Goal: Task Accomplishment & Management: Manage account settings

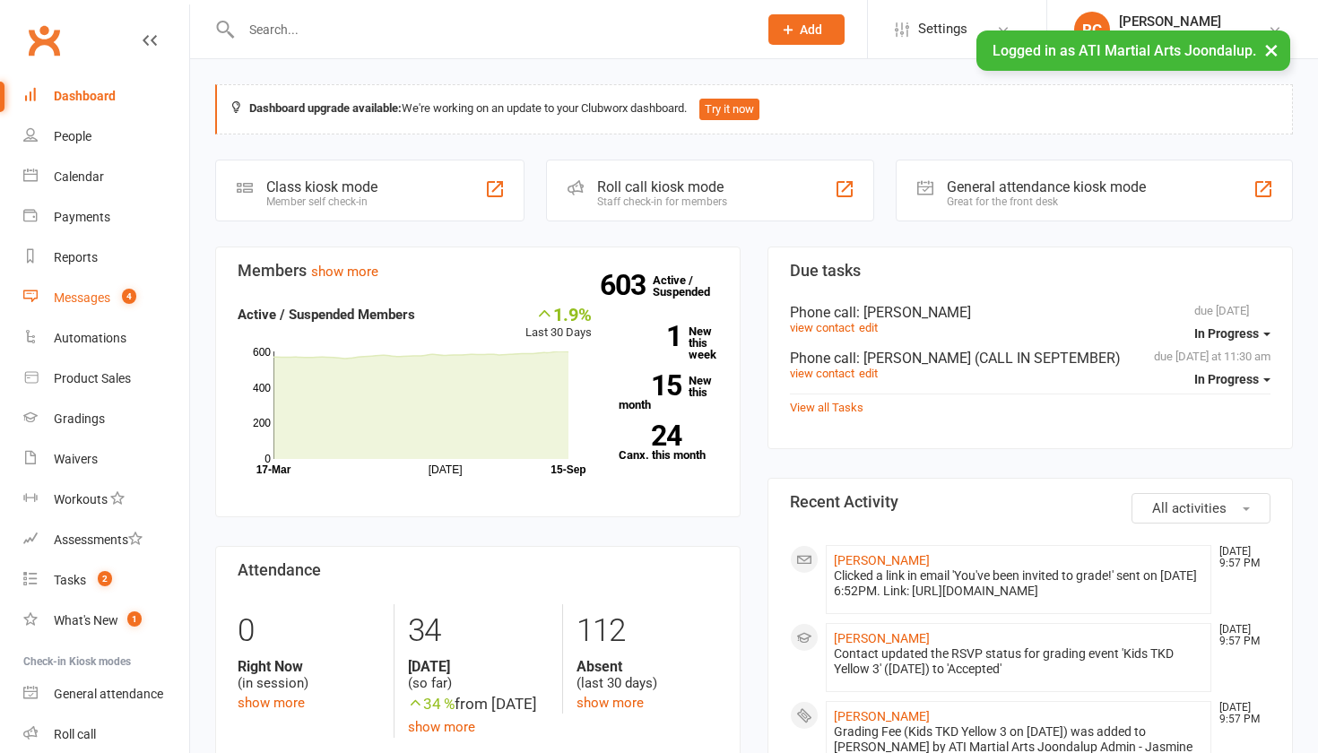
click at [112, 290] on link "Messages 4" at bounding box center [106, 298] width 166 height 40
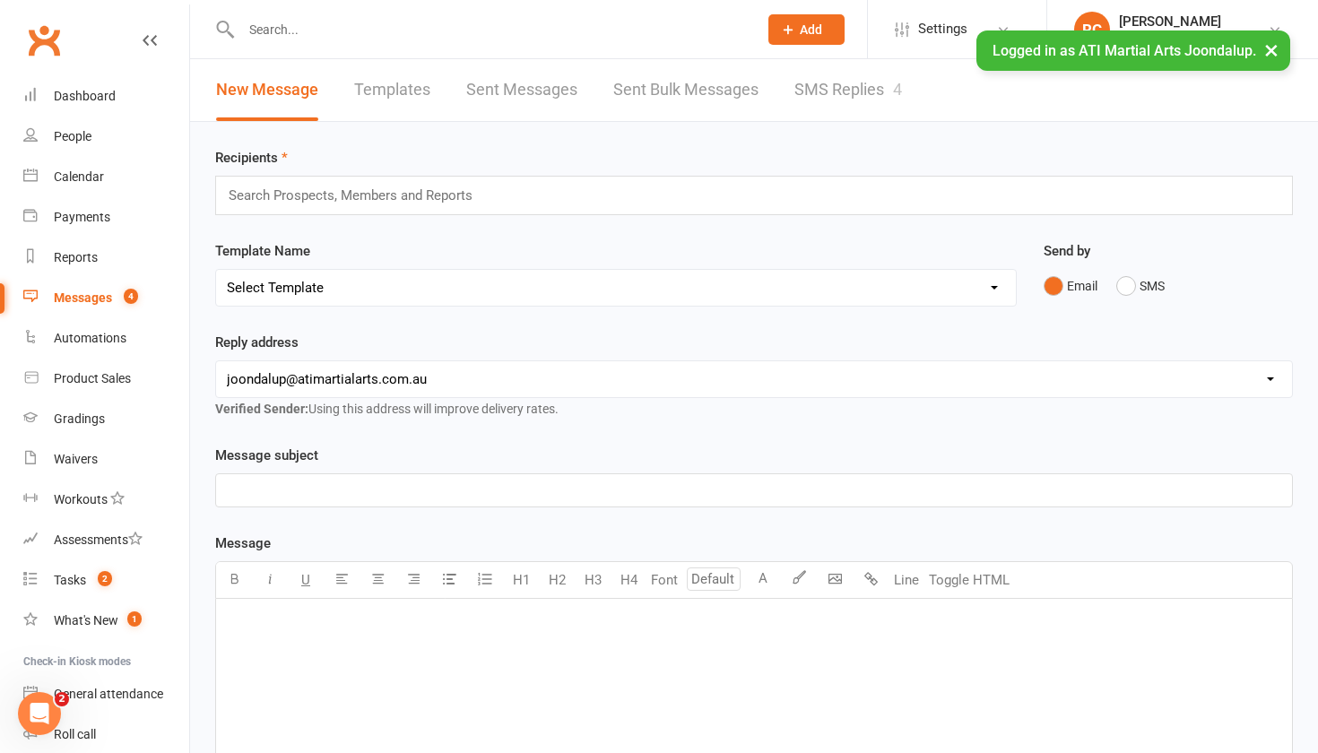
click at [837, 94] on link "SMS Replies 4" at bounding box center [849, 90] width 108 height 62
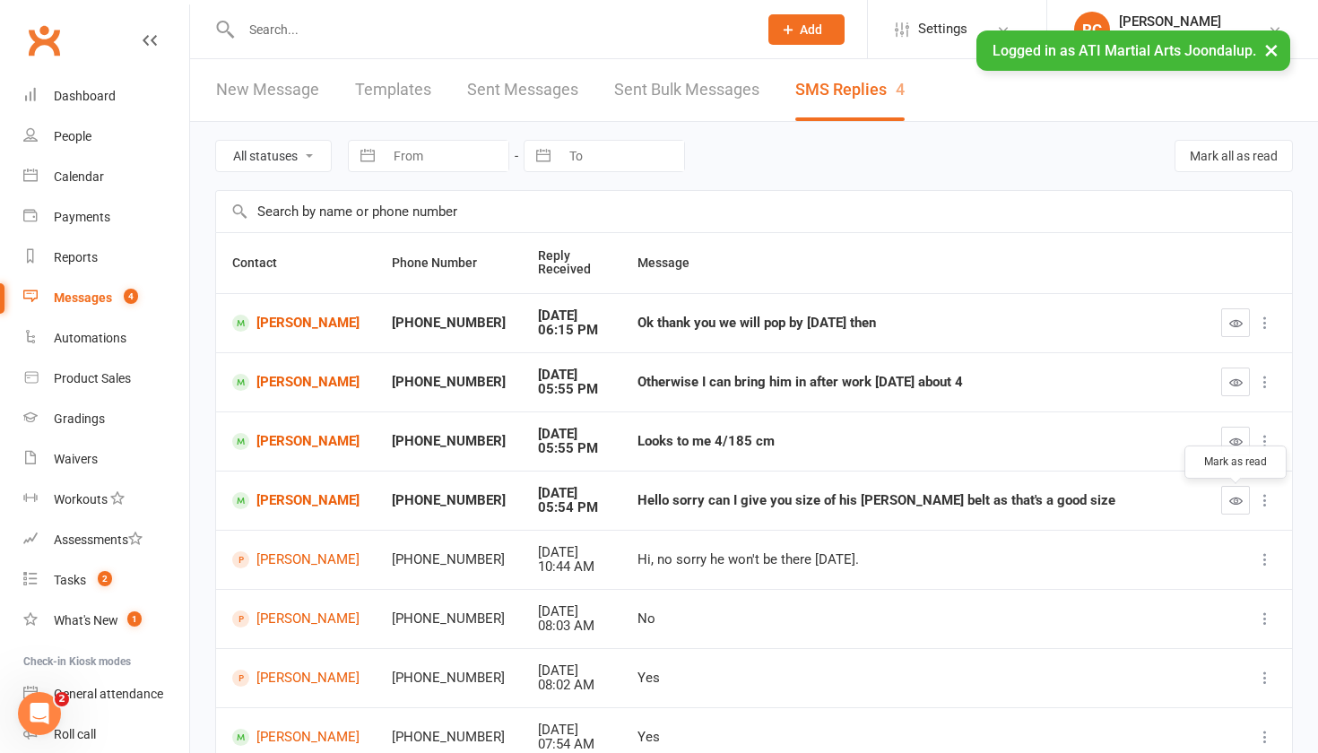
click at [1238, 505] on icon "button" at bounding box center [1236, 500] width 13 height 13
click at [1230, 448] on icon "button" at bounding box center [1236, 441] width 13 height 13
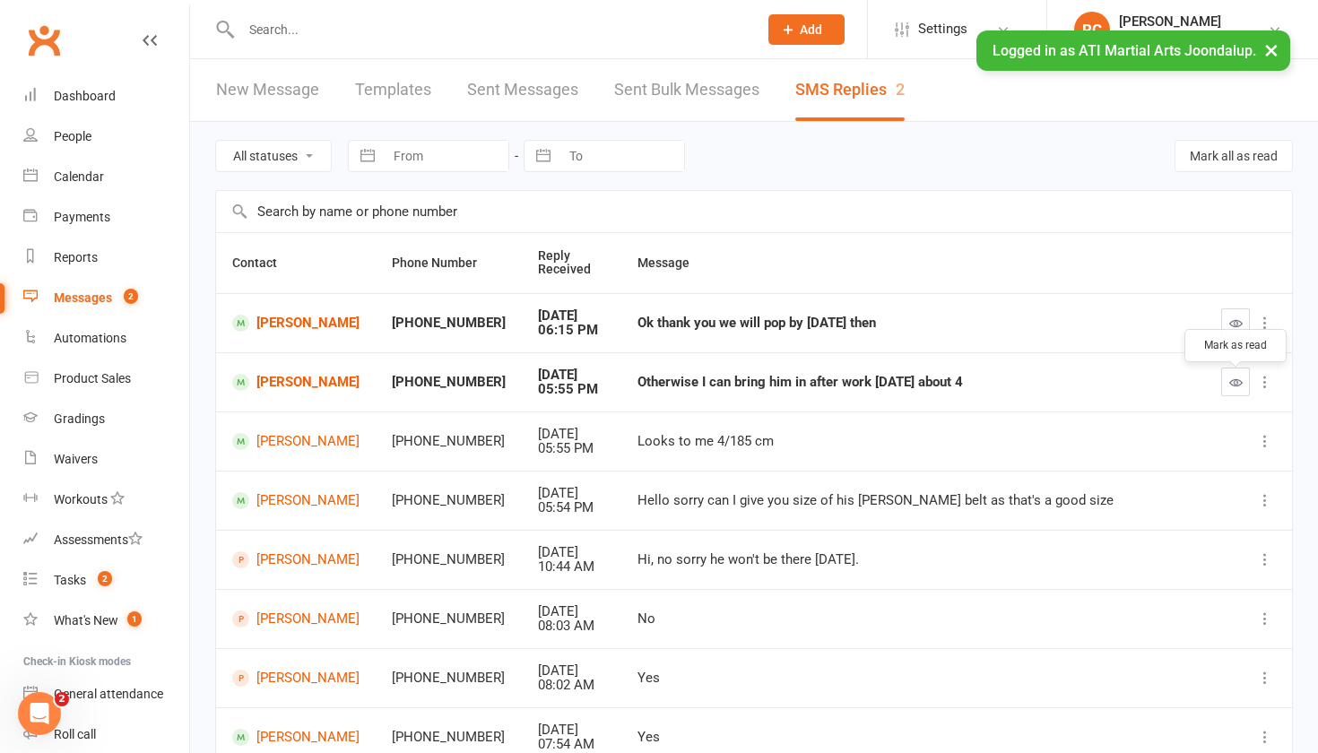
click at [1230, 389] on icon "button" at bounding box center [1236, 382] width 13 height 13
click at [273, 332] on link "[PERSON_NAME]" at bounding box center [295, 323] width 127 height 17
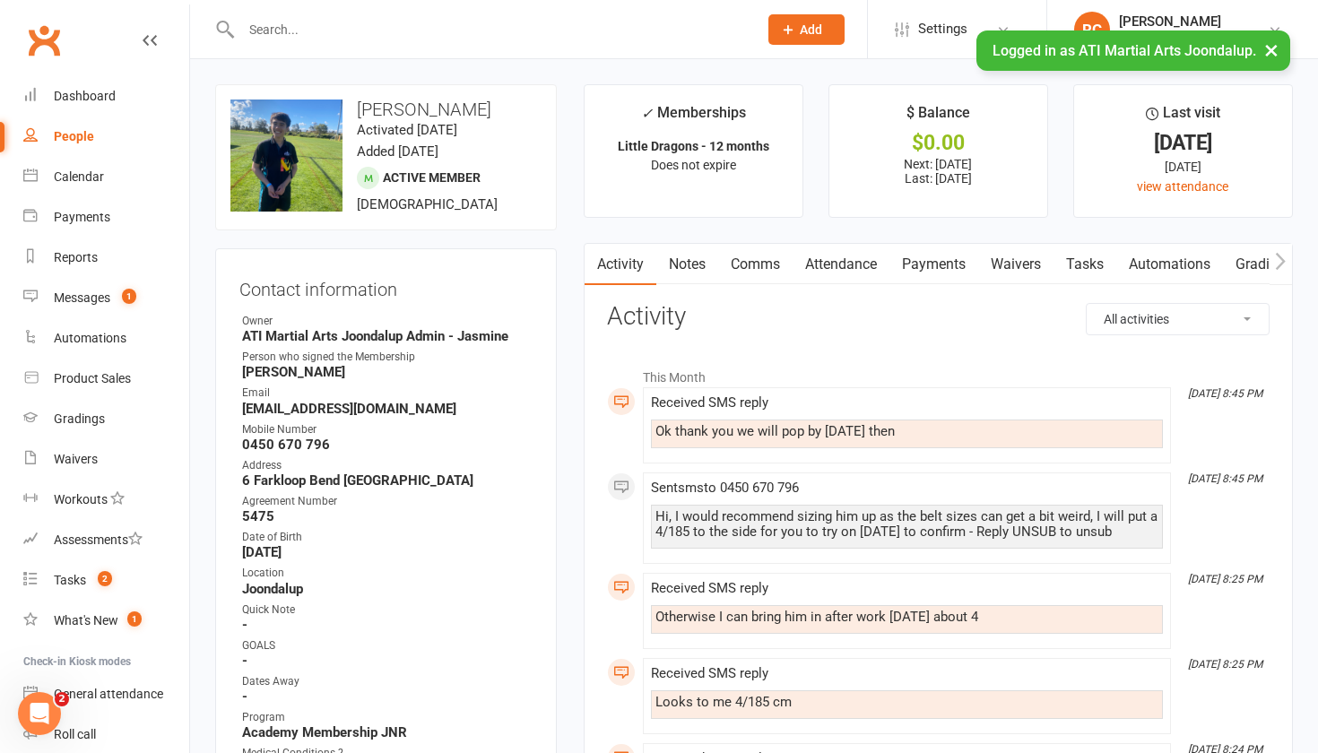
click at [301, 37] on input "text" at bounding box center [490, 29] width 509 height 25
type input "s"
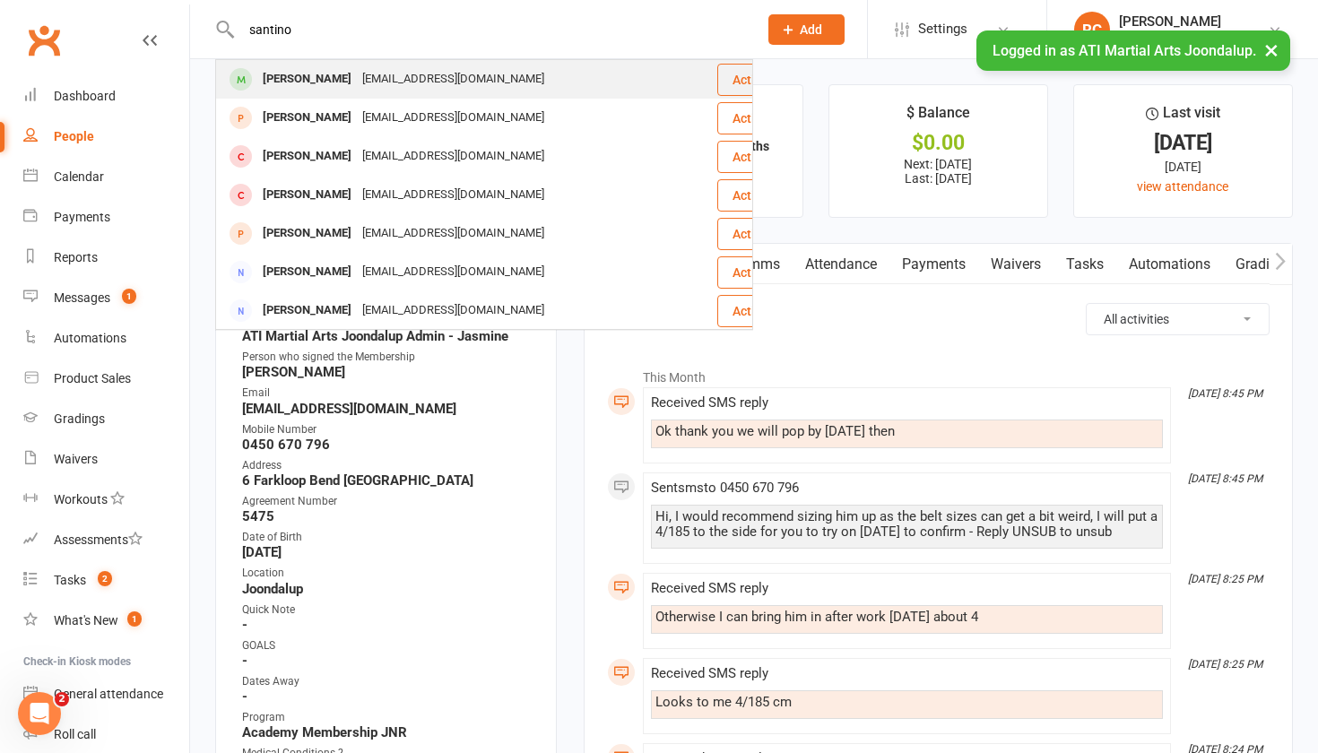
type input "santino"
click at [308, 77] on div "[PERSON_NAME]" at bounding box center [307, 79] width 100 height 26
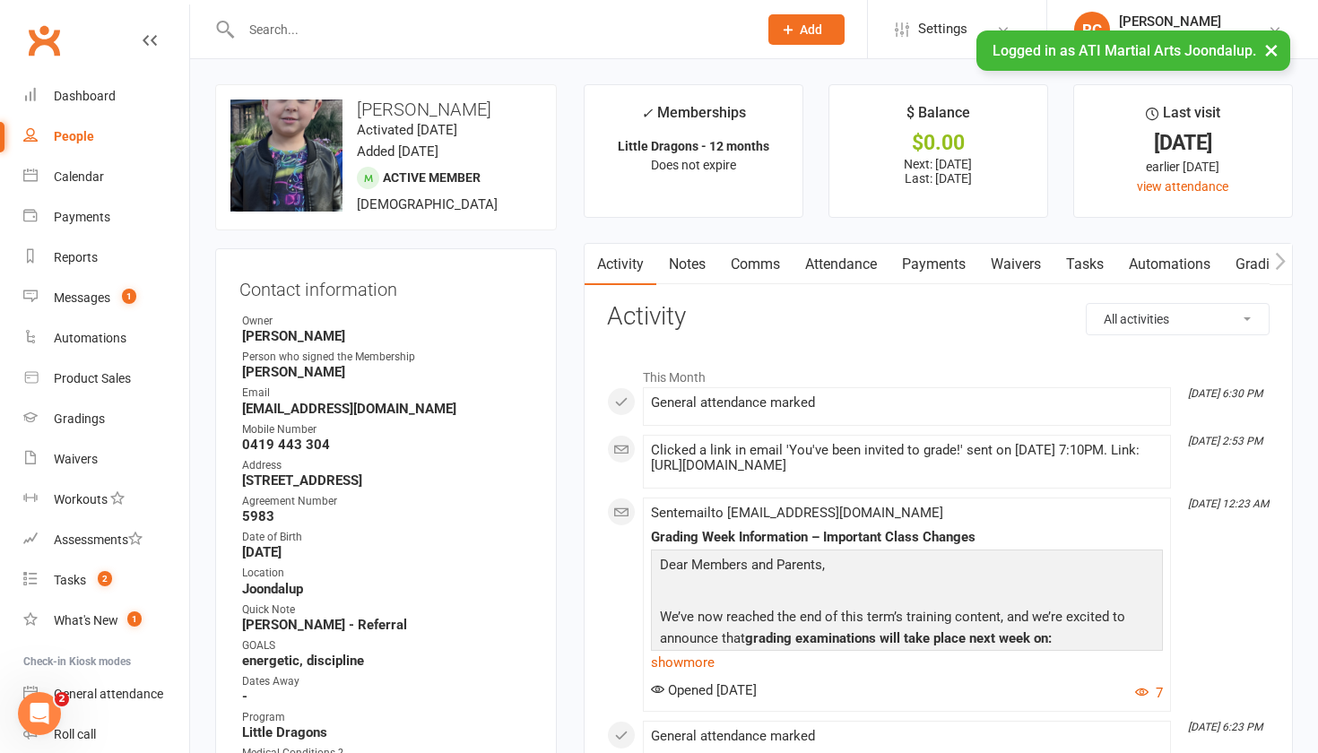
click at [455, 33] on input "text" at bounding box center [490, 29] width 509 height 25
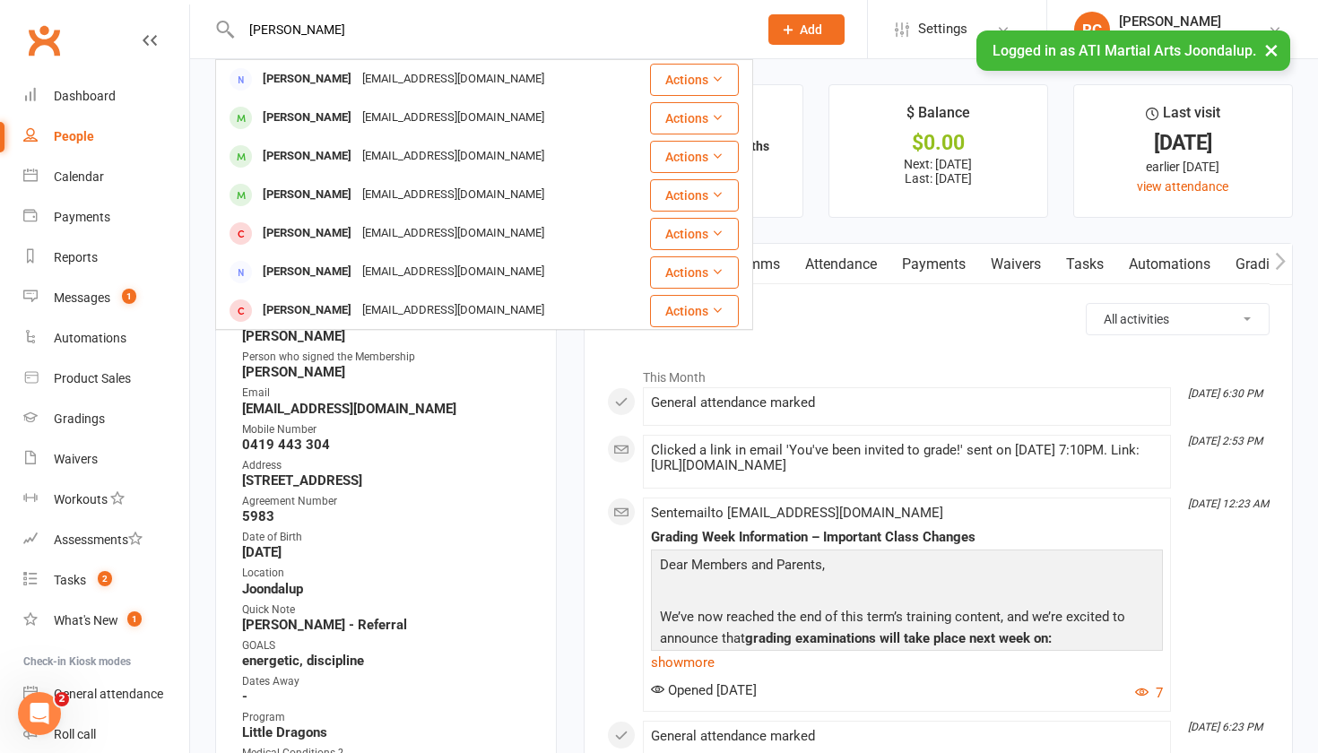
type input "[PERSON_NAME]"
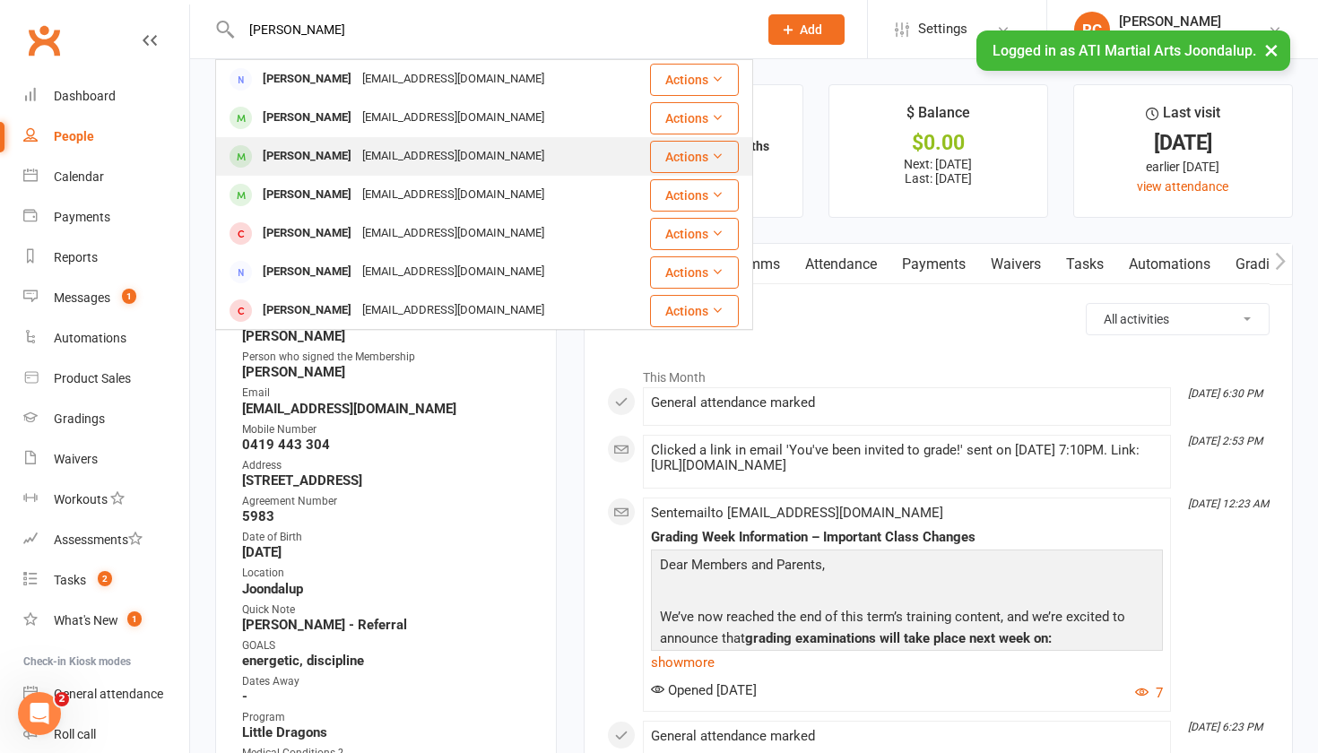
drag, startPoint x: 455, startPoint y: 33, endPoint x: 388, endPoint y: 147, distance: 131.8
click at [388, 147] on div "[EMAIL_ADDRESS][DOMAIN_NAME]" at bounding box center [453, 156] width 193 height 26
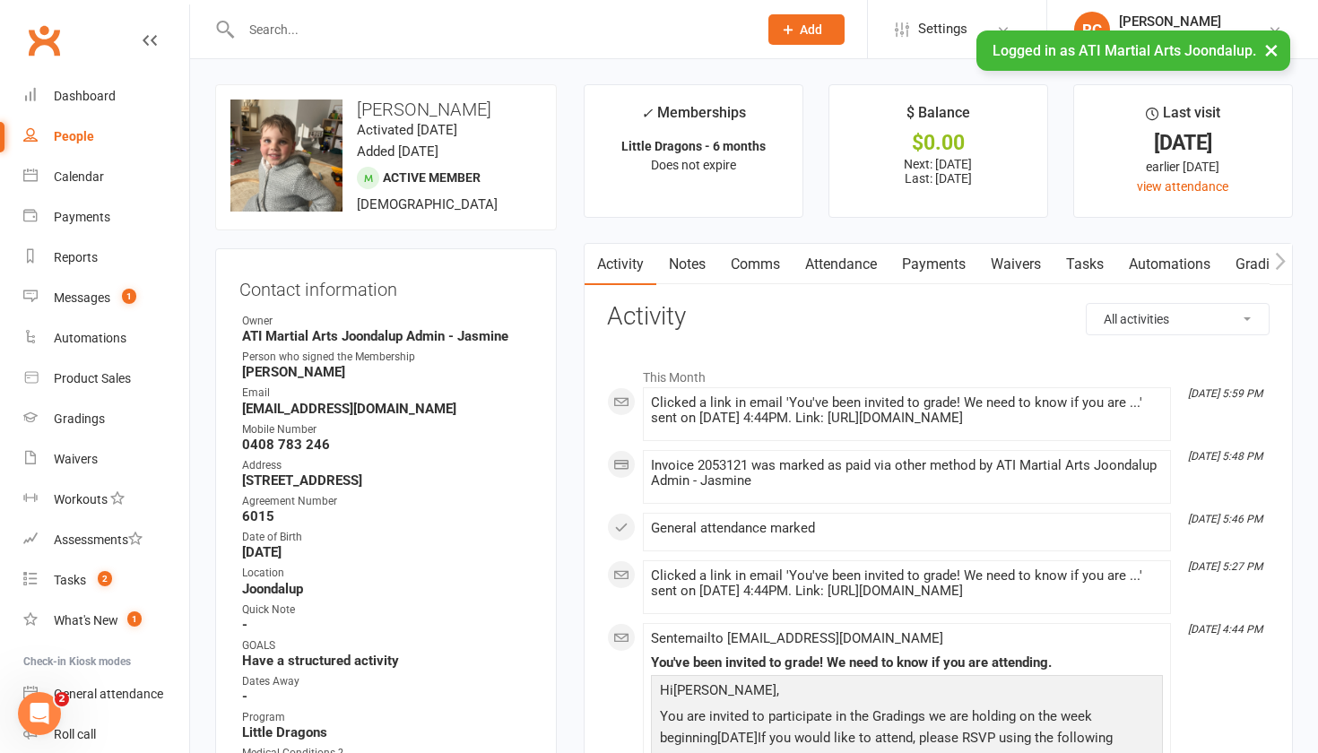
click at [560, 39] on input "text" at bounding box center [490, 29] width 509 height 25
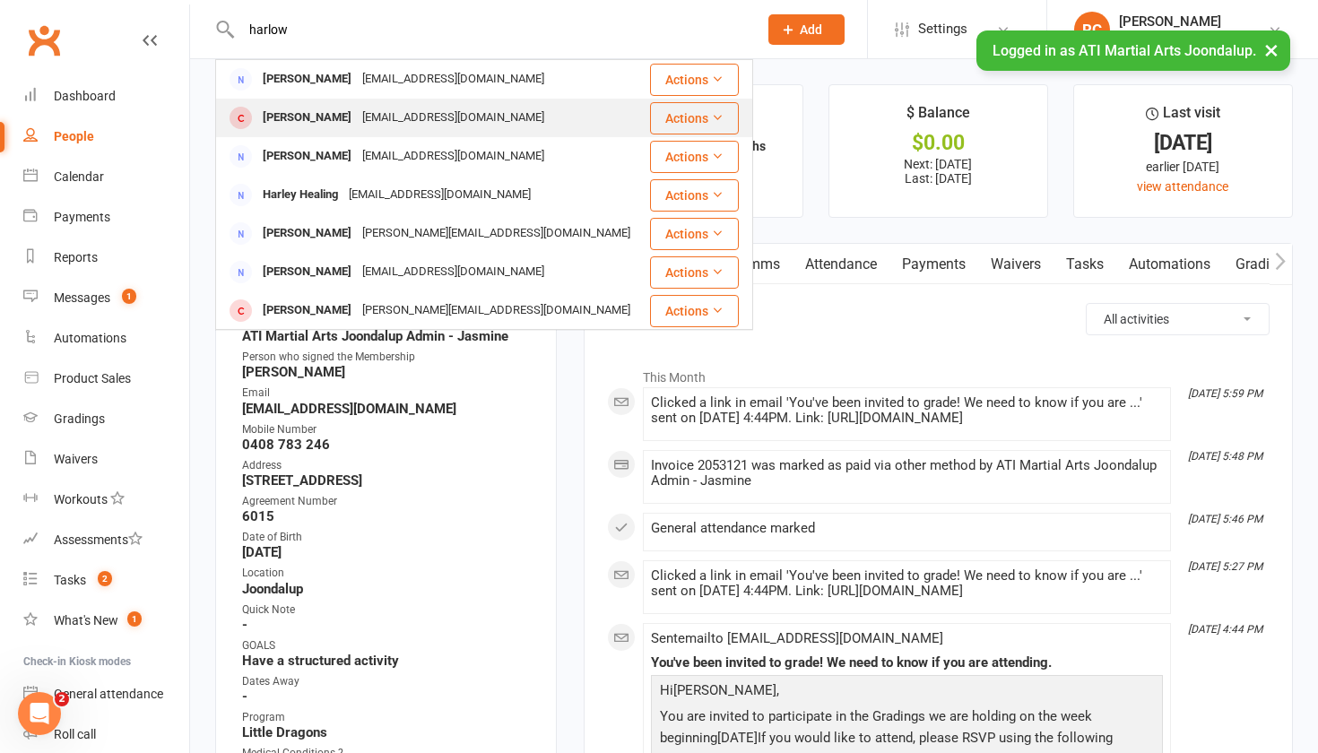
type input "harlow"
click at [366, 126] on div "[EMAIL_ADDRESS][DOMAIN_NAME]" at bounding box center [453, 118] width 193 height 26
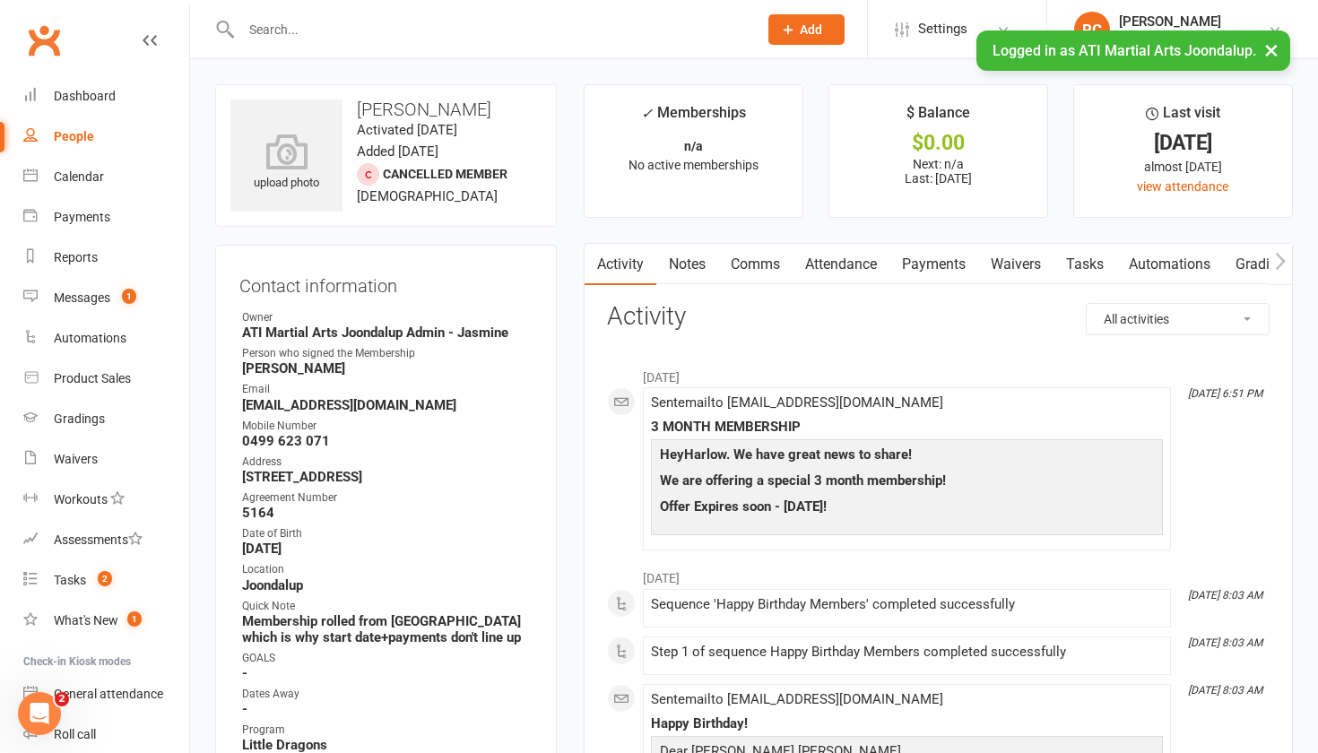
click at [387, 31] on input "text" at bounding box center [490, 29] width 509 height 25
click at [68, 148] on link "People" at bounding box center [106, 137] width 166 height 40
select select "100"
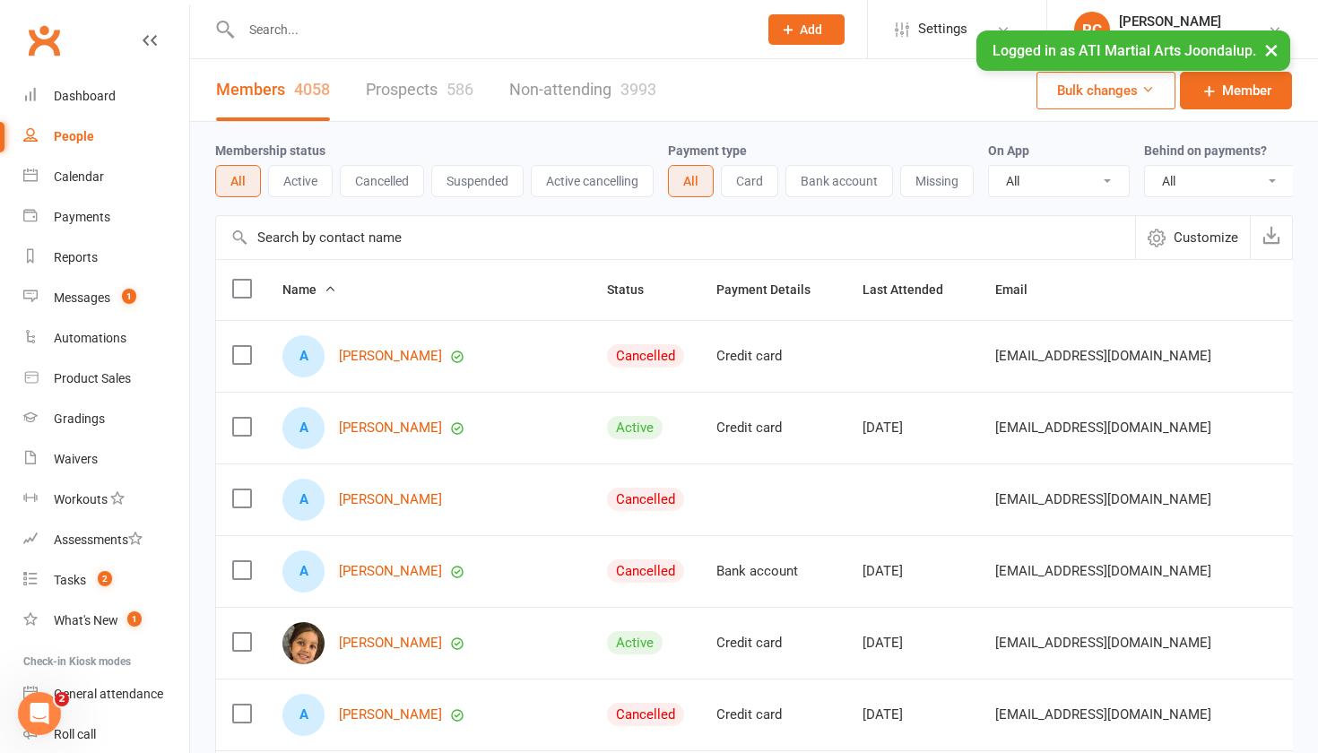
click at [448, 96] on div "586" at bounding box center [460, 89] width 27 height 19
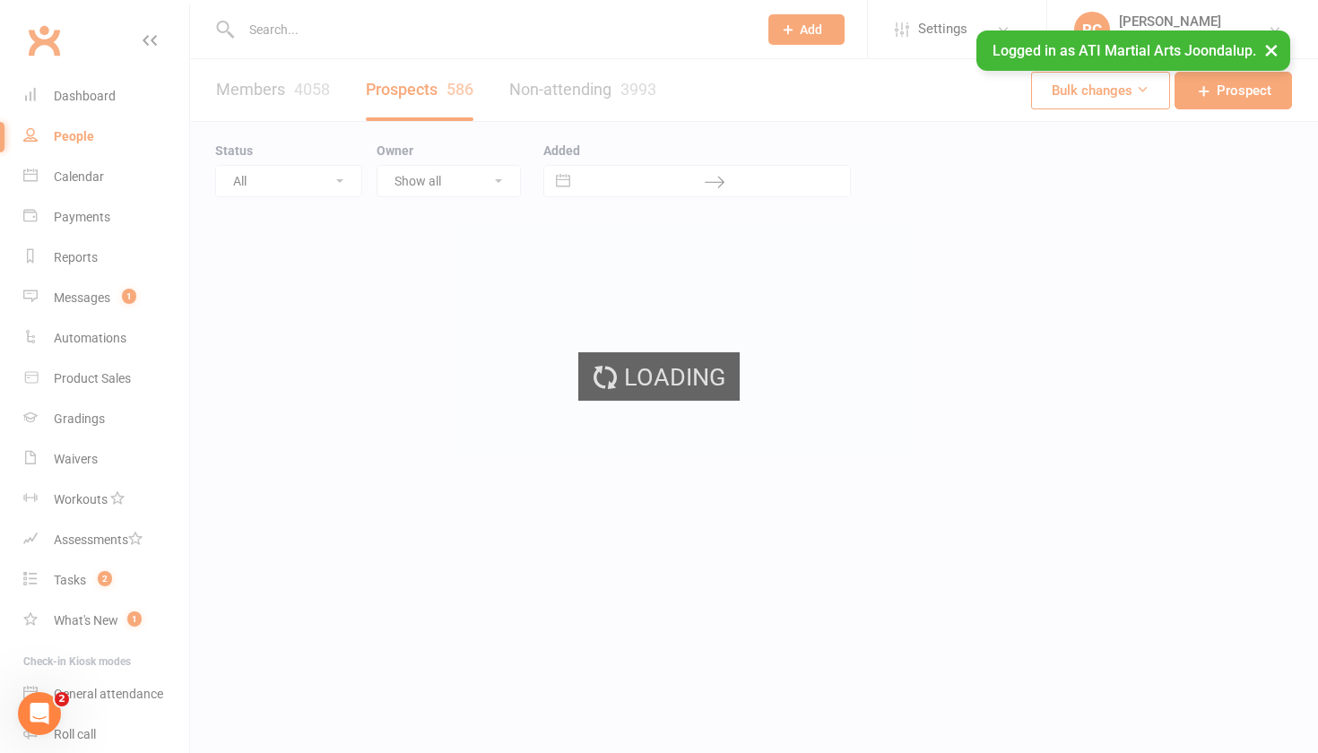
select select "100"
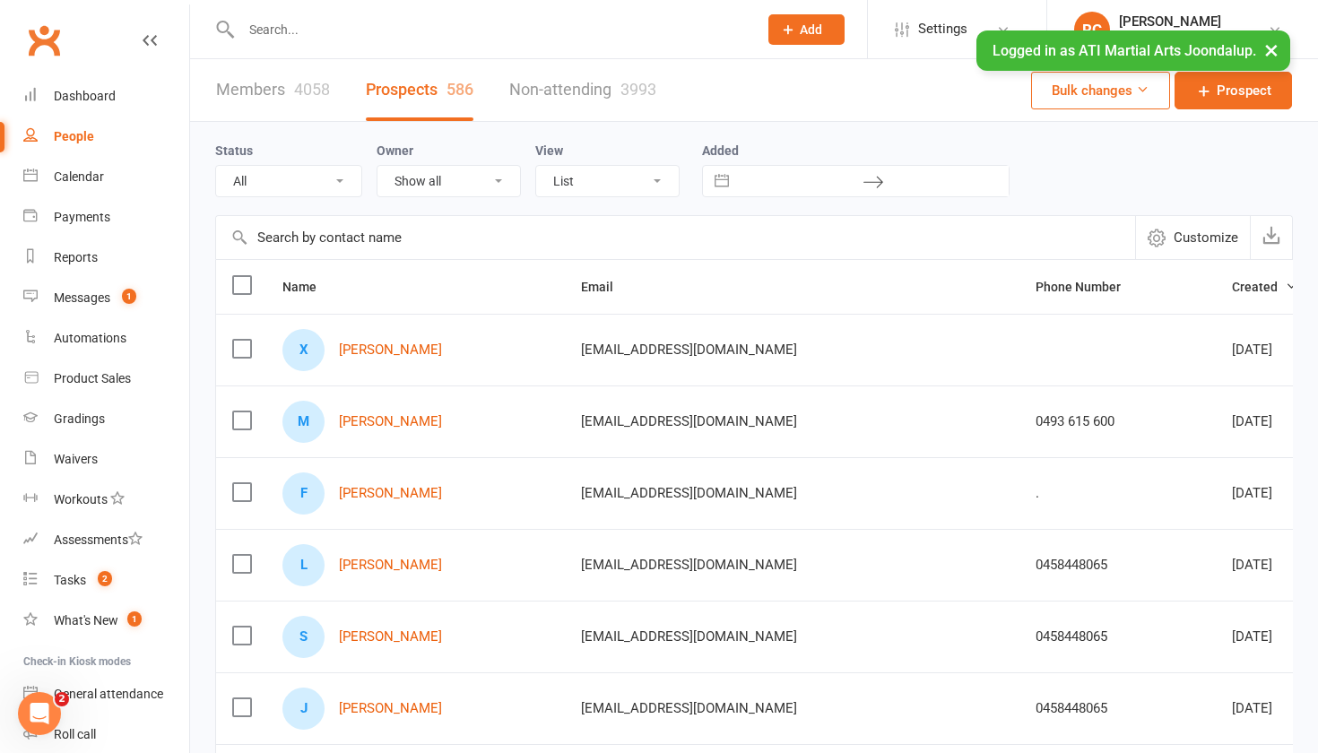
click at [287, 187] on select "All (No status set) (Invalid status) Initial Contact Not interested Customore C…" at bounding box center [288, 181] width 145 height 30
select select "Initial Contact"
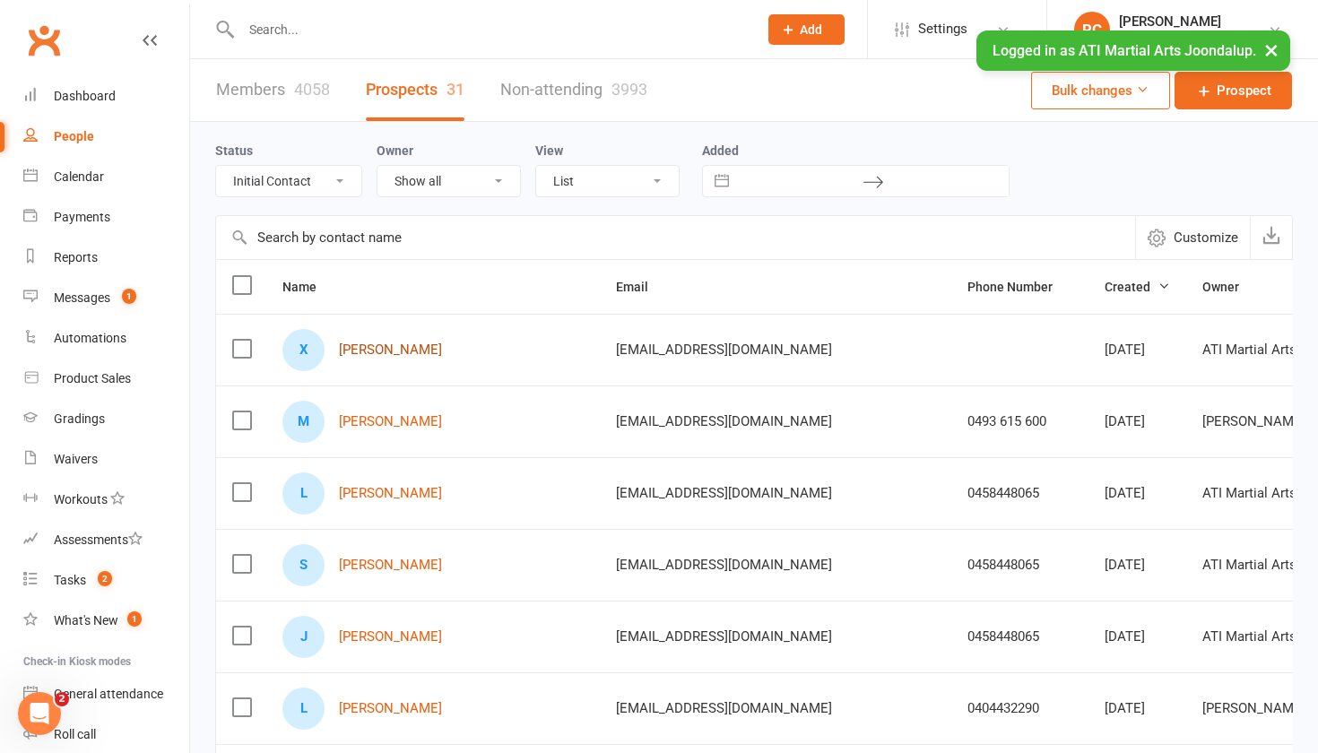
click at [409, 358] on link "[PERSON_NAME]" at bounding box center [390, 350] width 103 height 15
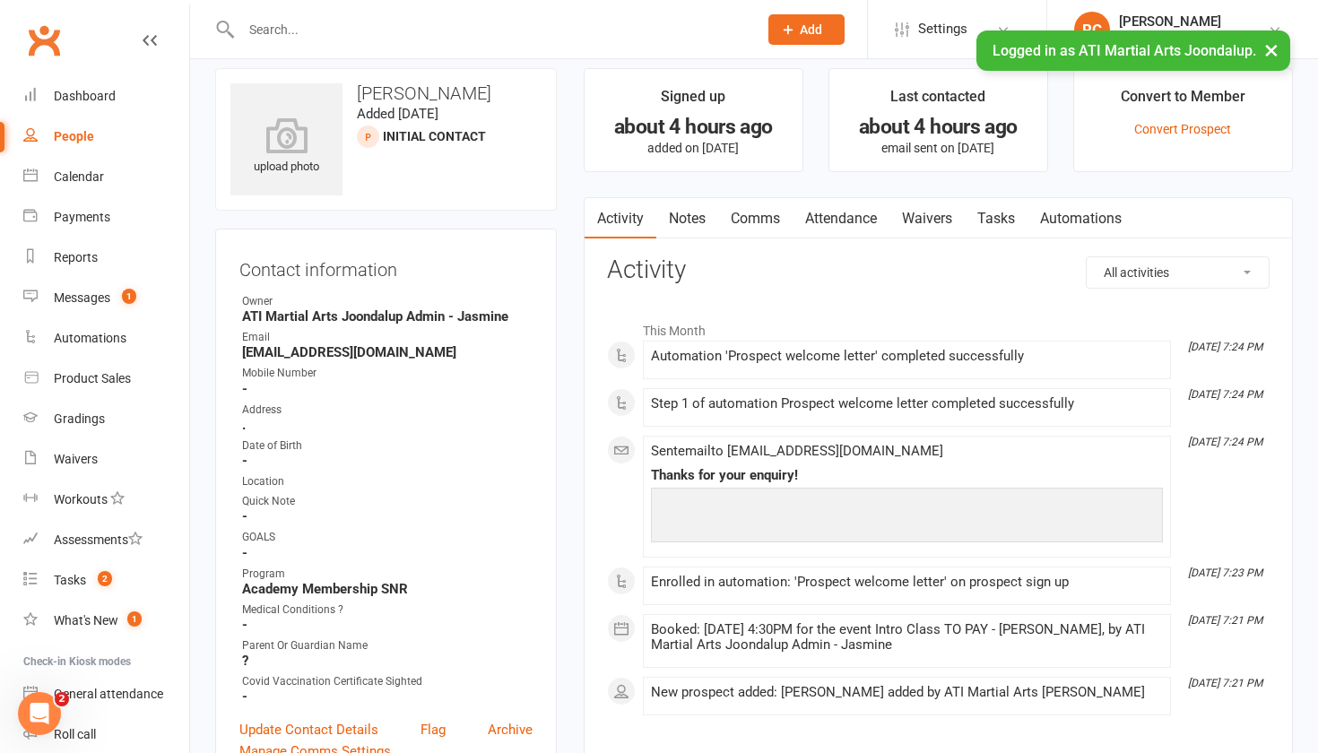
scroll to position [2, 0]
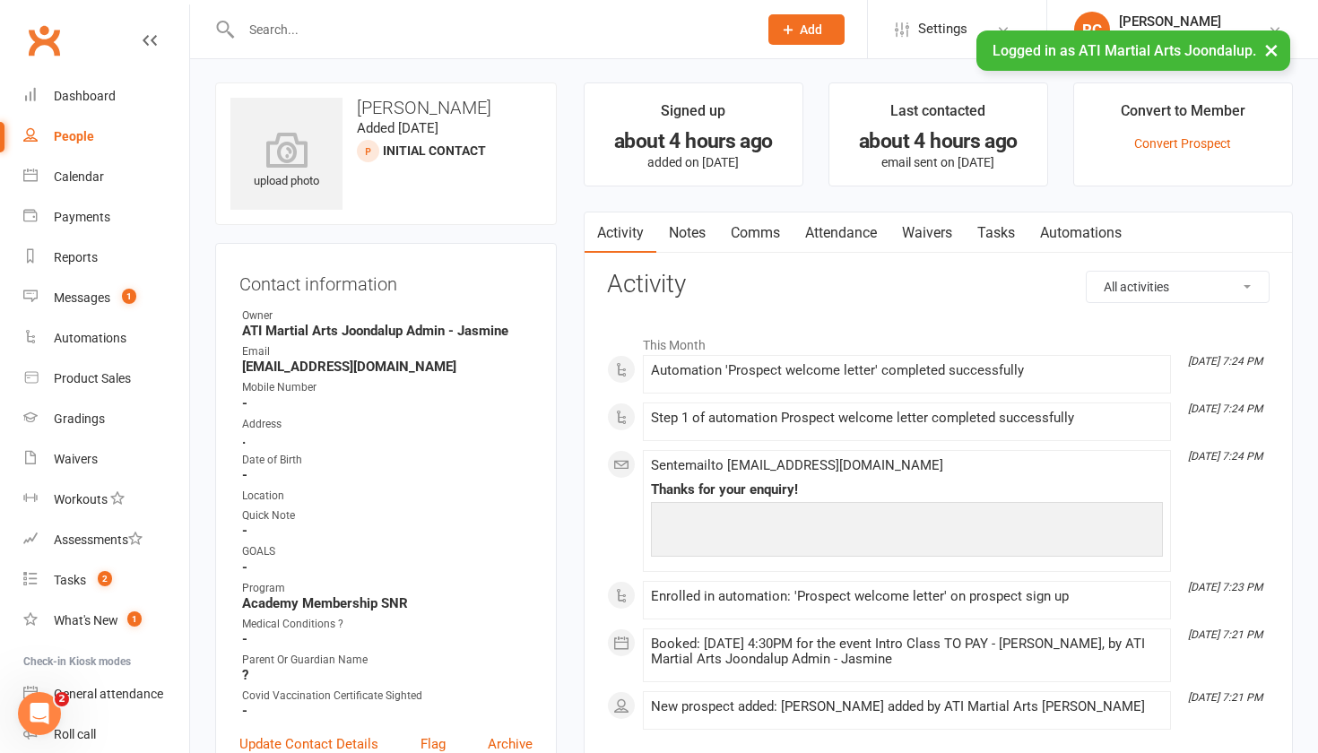
click at [830, 18] on button "Add" at bounding box center [807, 29] width 76 height 30
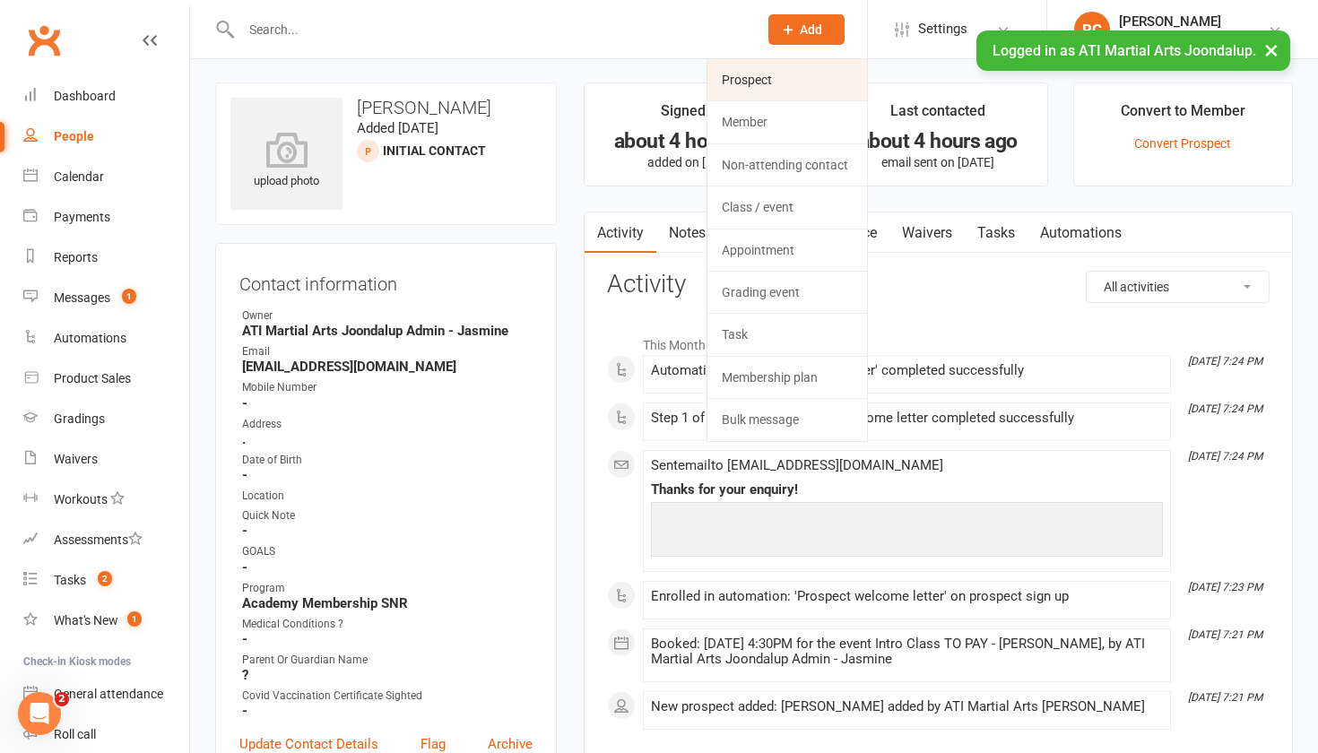
click at [774, 73] on link "Prospect" at bounding box center [788, 79] width 160 height 41
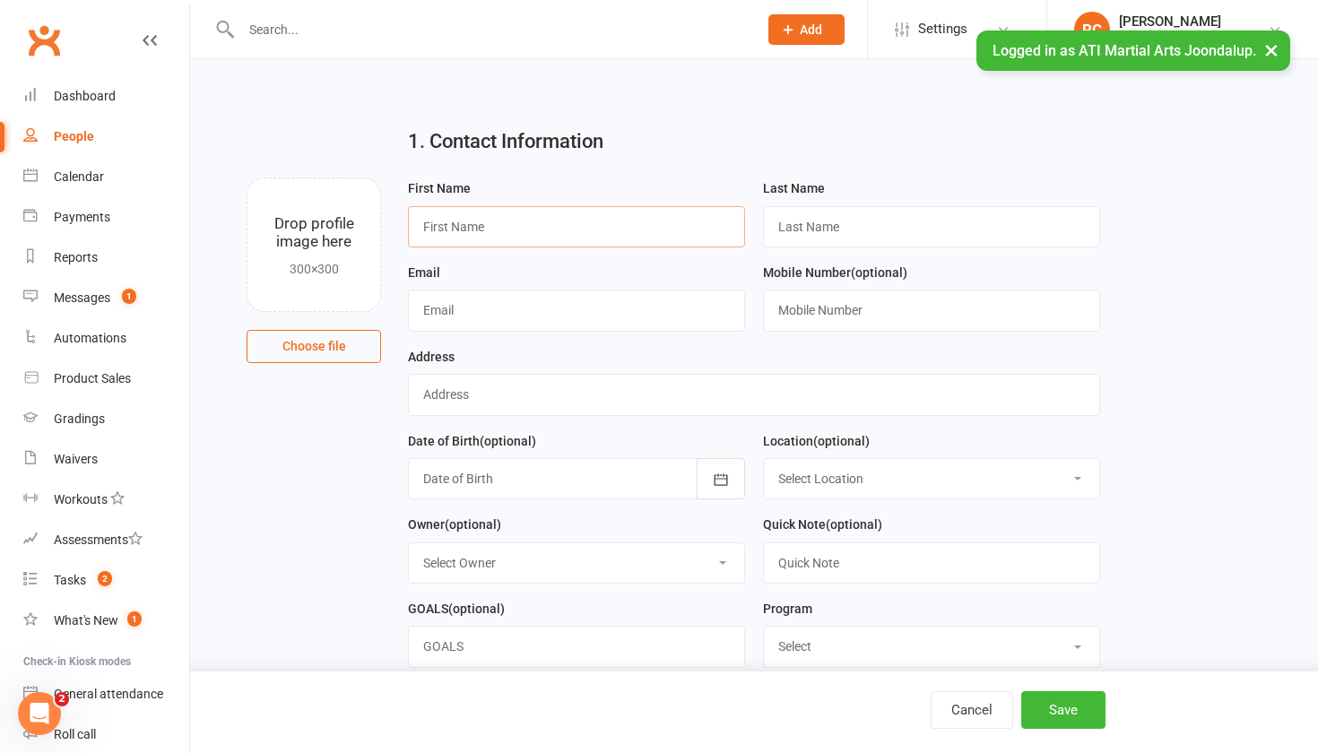
paste input "[PERSON_NAME]"
type input "[PERSON_NAME]"
paste input "[PERSON_NAME]"
type input "[PERSON_NAME]"
drag, startPoint x: 528, startPoint y: 234, endPoint x: 465, endPoint y: 229, distance: 63.0
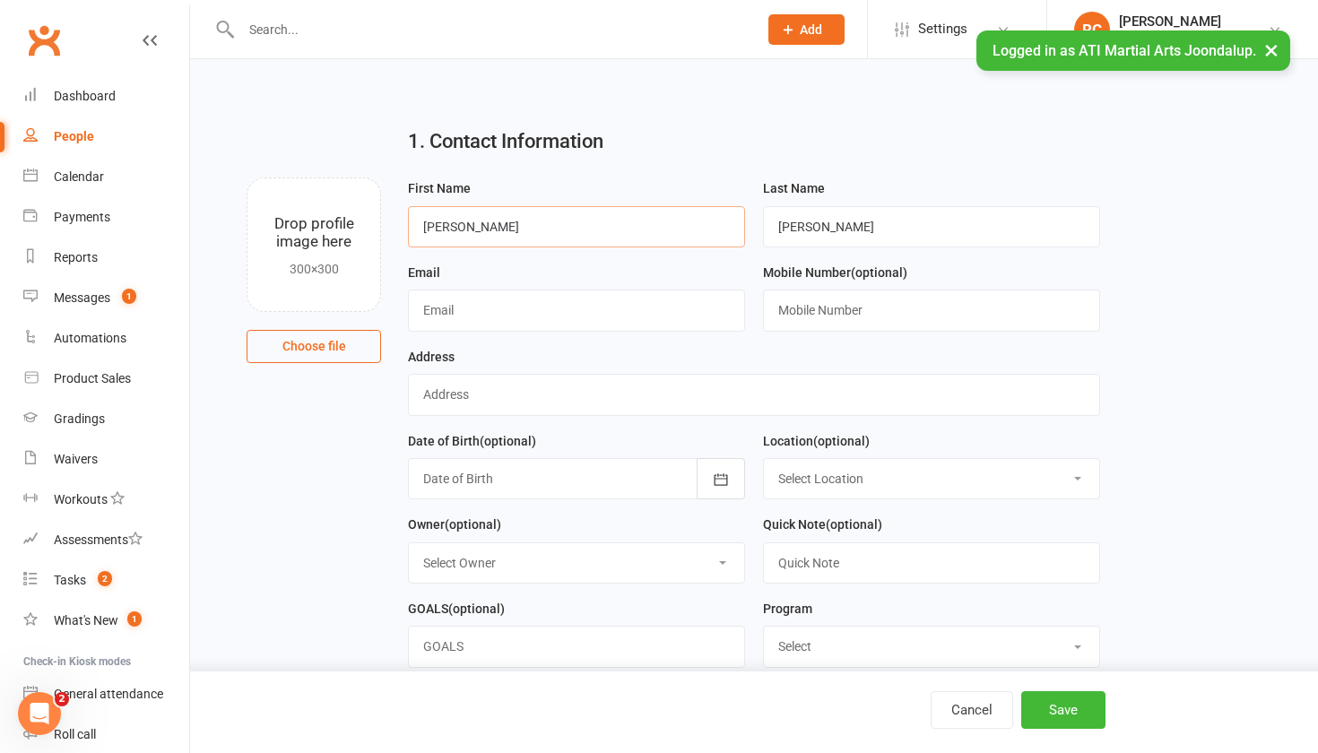
click at [465, 229] on input "[PERSON_NAME]" at bounding box center [576, 226] width 337 height 41
type input "[PERSON_NAME]"
drag, startPoint x: 818, startPoint y: 222, endPoint x: 749, endPoint y: 216, distance: 69.3
click at [750, 216] on form "First Name [PERSON_NAME] Last Name [PERSON_NAME] Email Mobile Number (optional)…" at bounding box center [753, 514] width 709 height 673
type input "[PERSON_NAME]"
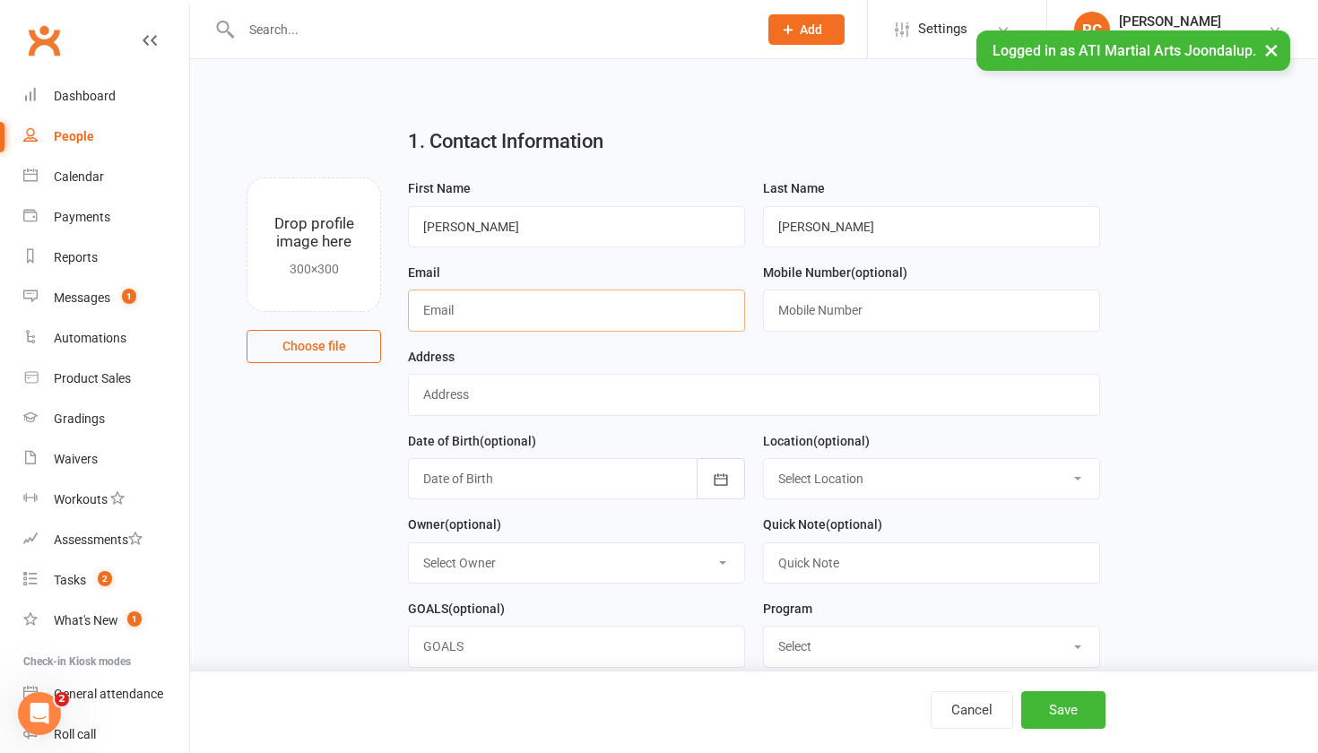
paste input "Shinnai Rata <[EMAIL_ADDRESS][DOMAIN_NAME]>"
drag, startPoint x: 504, startPoint y: 315, endPoint x: 362, endPoint y: 309, distance: 141.8
click at [362, 178] on div "Drop profile image here 300×300 Choose file First Name [PERSON_NAME] Last Name …" at bounding box center [754, 178] width 1078 height 0
click at [629, 315] on input "[EMAIL_ADDRESS][DOMAIN_NAME]>" at bounding box center [576, 310] width 337 height 41
type input "[EMAIL_ADDRESS][DOMAIN_NAME]"
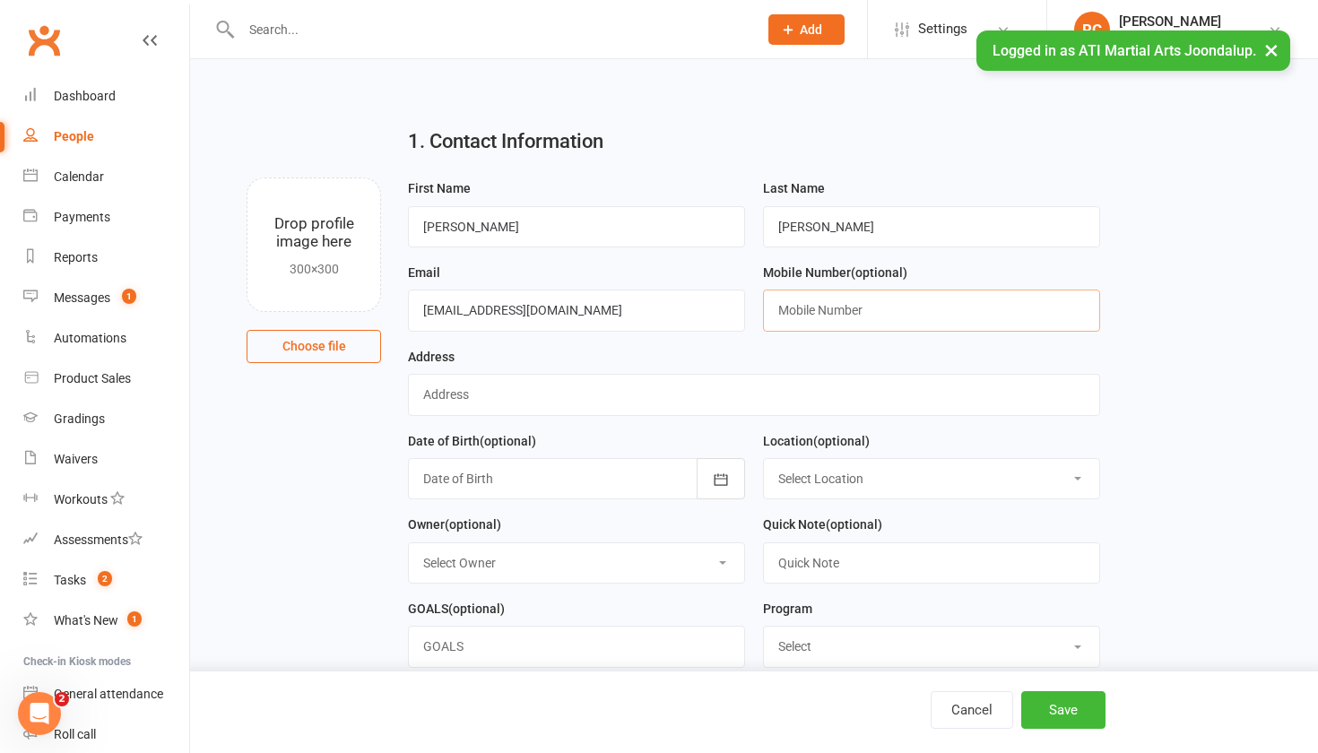
paste input "0439 824 154"
type input "0439 824 154"
type input "."
select select "0"
click at [821, 561] on input "text" at bounding box center [931, 563] width 337 height 41
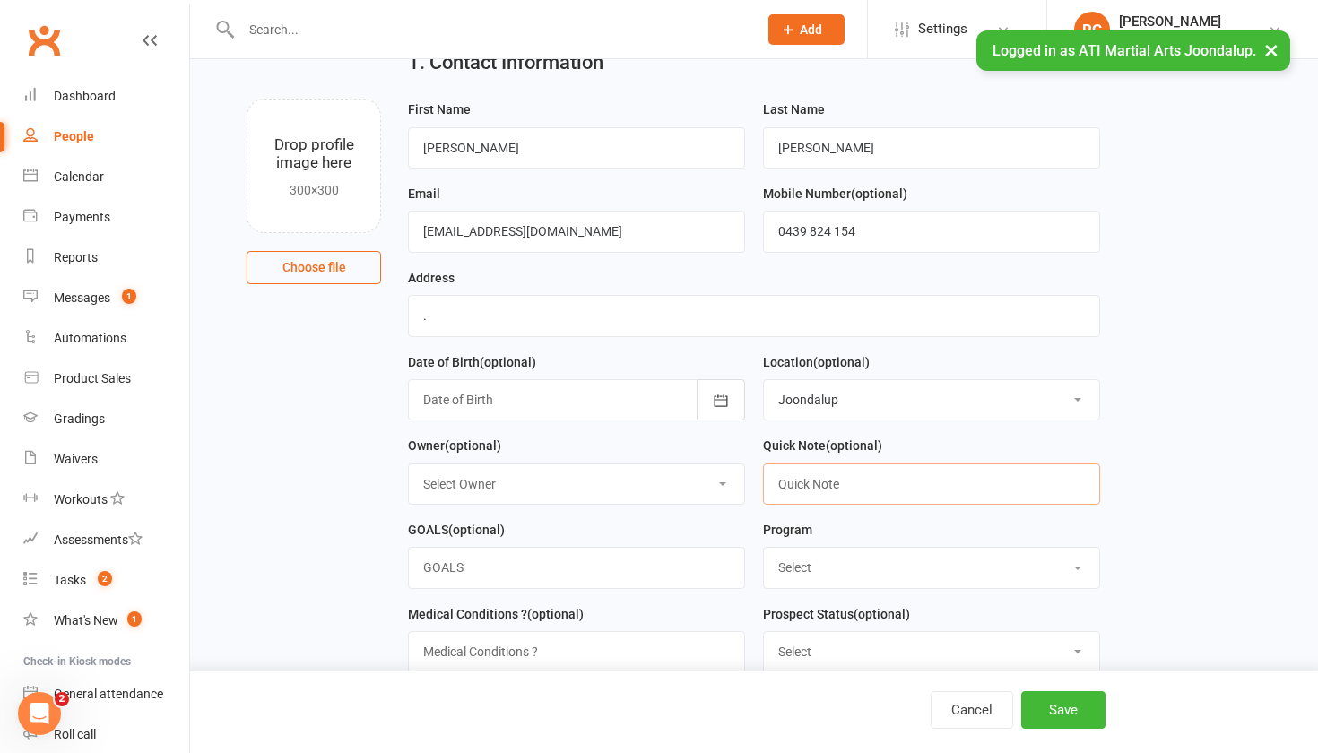
scroll to position [83, 0]
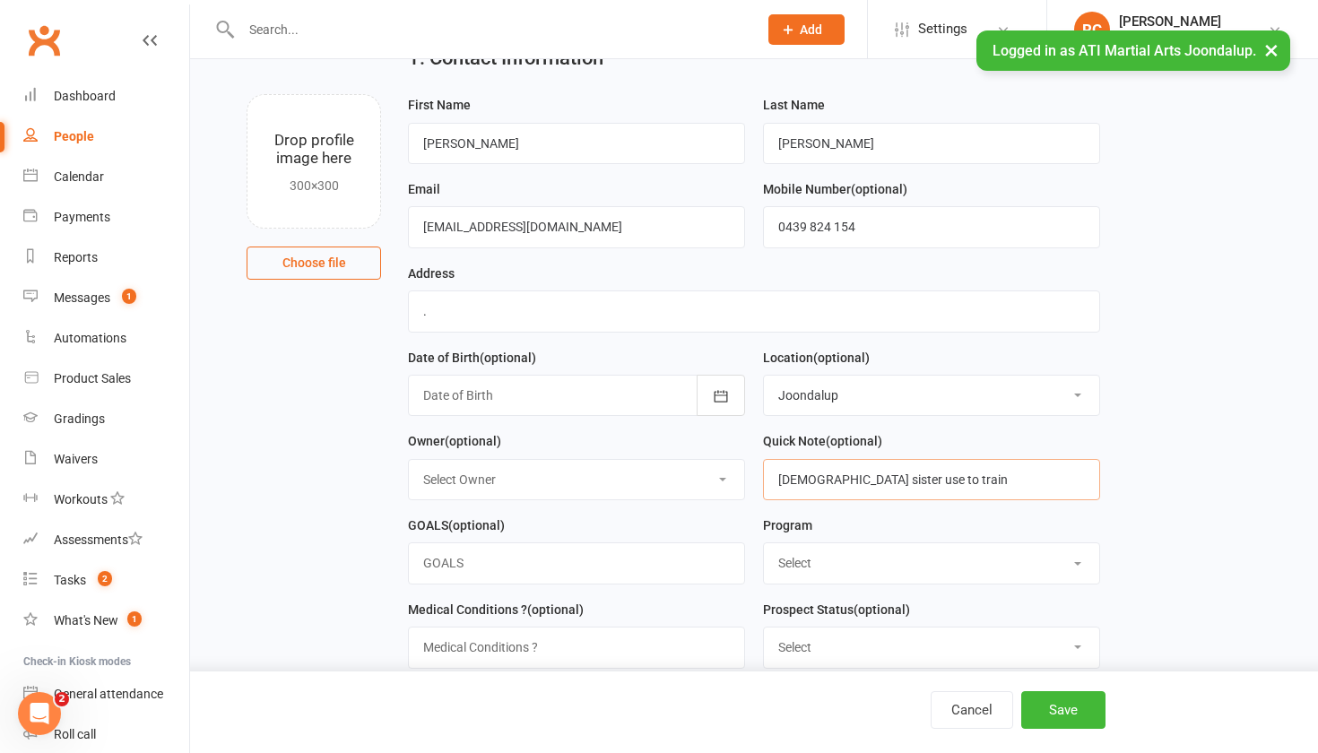
type input "[DEMOGRAPHIC_DATA] sister use to train"
select select "Little Dragons"
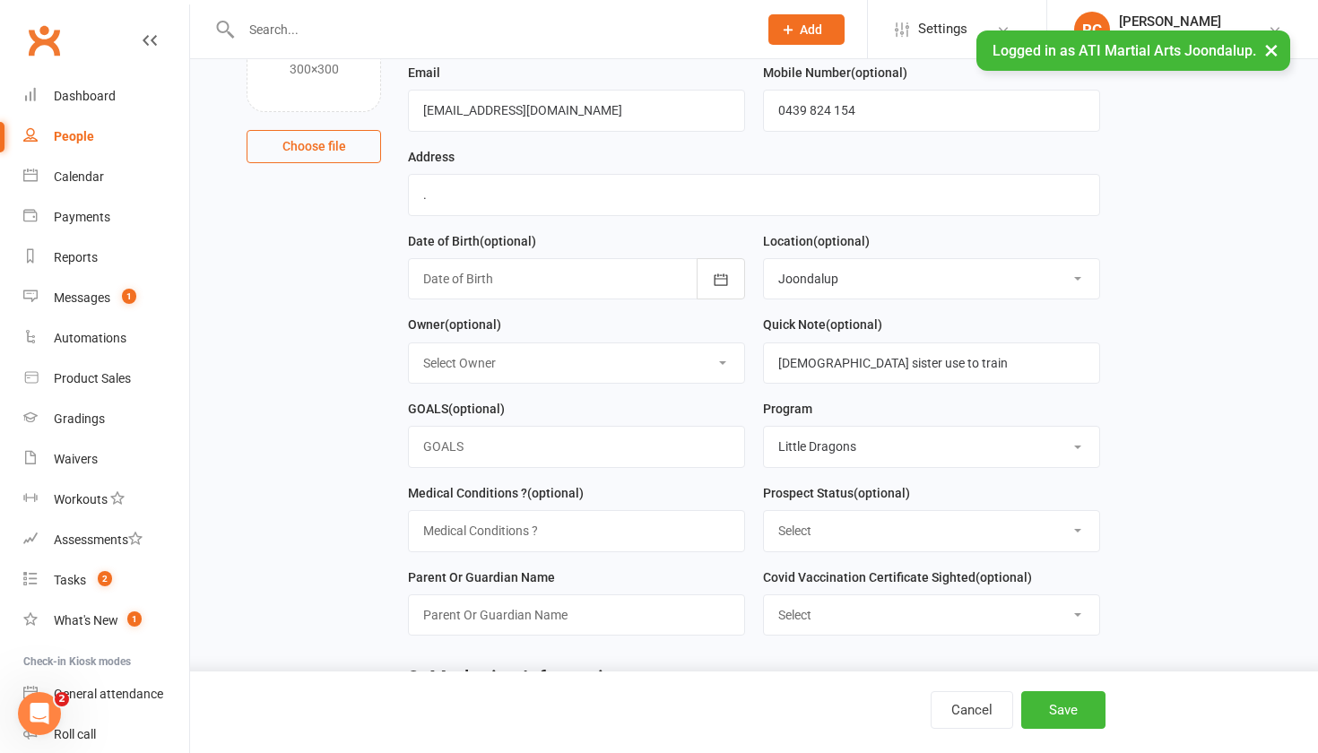
scroll to position [202, 0]
select select "Initial Contact"
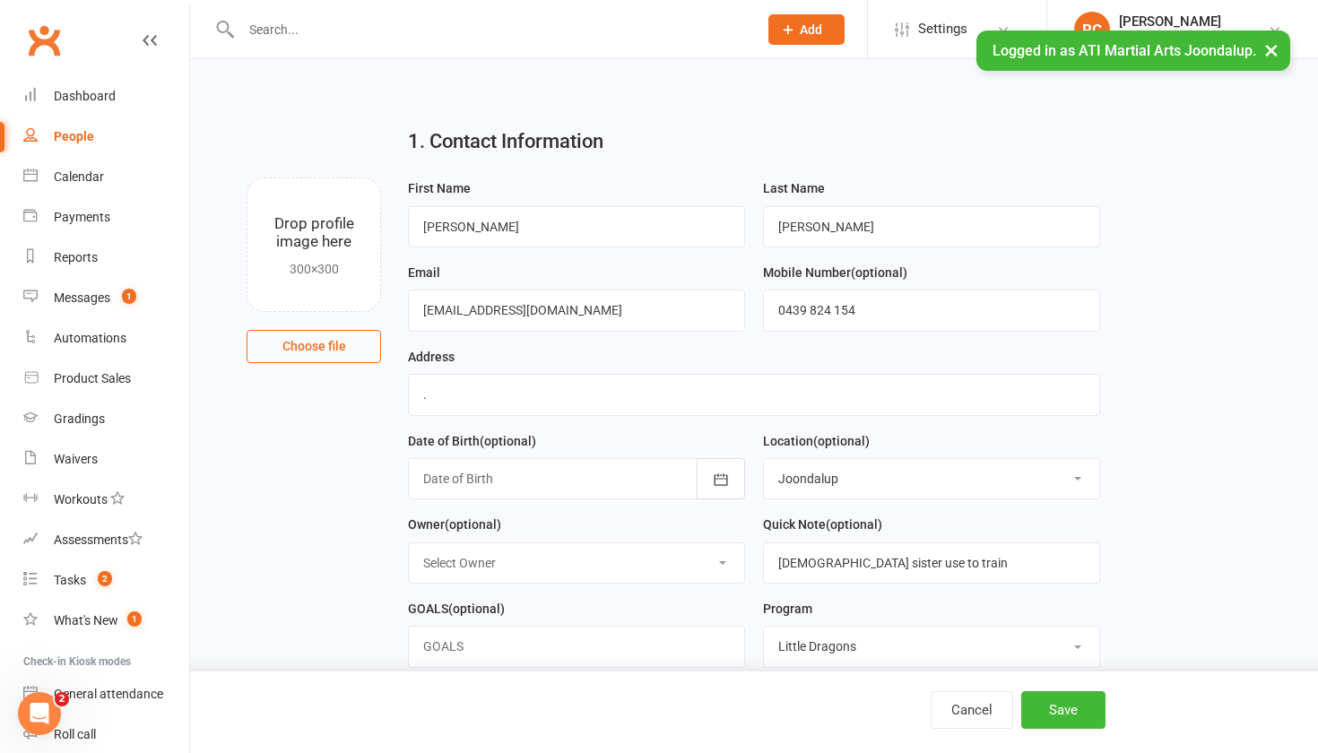
scroll to position [455, 0]
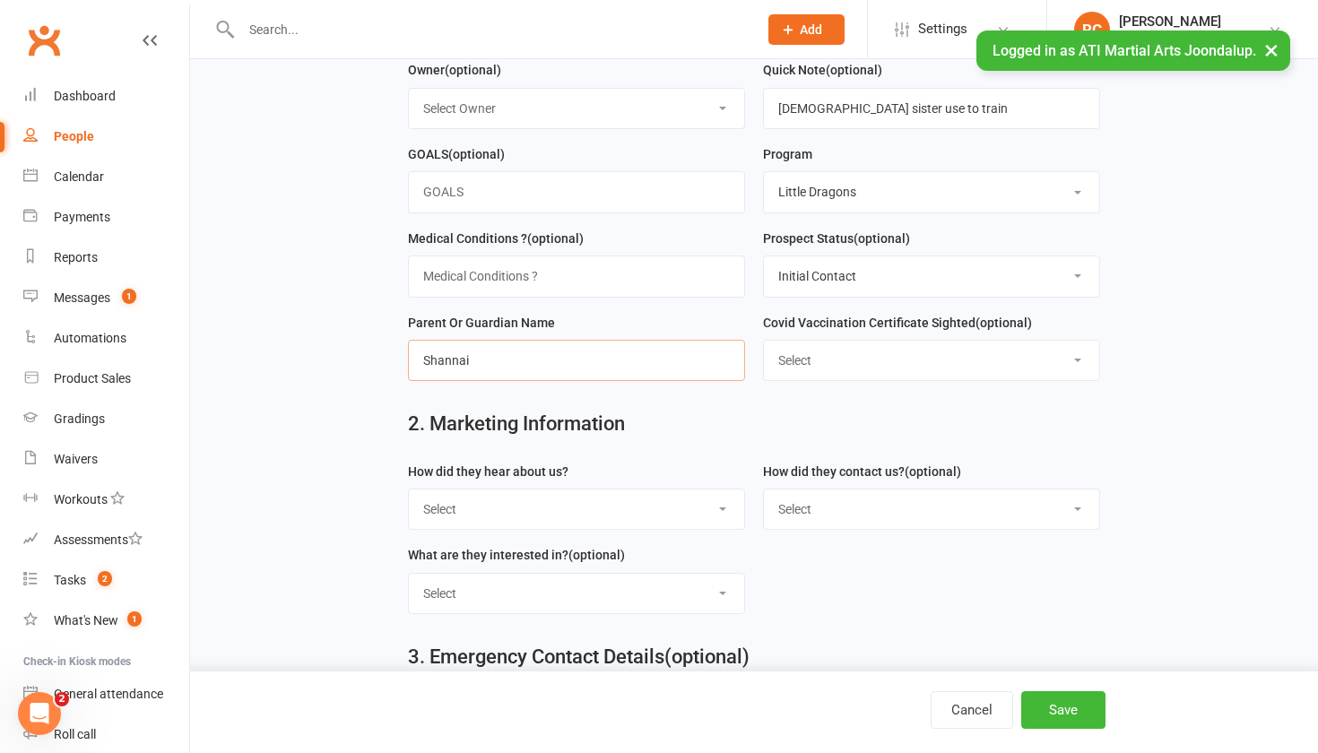
type input "Shannai"
select select "Siblings are members"
select select "Email"
select select "Classes"
click at [1051, 708] on button "Save" at bounding box center [1063, 710] width 84 height 38
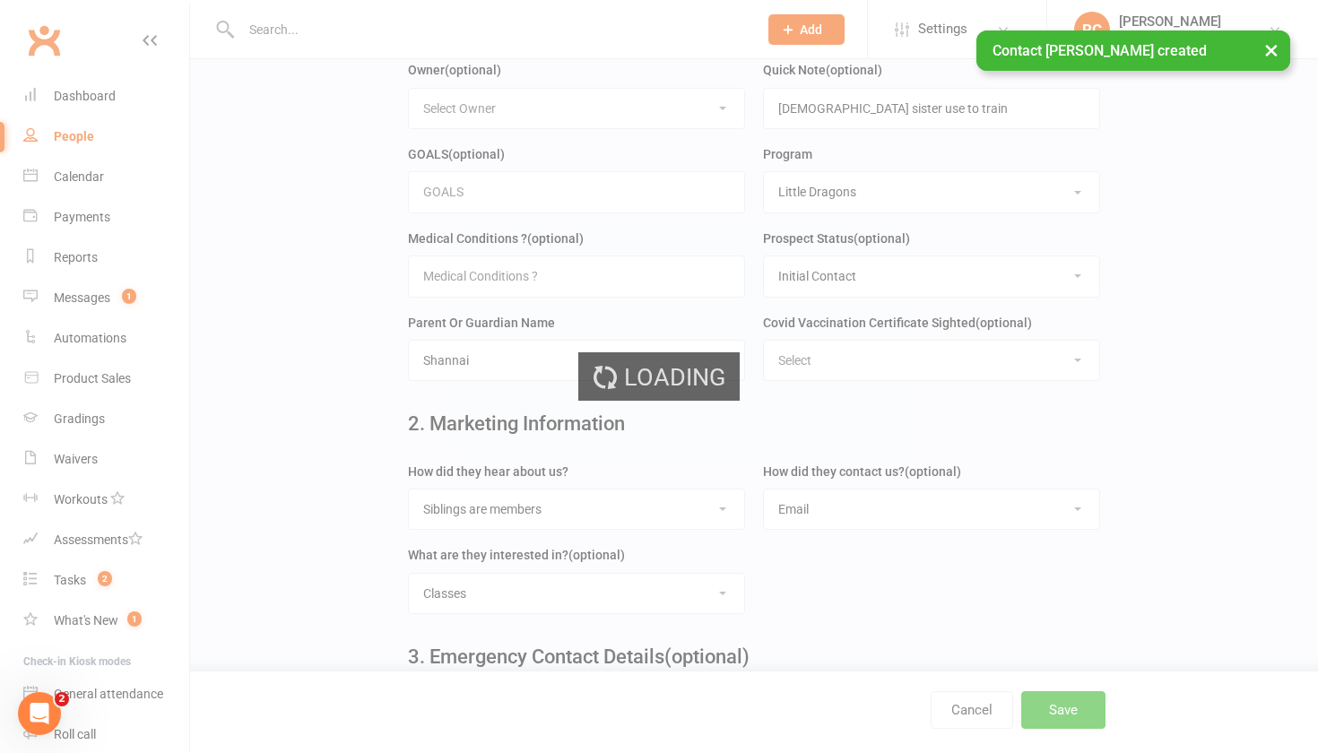
scroll to position [0, 0]
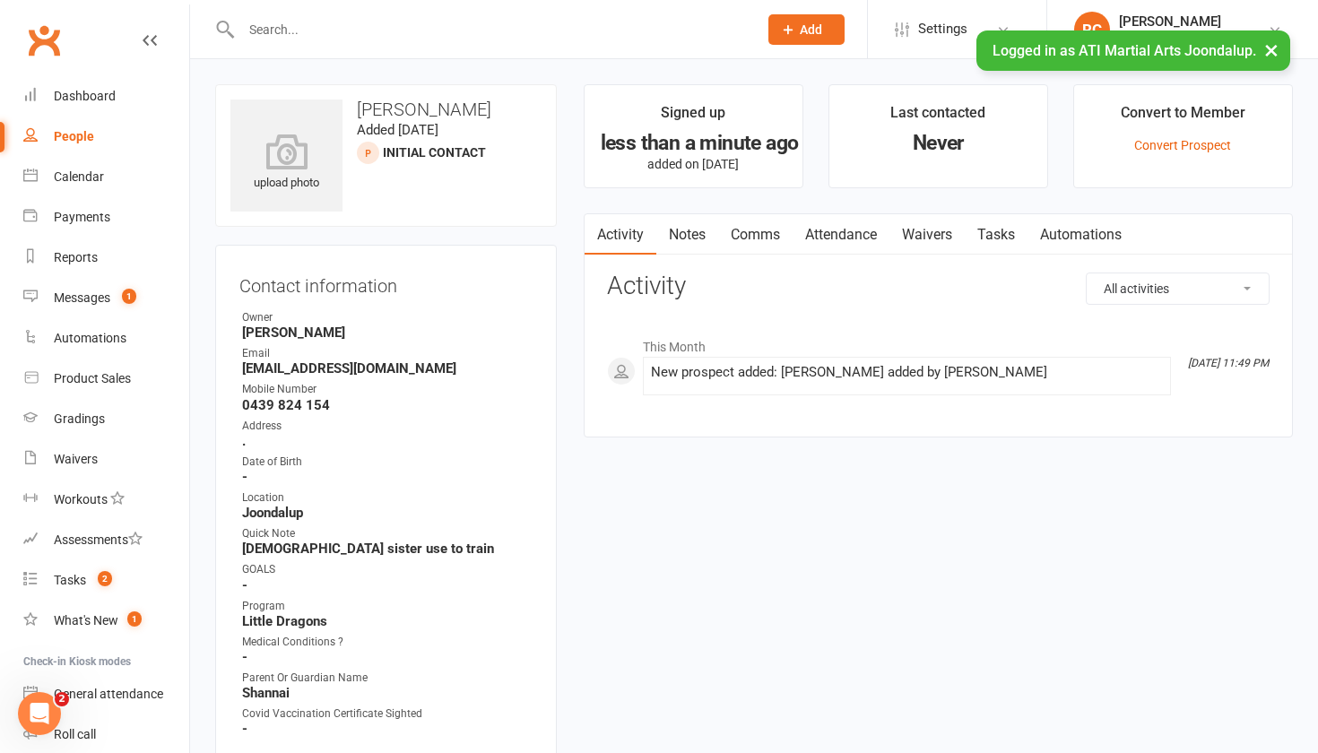
click at [698, 228] on link "Notes" at bounding box center [687, 234] width 62 height 41
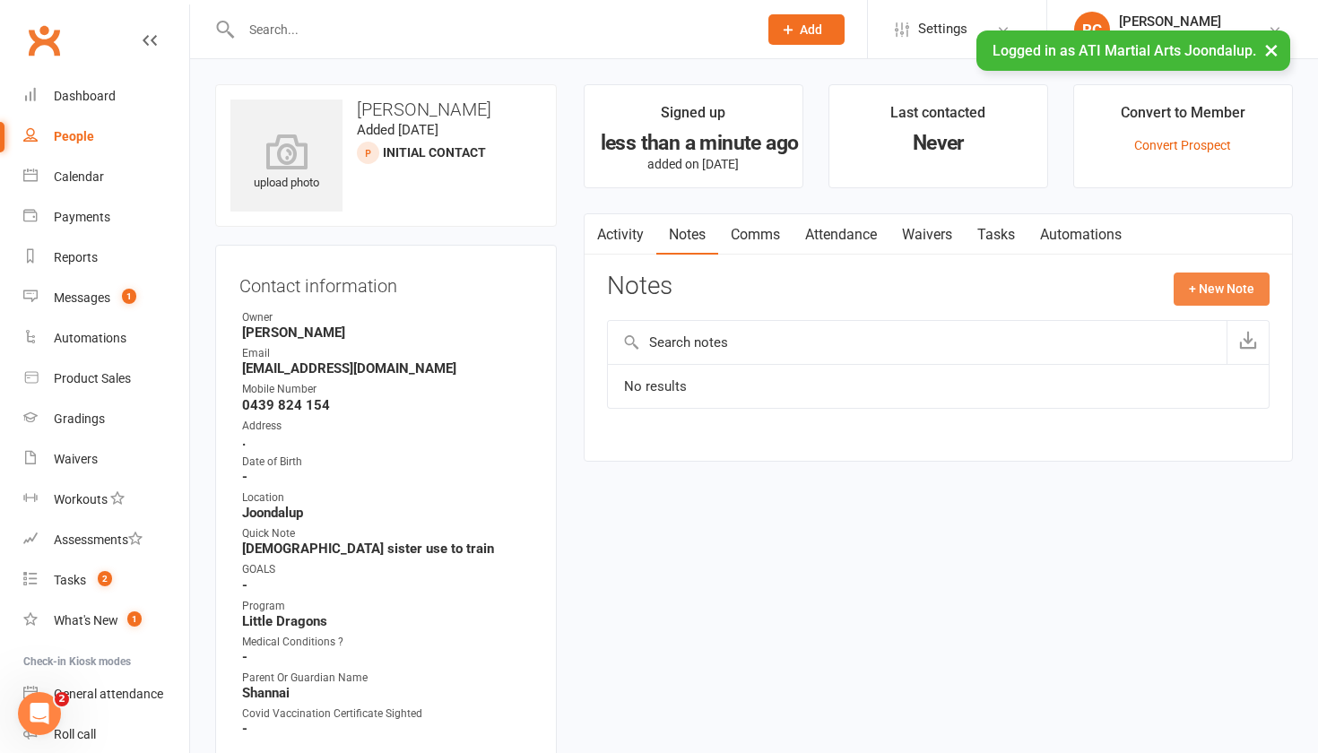
click at [1241, 280] on button "+ New Note" at bounding box center [1222, 289] width 96 height 32
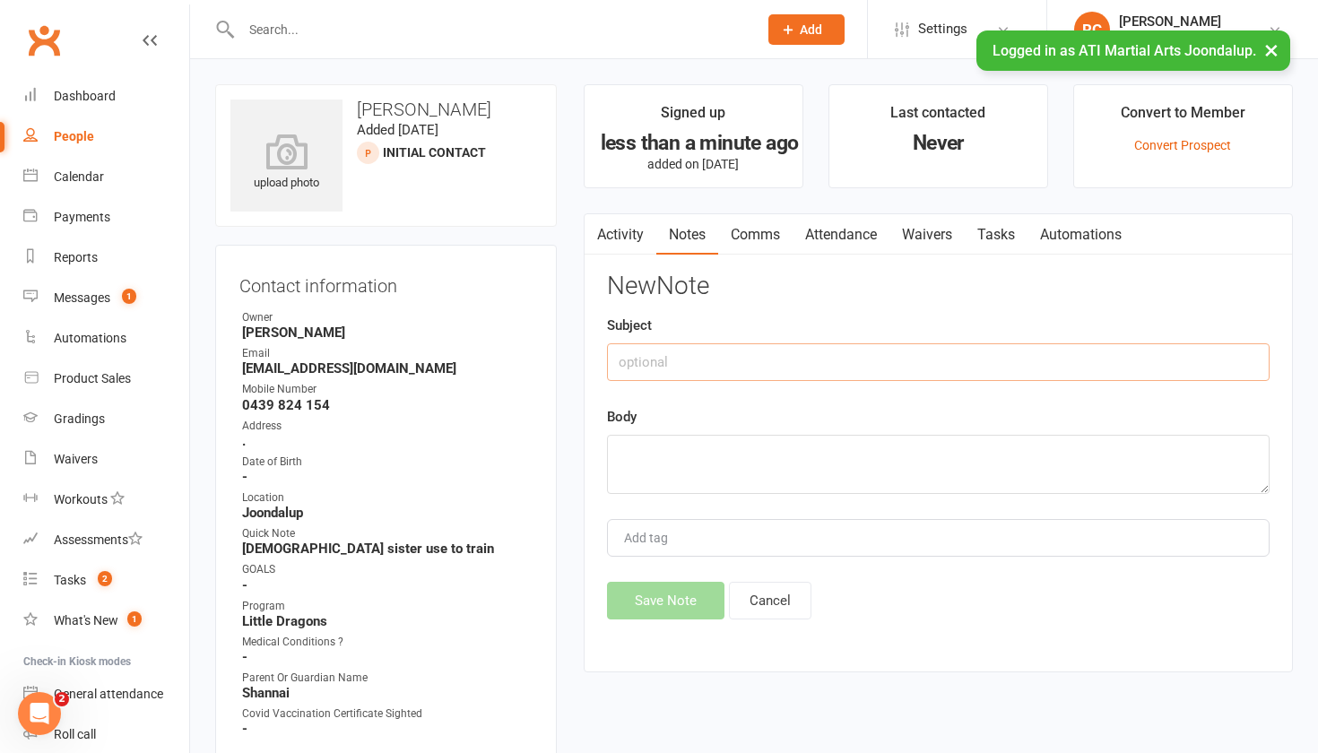
click at [692, 358] on input "text" at bounding box center [938, 362] width 663 height 38
click at [630, 456] on textarea at bounding box center [938, 464] width 663 height 59
click at [661, 356] on input "text" at bounding box center [938, 362] width 663 height 38
type input "email to en"
type textarea "q"
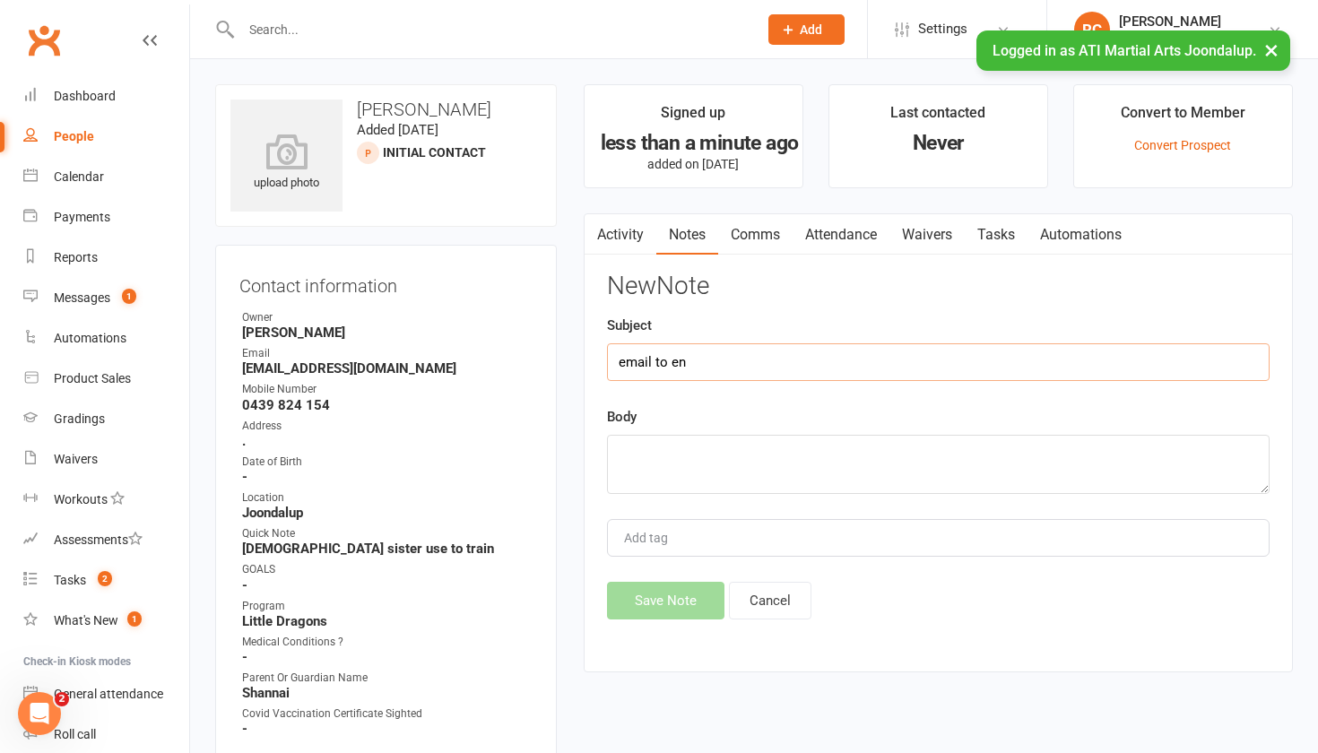
click at [727, 359] on input "email to en" at bounding box center [938, 362] width 663 height 38
type input "email to enquiry"
paste textarea "LO Ipsumdo, Sitam co adip elit sedd eiu Tempor in utlabor et dol magn Aliqua En…"
type textarea "LO Ipsumdo, Sitam co adip elit sedd eiu Tempor in utlabor et dol magn Aliqua En…"
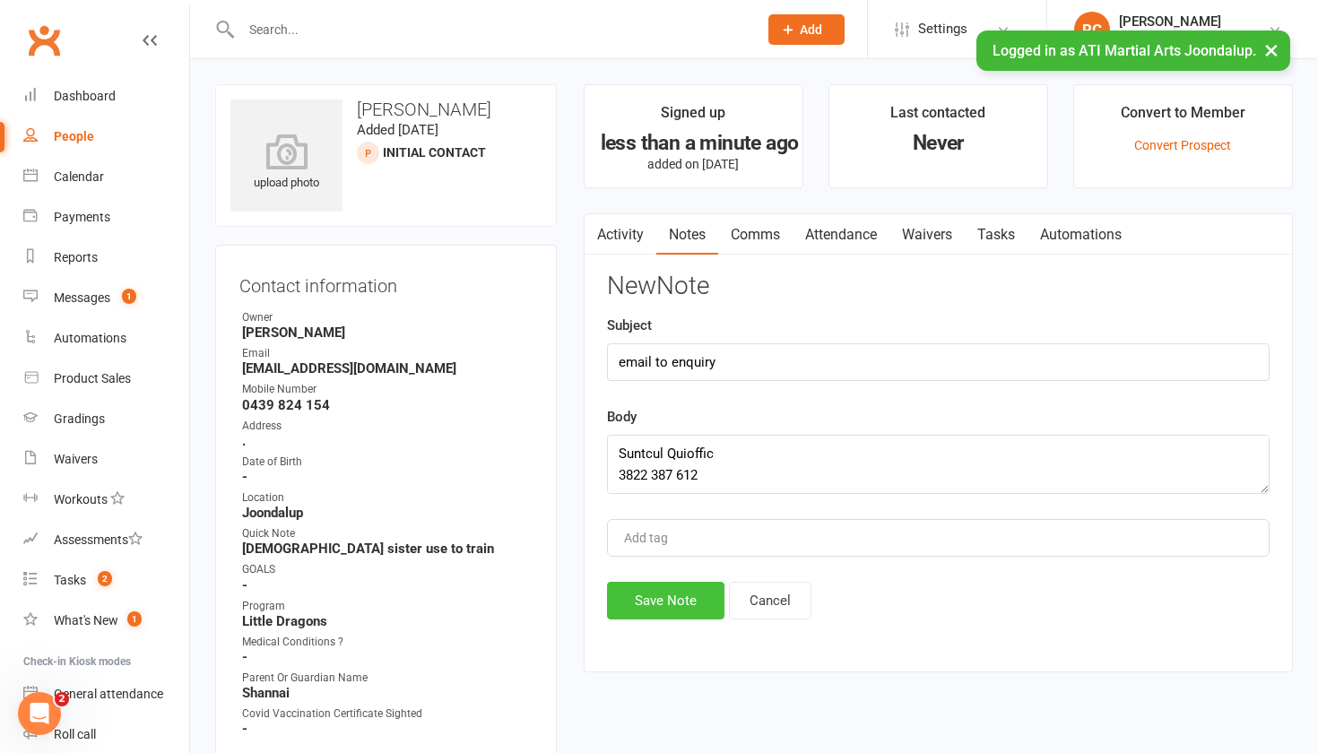
click at [659, 599] on button "Save Note" at bounding box center [665, 601] width 117 height 38
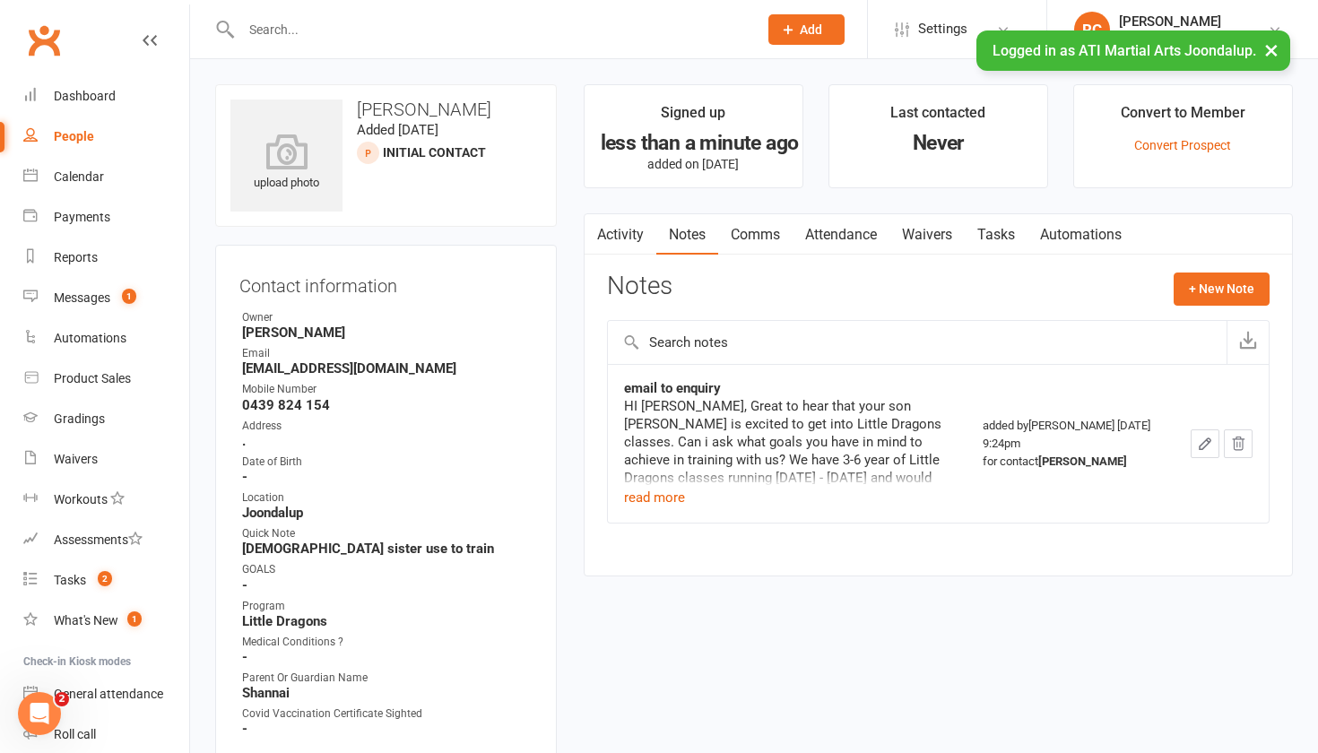
click at [595, 38] on input "text" at bounding box center [490, 29] width 509 height 25
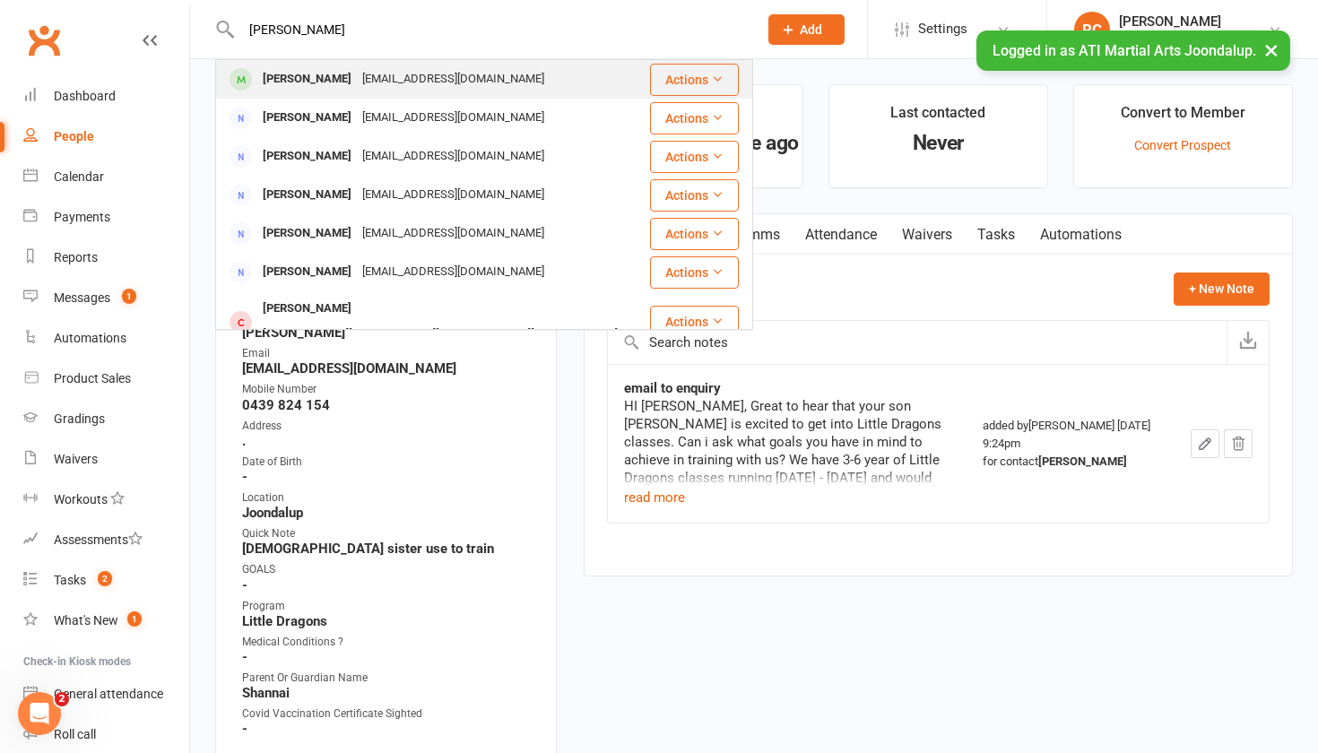
type input "[PERSON_NAME]"
click at [484, 83] on div "[EMAIL_ADDRESS][DOMAIN_NAME]" at bounding box center [453, 79] width 193 height 26
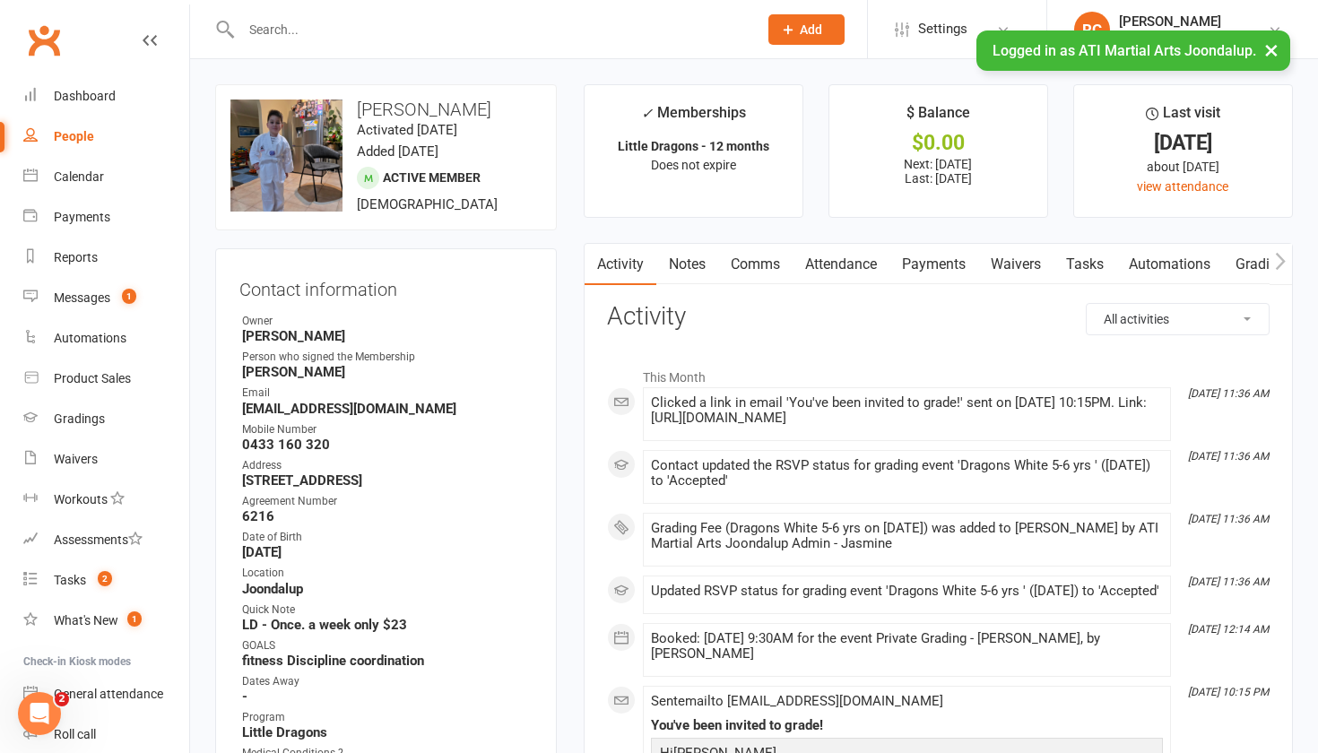
click at [937, 262] on link "Payments" at bounding box center [934, 264] width 89 height 41
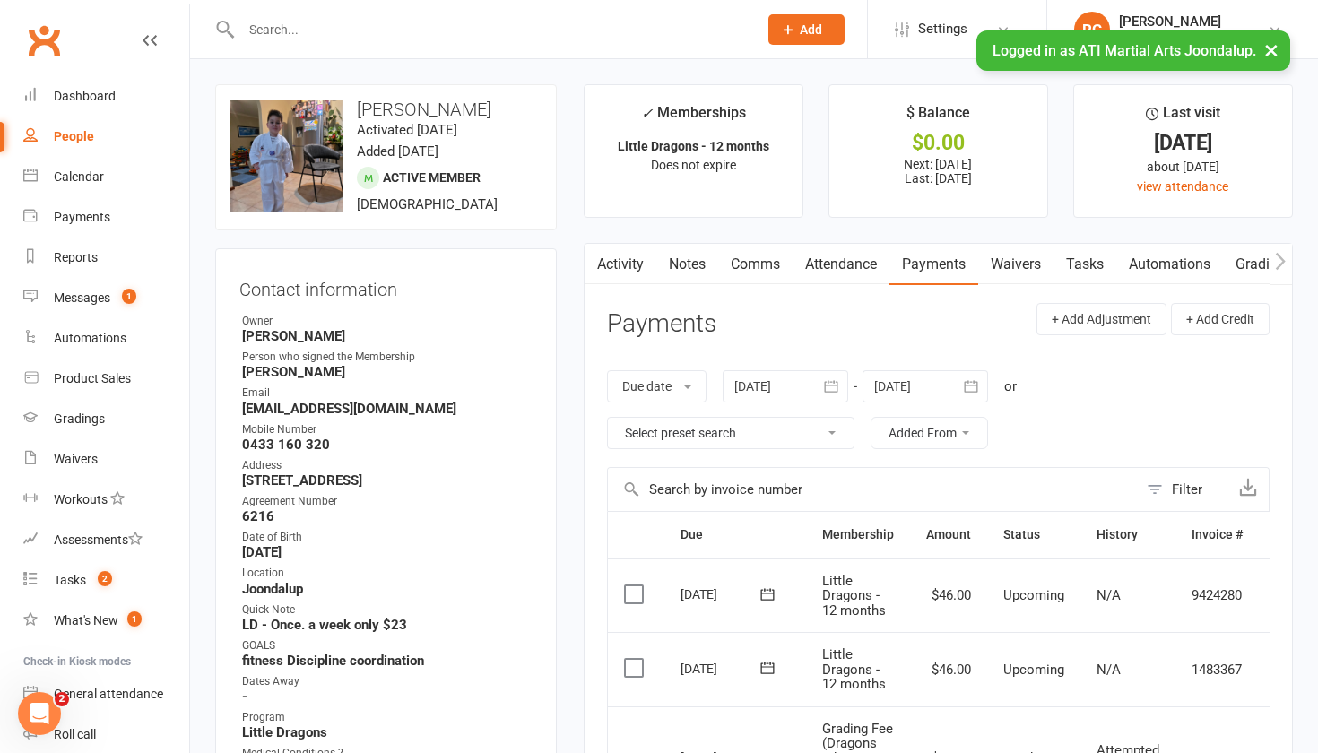
click at [845, 275] on link "Attendance" at bounding box center [841, 264] width 97 height 41
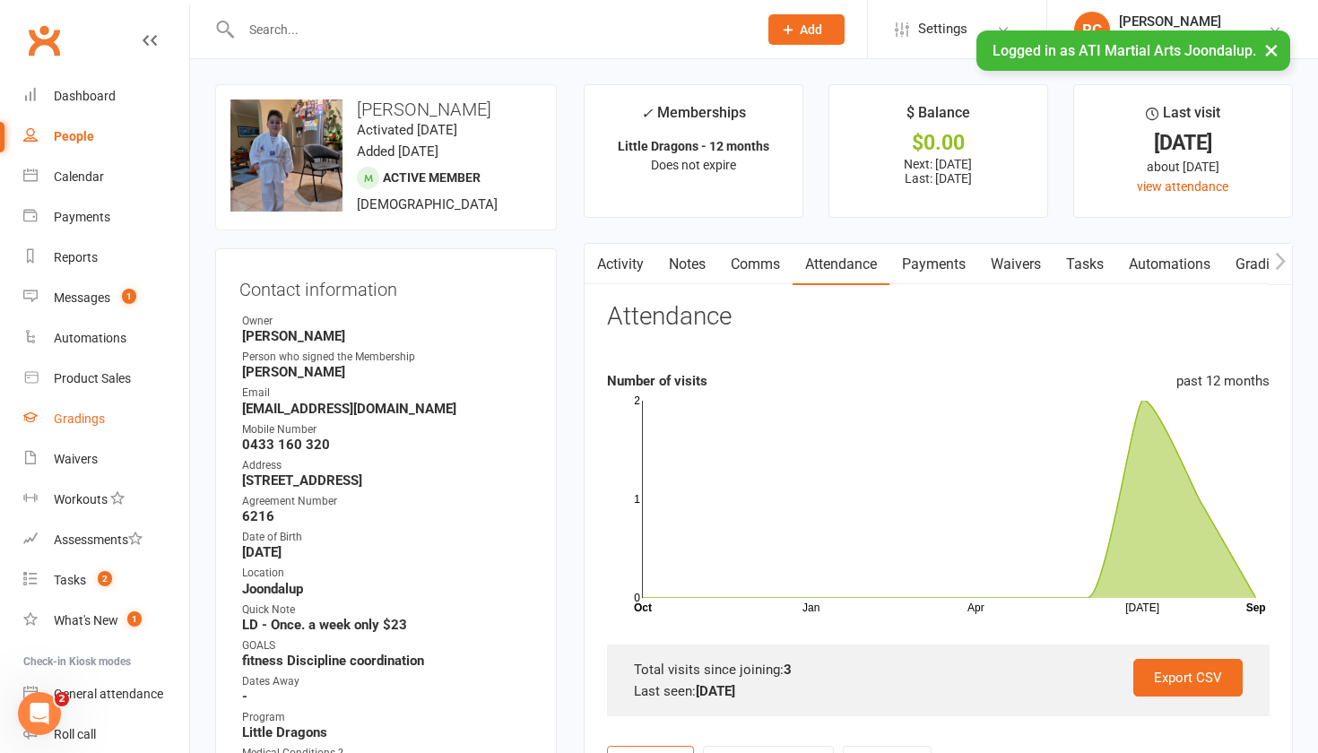
click at [71, 412] on div "Gradings" at bounding box center [79, 419] width 51 height 14
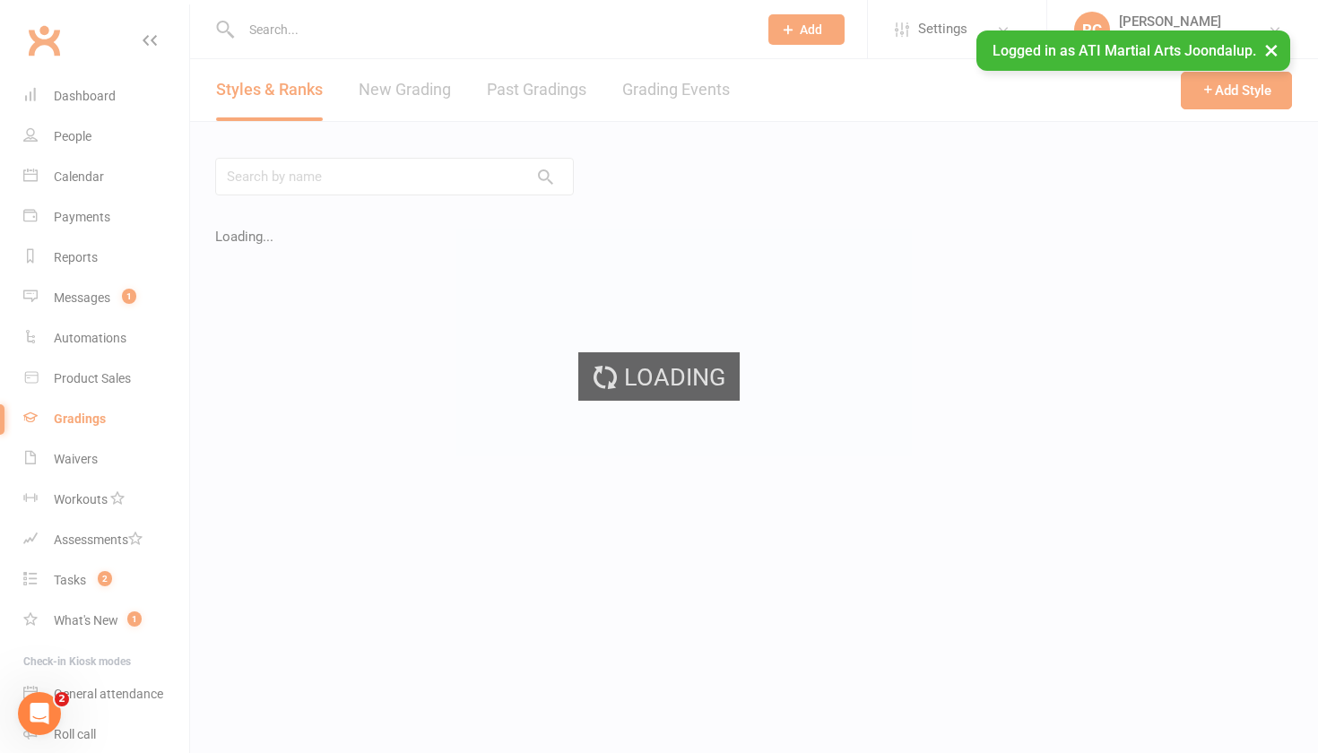
click at [674, 92] on div "Loading" at bounding box center [659, 376] width 1318 height 753
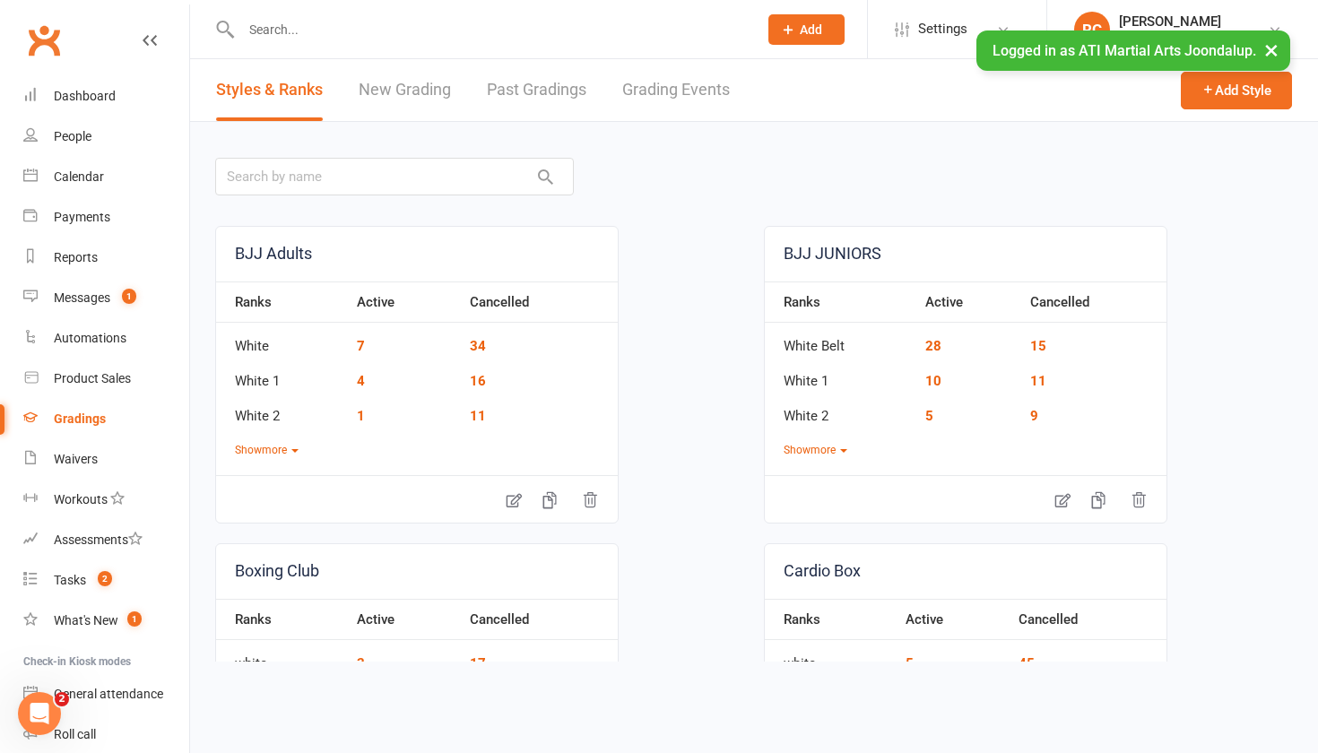
click at [674, 92] on link "Grading Events" at bounding box center [676, 90] width 108 height 62
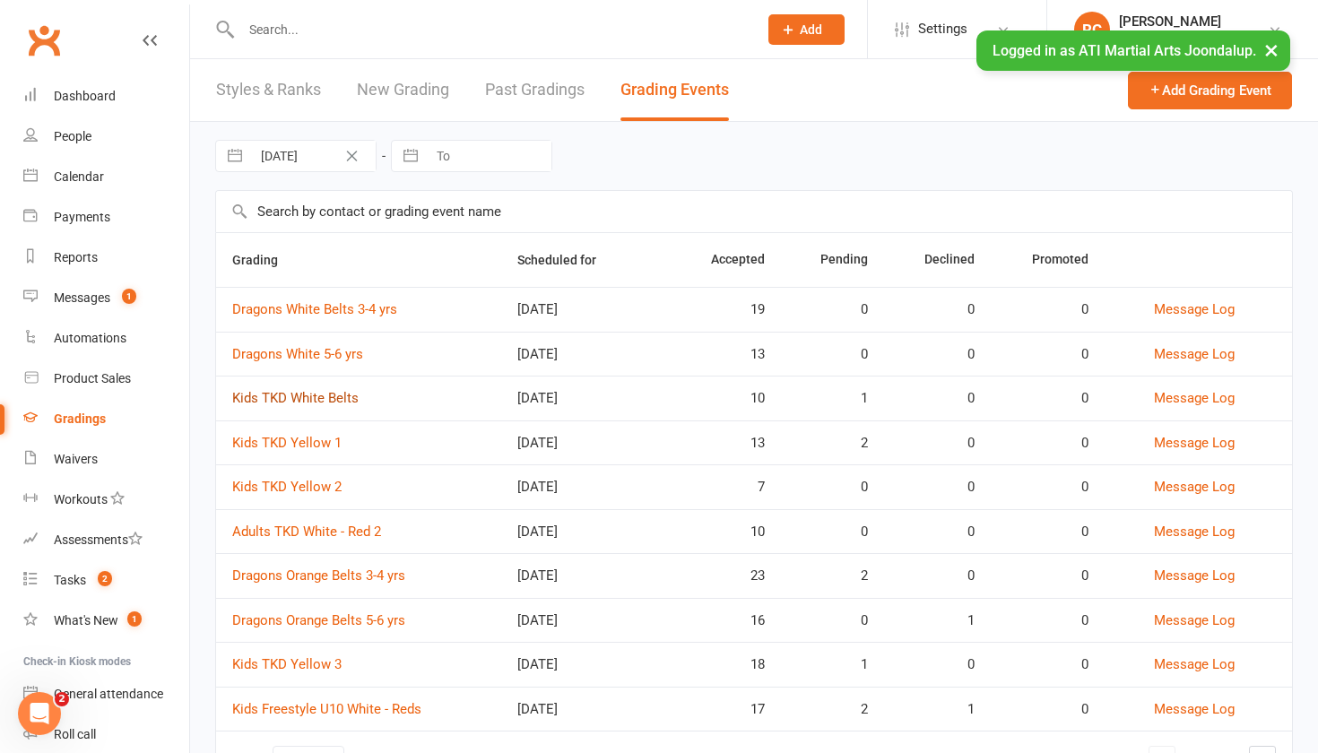
click at [326, 402] on link "Kids TKD White Belts" at bounding box center [295, 398] width 126 height 16
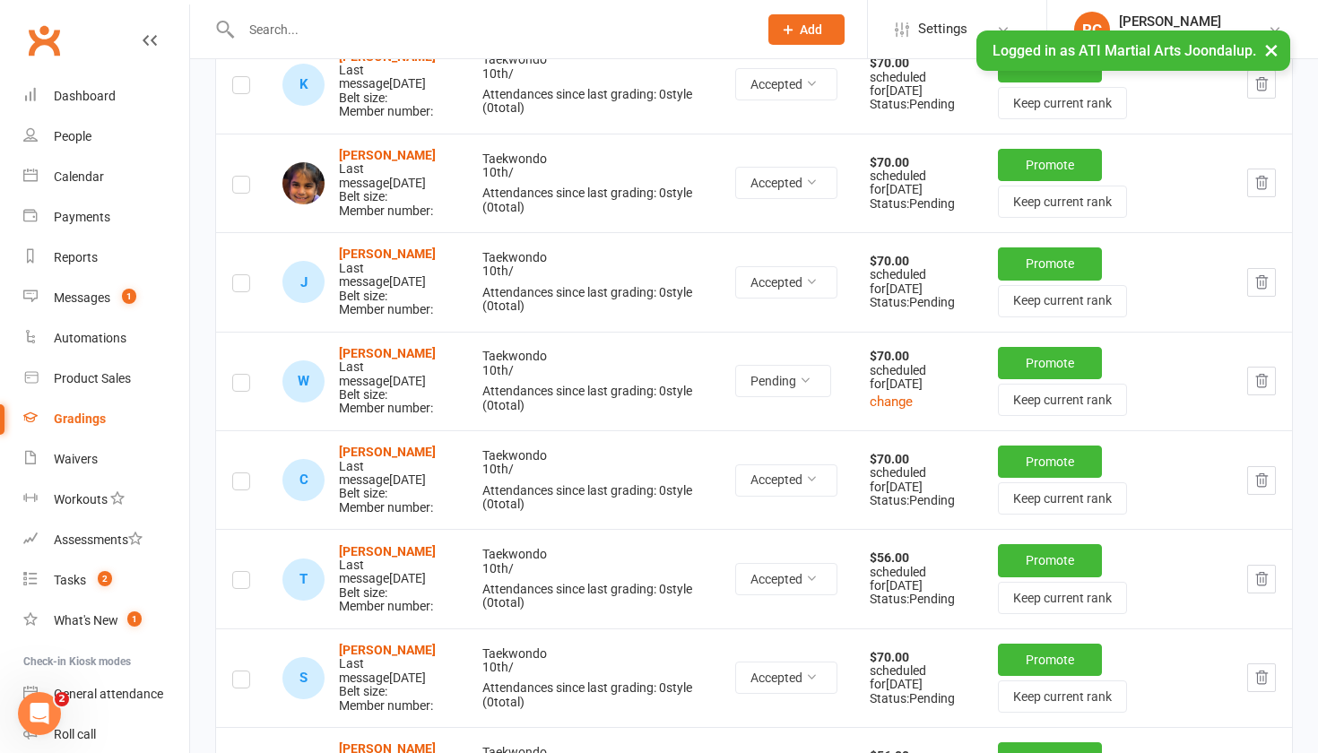
scroll to position [637, 0]
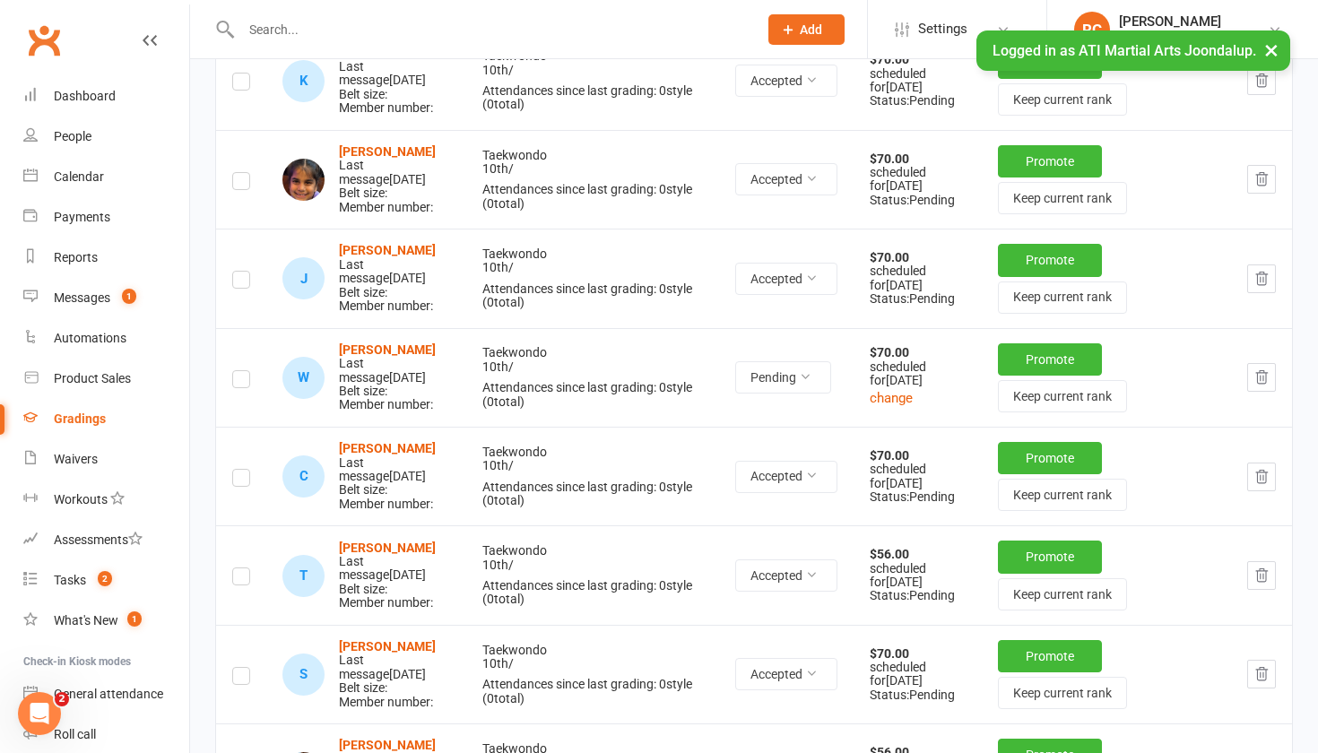
click at [240, 382] on label at bounding box center [241, 382] width 18 height 0
click at [240, 371] on input "checkbox" at bounding box center [241, 371] width 18 height 0
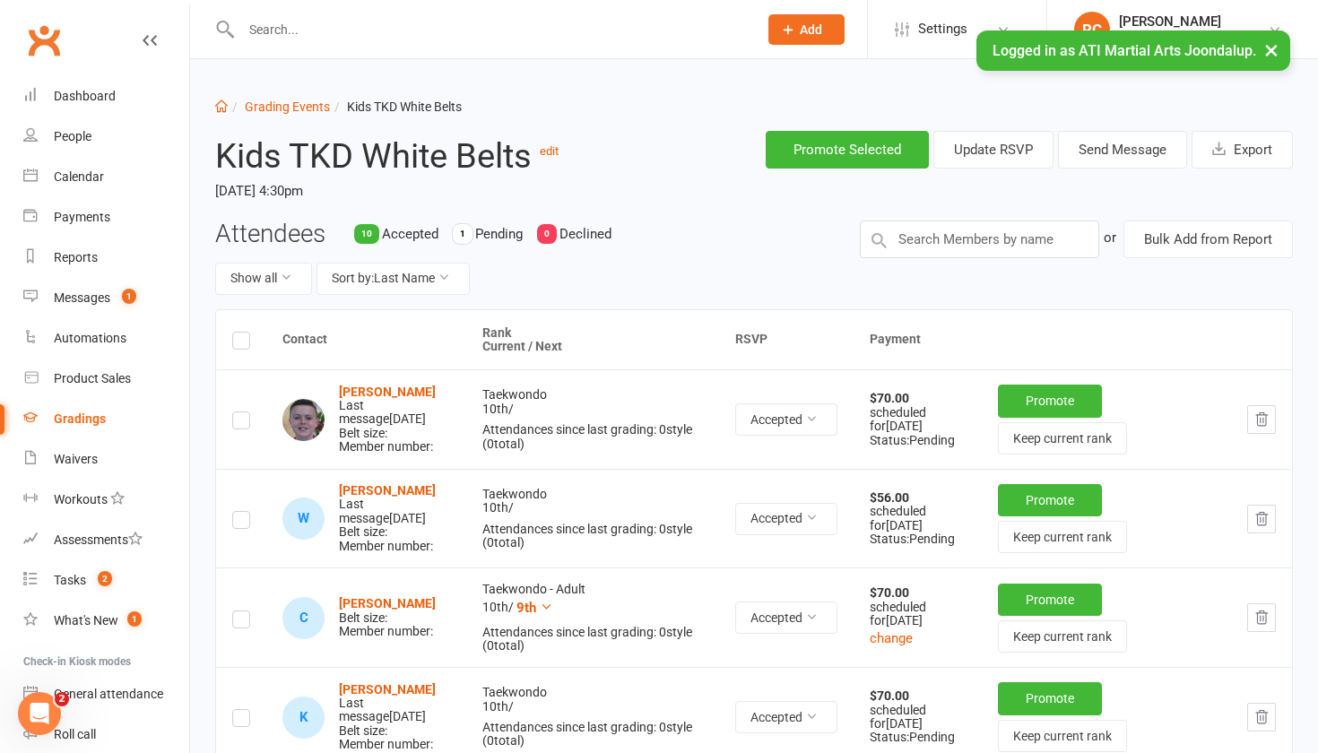
scroll to position [0, 0]
click at [1085, 158] on button "Send Message" at bounding box center [1122, 150] width 129 height 38
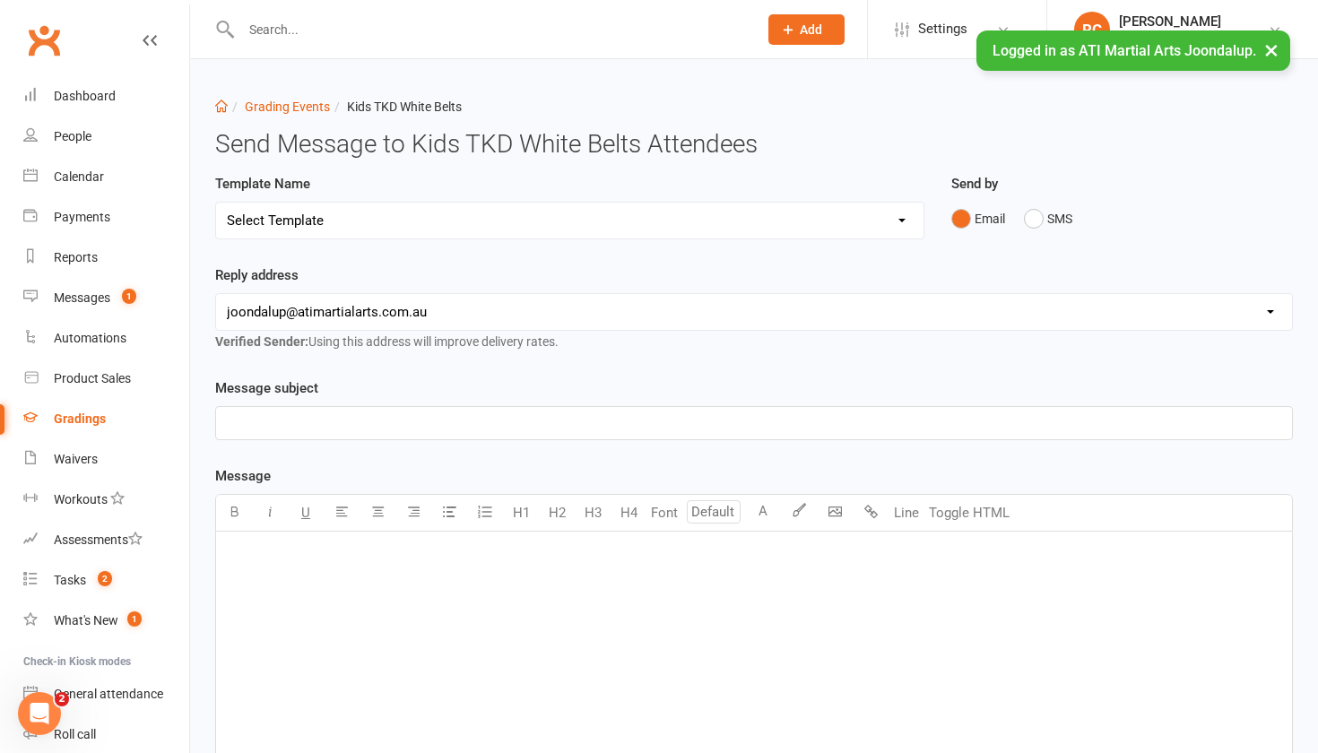
click at [375, 428] on p "﻿" at bounding box center [754, 424] width 1055 height 22
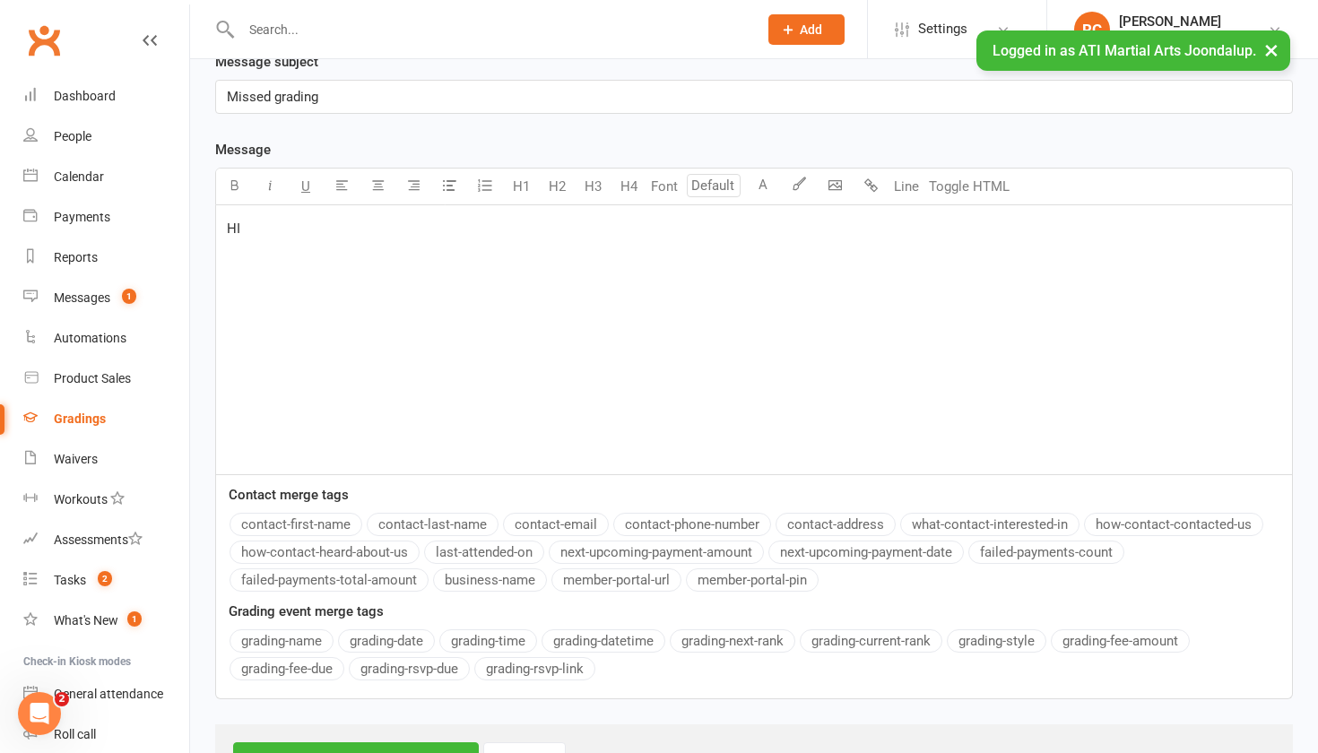
scroll to position [370, 0]
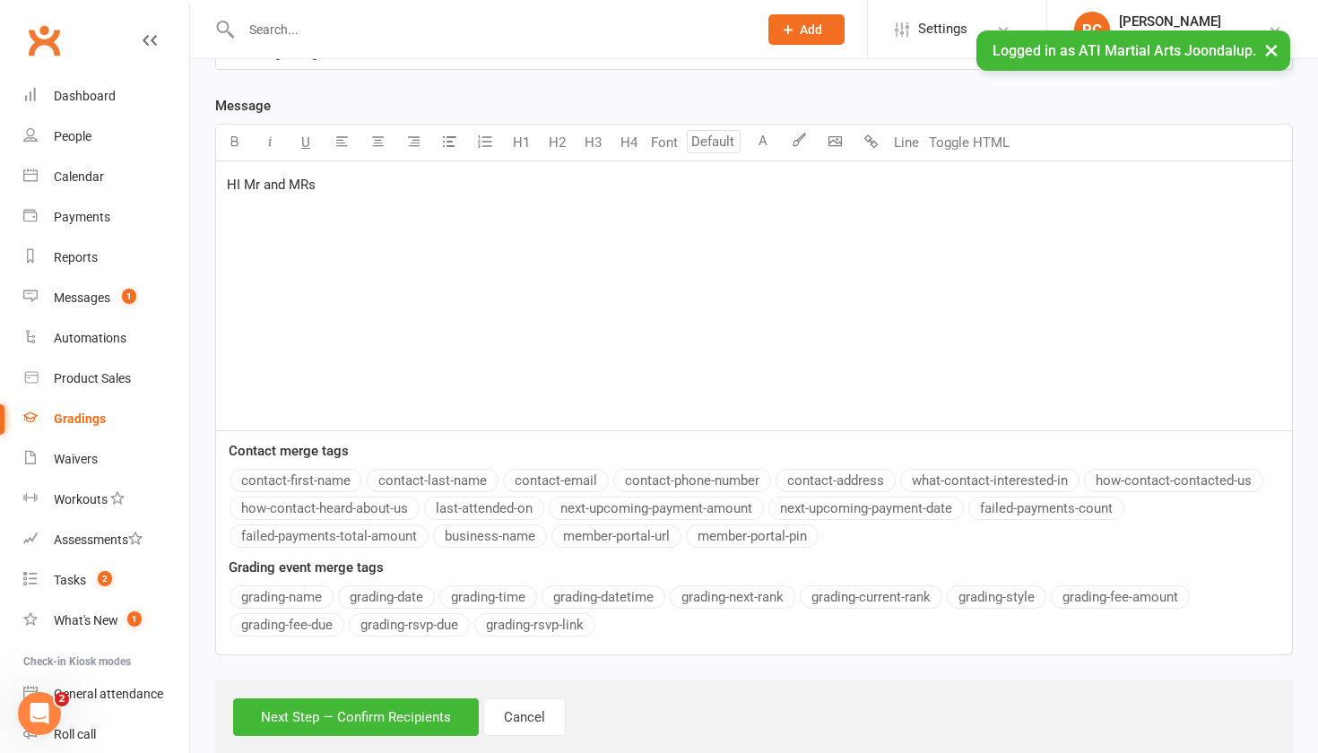
click at [437, 486] on button "contact-last-name" at bounding box center [433, 480] width 132 height 23
click at [294, 485] on button "contact-first-name" at bounding box center [296, 480] width 133 height 23
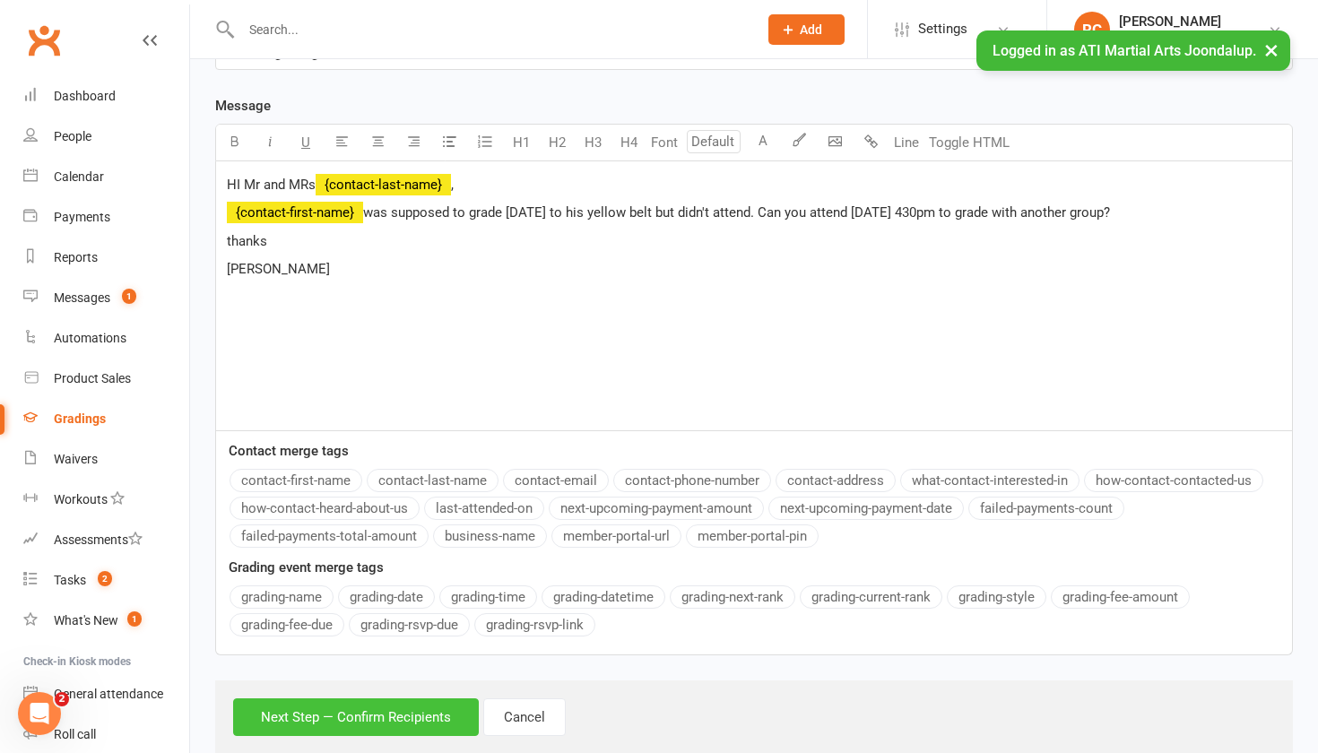
click at [271, 734] on button "Next Step — Confirm Recipients" at bounding box center [356, 718] width 246 height 38
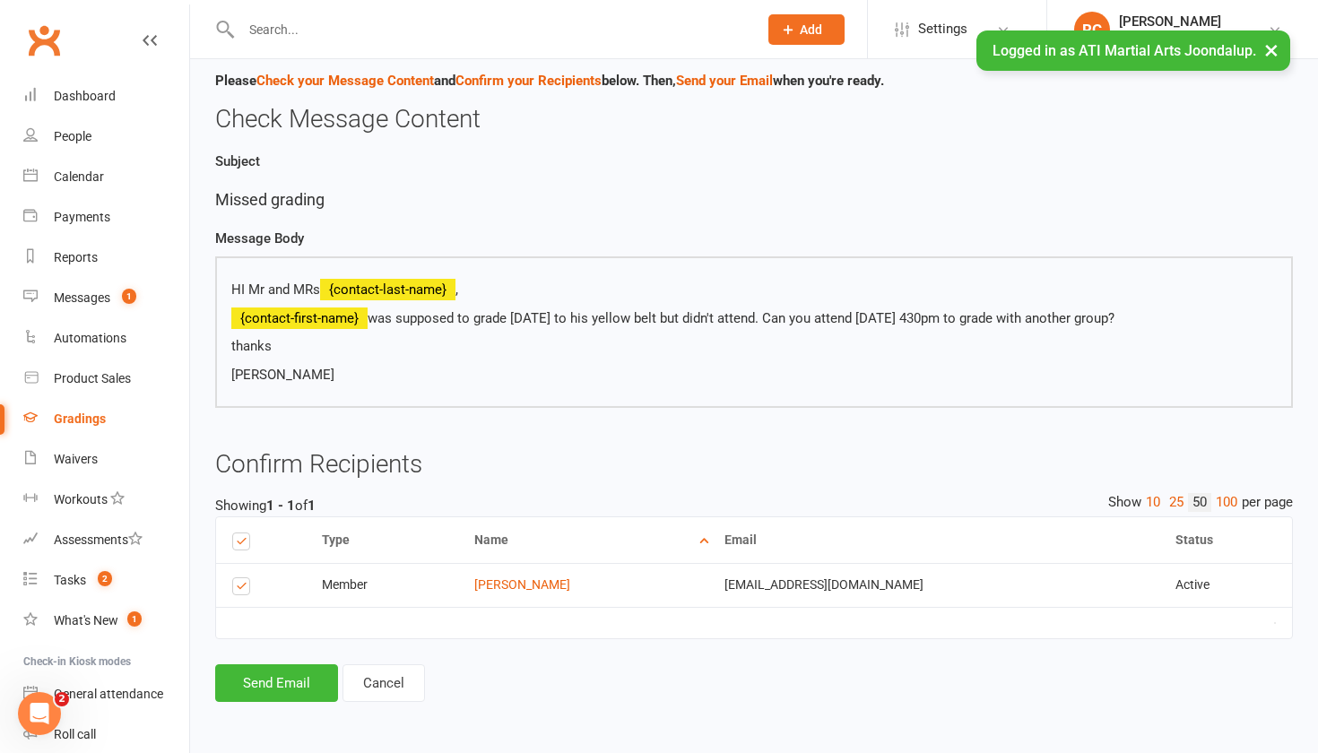
scroll to position [141, 0]
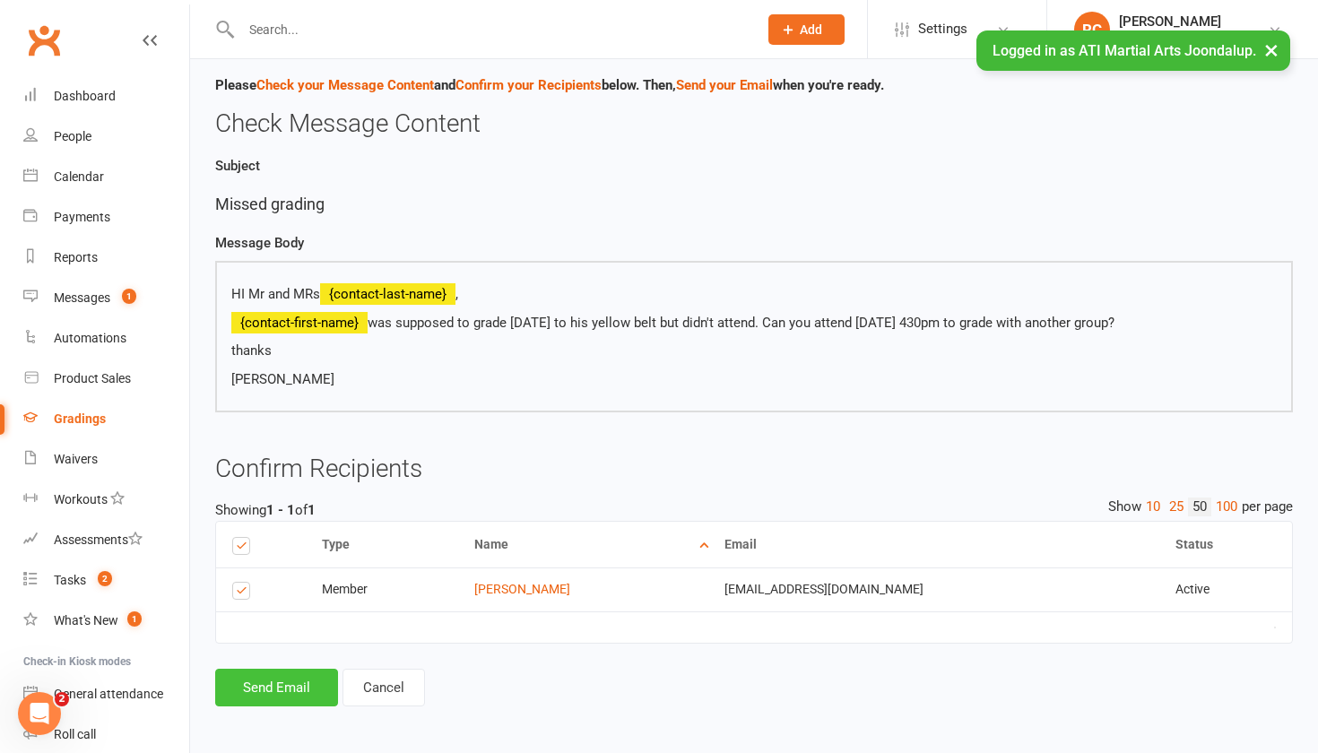
click at [287, 670] on button "Send Email" at bounding box center [276, 688] width 123 height 38
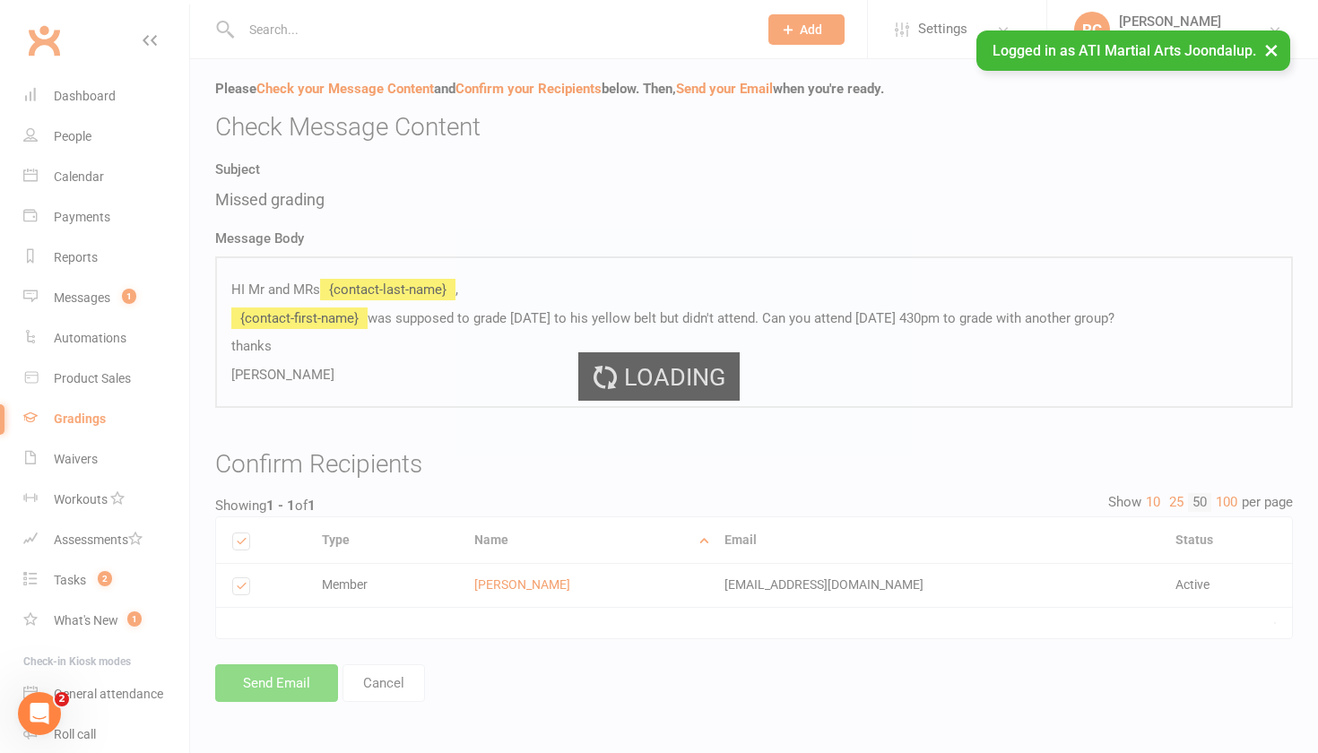
scroll to position [133, 0]
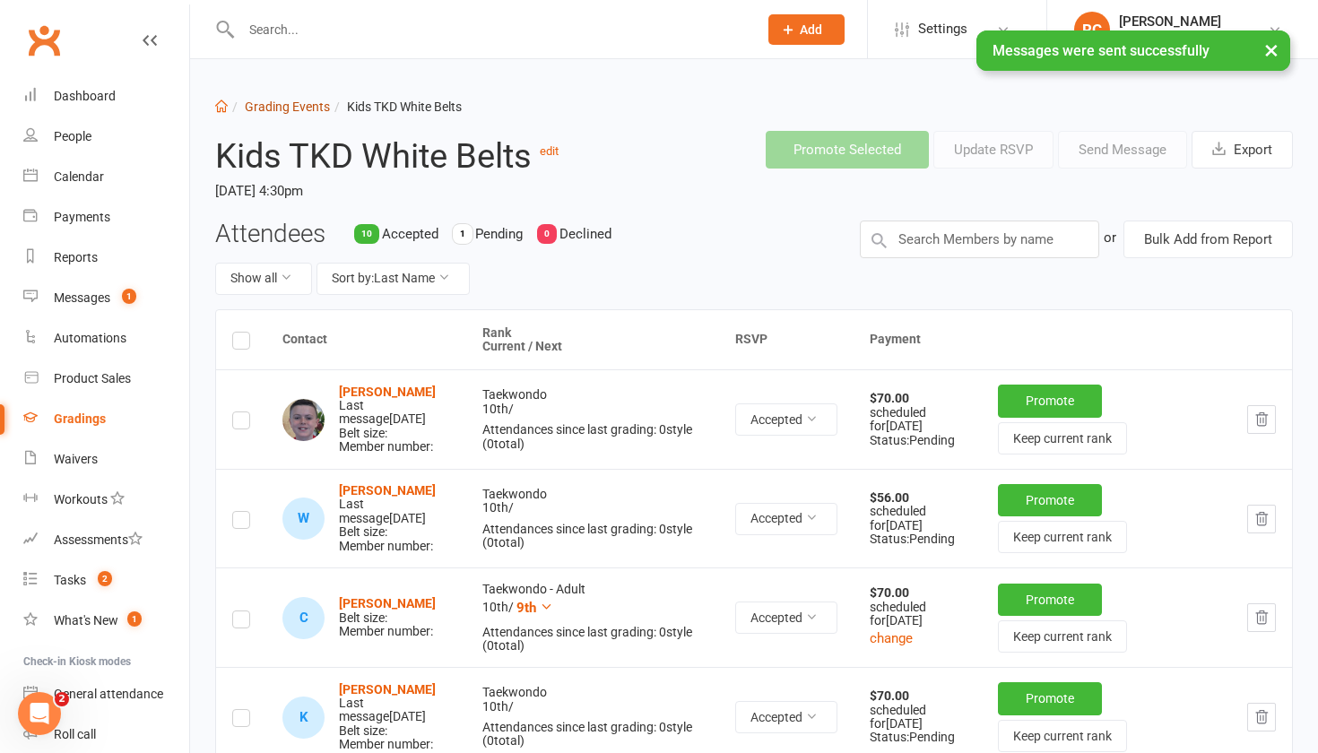
click at [263, 109] on link "Grading Events" at bounding box center [287, 107] width 85 height 14
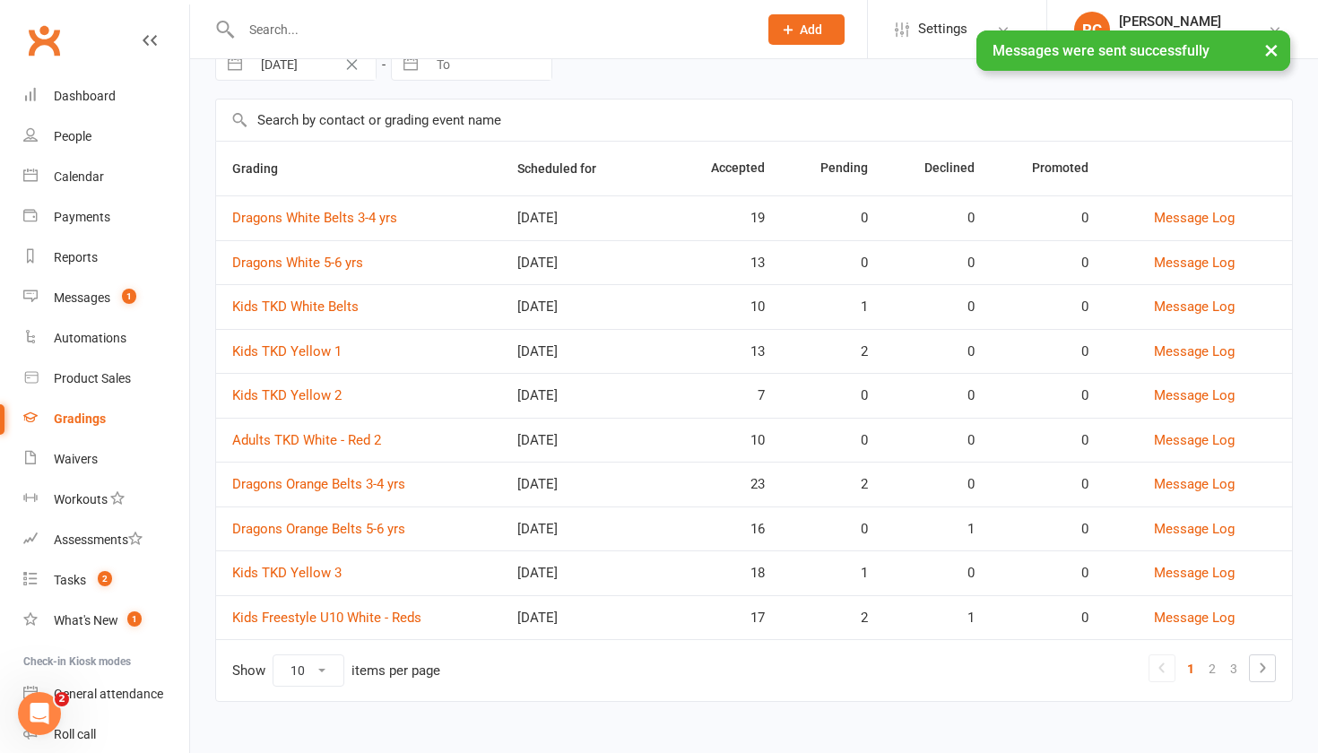
scroll to position [94, 0]
click at [326, 355] on link "Kids TKD Yellow 1" at bounding box center [286, 351] width 109 height 16
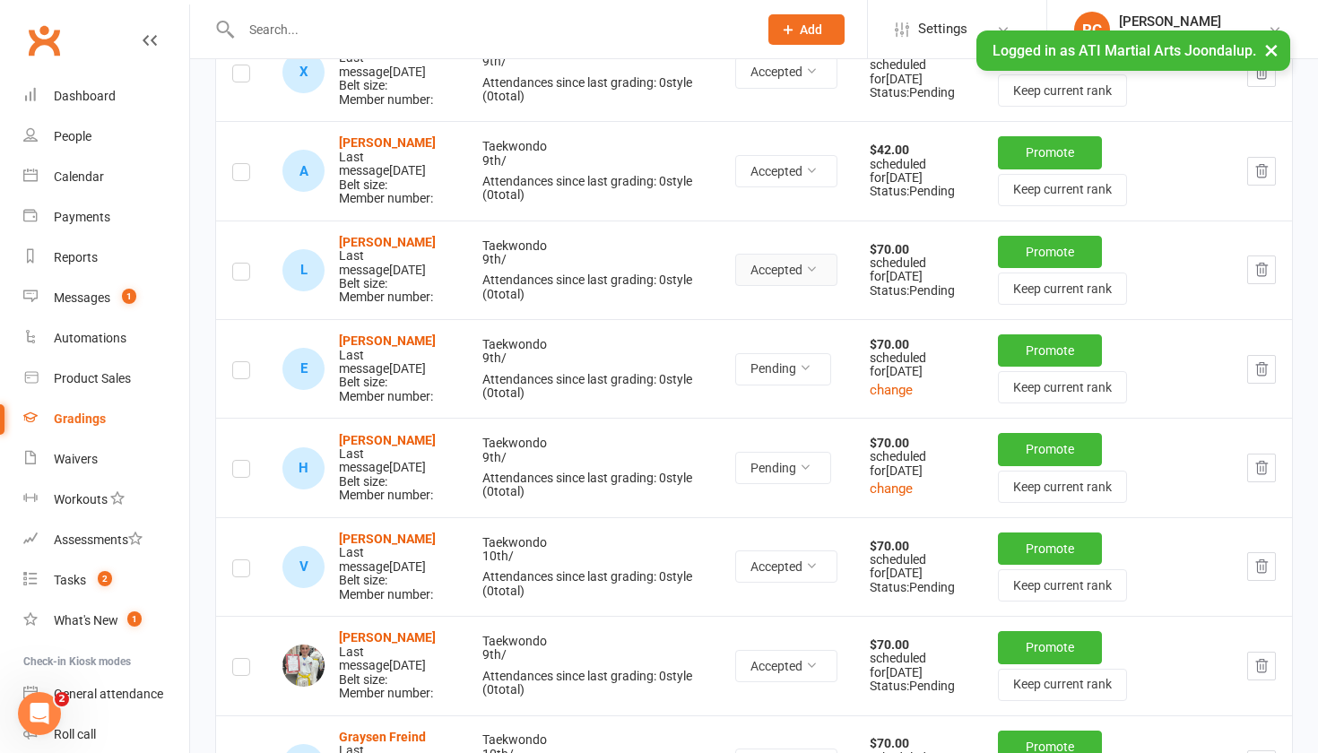
scroll to position [447, 0]
click at [796, 386] on button "Pending" at bounding box center [783, 369] width 96 height 32
click at [761, 463] on link "Accepted" at bounding box center [770, 457] width 178 height 36
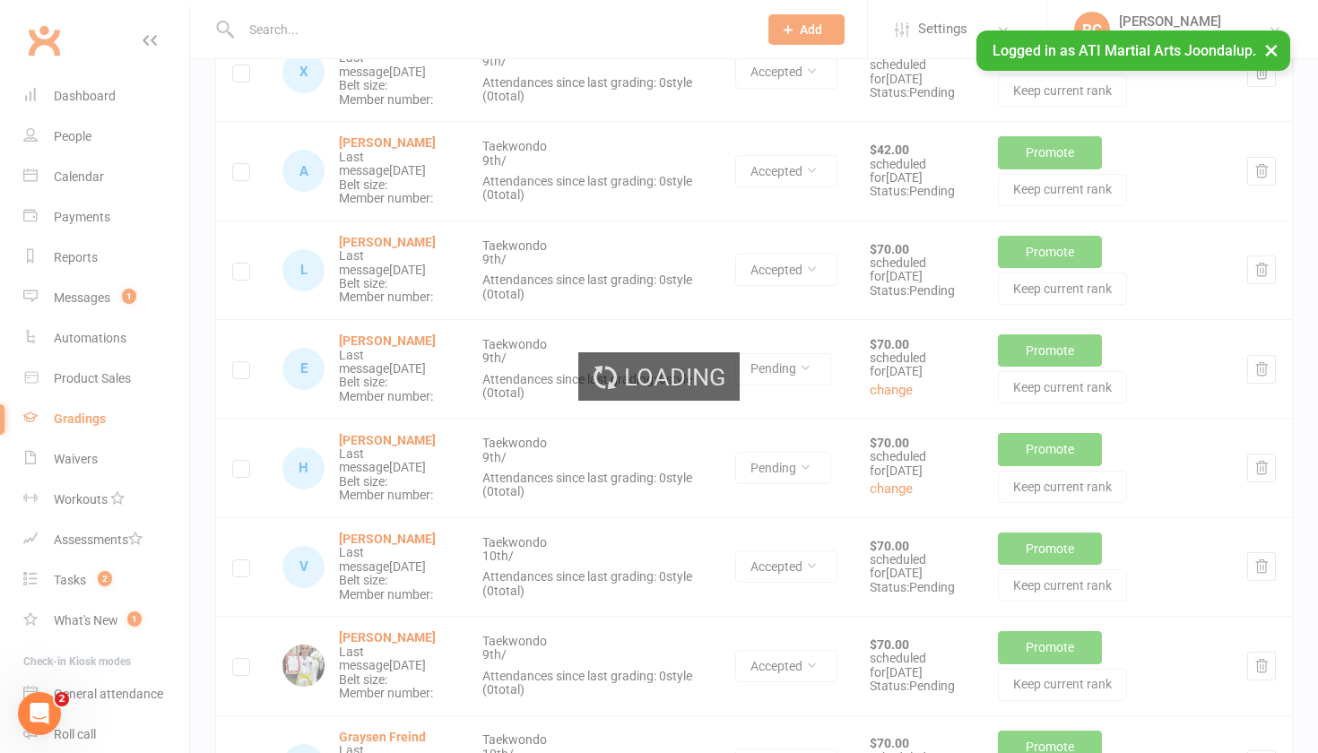
click at [798, 532] on div "Loading" at bounding box center [659, 376] width 1318 height 753
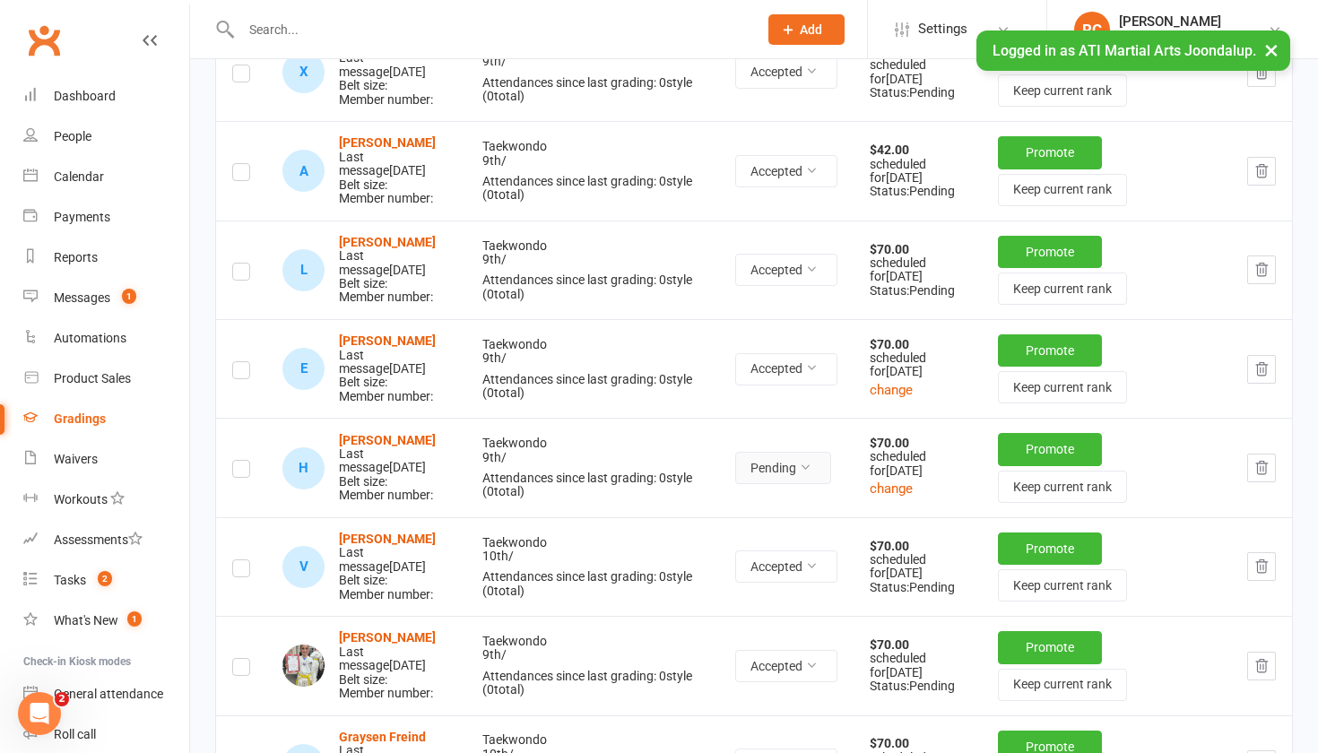
click at [798, 484] on button "Pending" at bounding box center [783, 468] width 96 height 32
click at [772, 560] on link "Accepted" at bounding box center [770, 561] width 178 height 36
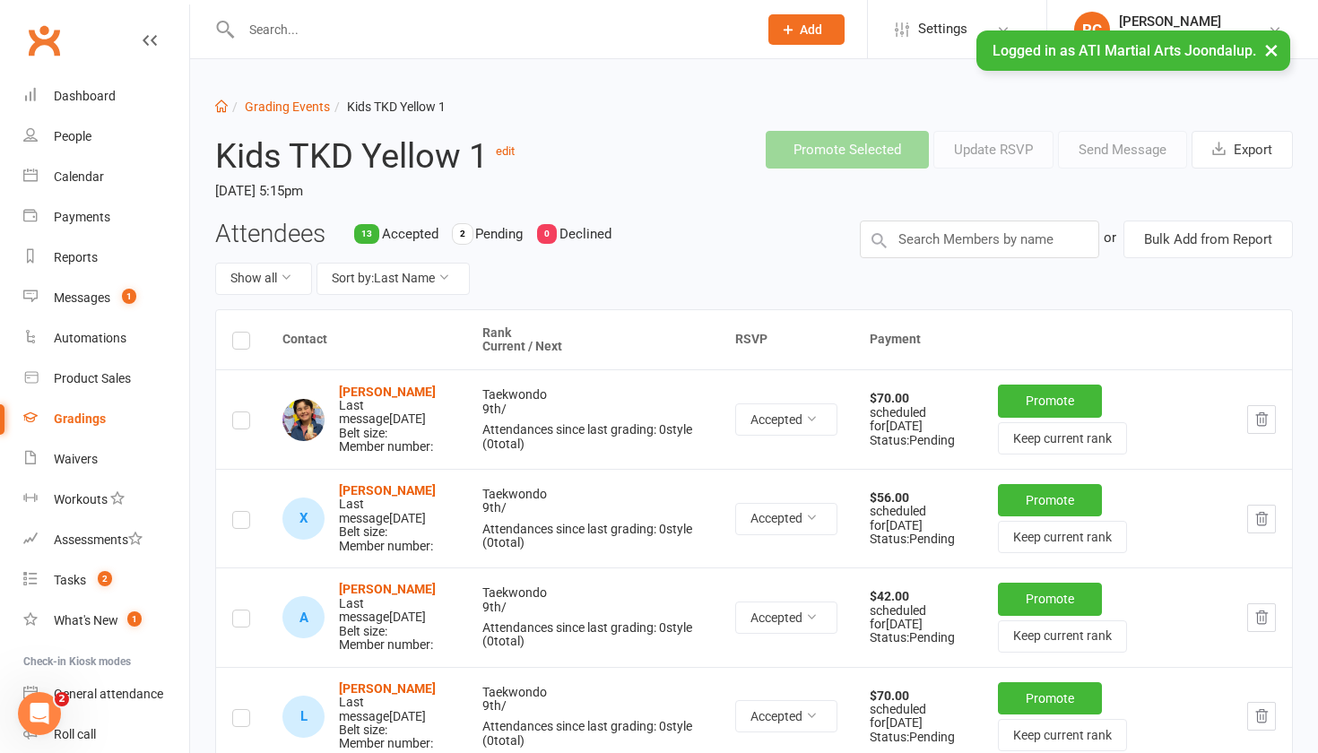
scroll to position [0, 0]
click at [303, 104] on link "Grading Events" at bounding box center [287, 107] width 85 height 14
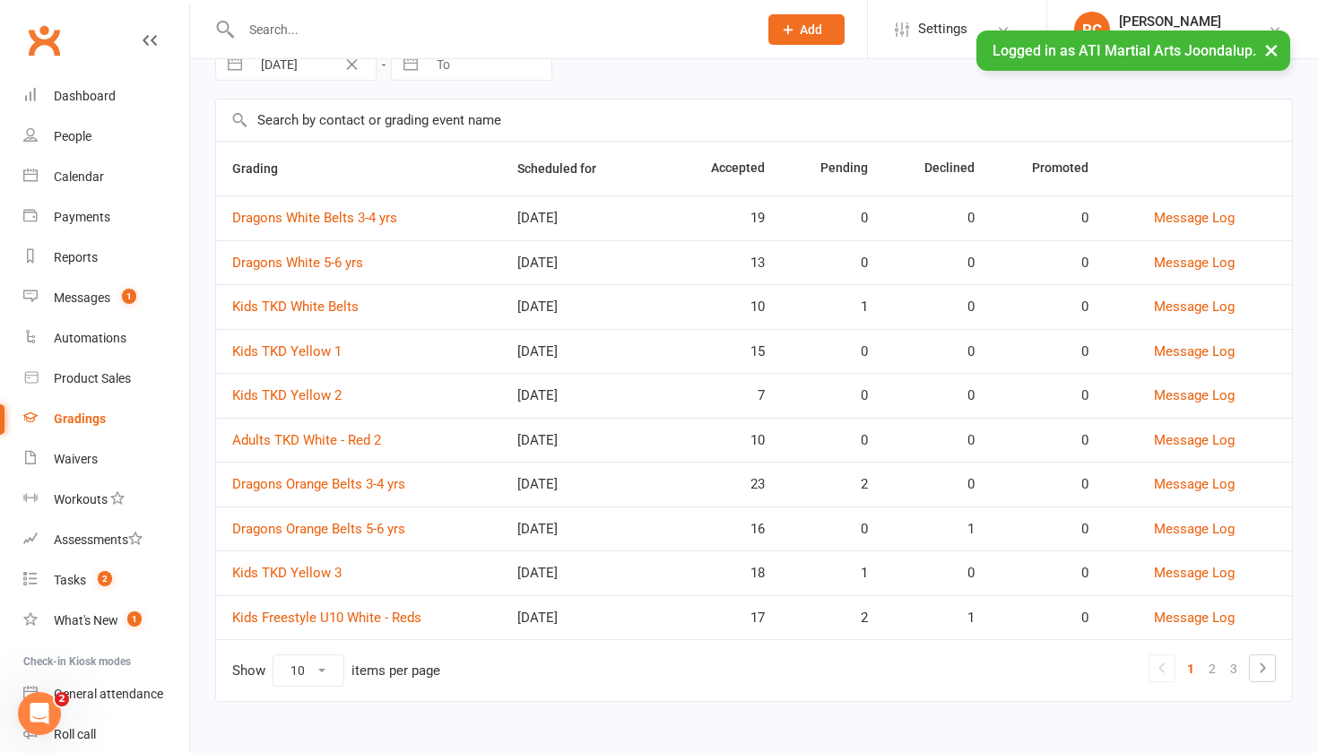
scroll to position [94, 0]
click at [358, 488] on link "Dragons Orange Belts 3-4 yrs" at bounding box center [318, 484] width 173 height 16
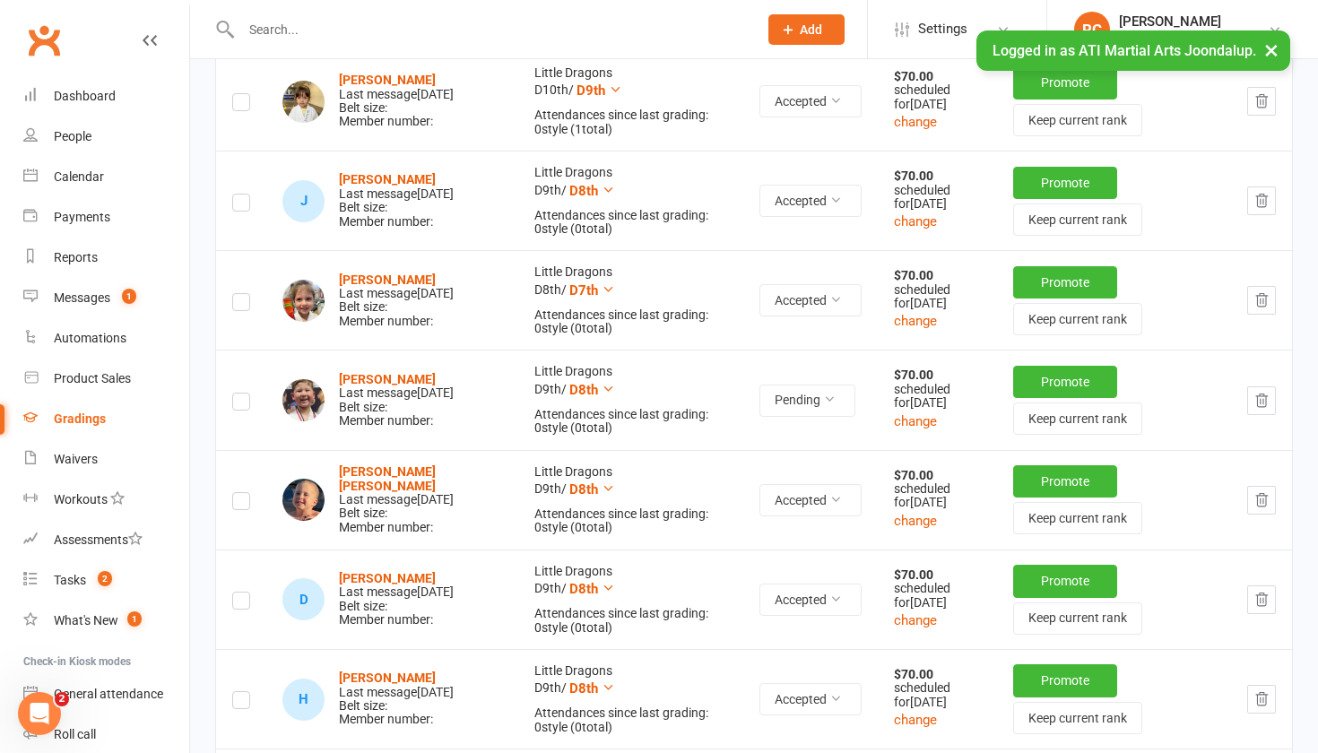
scroll to position [1365, 0]
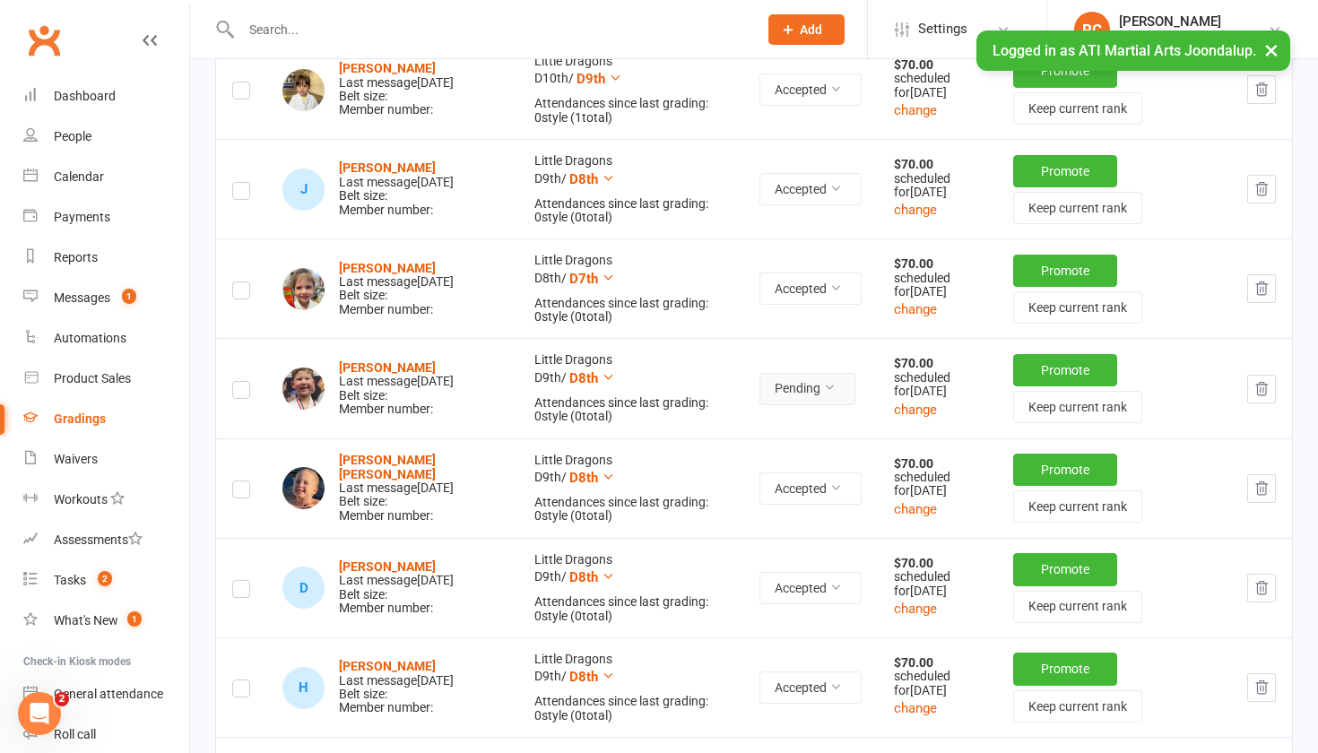
click at [806, 405] on button "Pending" at bounding box center [808, 389] width 96 height 32
click at [769, 497] on link "Accepted" at bounding box center [770, 498] width 178 height 36
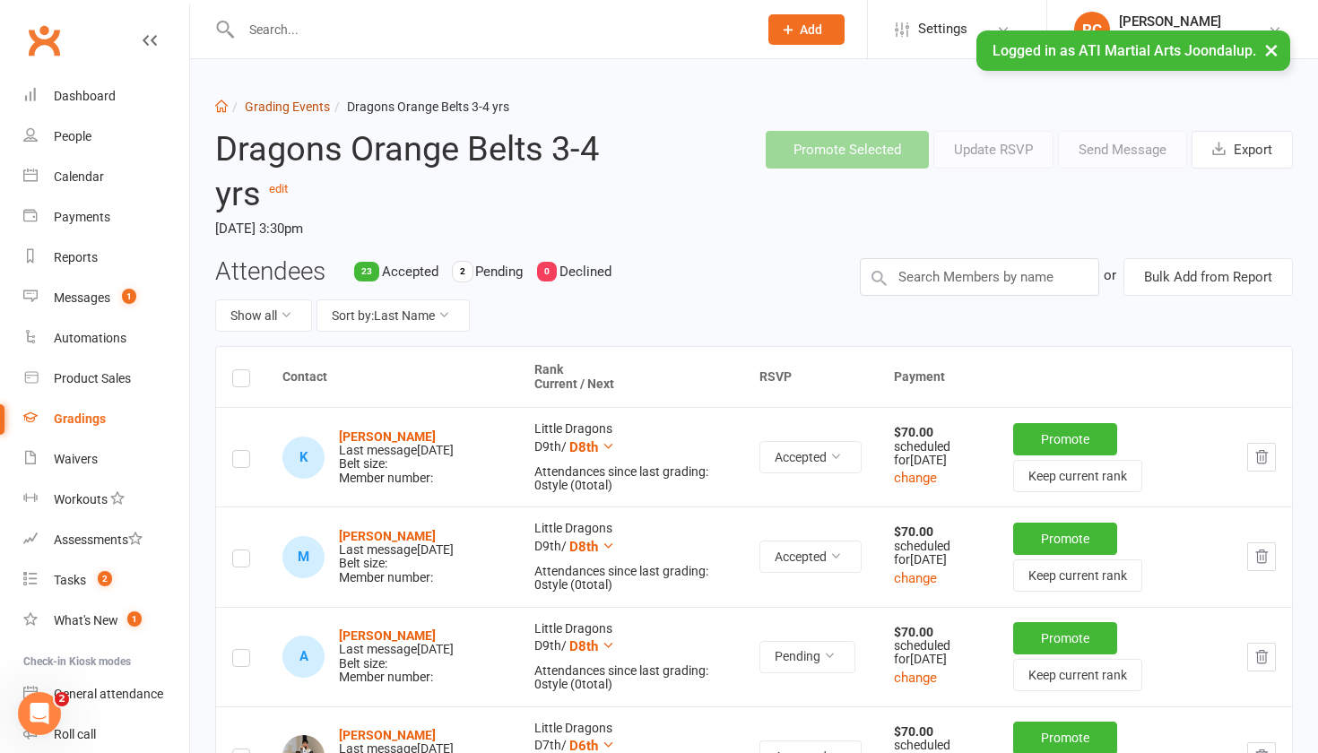
scroll to position [0, 0]
click at [288, 102] on link "Grading Events" at bounding box center [287, 107] width 85 height 14
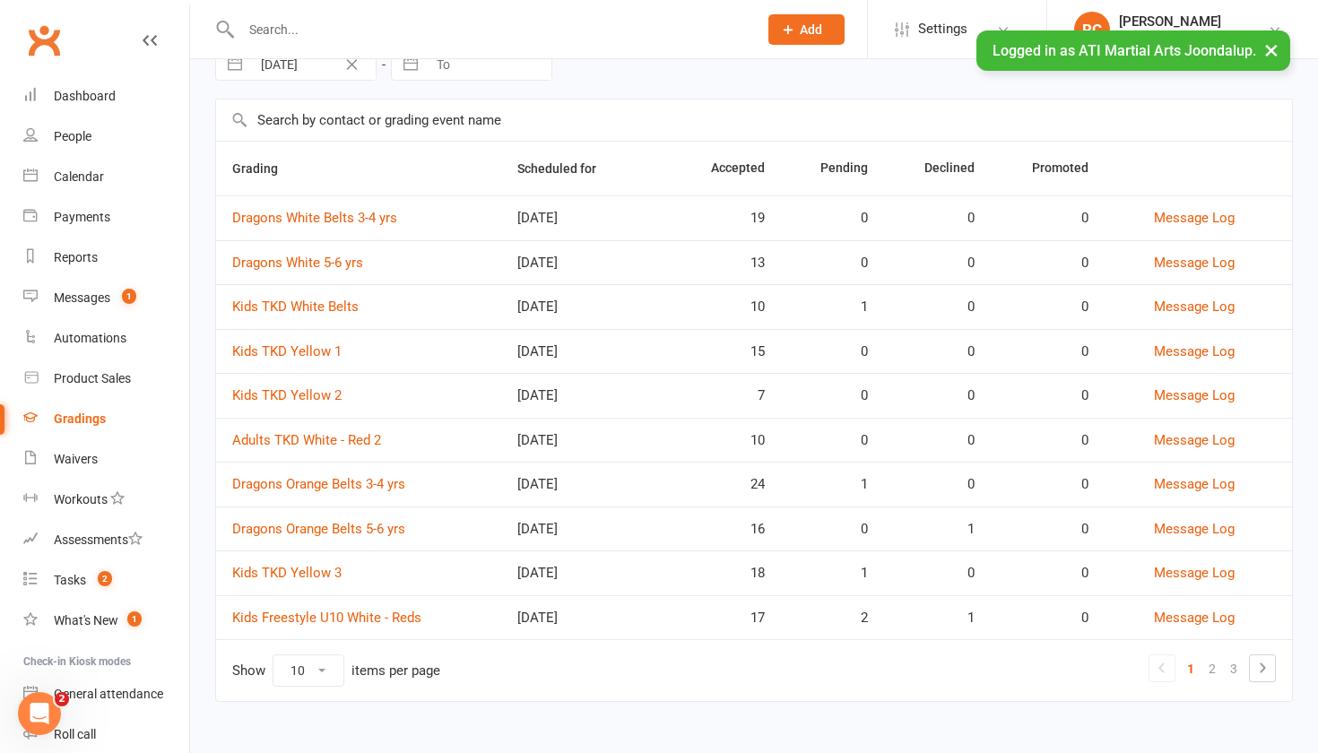
scroll to position [94, 0]
click at [314, 575] on link "Kids TKD Yellow 3" at bounding box center [286, 573] width 109 height 16
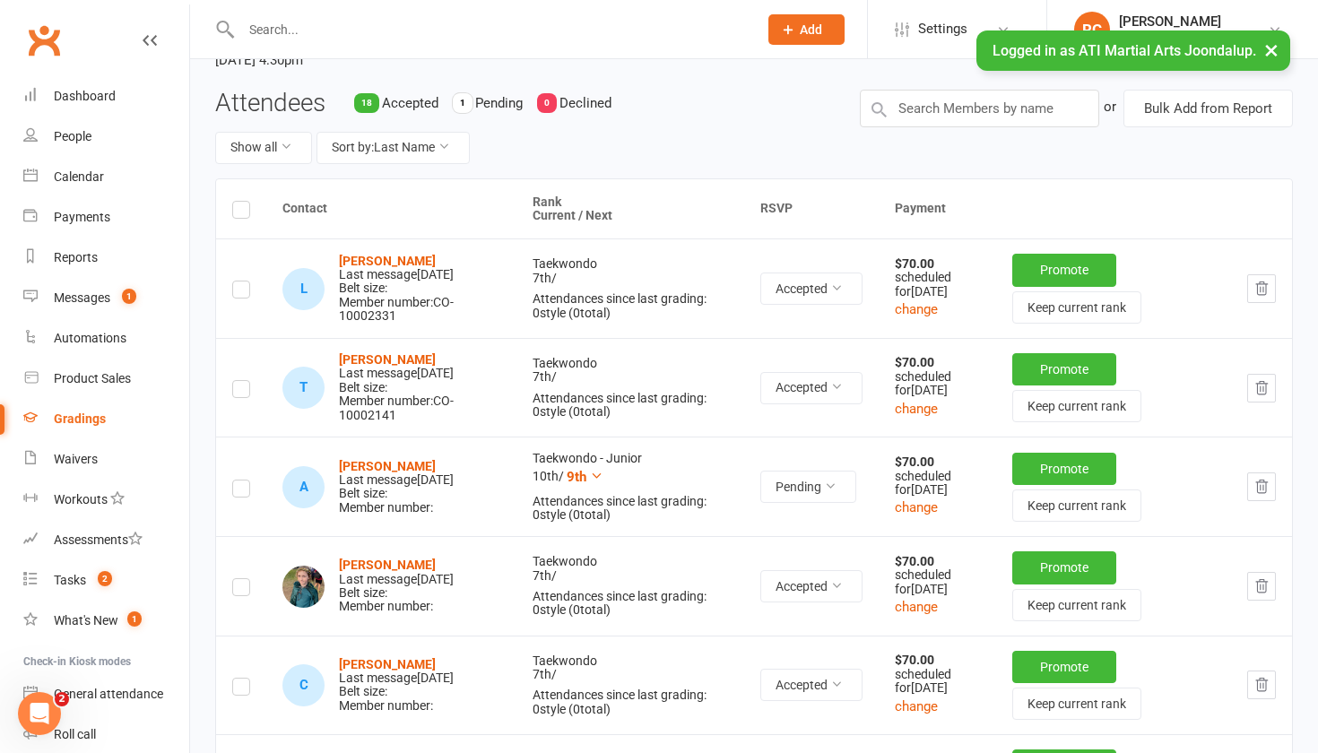
scroll to position [135, 0]
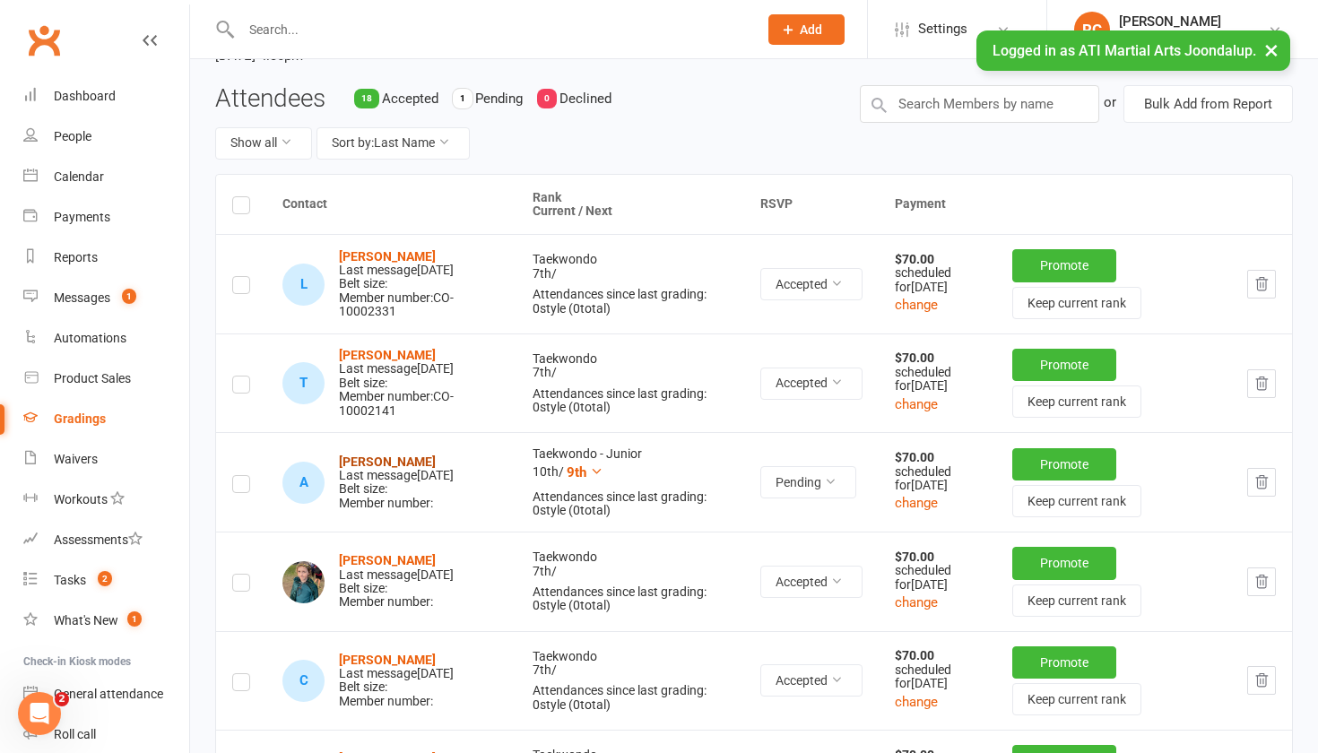
click at [353, 469] on strong "[PERSON_NAME]" at bounding box center [387, 462] width 97 height 14
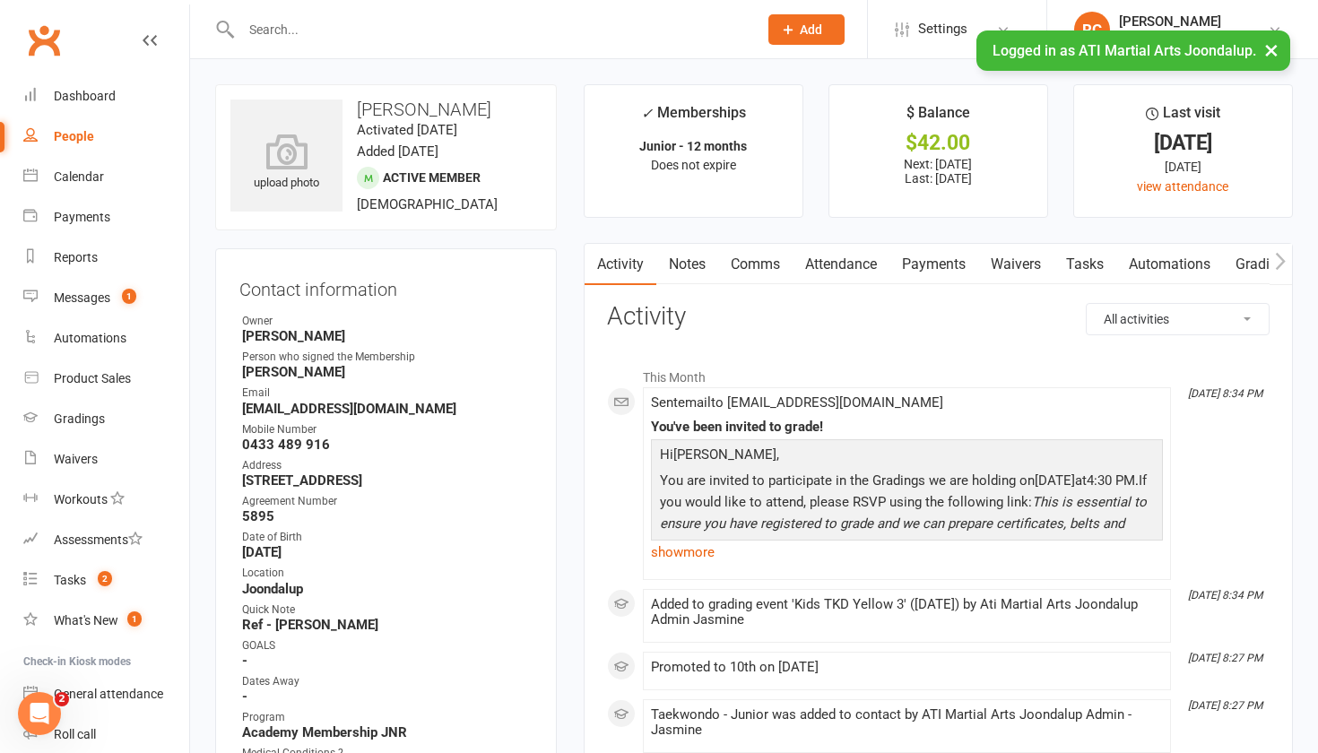
click at [764, 267] on link "Comms" at bounding box center [755, 264] width 74 height 41
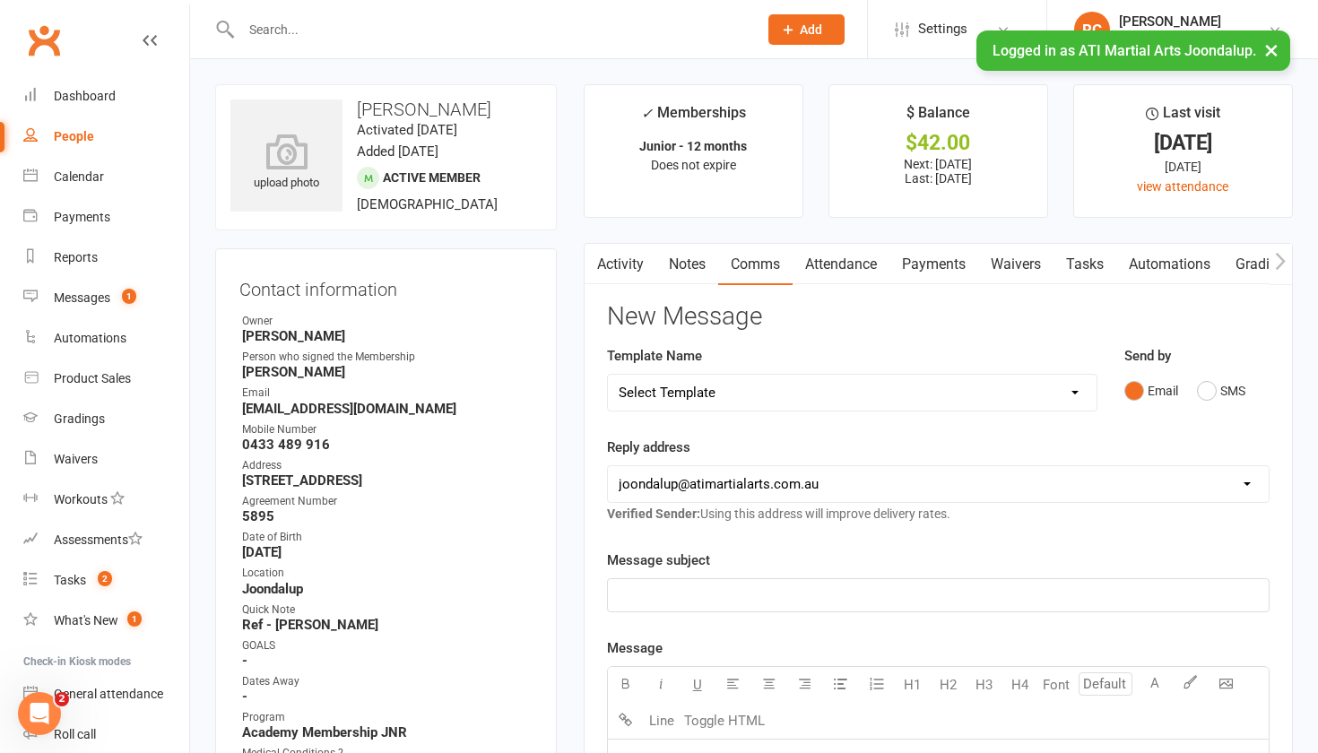
click at [709, 604] on p "﻿" at bounding box center [938, 596] width 639 height 22
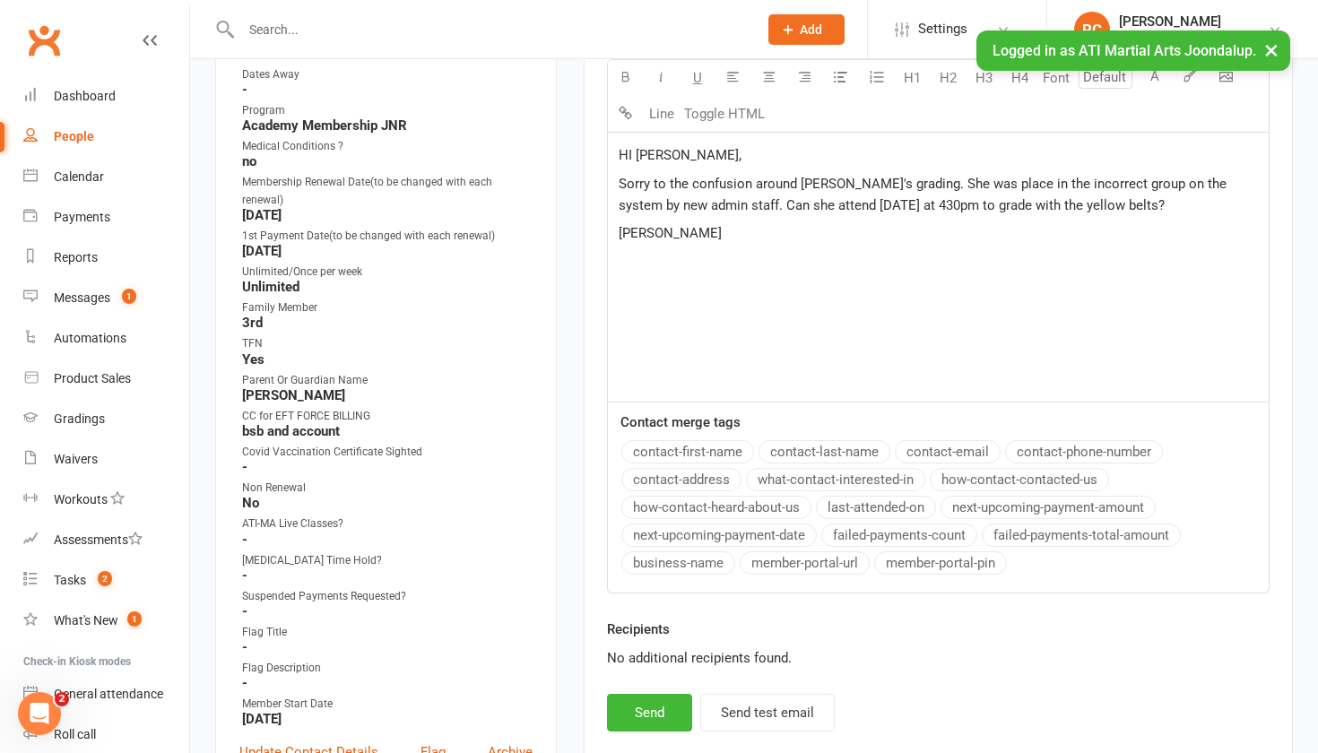
scroll to position [614, 0]
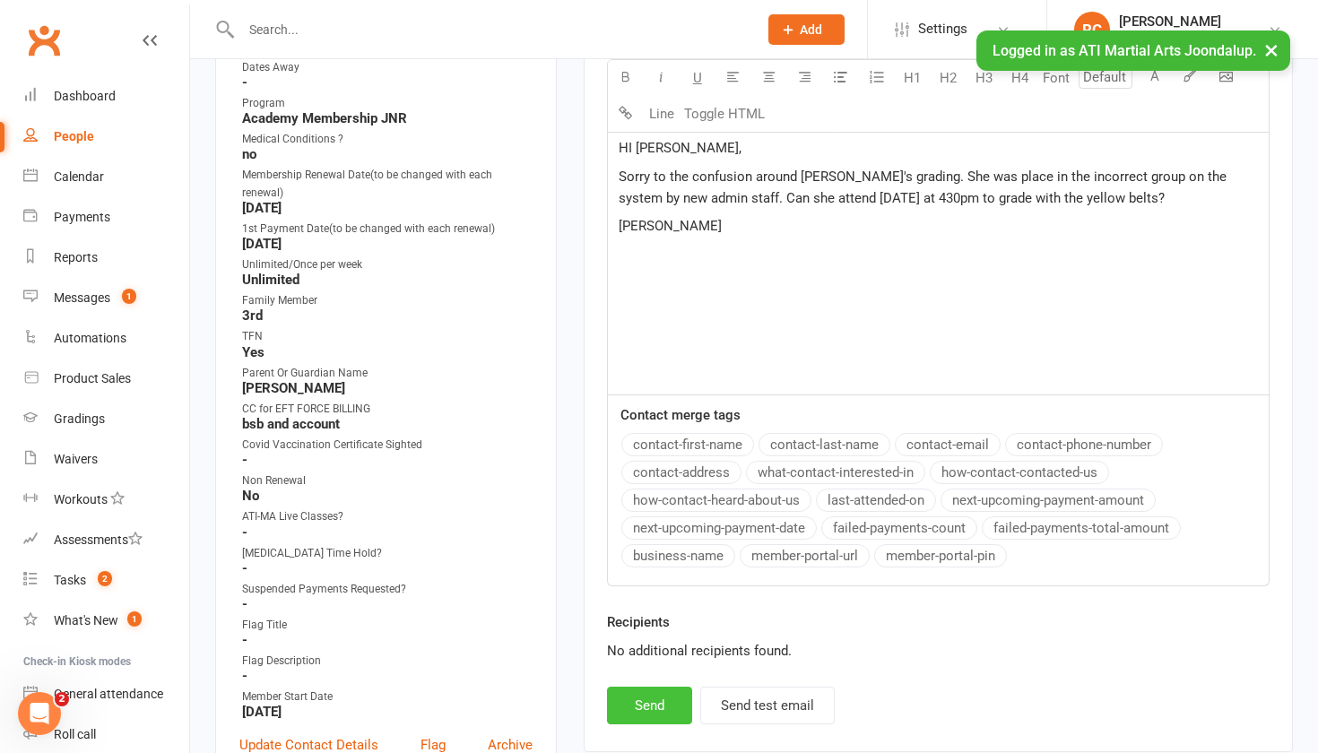
click at [635, 707] on button "Send" at bounding box center [649, 706] width 85 height 38
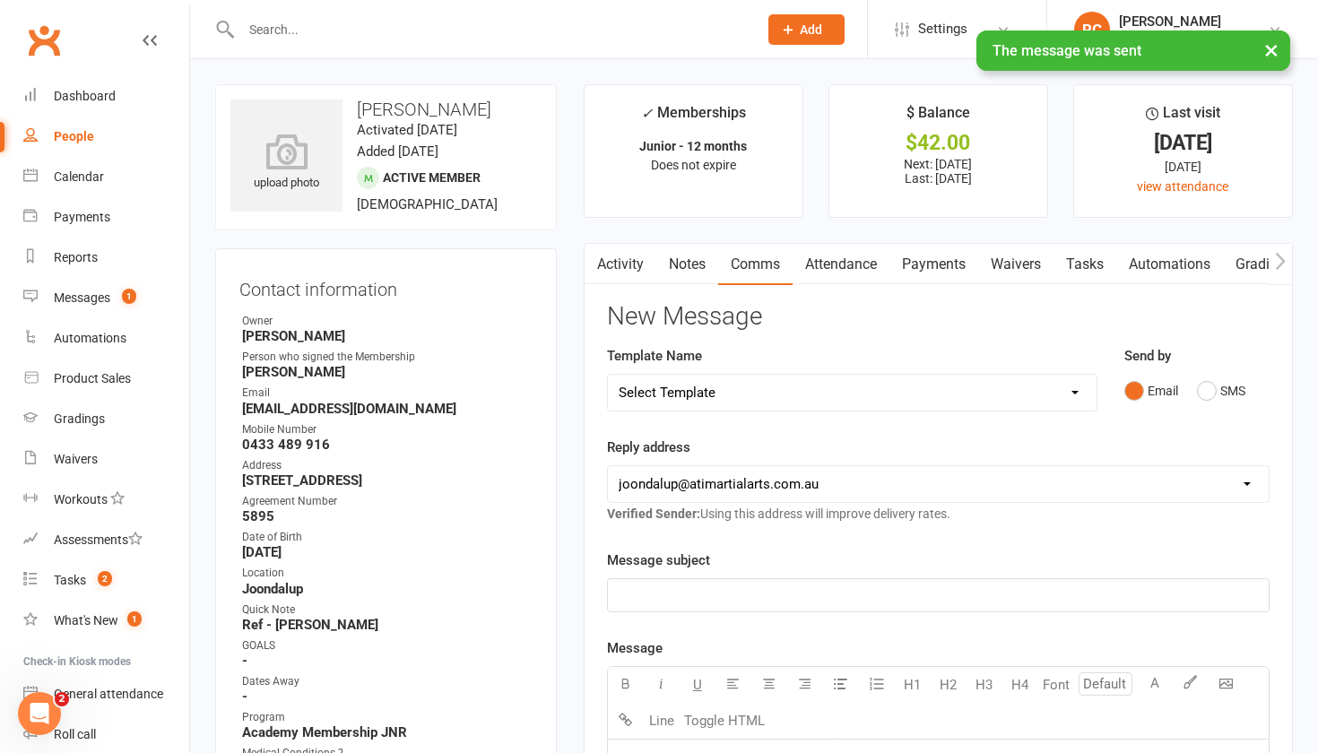
scroll to position [0, 0]
click at [945, 265] on link "Payments" at bounding box center [934, 264] width 89 height 41
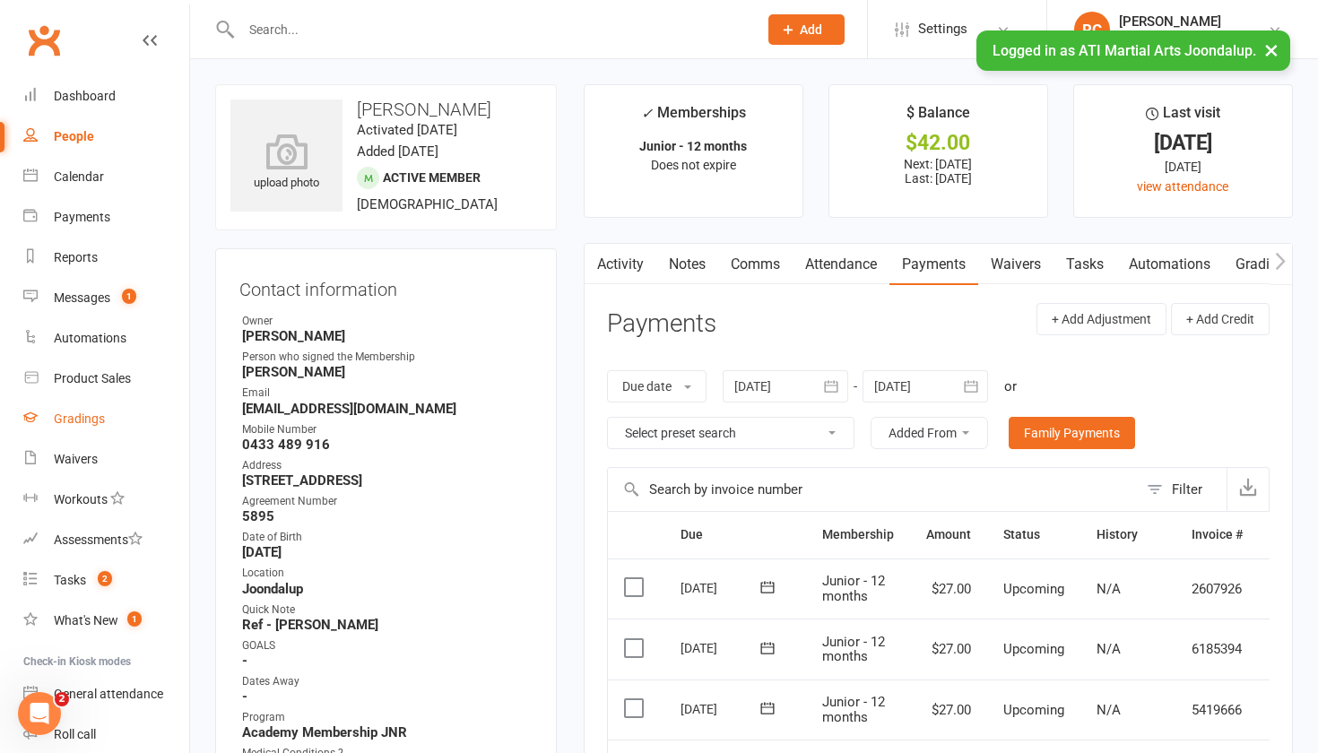
click at [86, 421] on div "Gradings" at bounding box center [79, 419] width 51 height 14
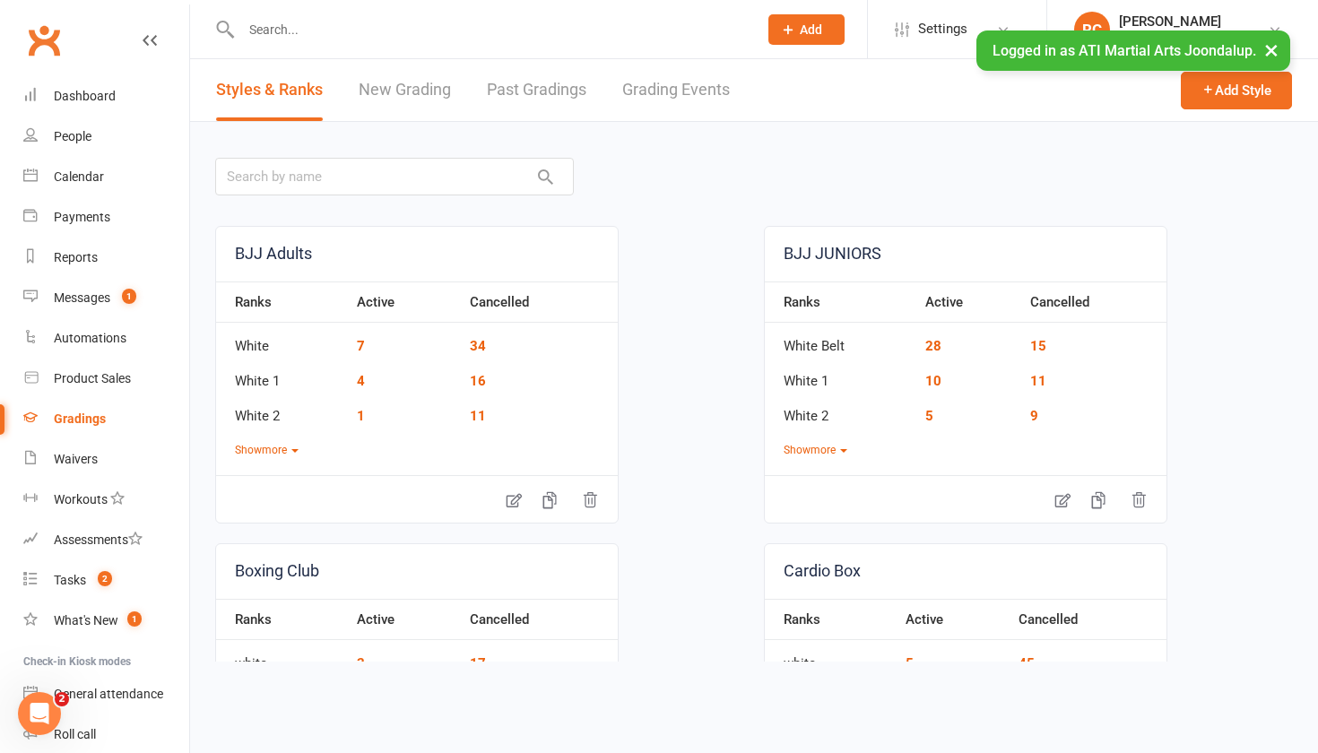
click at [708, 95] on link "Grading Events" at bounding box center [676, 90] width 108 height 62
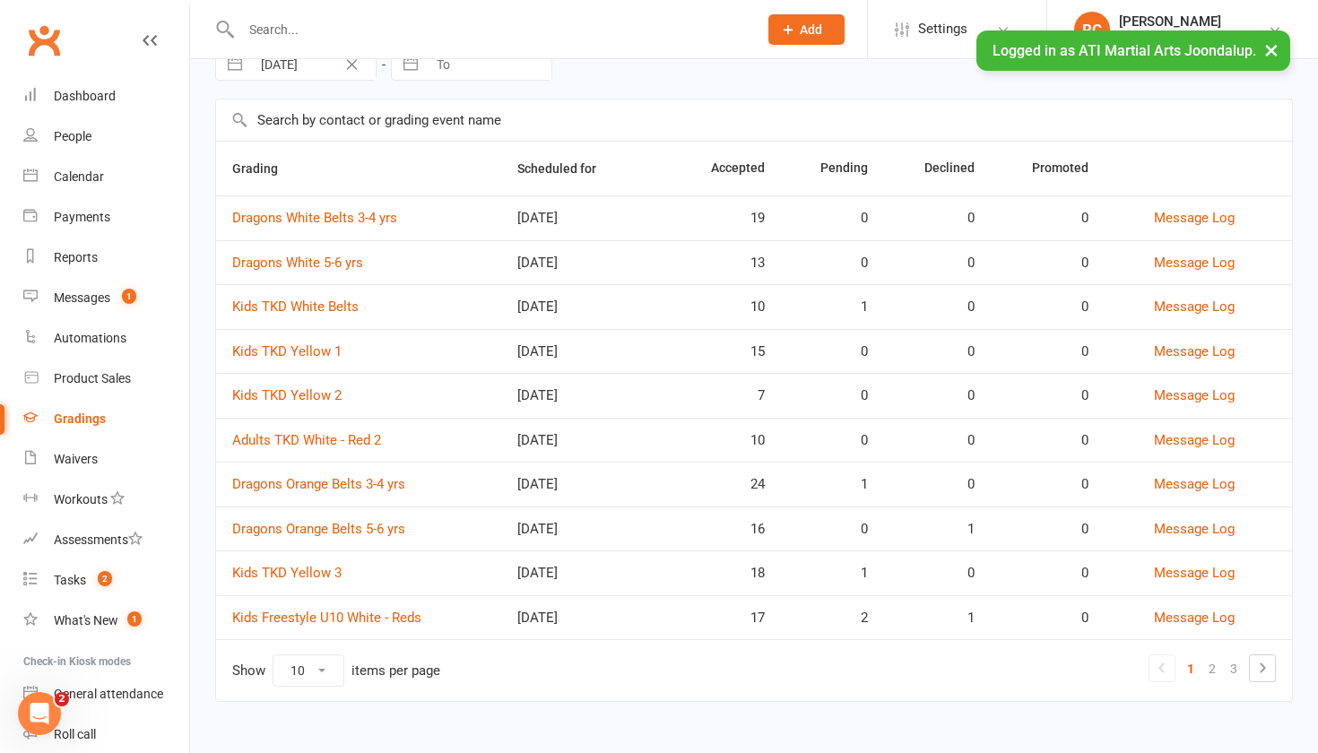
scroll to position [94, 0]
click at [319, 578] on link "Kids TKD Yellow 3" at bounding box center [286, 573] width 109 height 16
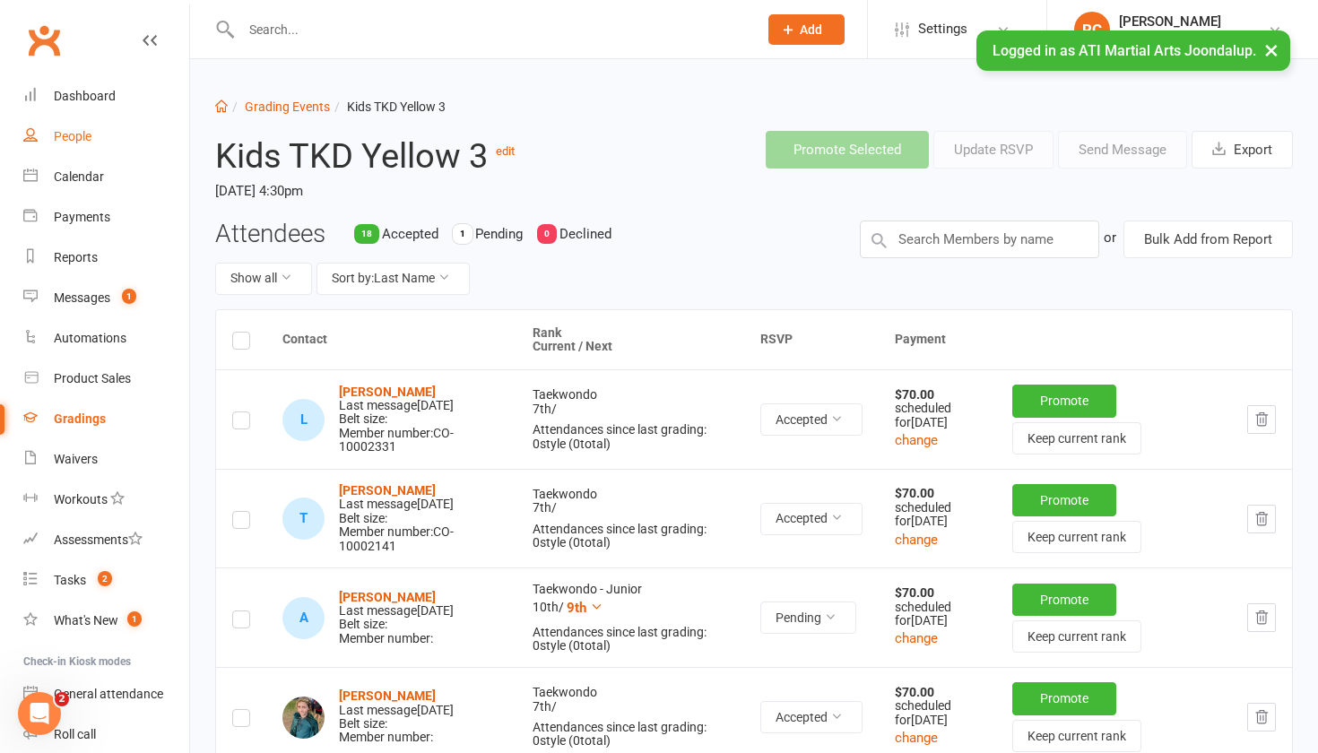
click at [65, 132] on div "People" at bounding box center [73, 136] width 38 height 14
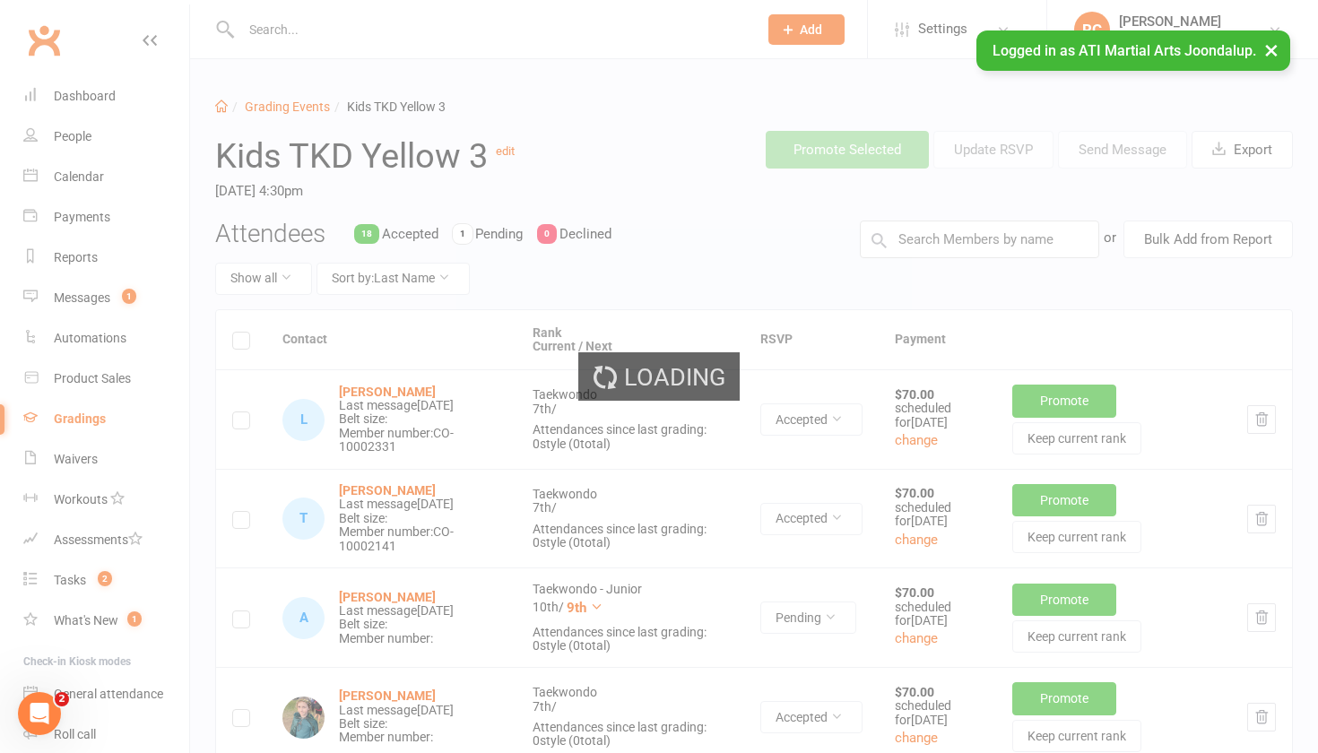
select select "100"
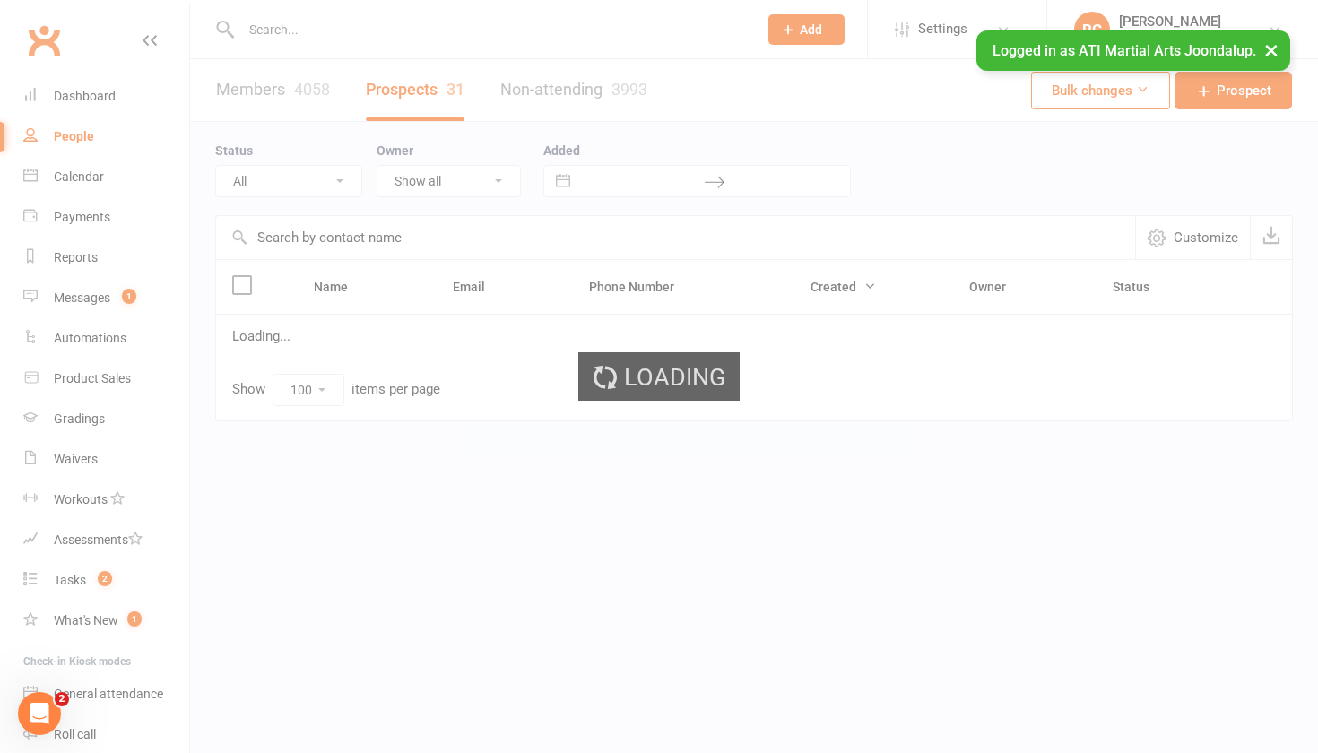
select select "Initial Contact"
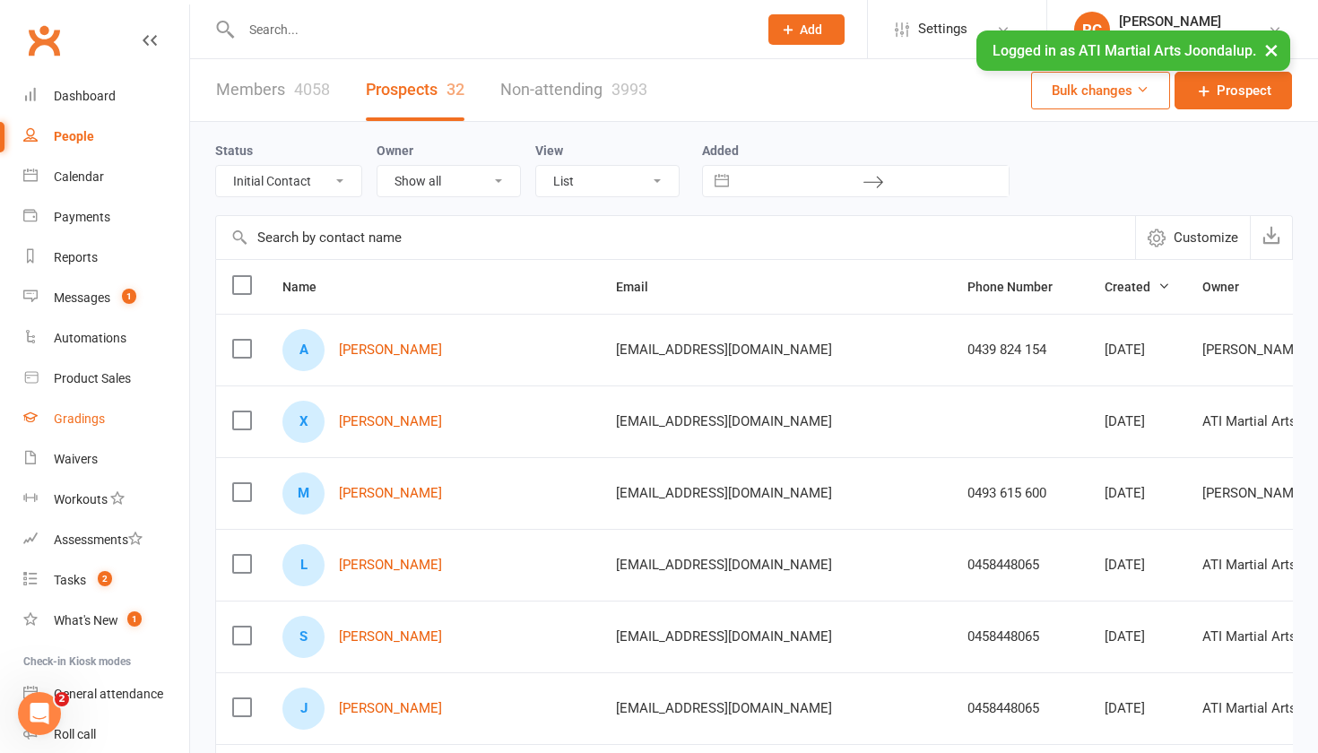
click at [78, 427] on link "Gradings" at bounding box center [106, 419] width 166 height 40
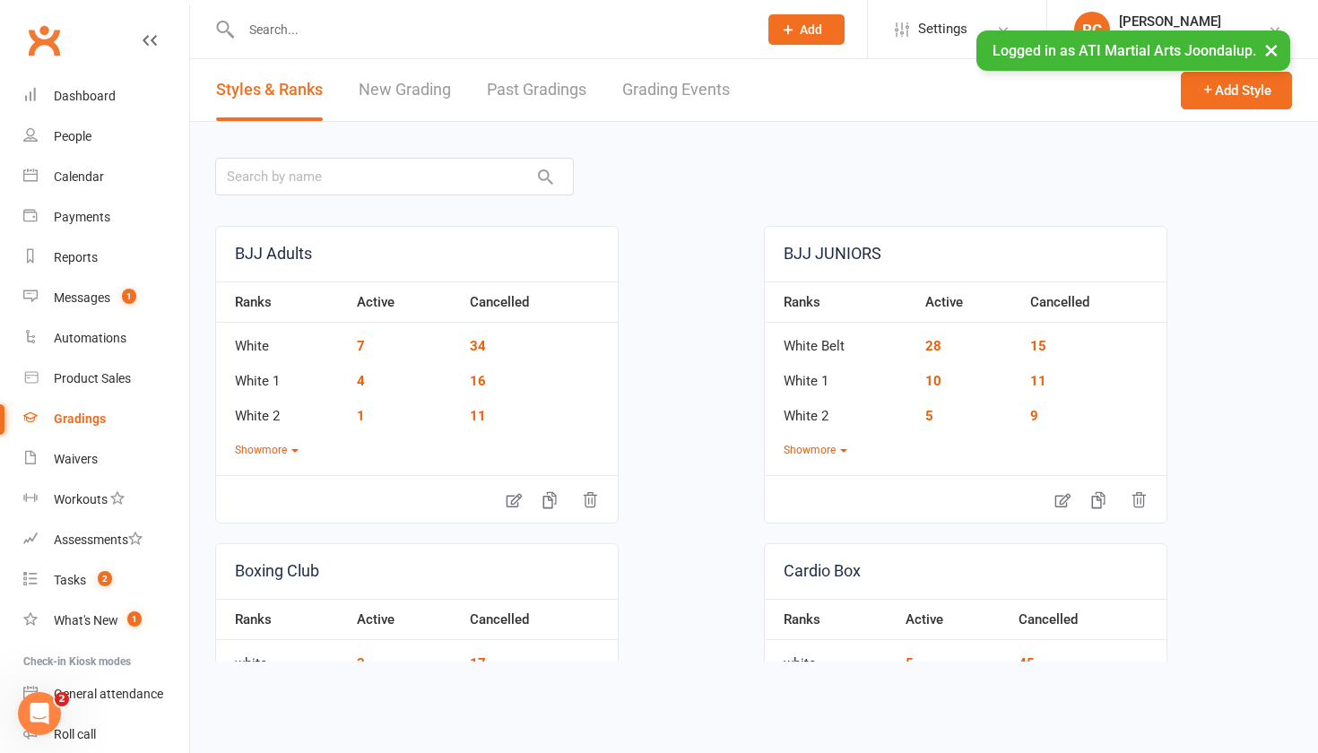
click at [667, 100] on link "Grading Events" at bounding box center [676, 90] width 108 height 62
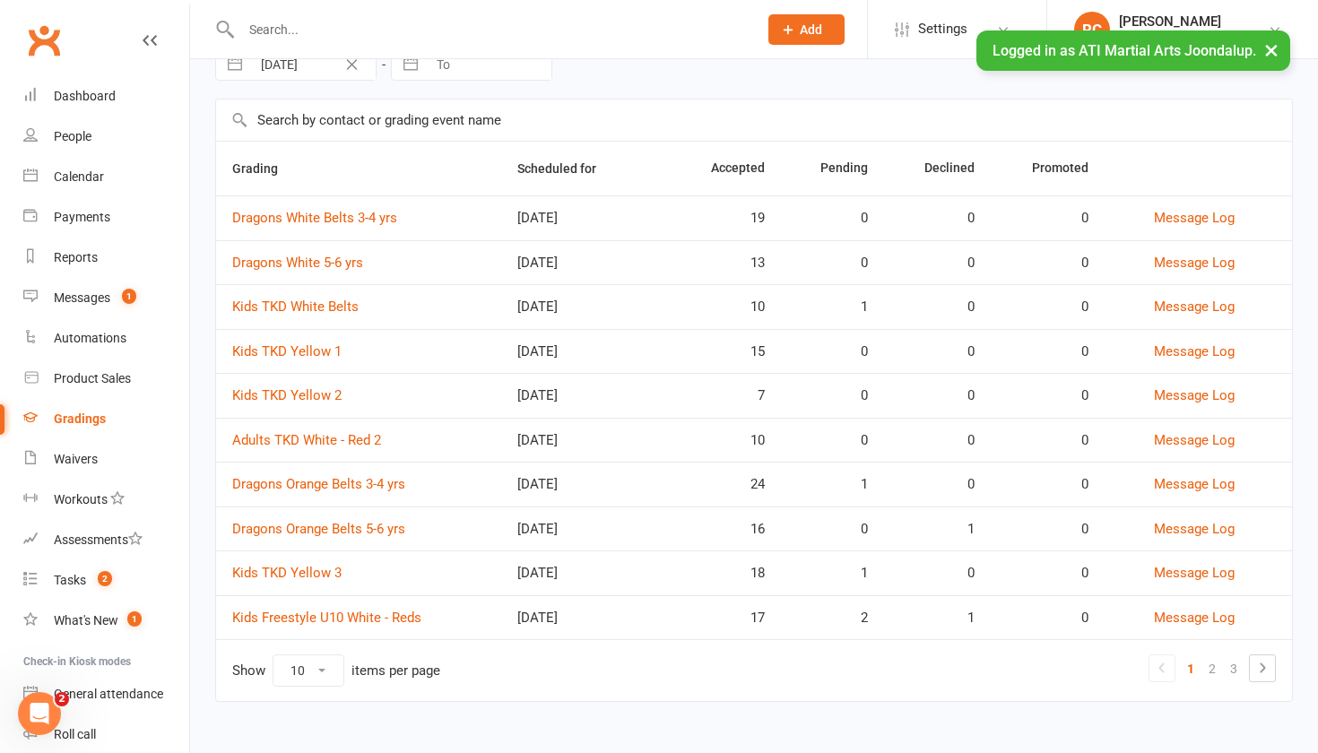
scroll to position [94, 0]
click at [1236, 668] on link "3" at bounding box center [1234, 668] width 22 height 25
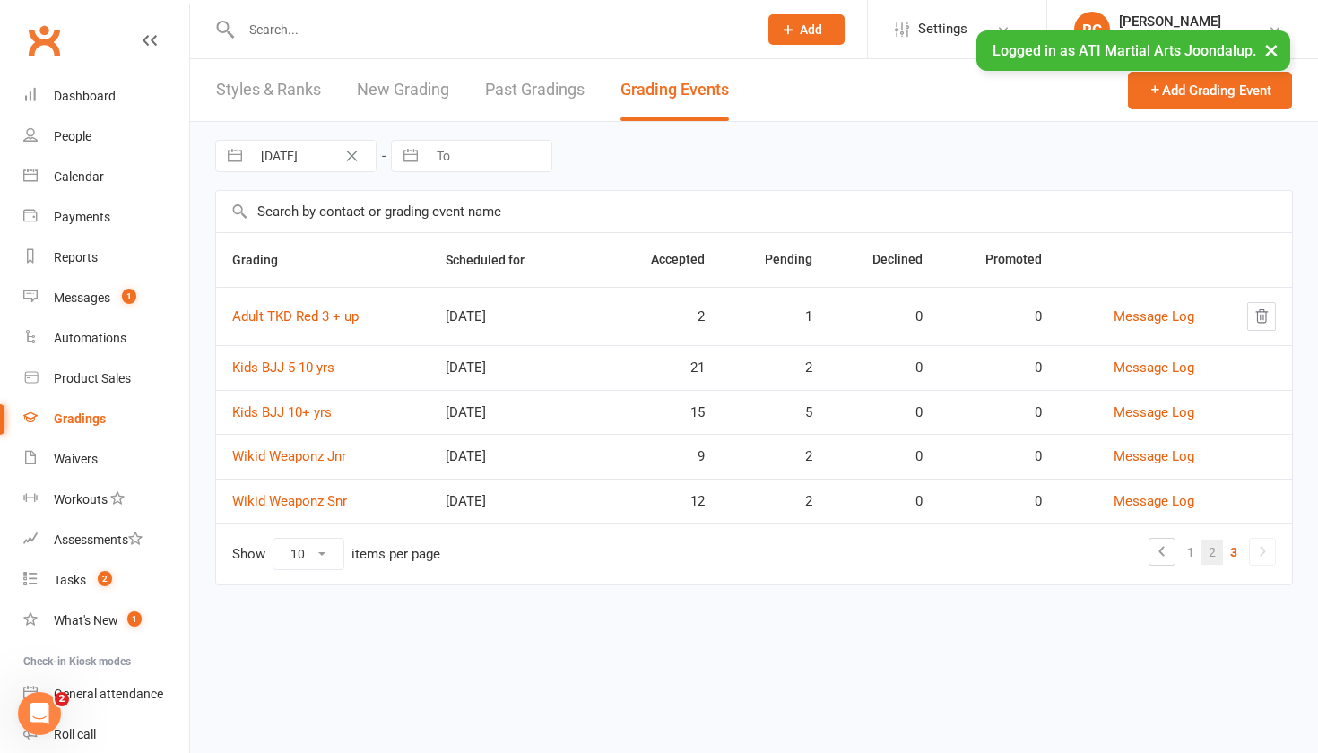
click at [1217, 560] on link "2" at bounding box center [1213, 552] width 22 height 25
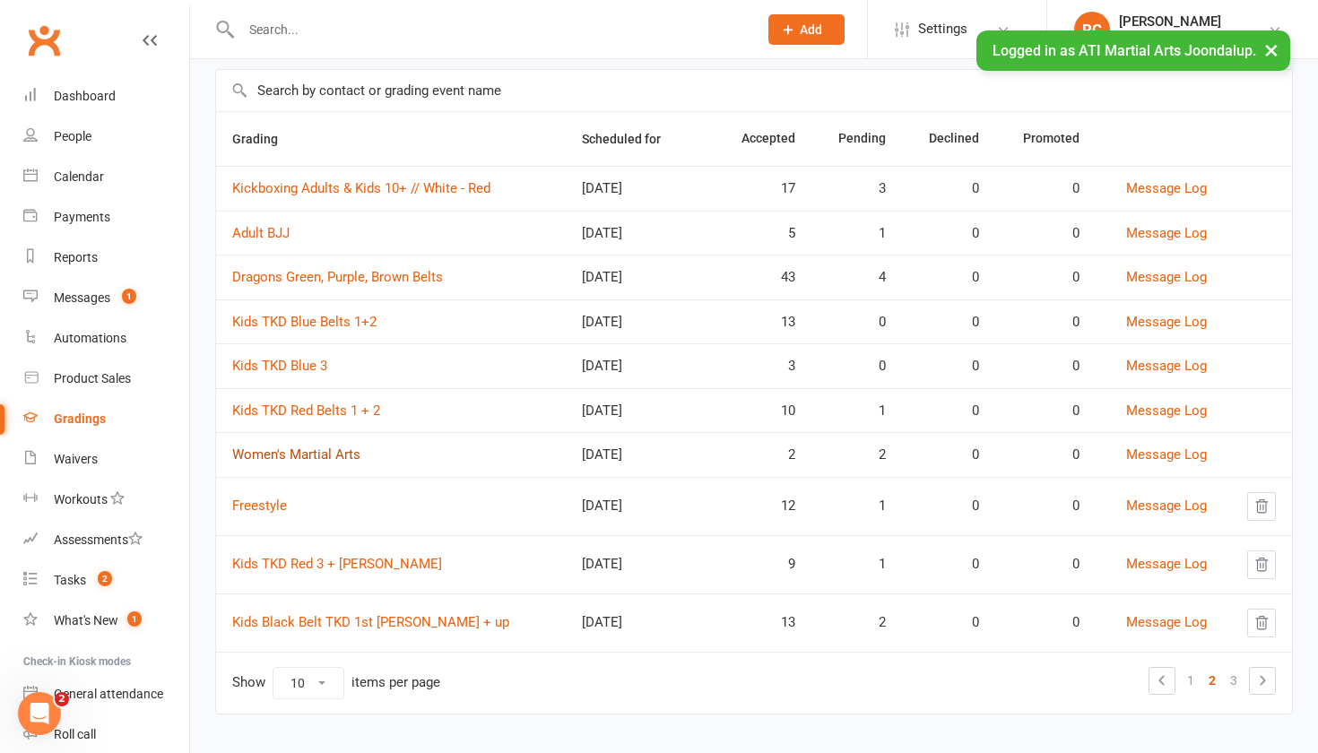
scroll to position [126, 0]
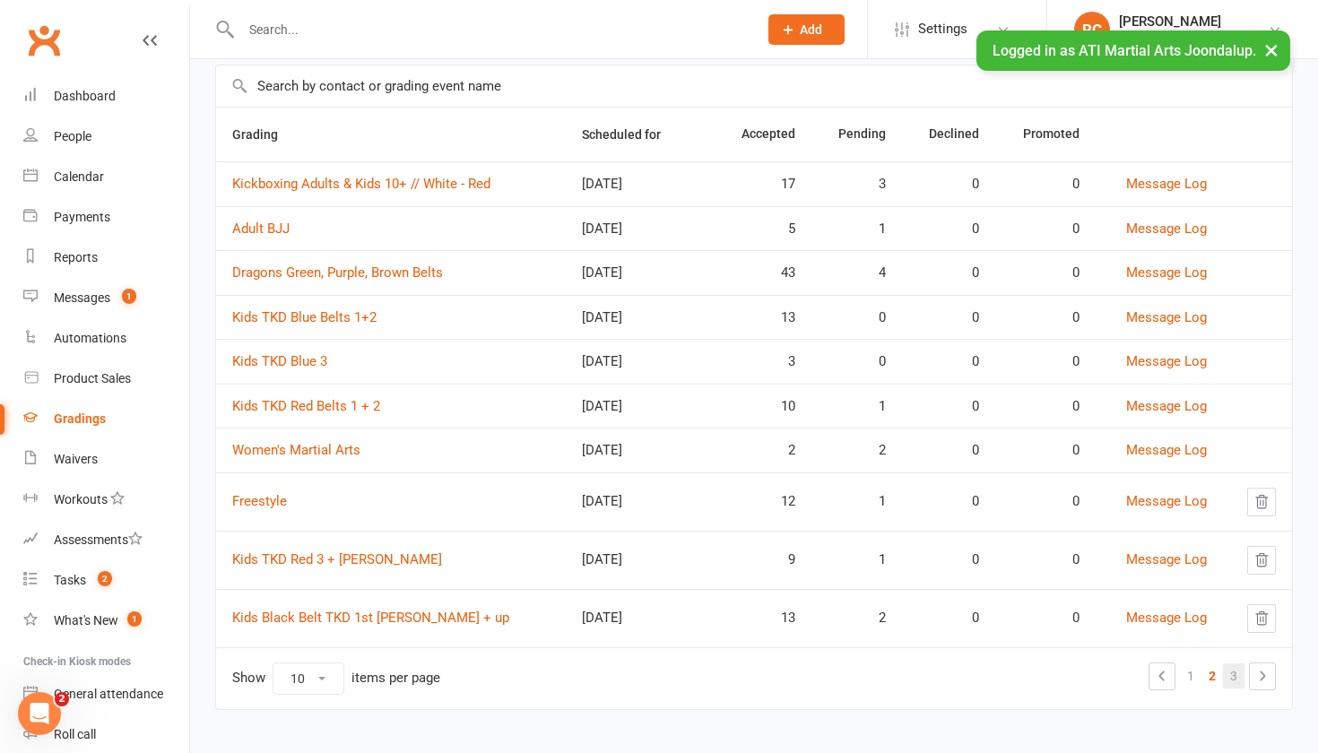
click at [1237, 674] on link "3" at bounding box center [1234, 676] width 22 height 25
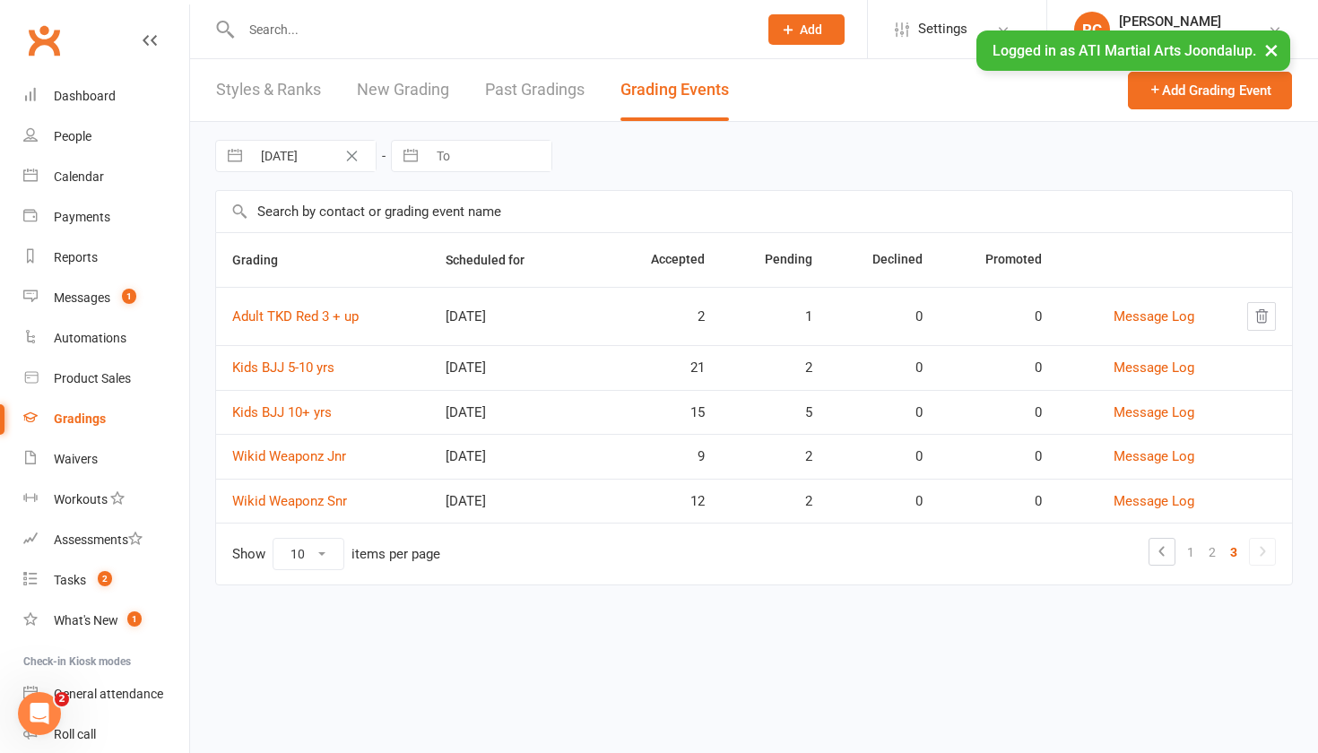
scroll to position [0, 0]
click at [306, 323] on link "Adult TKD Red 3 + up" at bounding box center [295, 317] width 126 height 16
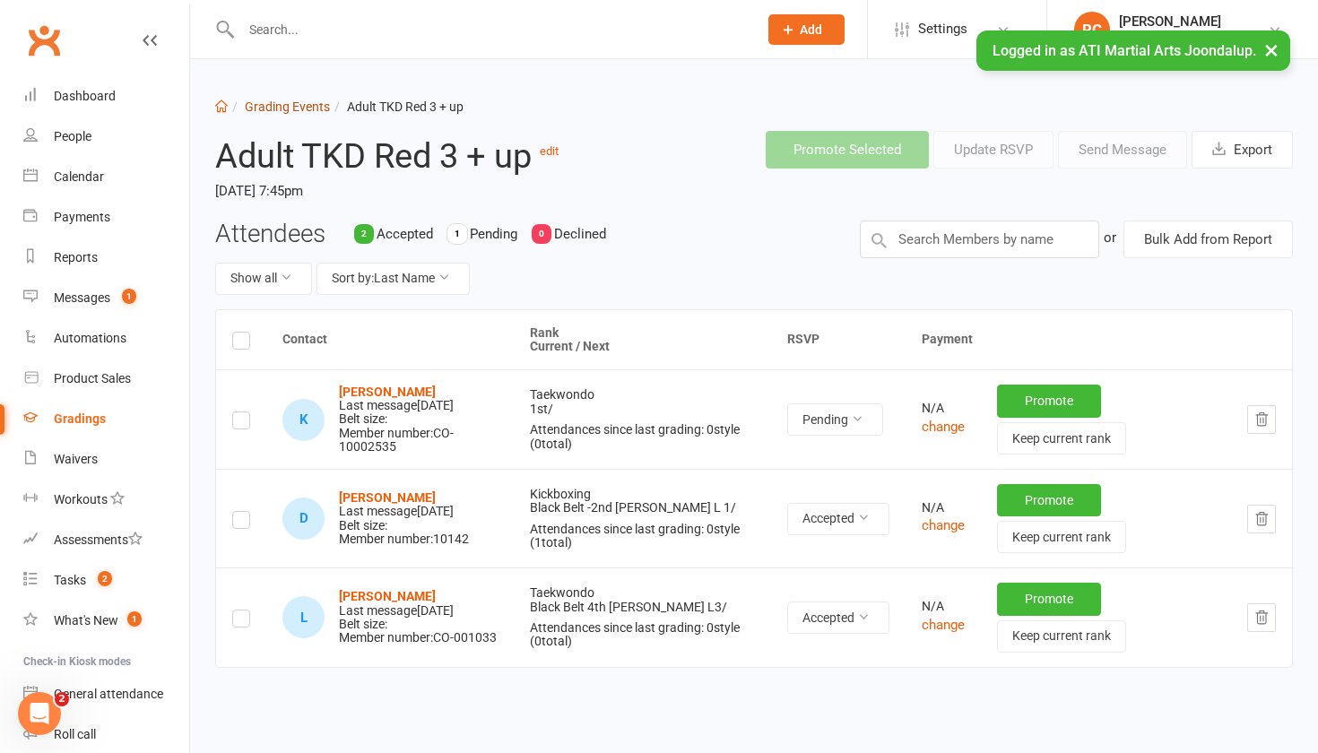
click at [290, 105] on link "Grading Events" at bounding box center [287, 107] width 85 height 14
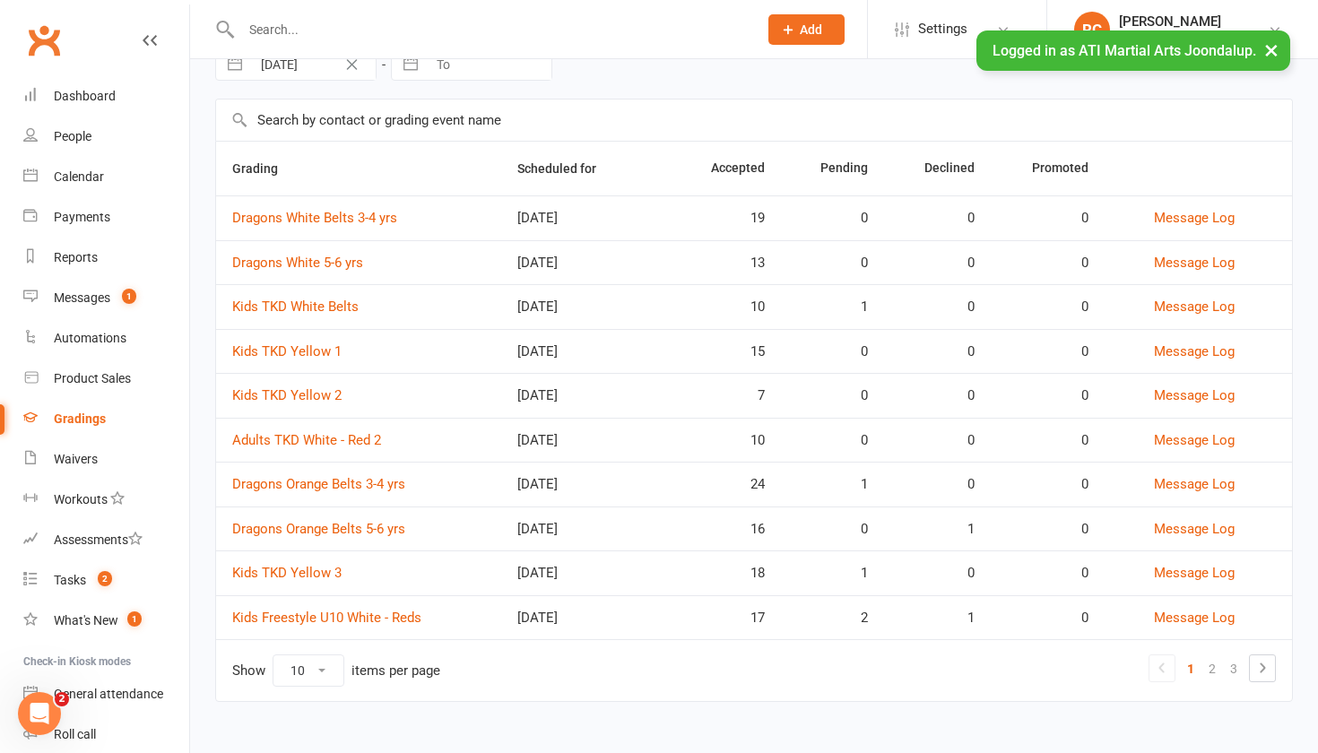
scroll to position [94, 0]
click at [1213, 666] on link "2" at bounding box center [1213, 668] width 22 height 25
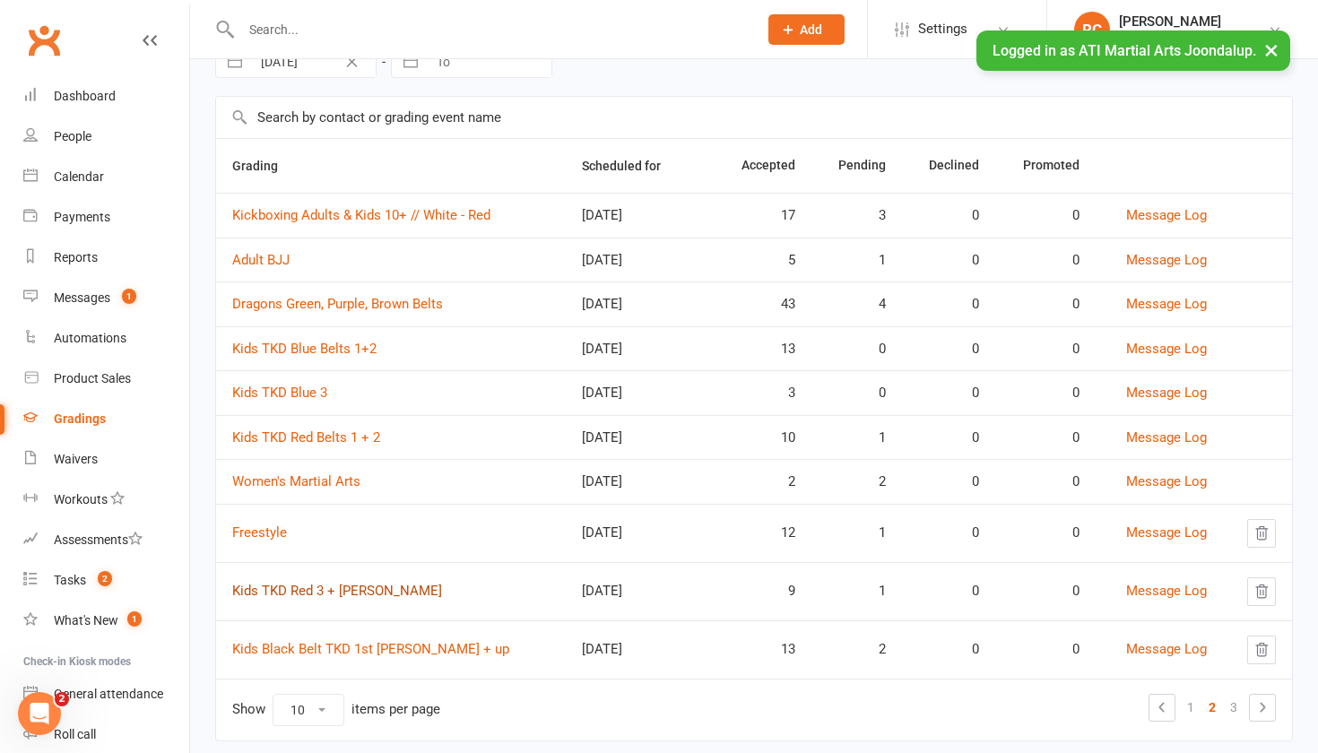
click at [335, 594] on link "Kids TKD Red 3 + [PERSON_NAME]" at bounding box center [337, 591] width 210 height 16
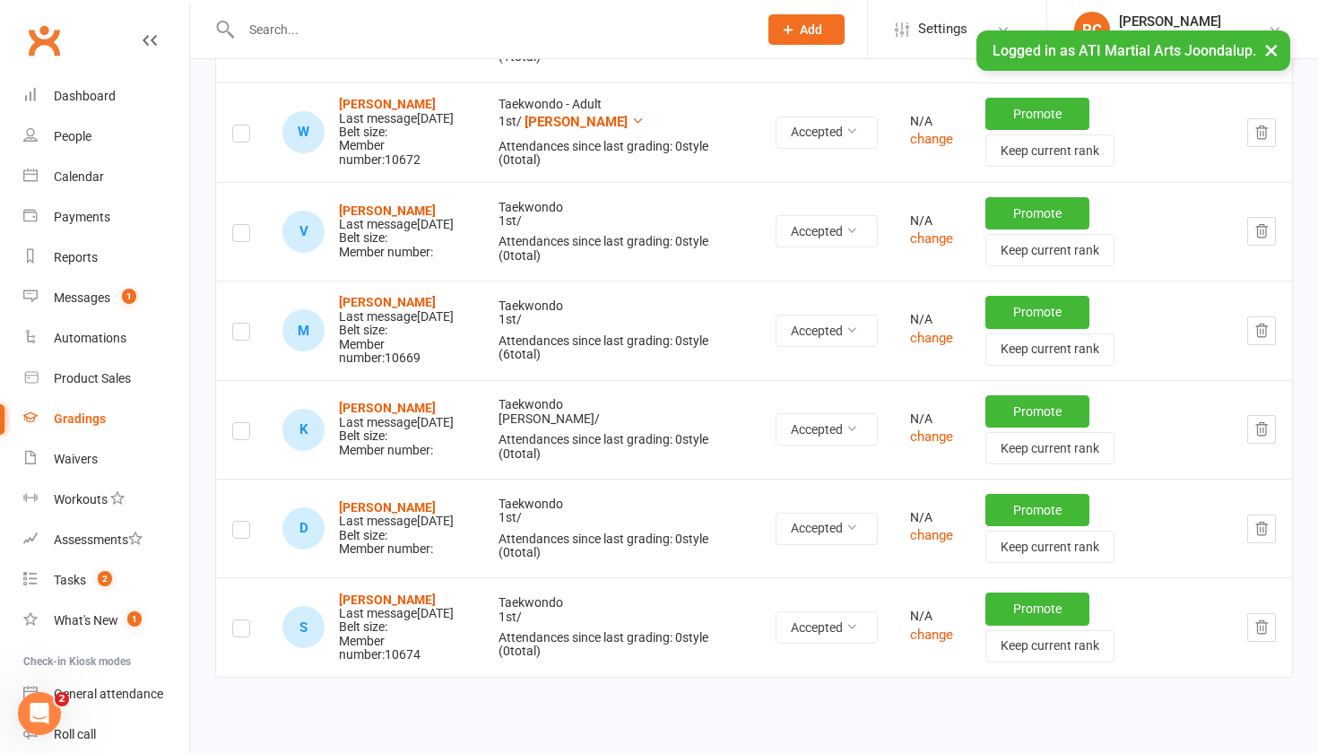
scroll to position [726, 0]
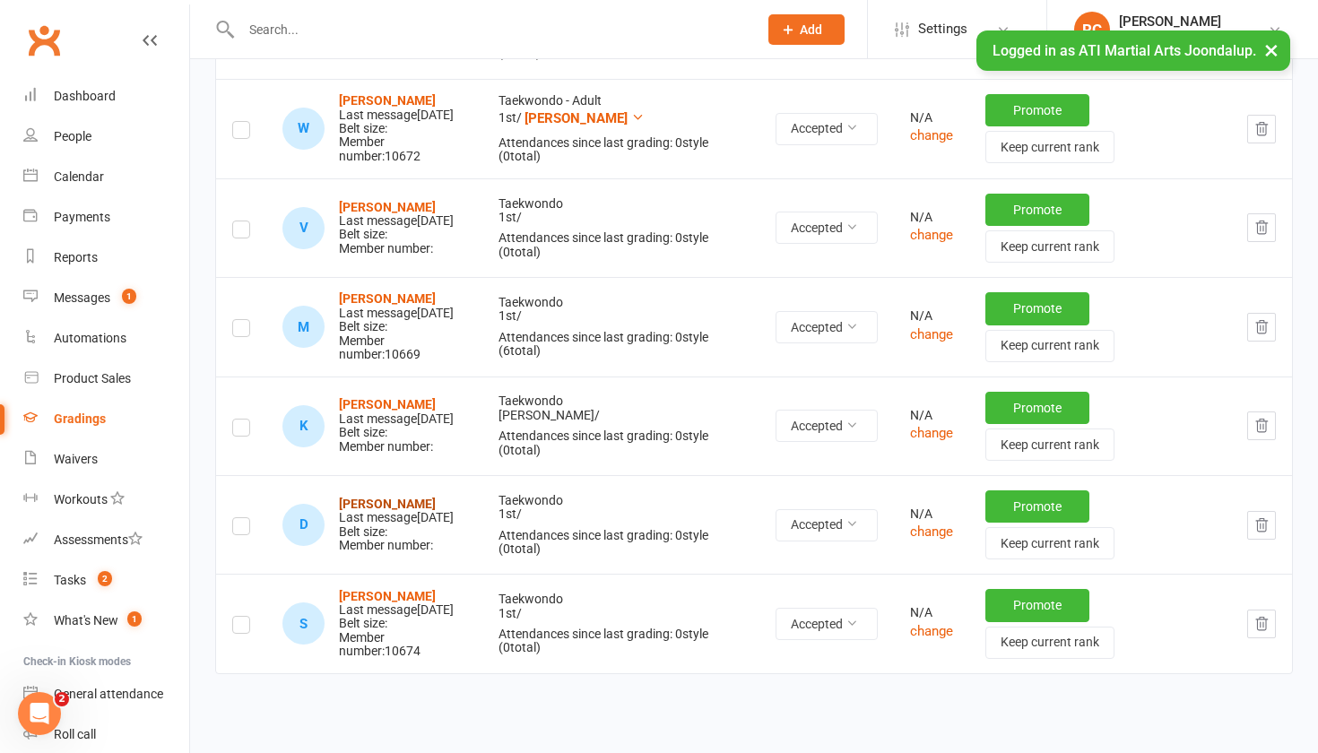
click at [436, 497] on strong "[PERSON_NAME]" at bounding box center [387, 504] width 97 height 14
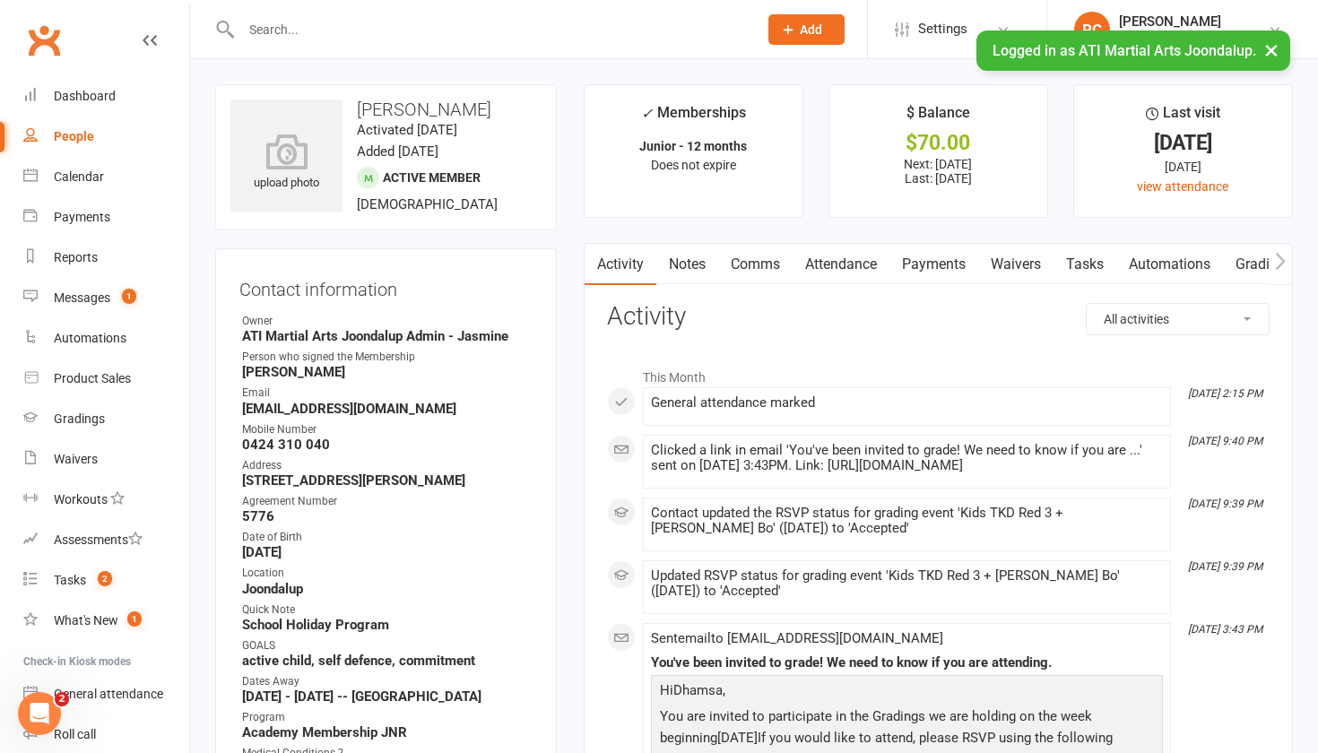
click at [929, 268] on link "Payments" at bounding box center [934, 264] width 89 height 41
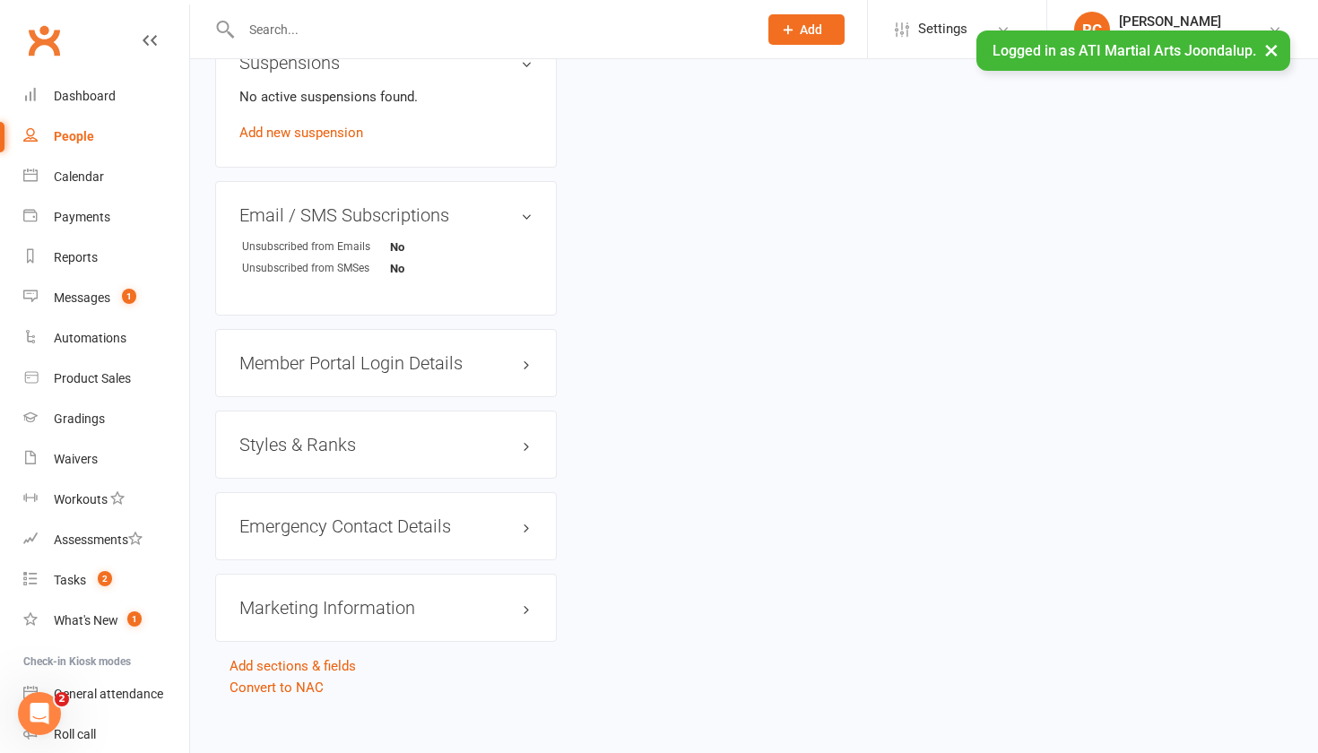
scroll to position [1977, 0]
click at [368, 434] on h3 "Styles & Ranks" at bounding box center [385, 441] width 293 height 20
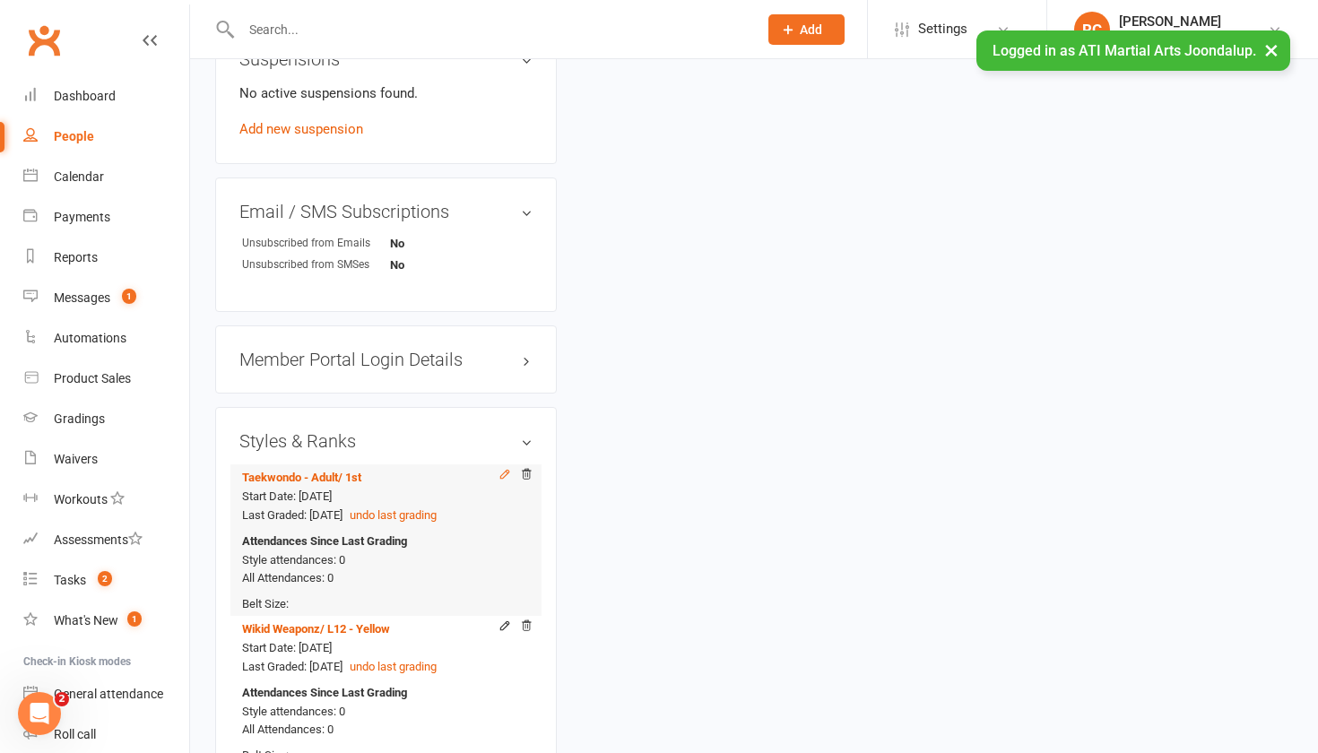
click at [501, 473] on icon at bounding box center [505, 474] width 13 height 13
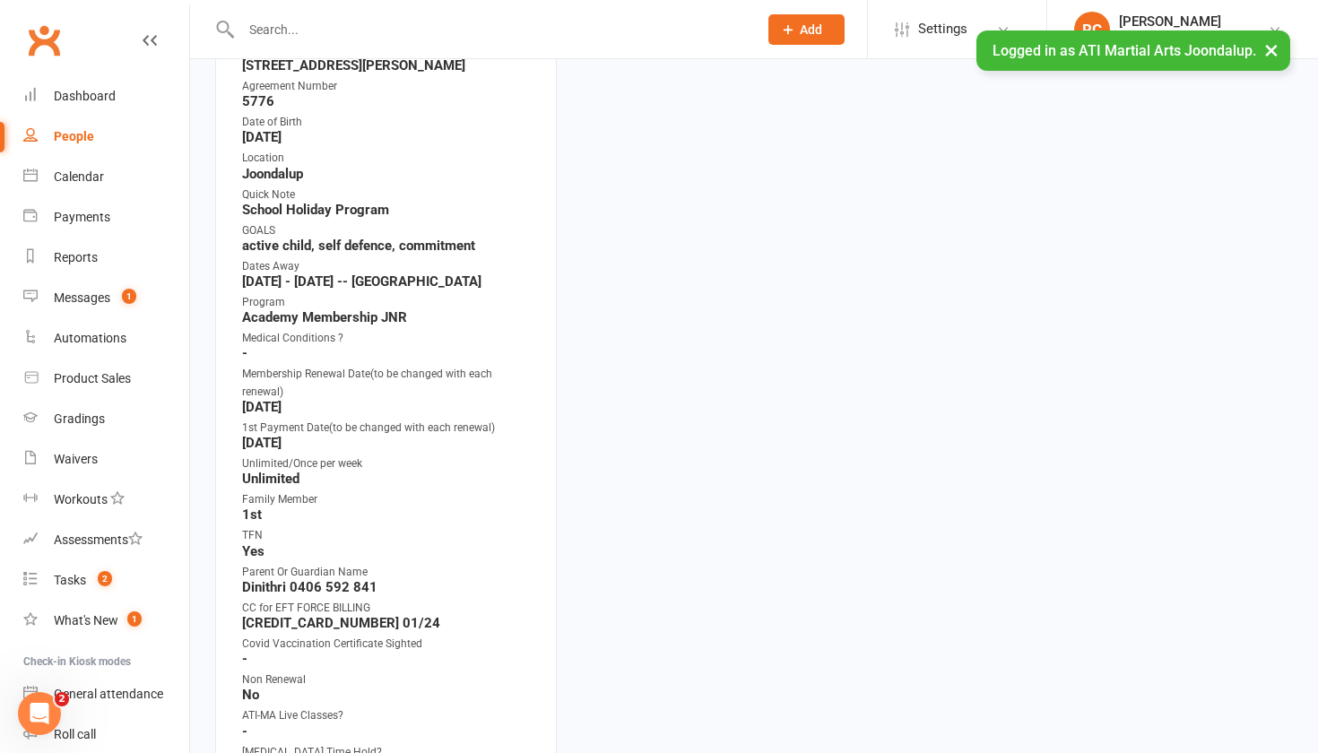
scroll to position [152, 0]
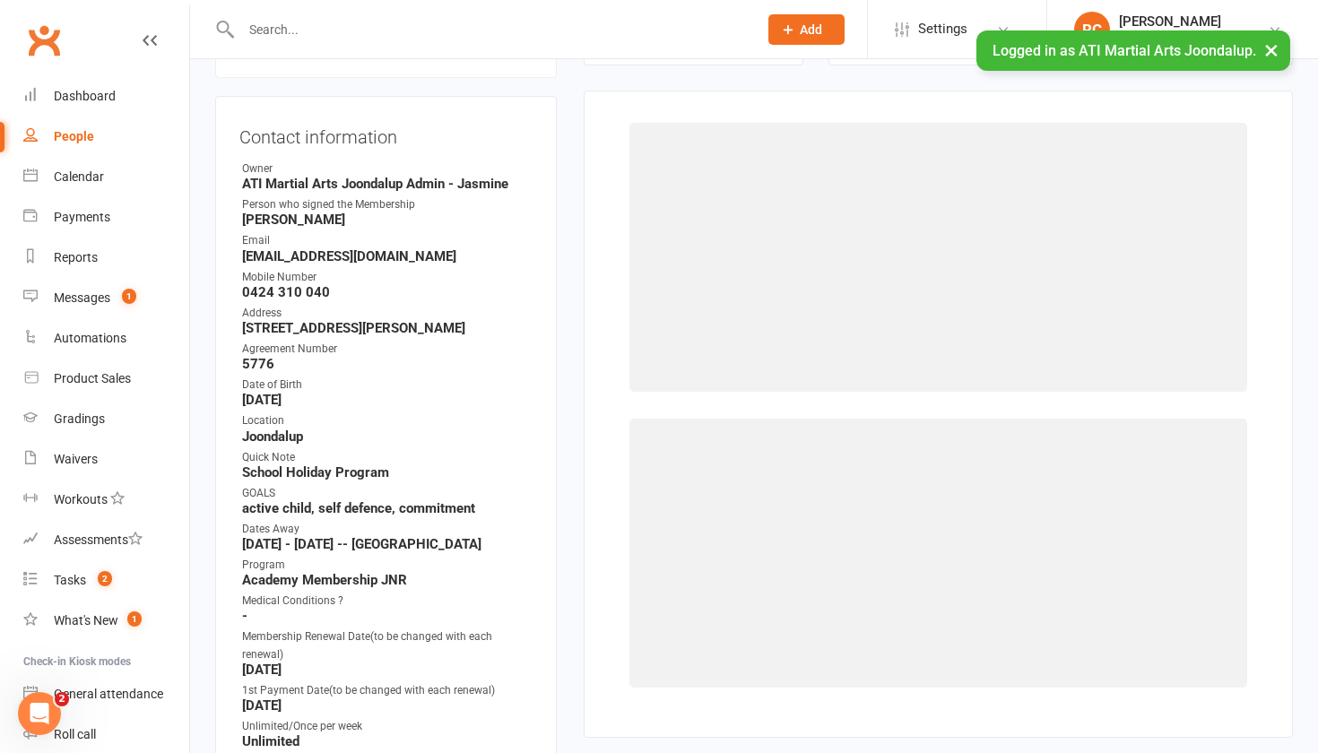
select select "2496"
select select "25201"
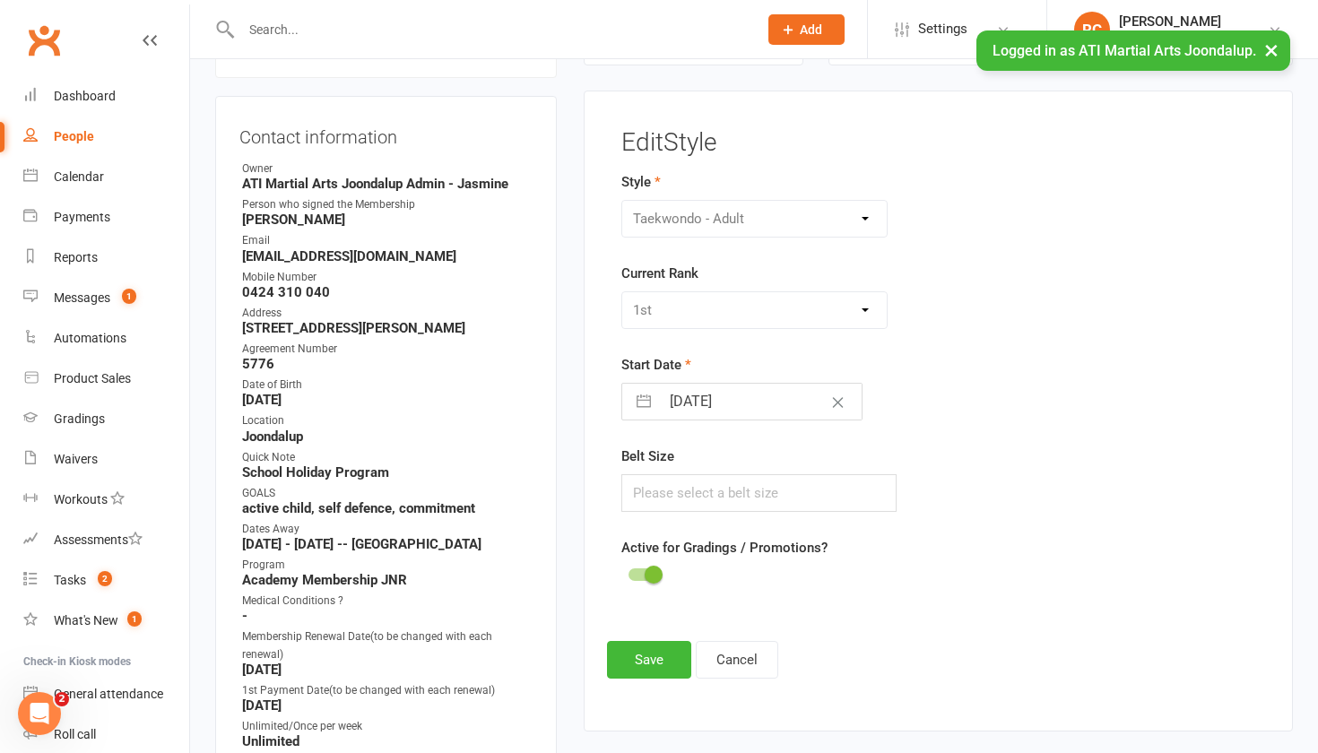
click at [700, 309] on div "Please Select Starting Rank 10th 9th 8th 7th 6th 5th 4th 3rd 2nd 1st [PERSON_NA…" at bounding box center [754, 310] width 267 height 38
click at [824, 324] on div "Please Select Starting Rank 10th 9th 8th 7th 6th 5th 4th 3rd 2nd 1st [PERSON_NA…" at bounding box center [754, 310] width 267 height 38
click at [824, 210] on div "BJJ Adults BJJ JUNIORS Boxing Club Cardio Box Kickboxing - Adults Kickboxing - …" at bounding box center [754, 219] width 267 height 38
click at [741, 673] on button "Cancel" at bounding box center [737, 660] width 83 height 38
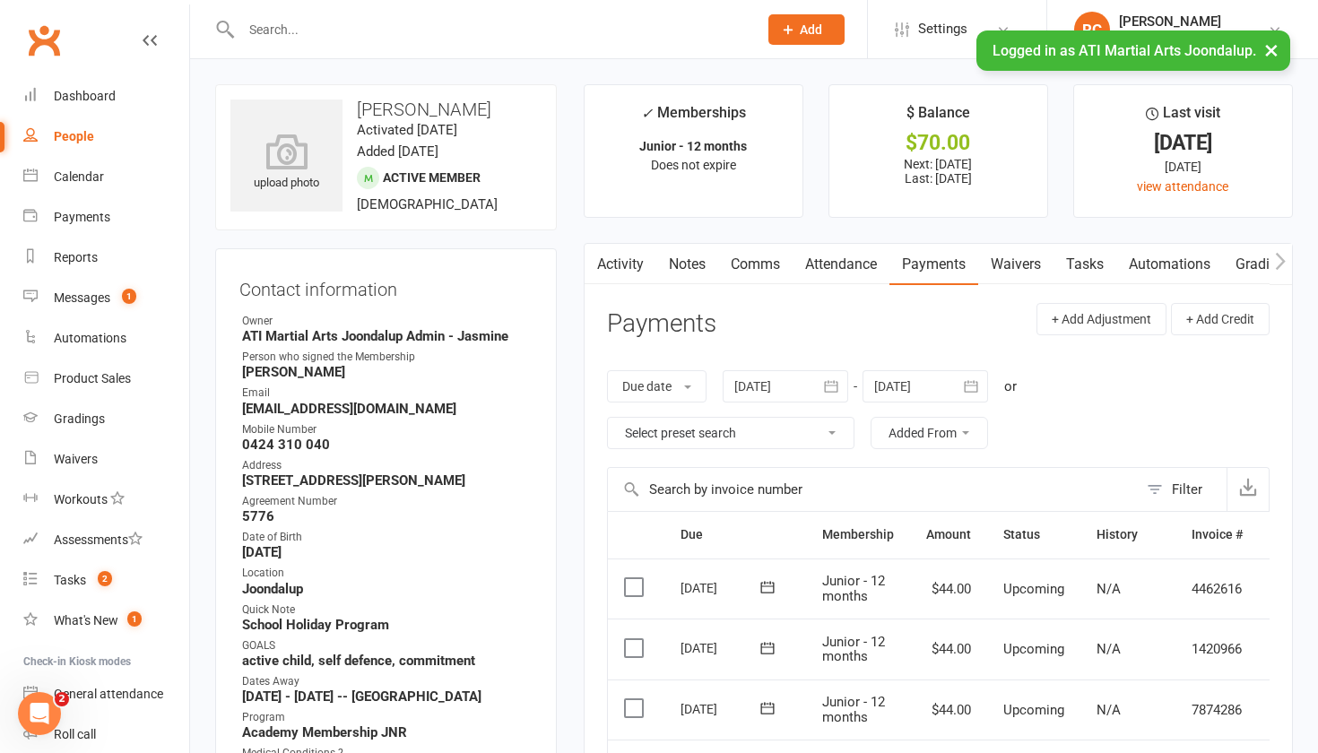
scroll to position [0, 0]
click at [963, 37] on span "Settings" at bounding box center [942, 29] width 49 height 40
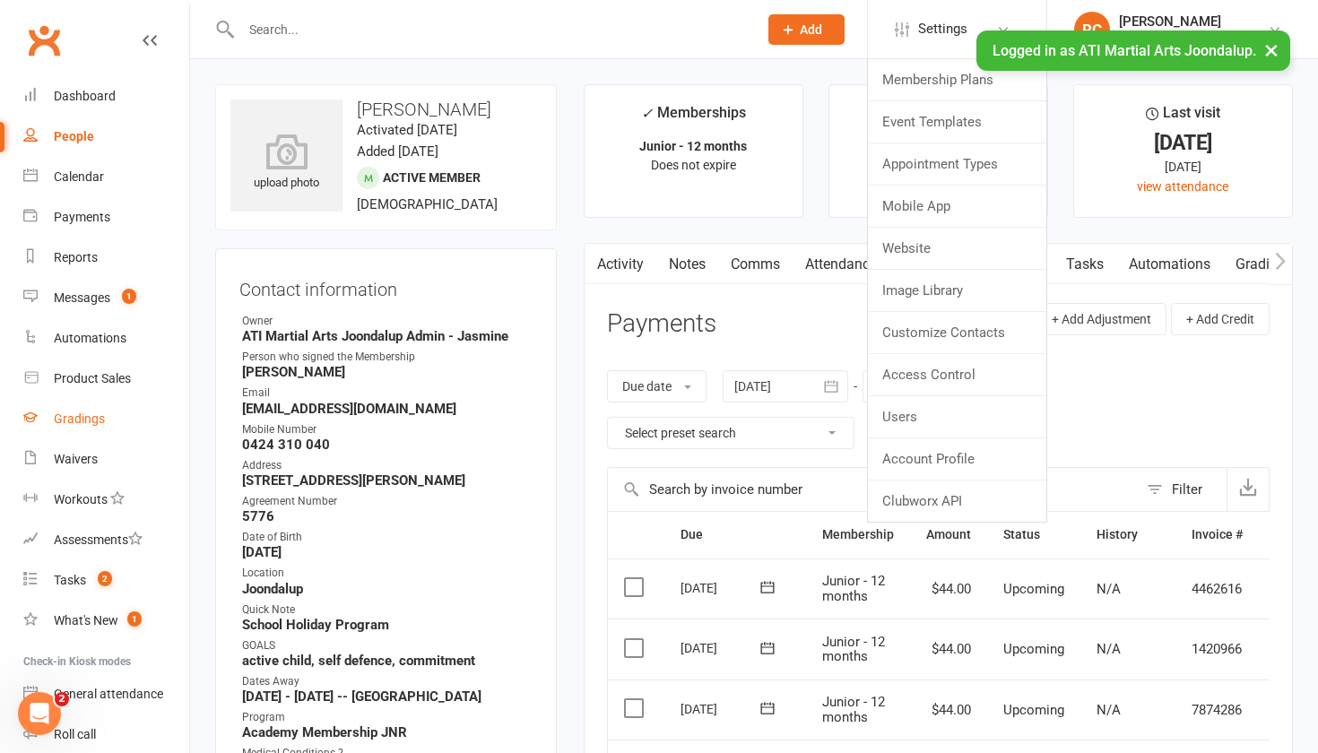
click at [93, 428] on link "Gradings" at bounding box center [106, 419] width 166 height 40
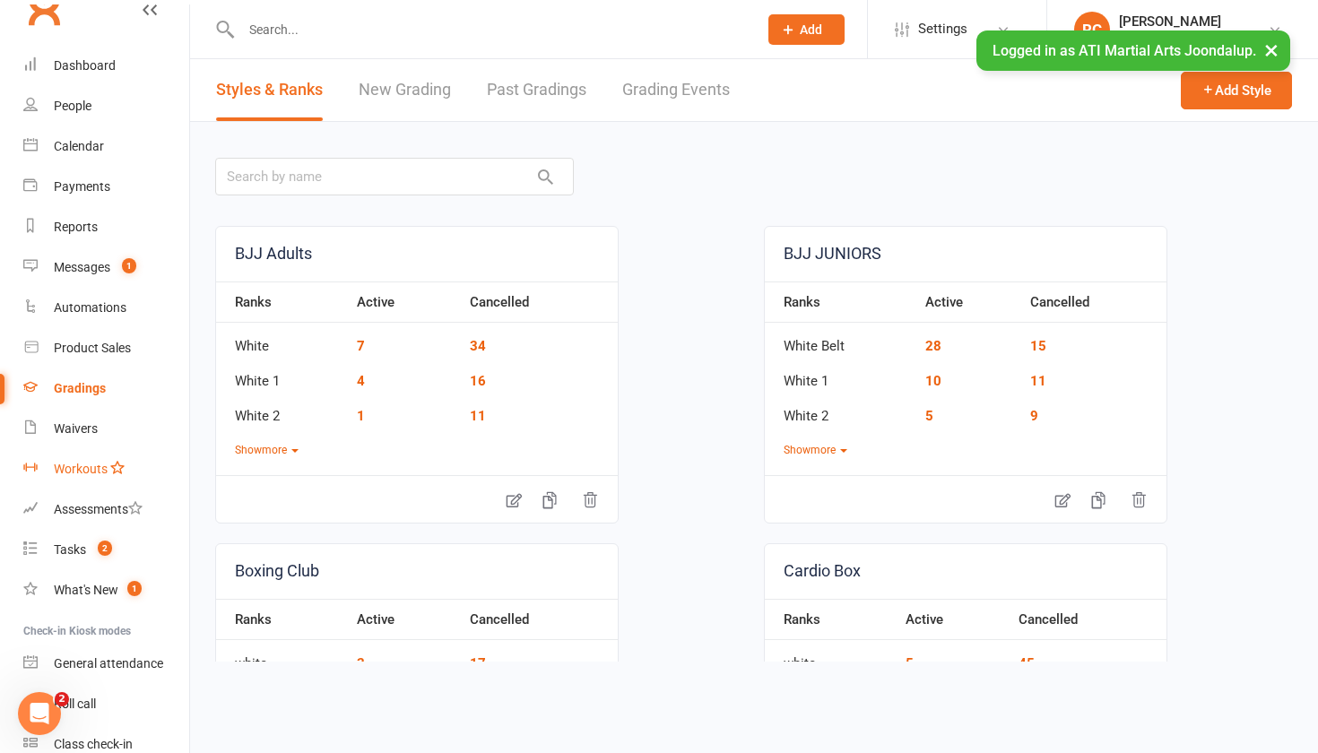
scroll to position [20, 0]
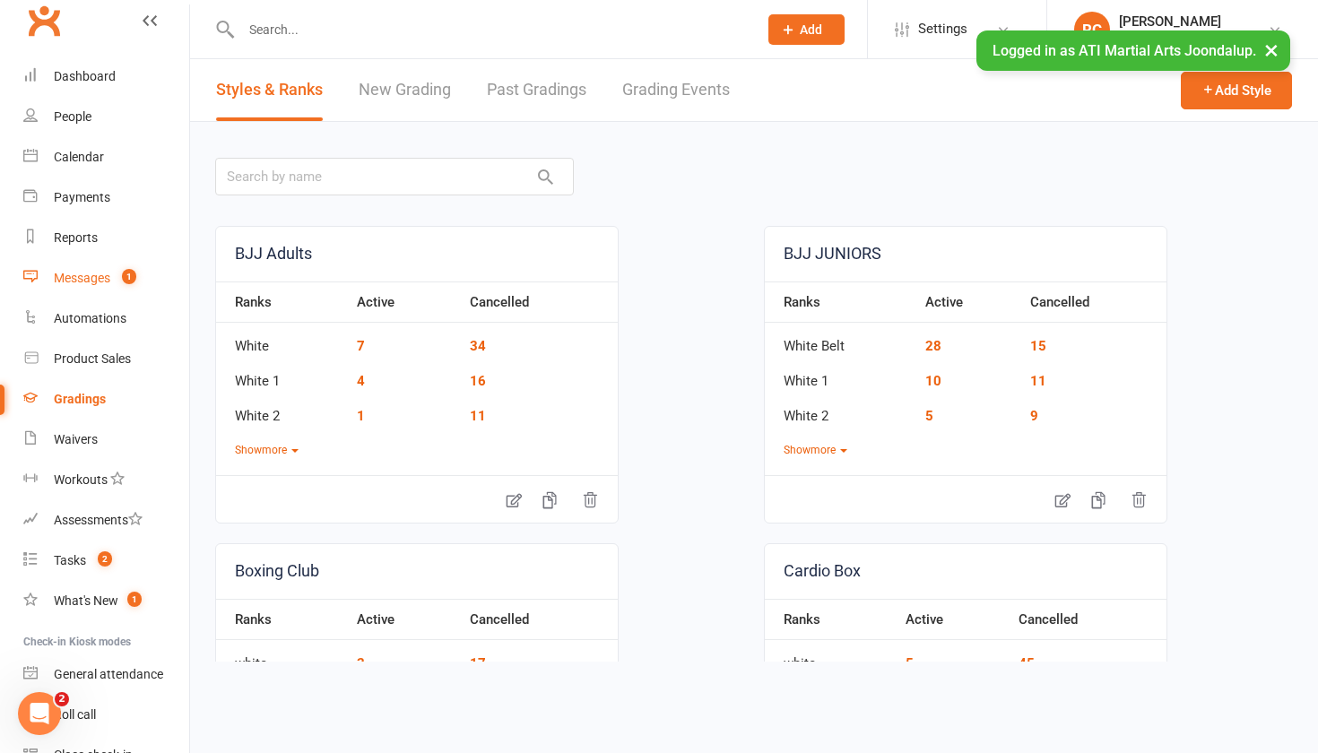
click at [108, 286] on link "Messages 1" at bounding box center [106, 278] width 166 height 40
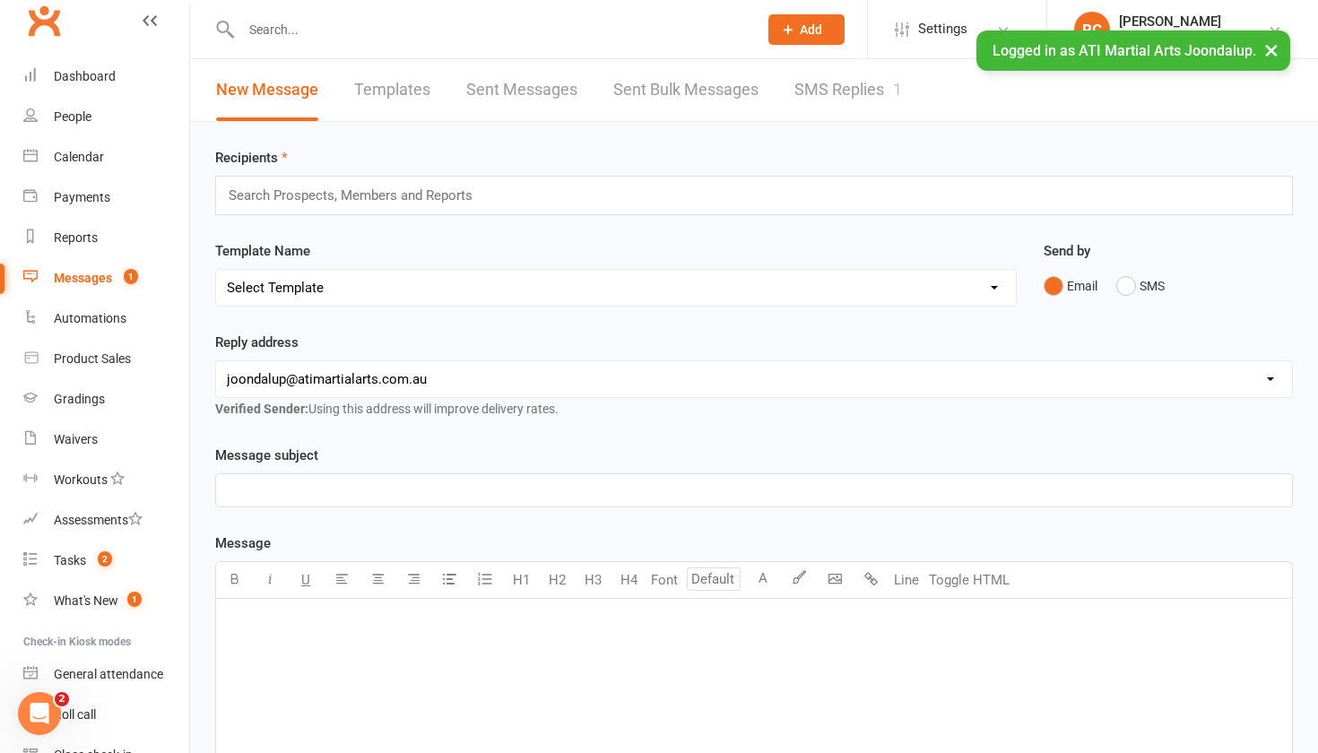
click at [823, 106] on link "SMS Replies 1" at bounding box center [849, 90] width 108 height 62
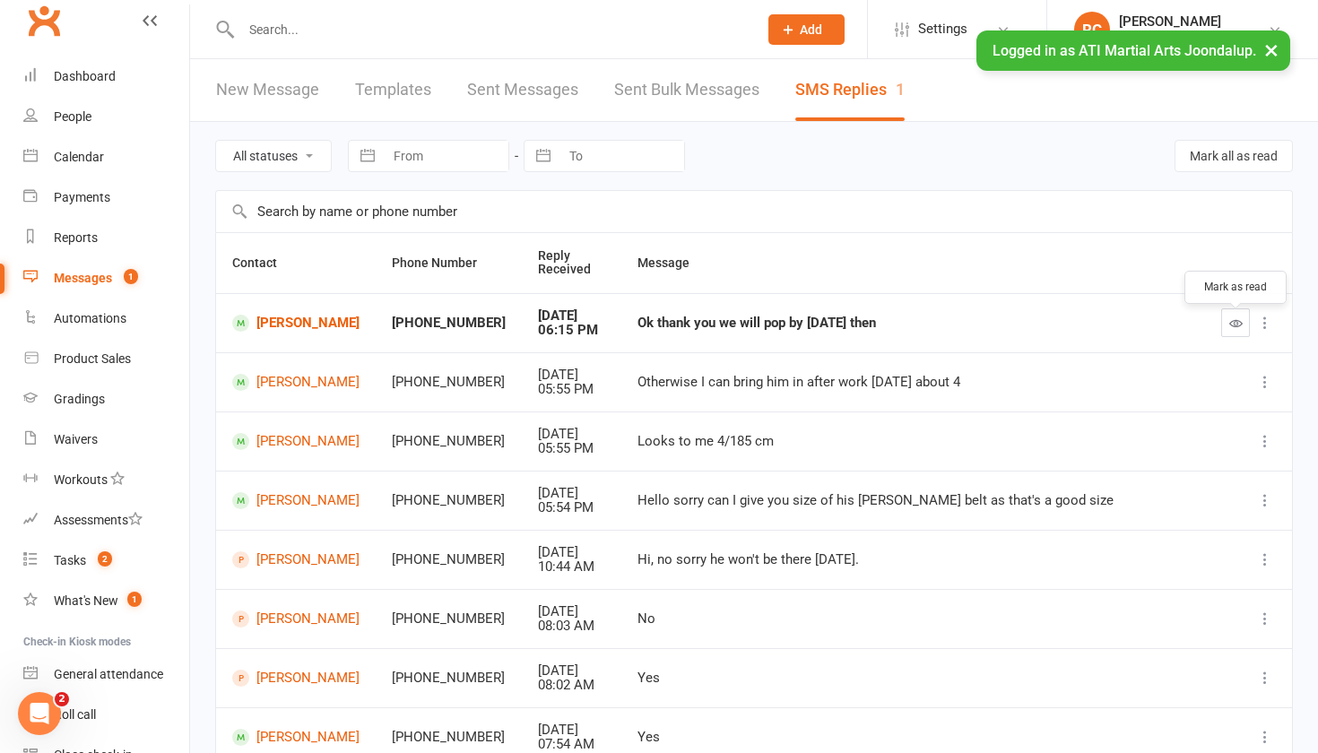
click at [1234, 328] on icon "button" at bounding box center [1236, 323] width 13 height 13
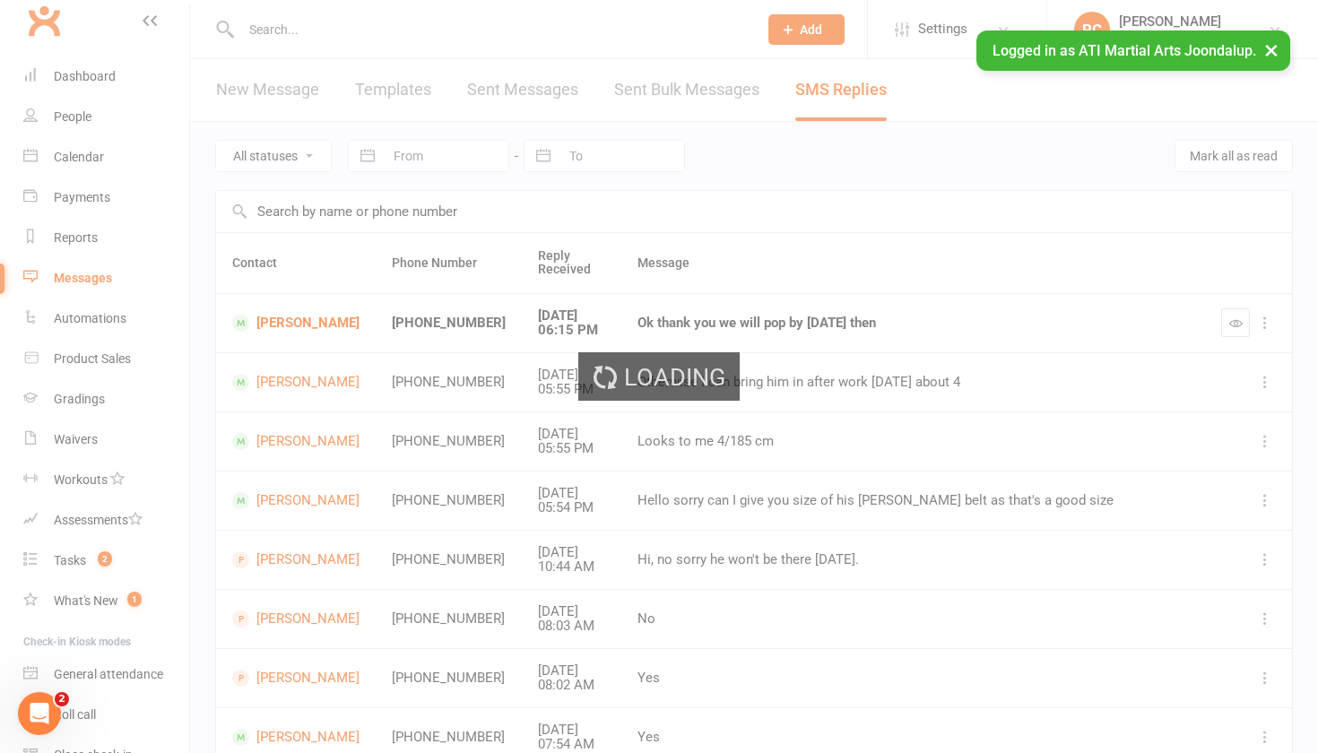
click at [78, 322] on div "Loading" at bounding box center [659, 376] width 1318 height 753
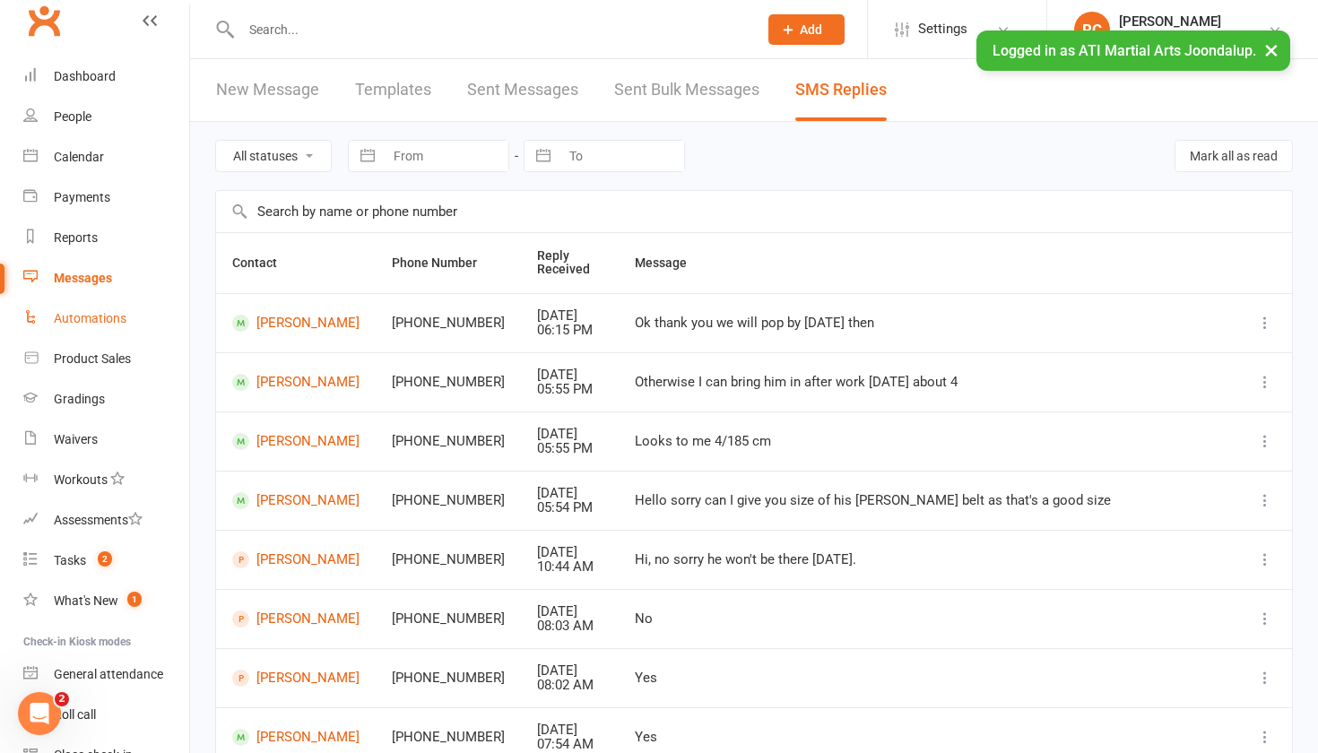
click at [77, 322] on div "Automations" at bounding box center [90, 318] width 73 height 14
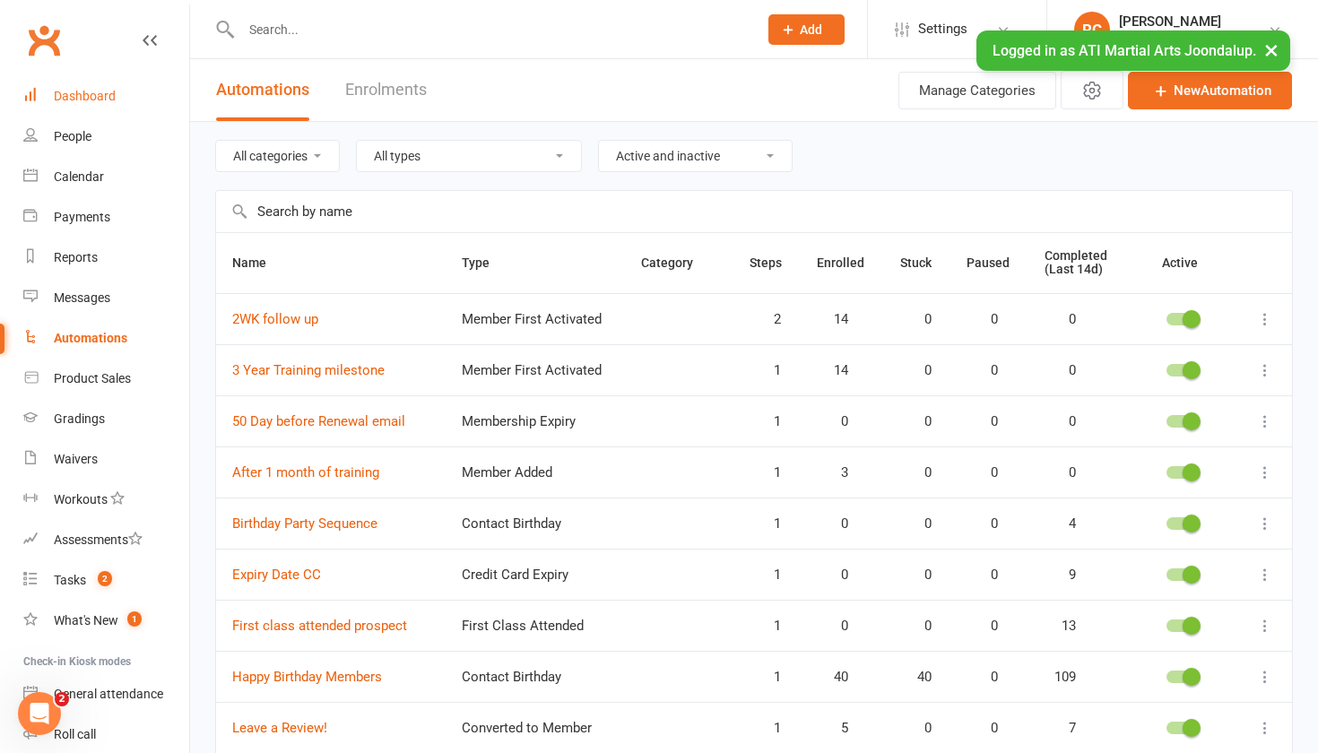
click at [100, 105] on link "Dashboard" at bounding box center [106, 96] width 166 height 40
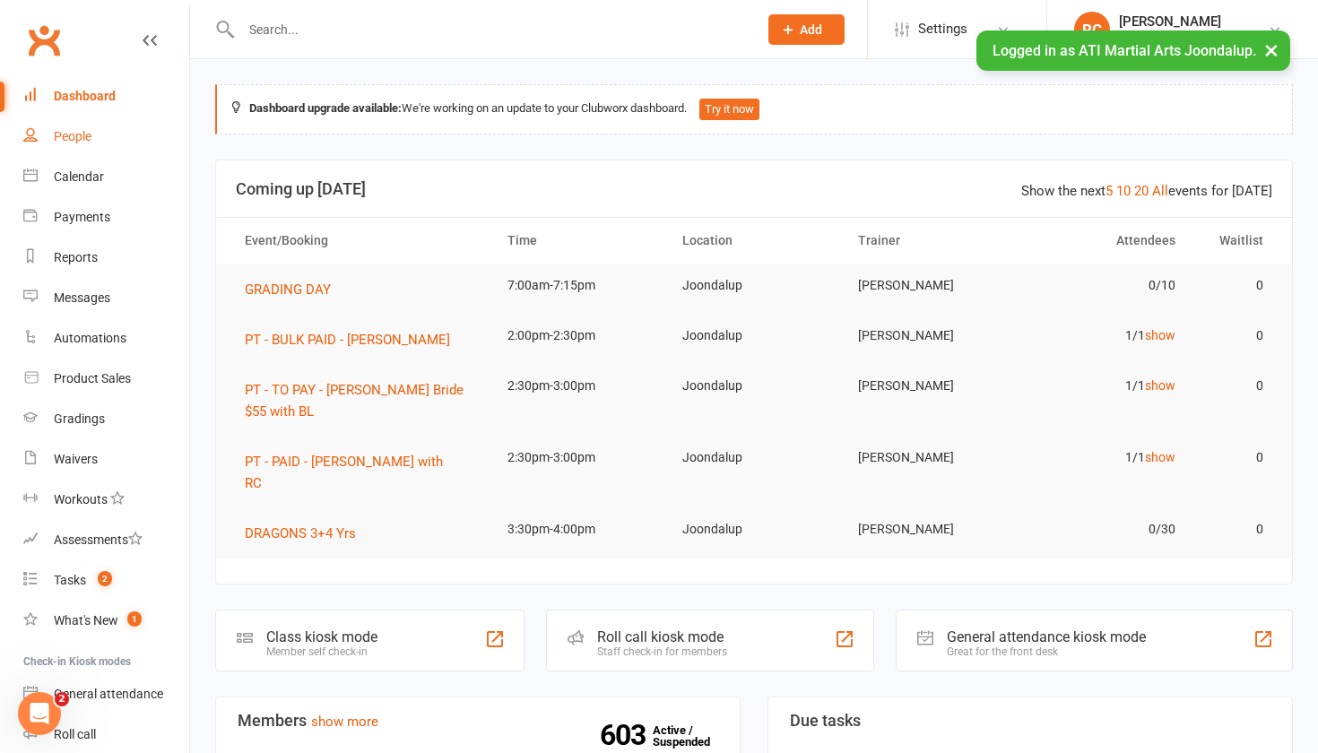
click at [73, 138] on div "People" at bounding box center [73, 136] width 38 height 14
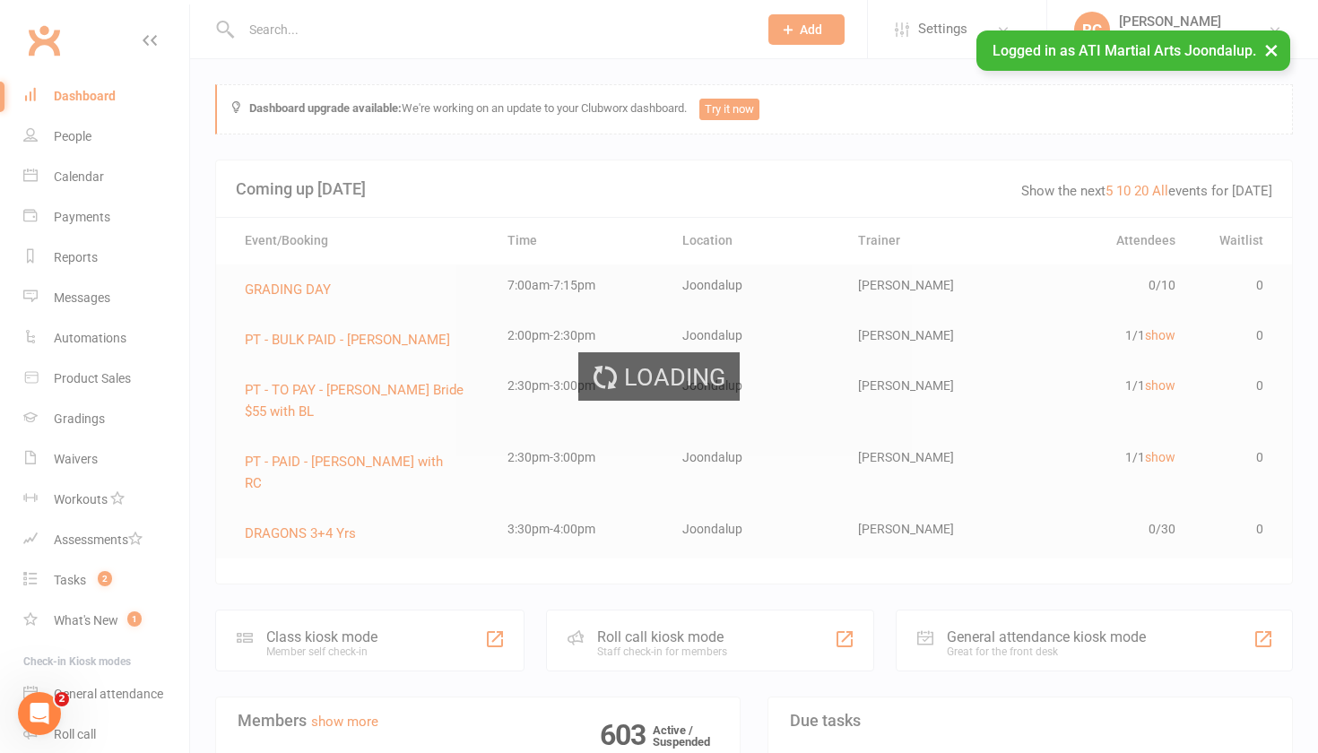
select select "100"
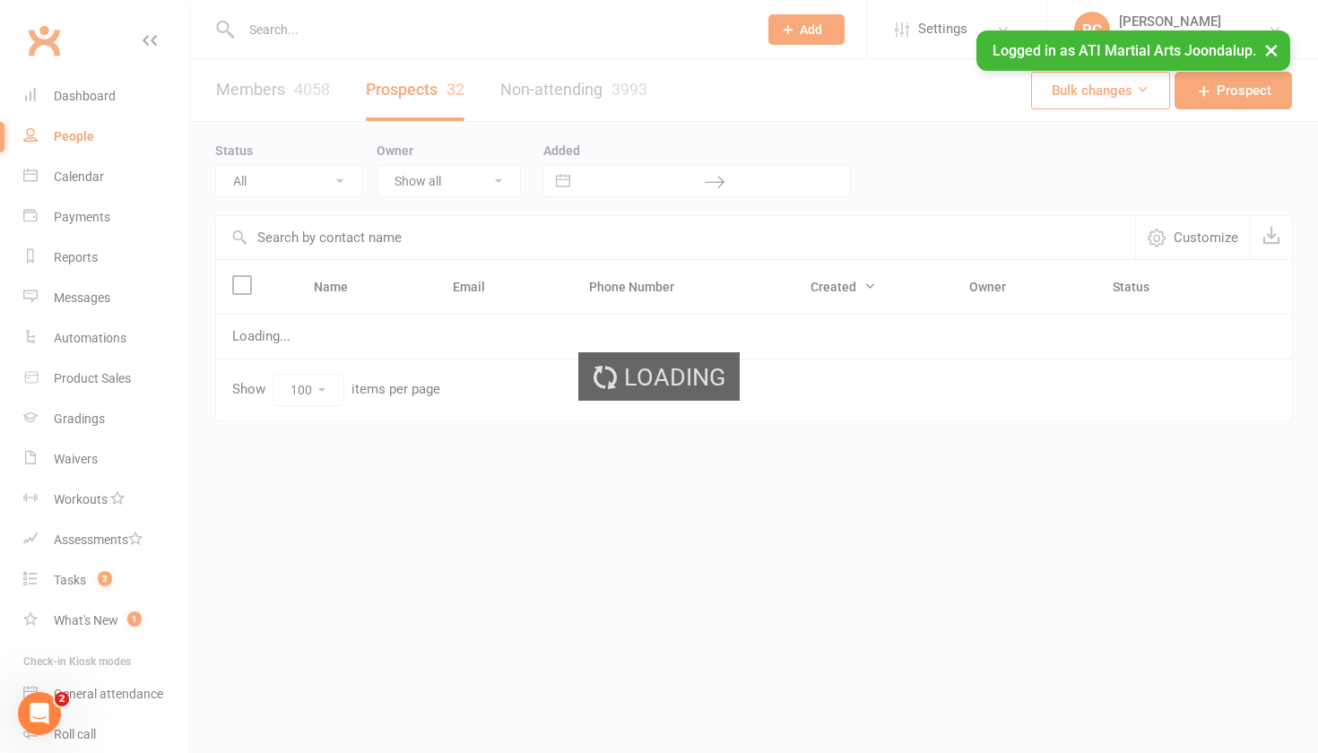
select select "Initial Contact"
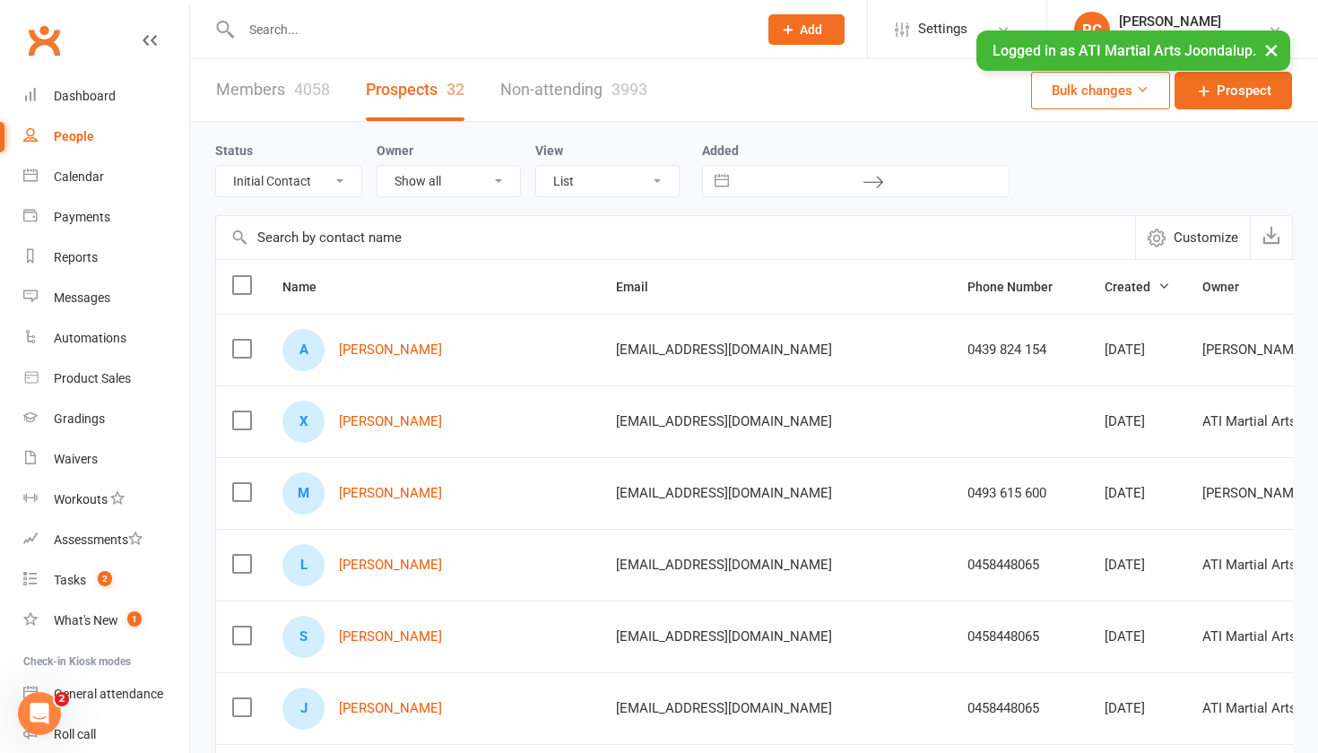
click at [1270, 49] on button "×" at bounding box center [1272, 49] width 32 height 39
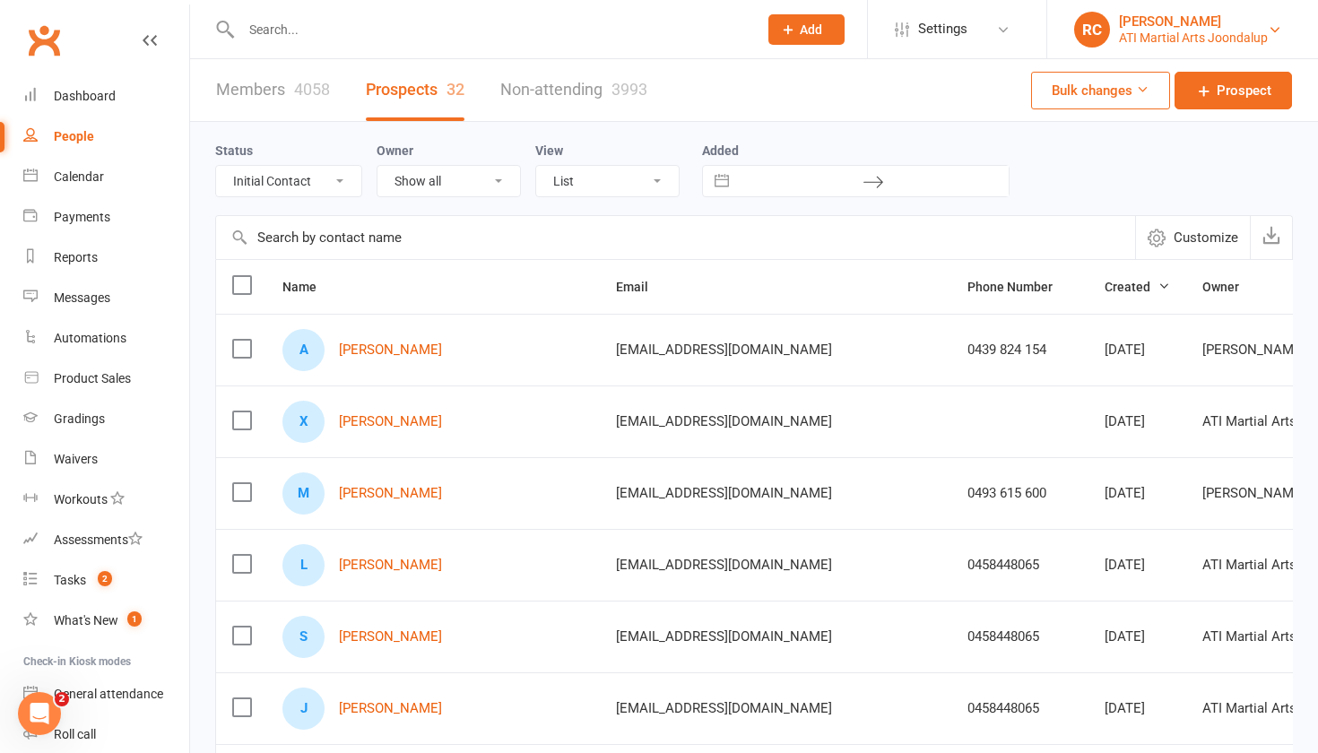
click at [1244, 30] on div "ATI Martial Arts Joondalup" at bounding box center [1193, 38] width 149 height 16
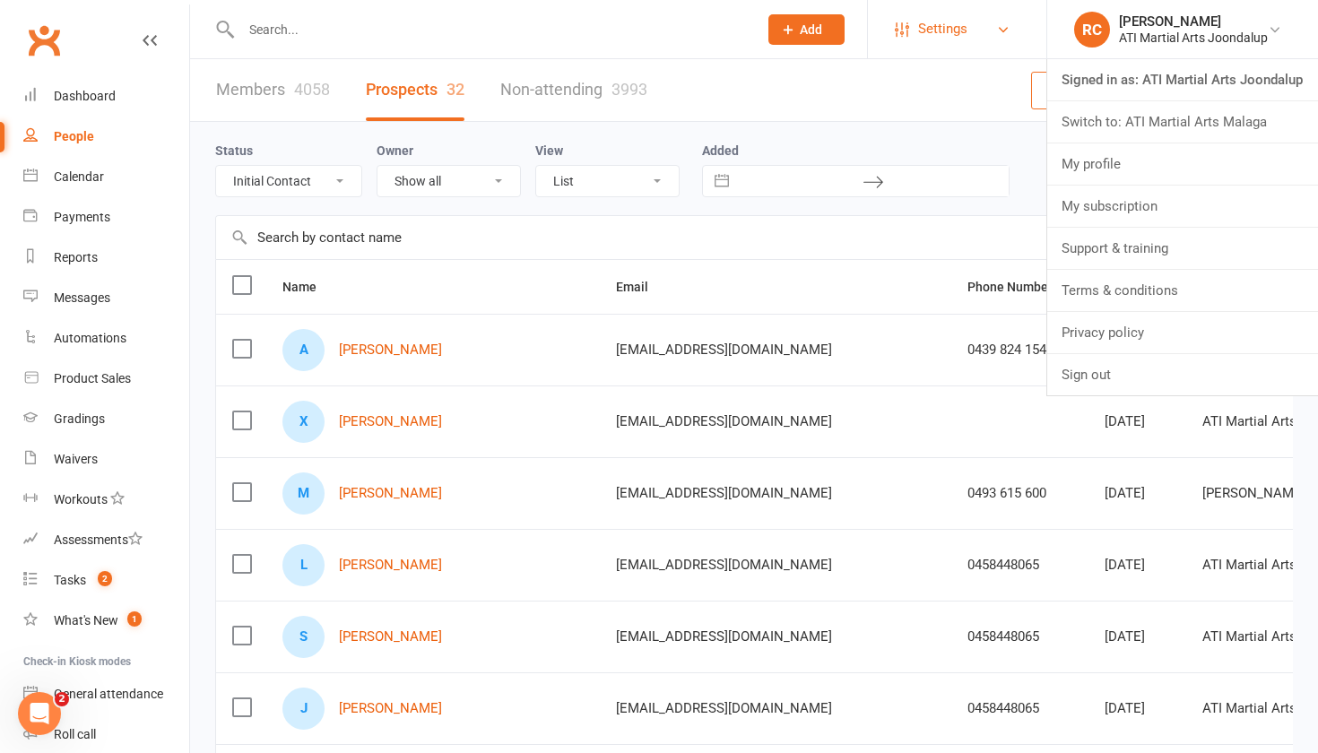
click at [1003, 37] on link "Settings" at bounding box center [957, 29] width 125 height 40
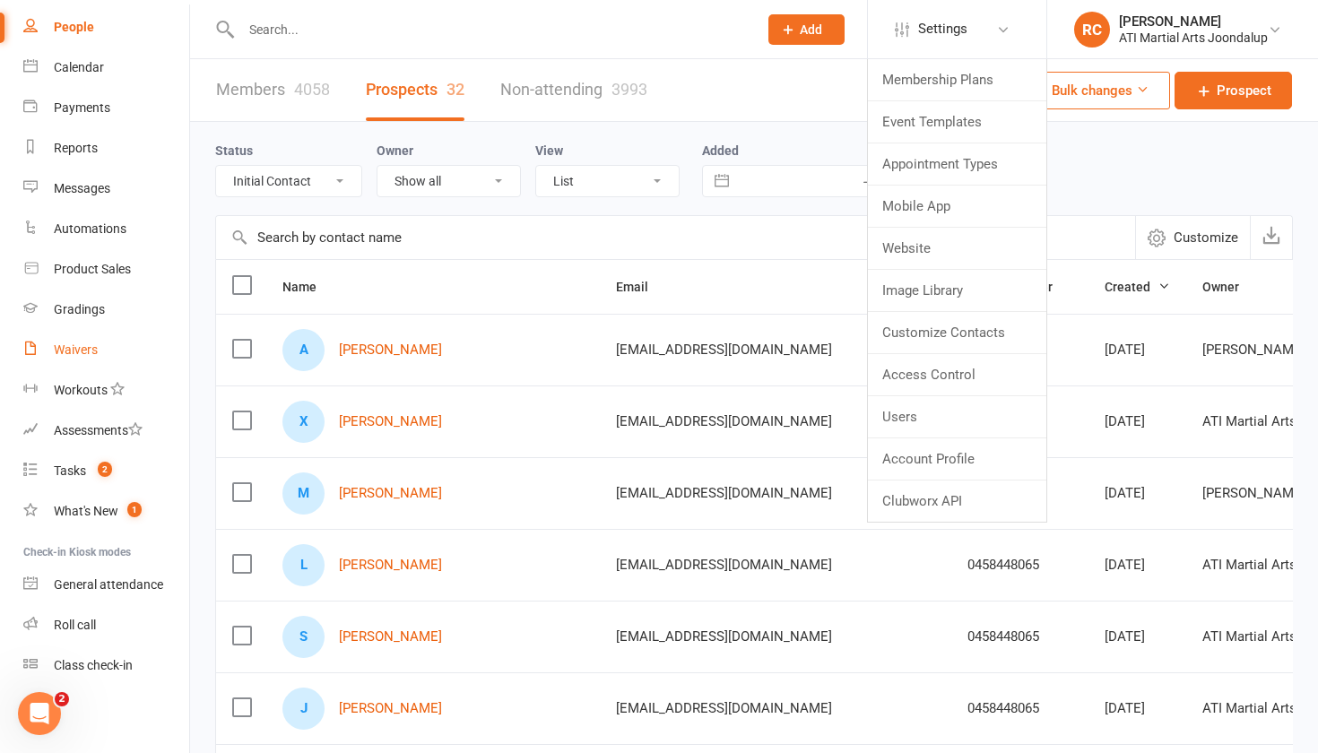
scroll to position [109, 0]
click at [87, 309] on div "Gradings" at bounding box center [79, 309] width 51 height 14
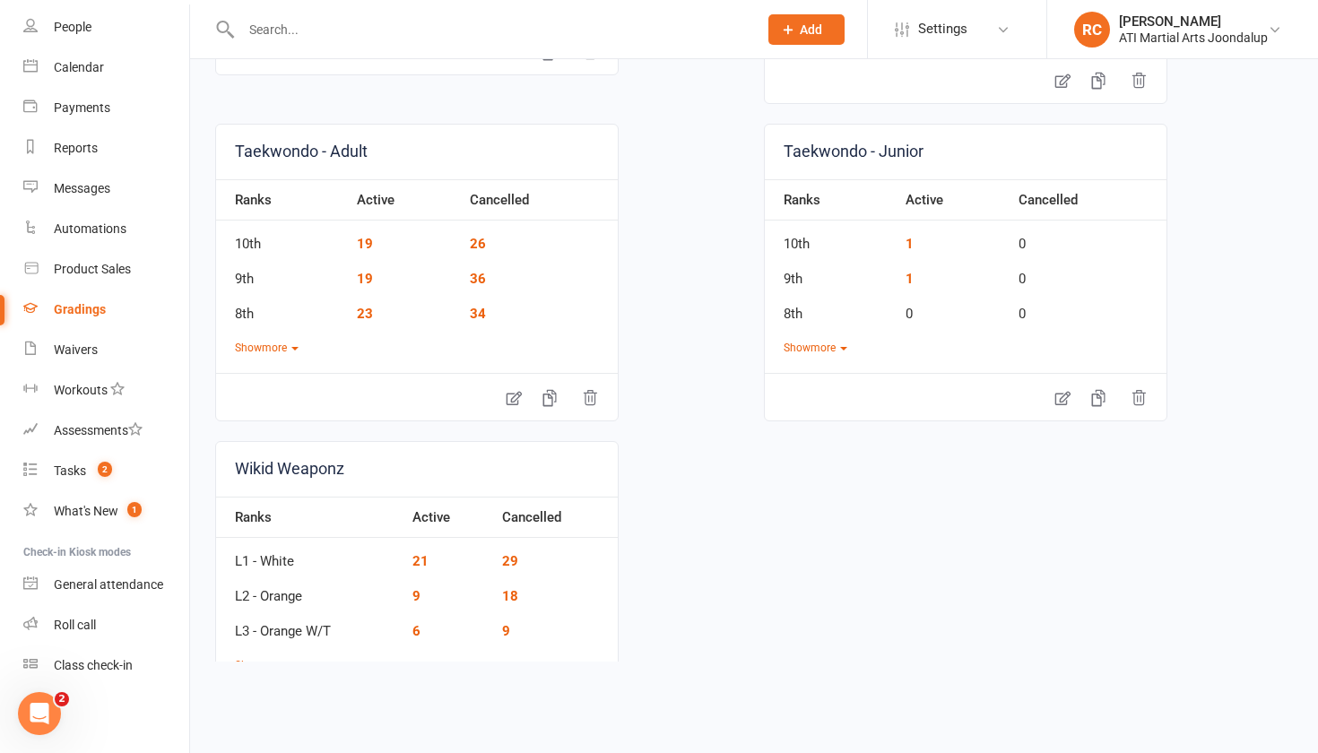
scroll to position [1352, 0]
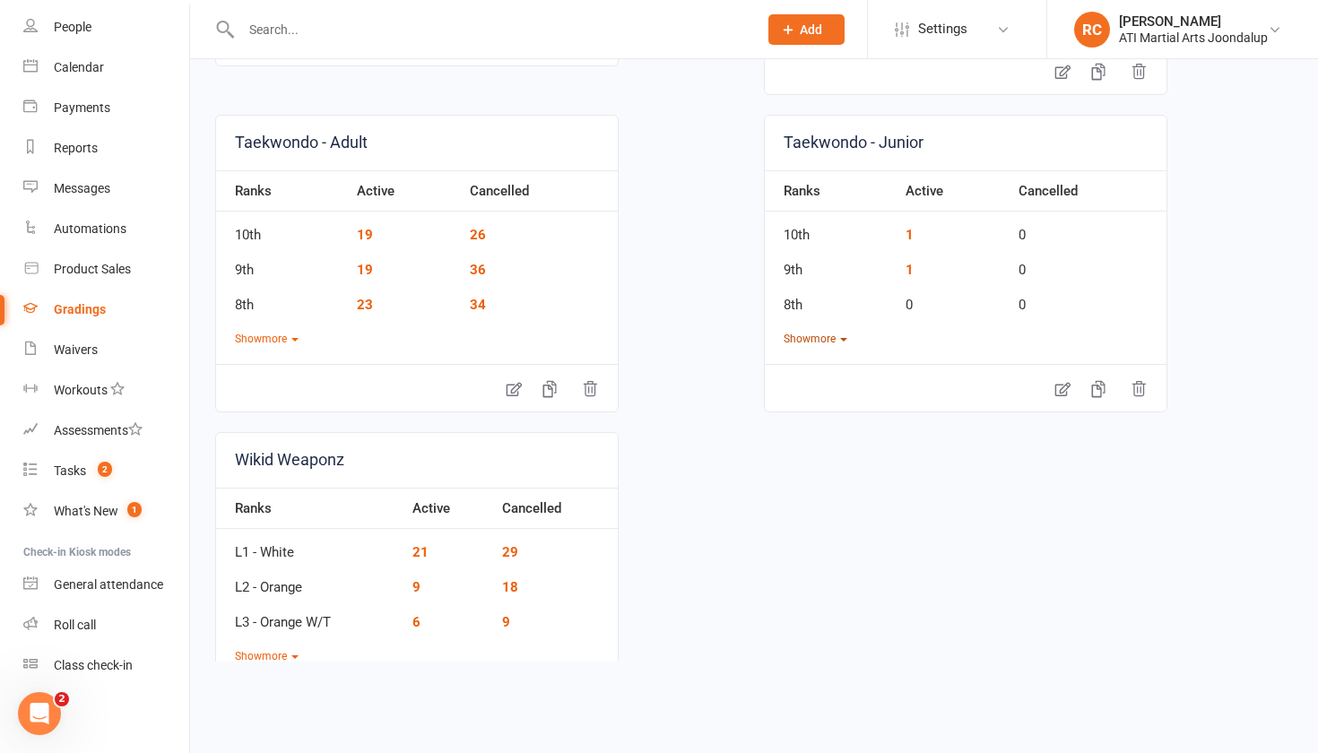
click at [831, 343] on button "Show more" at bounding box center [816, 339] width 64 height 17
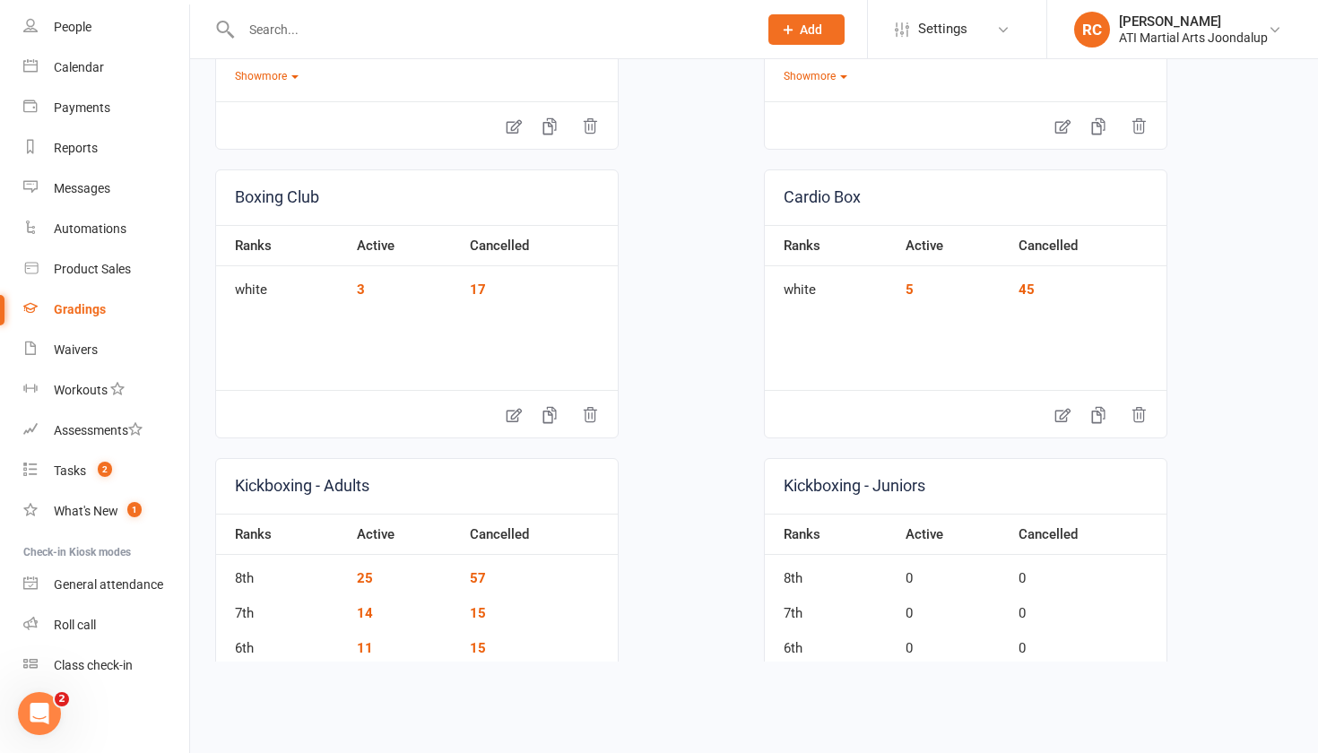
scroll to position [299, 0]
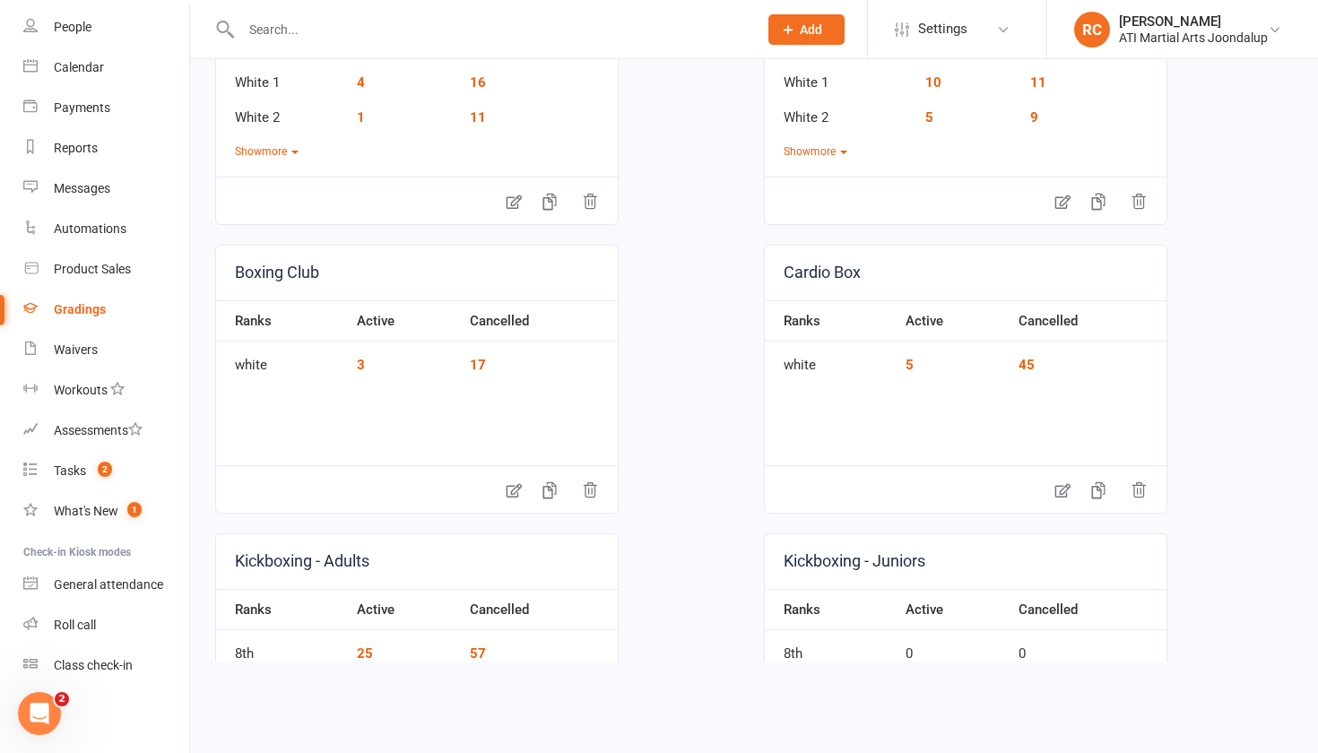
click at [66, 314] on div "Gradings" at bounding box center [80, 309] width 52 height 14
click at [270, 30] on input "text" at bounding box center [490, 29] width 509 height 25
click at [74, 310] on div "Gradings" at bounding box center [80, 309] width 52 height 14
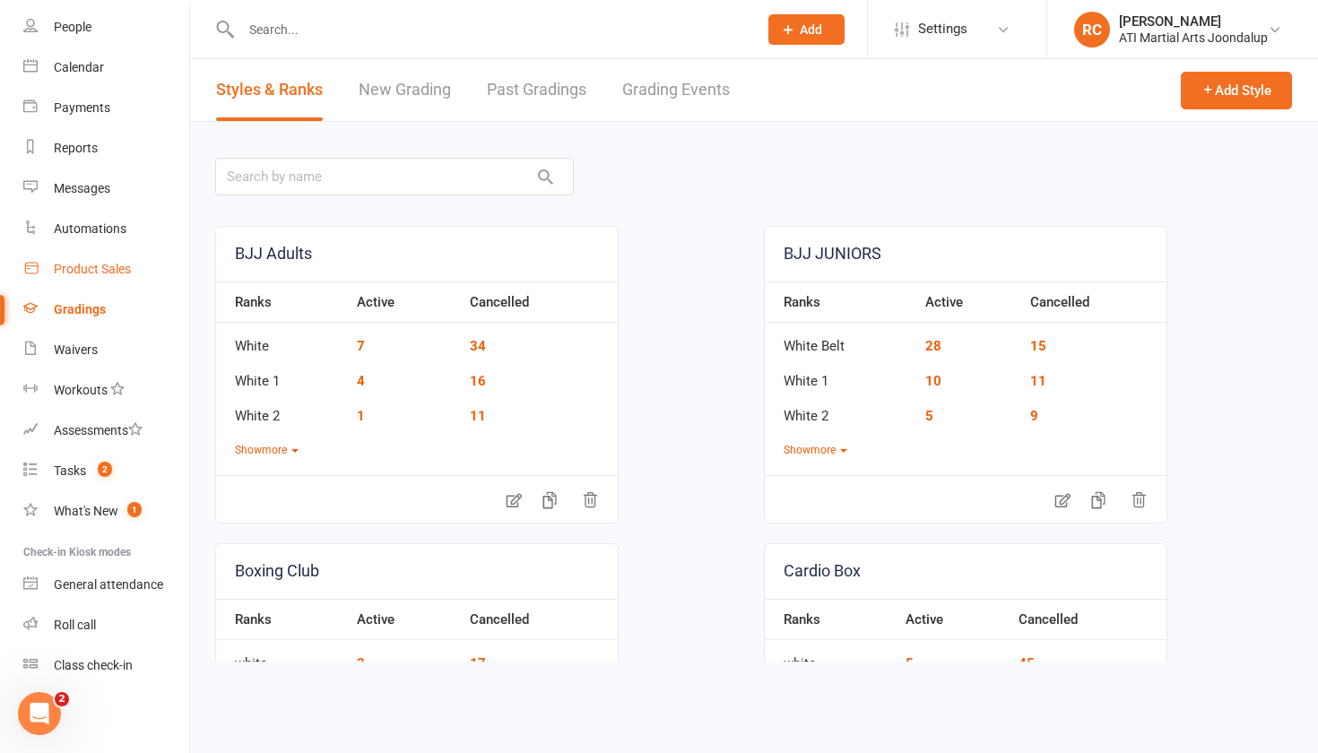
scroll to position [0, 0]
click at [718, 78] on link "Grading Events" at bounding box center [676, 90] width 108 height 62
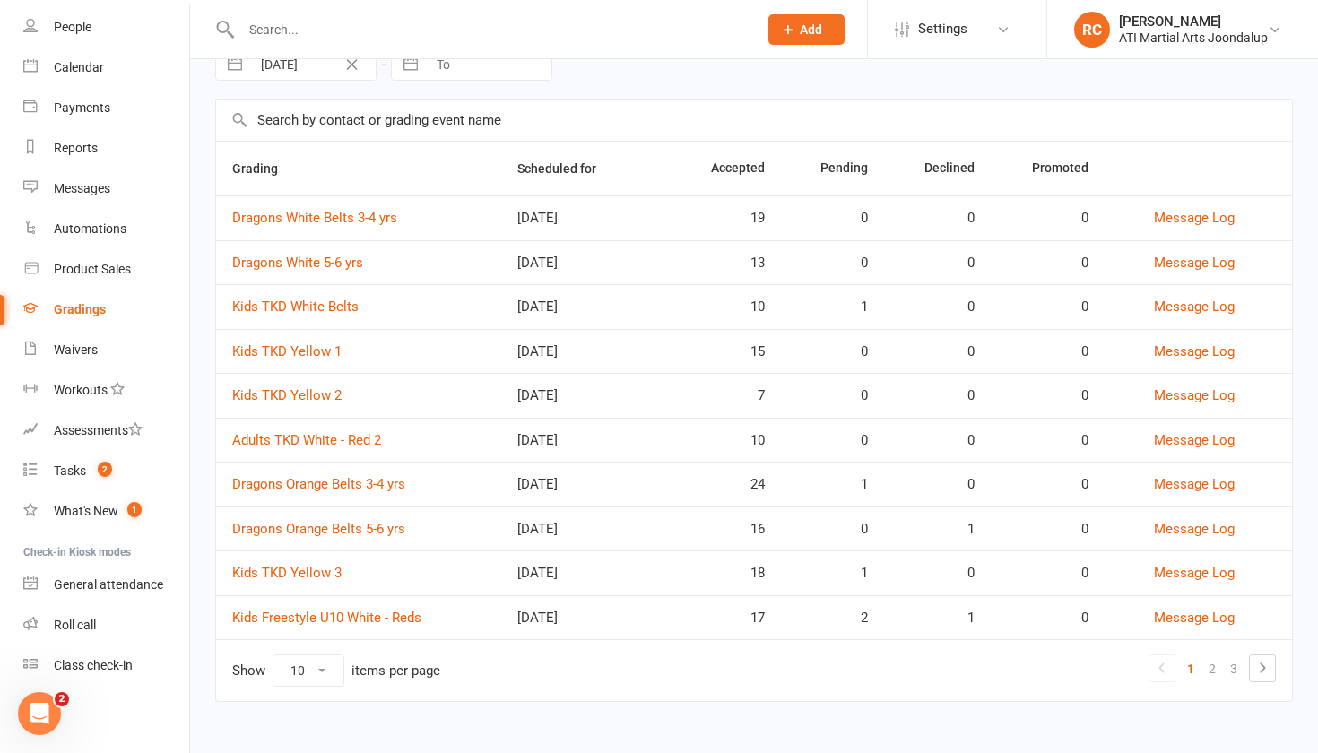
scroll to position [94, 0]
click at [1208, 665] on link "2" at bounding box center [1213, 668] width 22 height 25
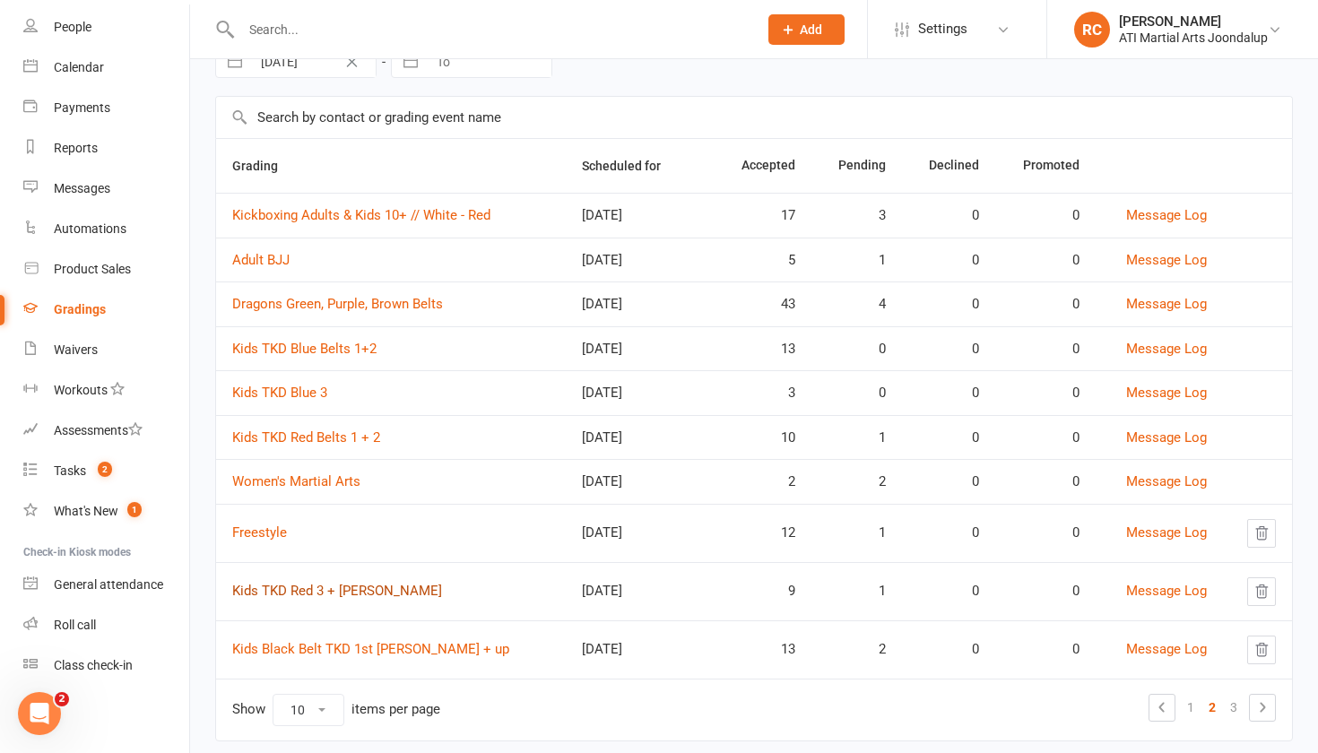
click at [288, 592] on link "Kids TKD Red 3 + [PERSON_NAME]" at bounding box center [337, 591] width 210 height 16
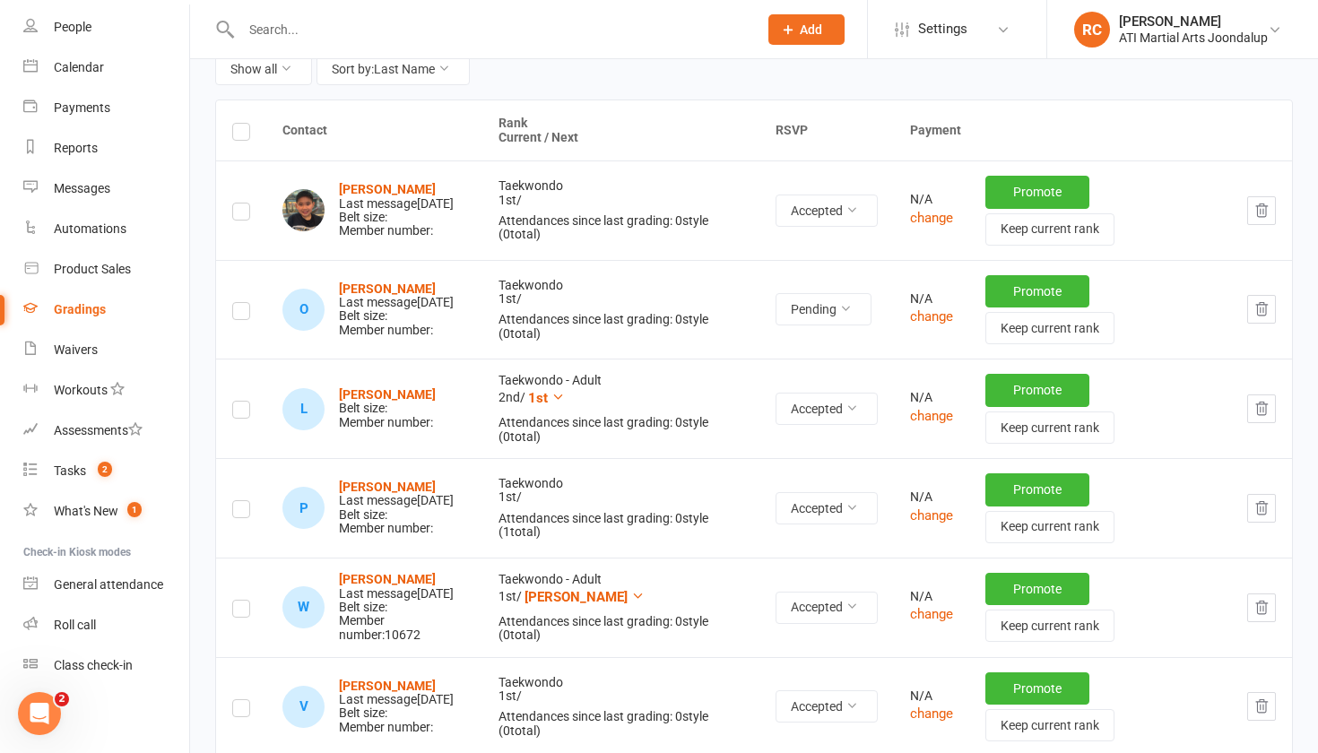
scroll to position [246, 0]
click at [405, 183] on strong "[PERSON_NAME]" at bounding box center [387, 190] width 97 height 14
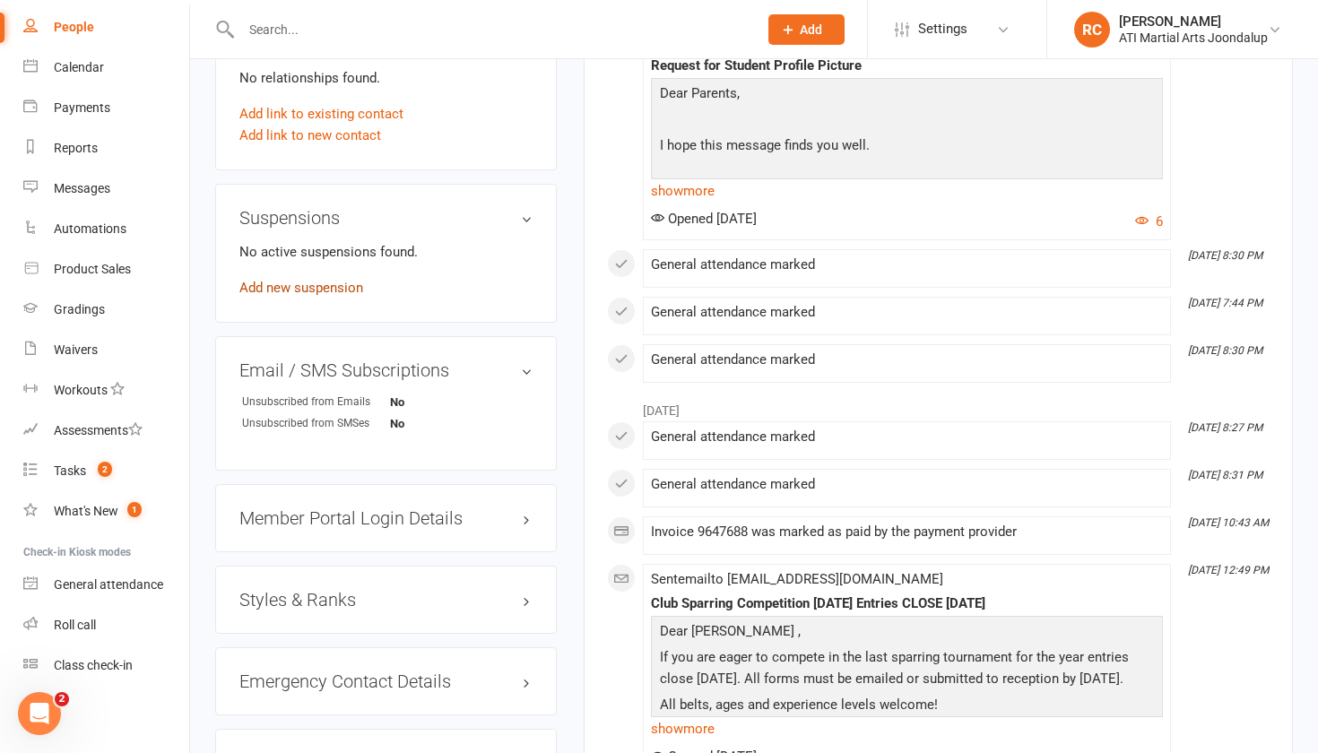
scroll to position [1848, 0]
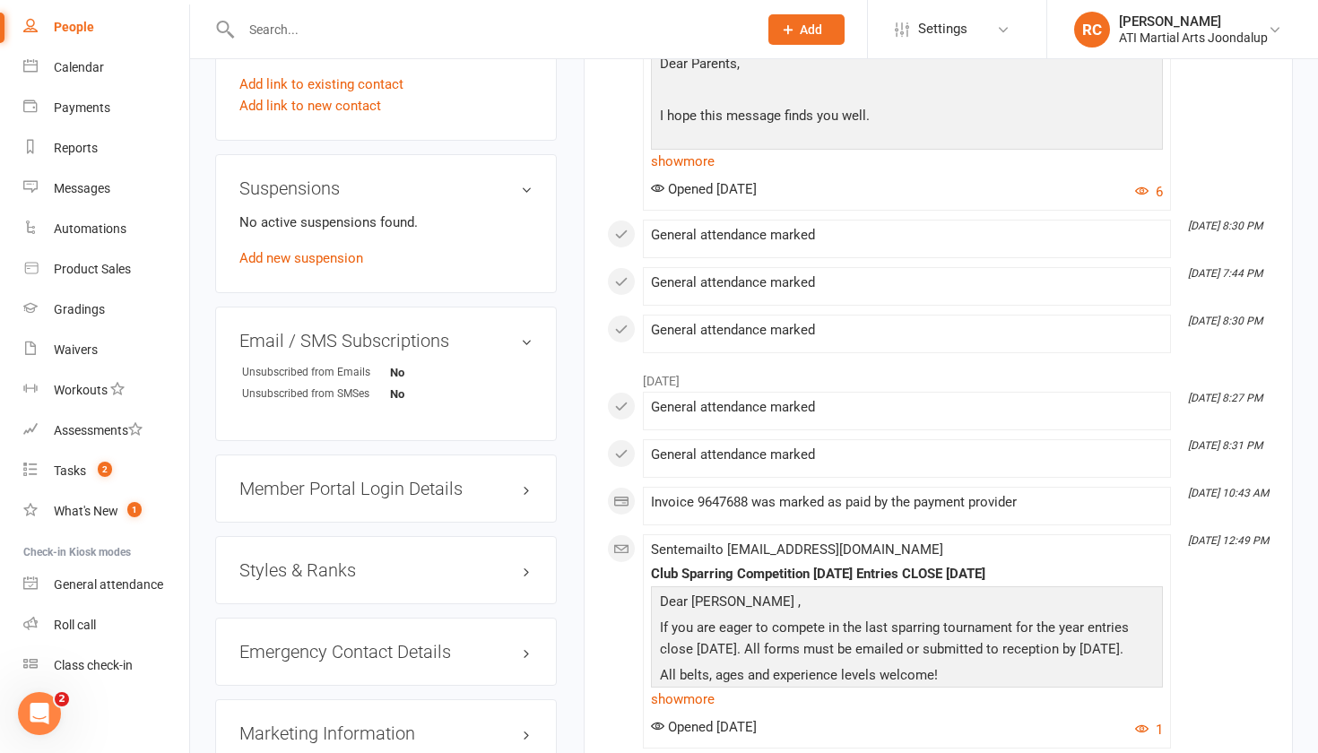
click at [276, 585] on div "Styles & Ranks" at bounding box center [386, 570] width 342 height 68
click at [294, 550] on div "Styles & Ranks" at bounding box center [386, 570] width 342 height 68
click at [294, 561] on h3 "Styles & Ranks" at bounding box center [385, 571] width 293 height 20
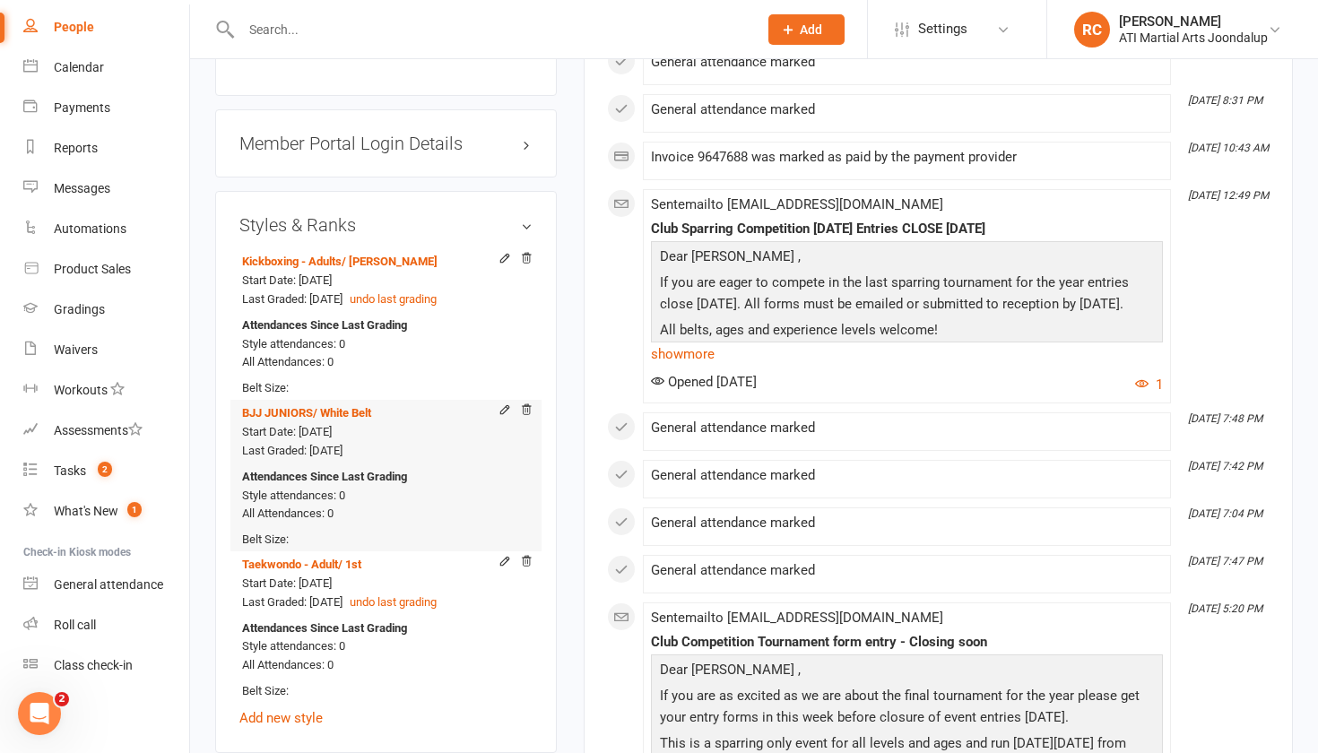
scroll to position [2203, 0]
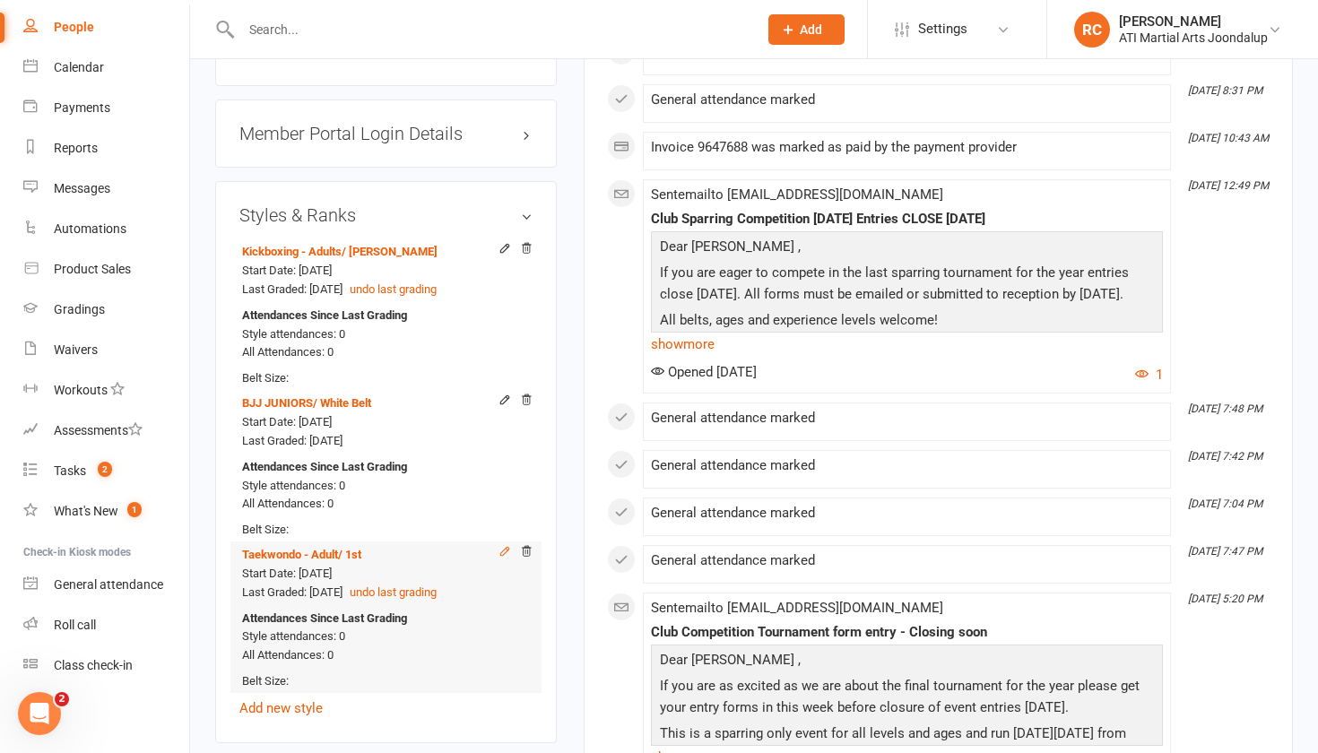
click at [503, 547] on icon at bounding box center [504, 551] width 8 height 8
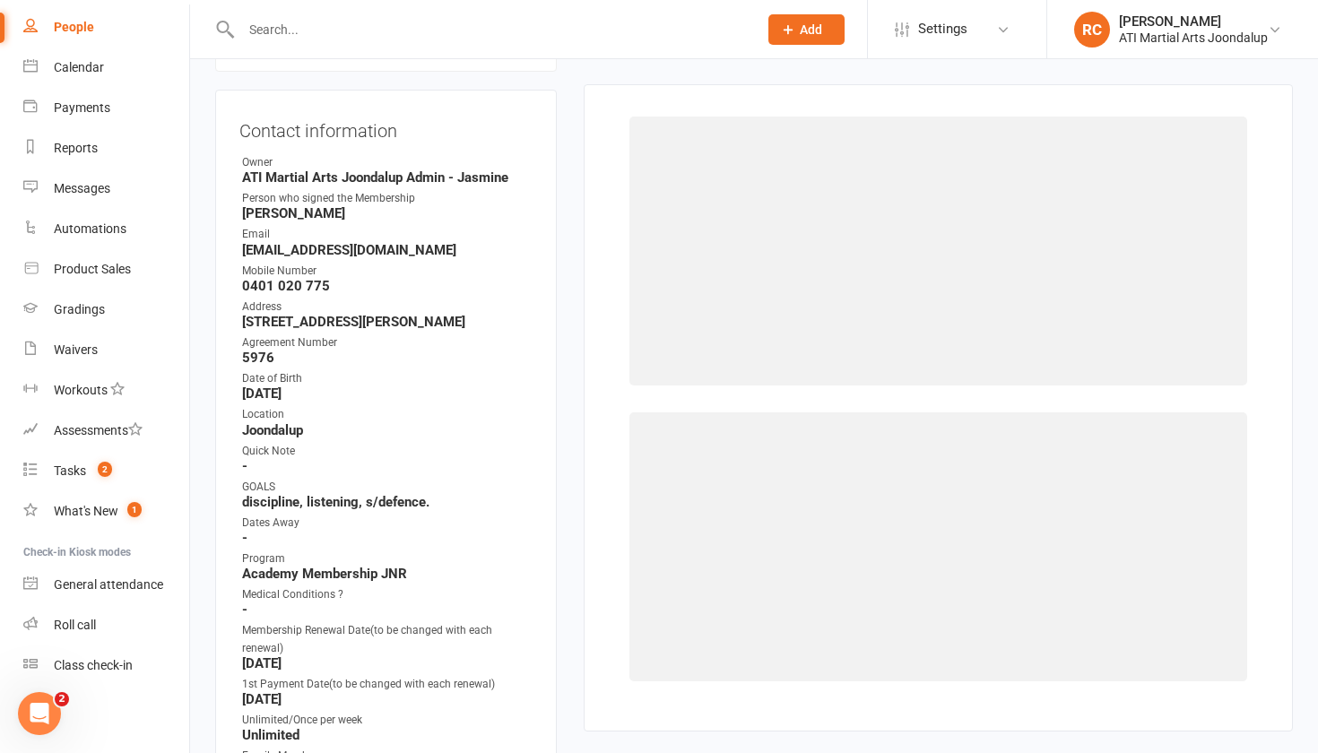
scroll to position [152, 0]
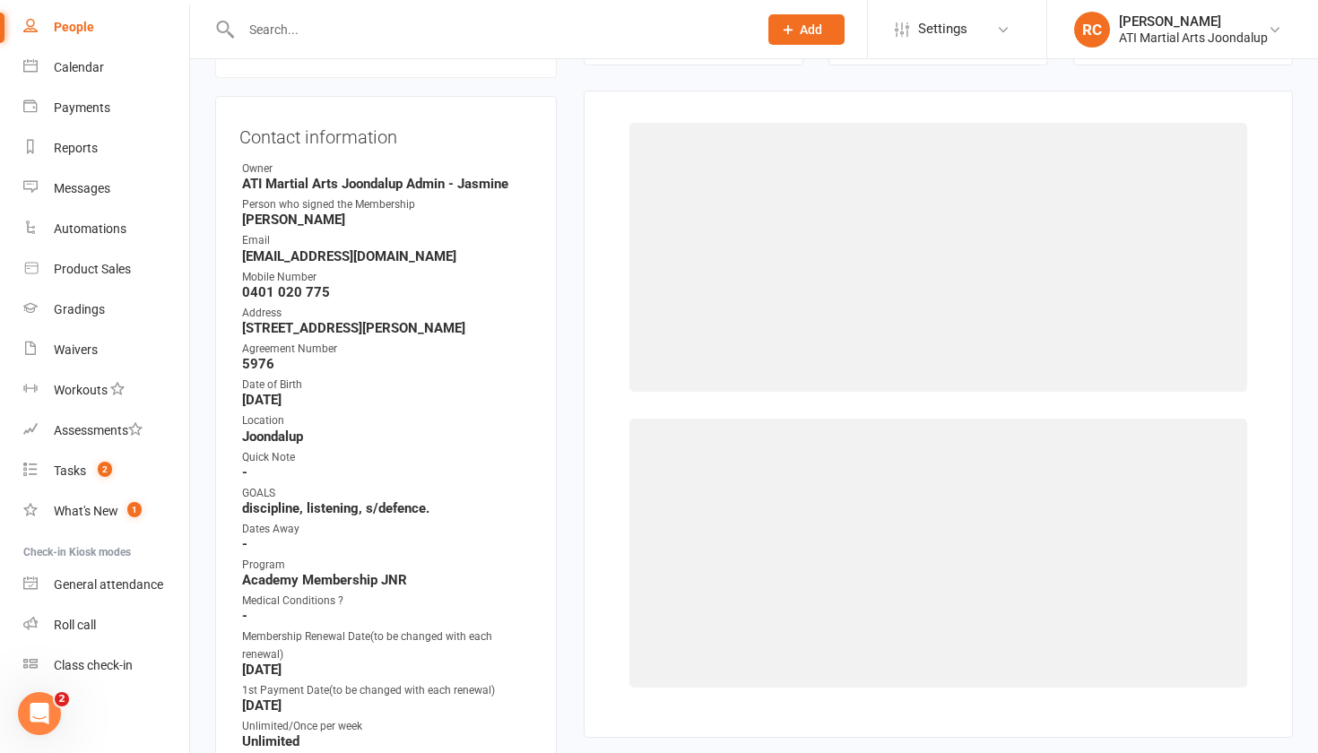
select select "2496"
select select "25201"
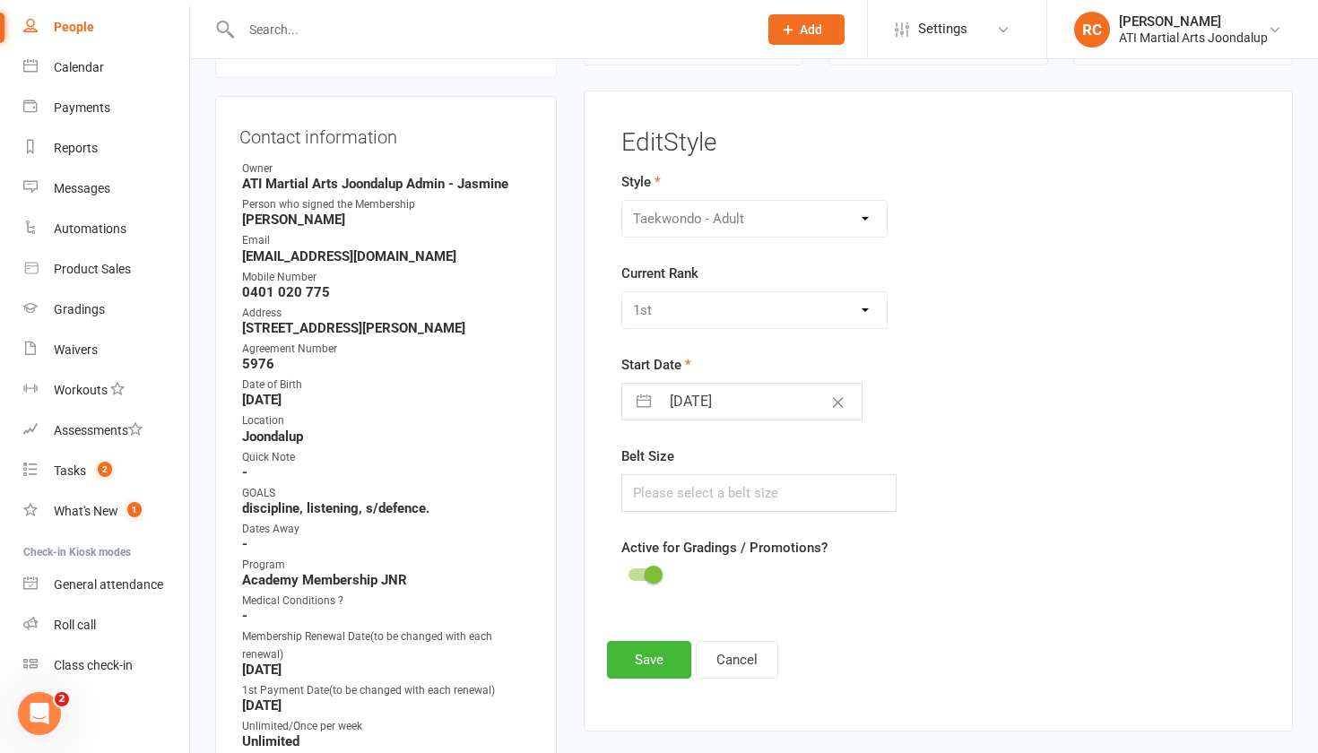
click at [748, 224] on div "BJJ Adults BJJ JUNIORS Boxing Club Cardio Box Kickboxing - Adults Kickboxing - …" at bounding box center [754, 219] width 267 height 38
click at [717, 667] on button "Cancel" at bounding box center [737, 660] width 83 height 38
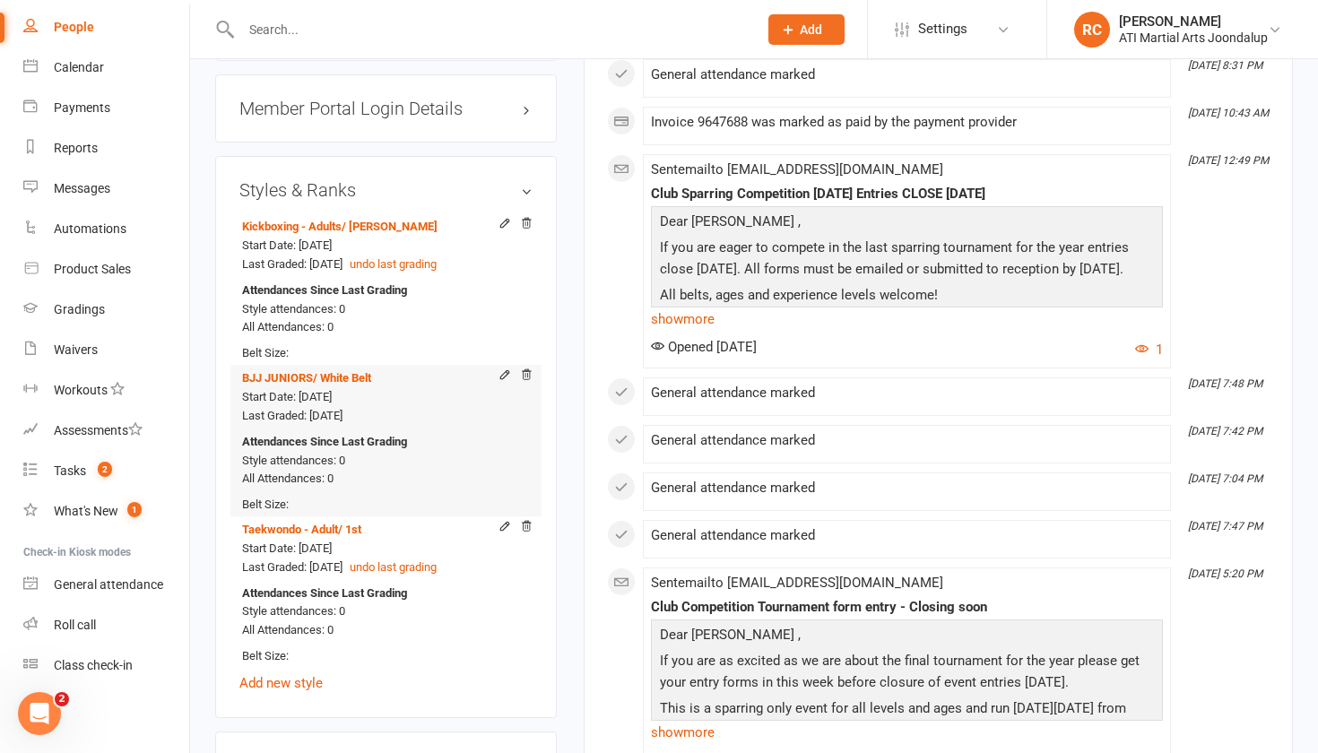
scroll to position [2231, 0]
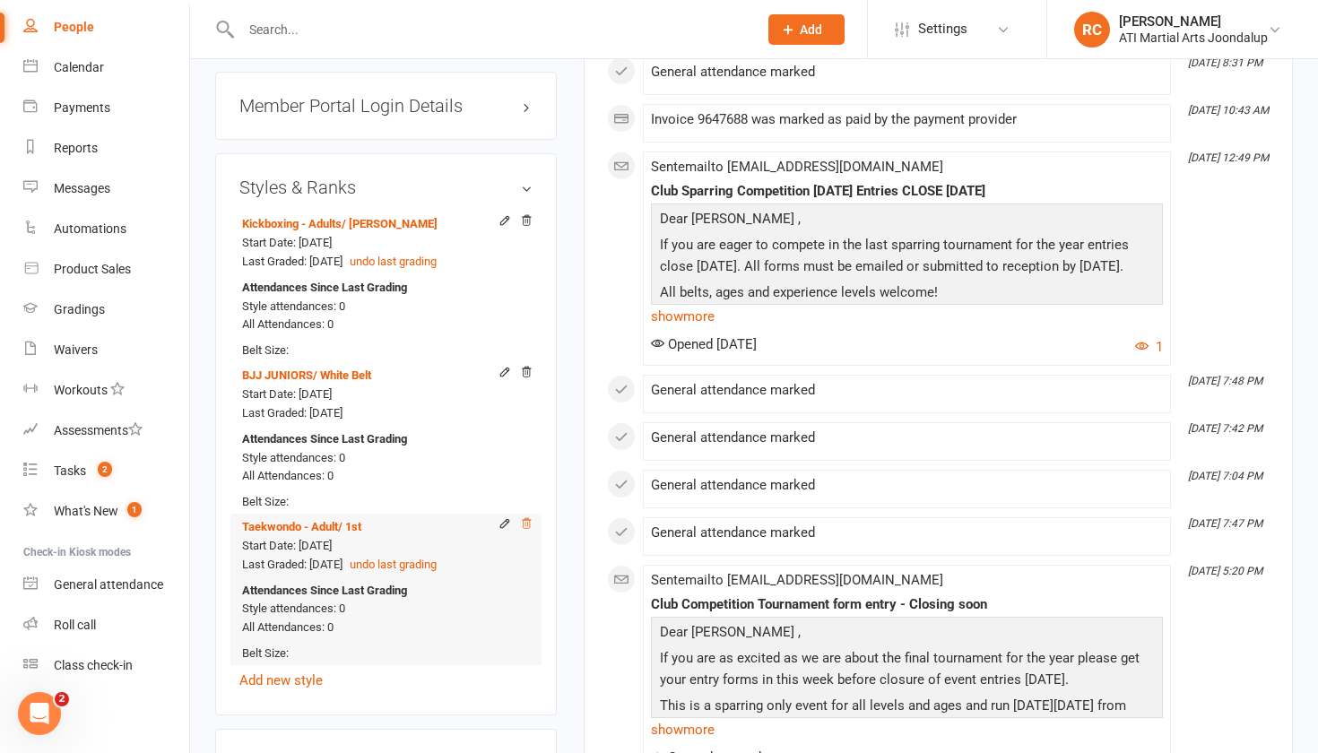
click at [528, 517] on icon at bounding box center [526, 523] width 13 height 13
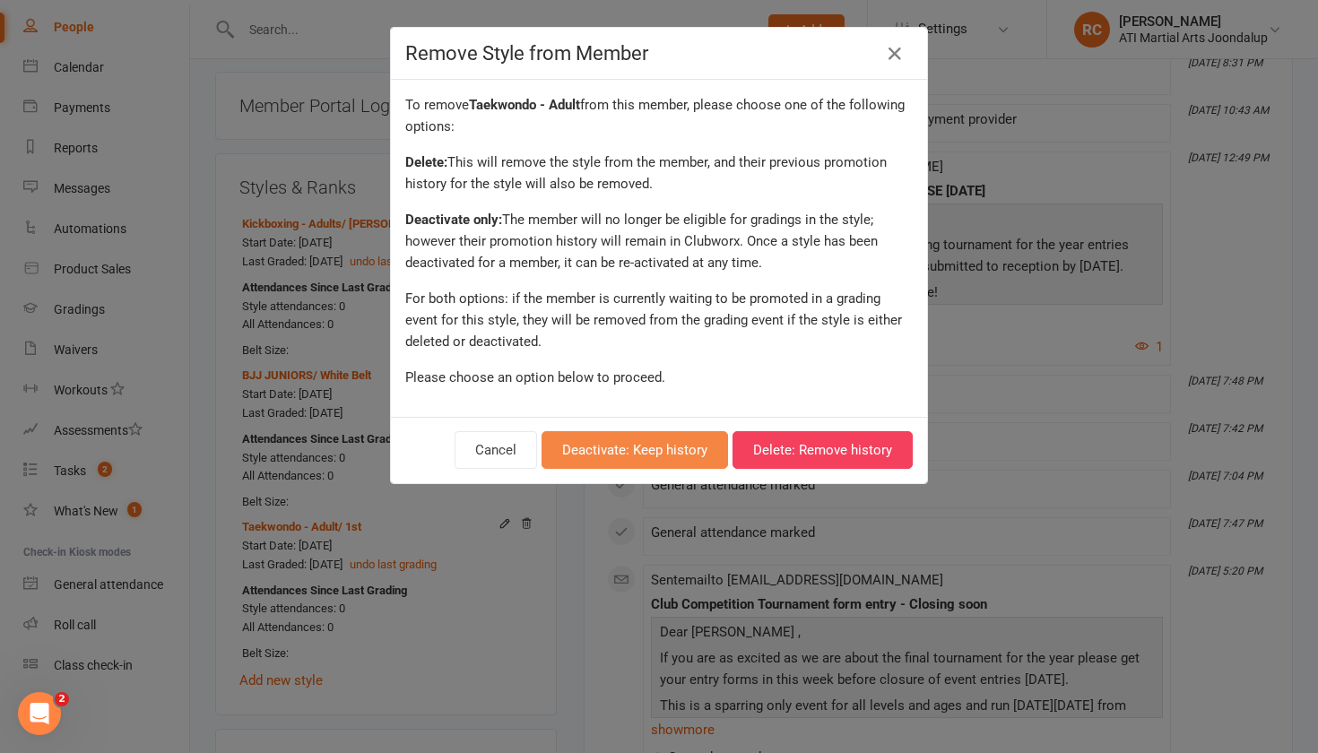
click at [624, 457] on button "Deactivate: Keep history" at bounding box center [635, 450] width 187 height 38
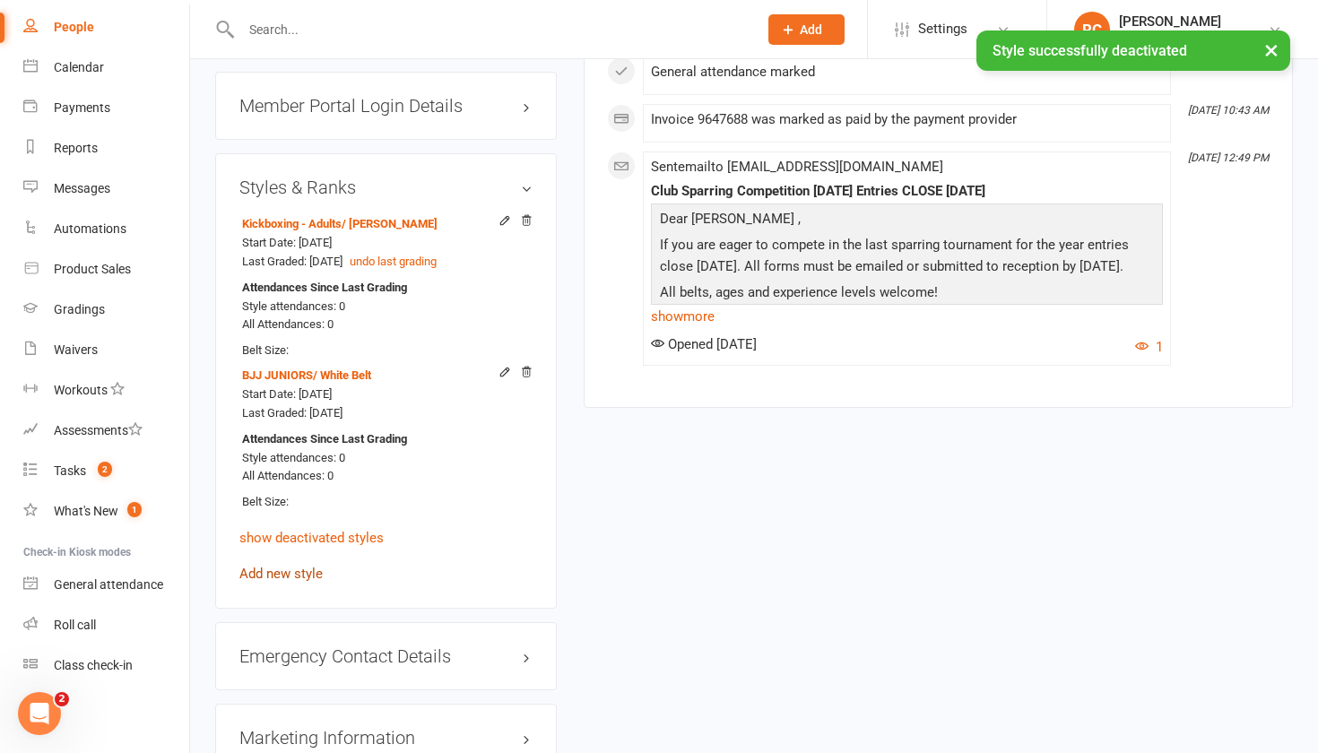
click at [291, 566] on link "Add new style" at bounding box center [280, 574] width 83 height 16
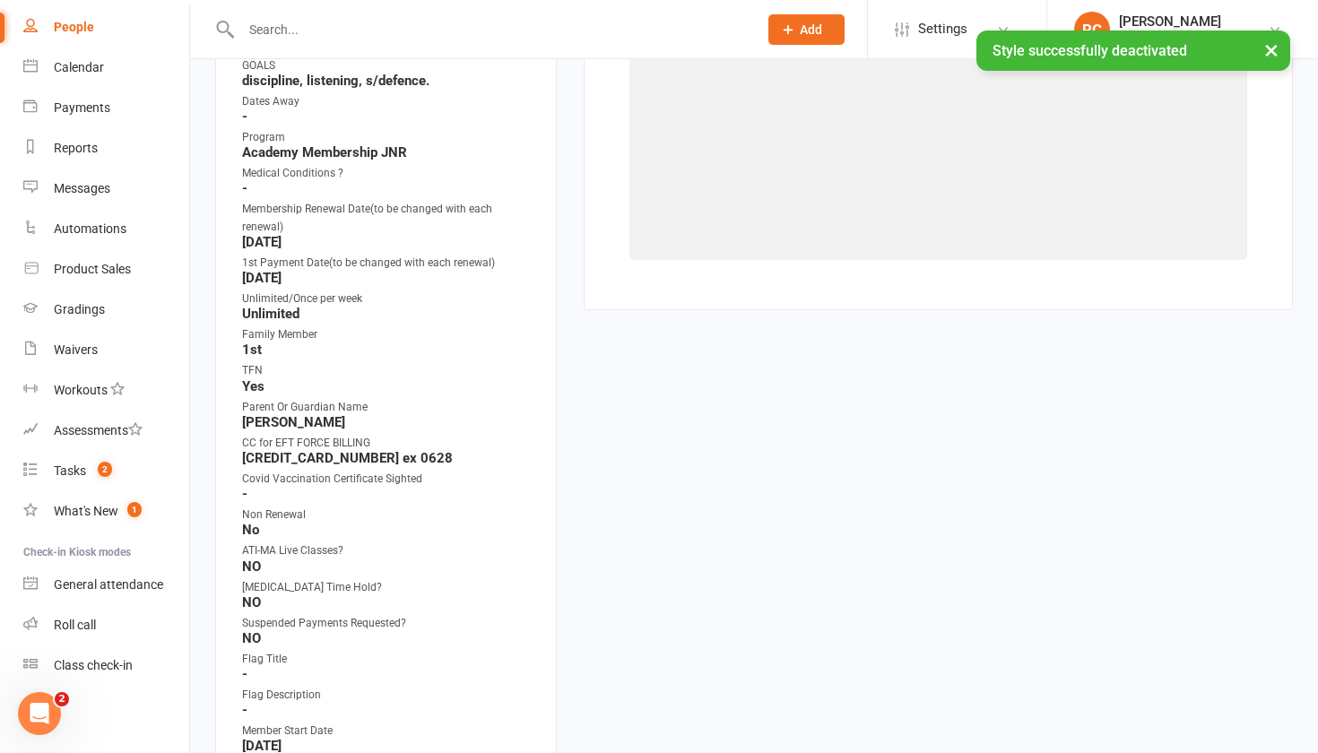
scroll to position [152, 0]
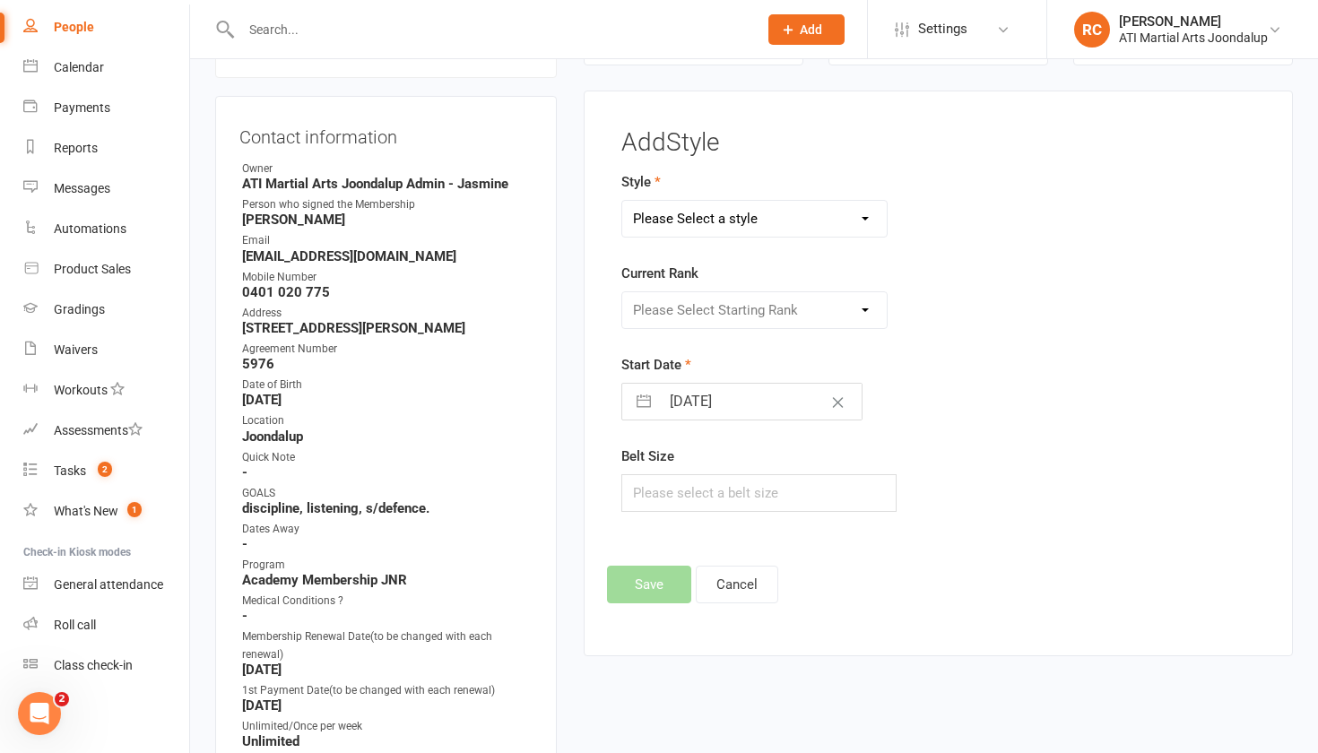
select select "3767"
select select "45246"
click at [642, 599] on button "Save" at bounding box center [649, 585] width 84 height 38
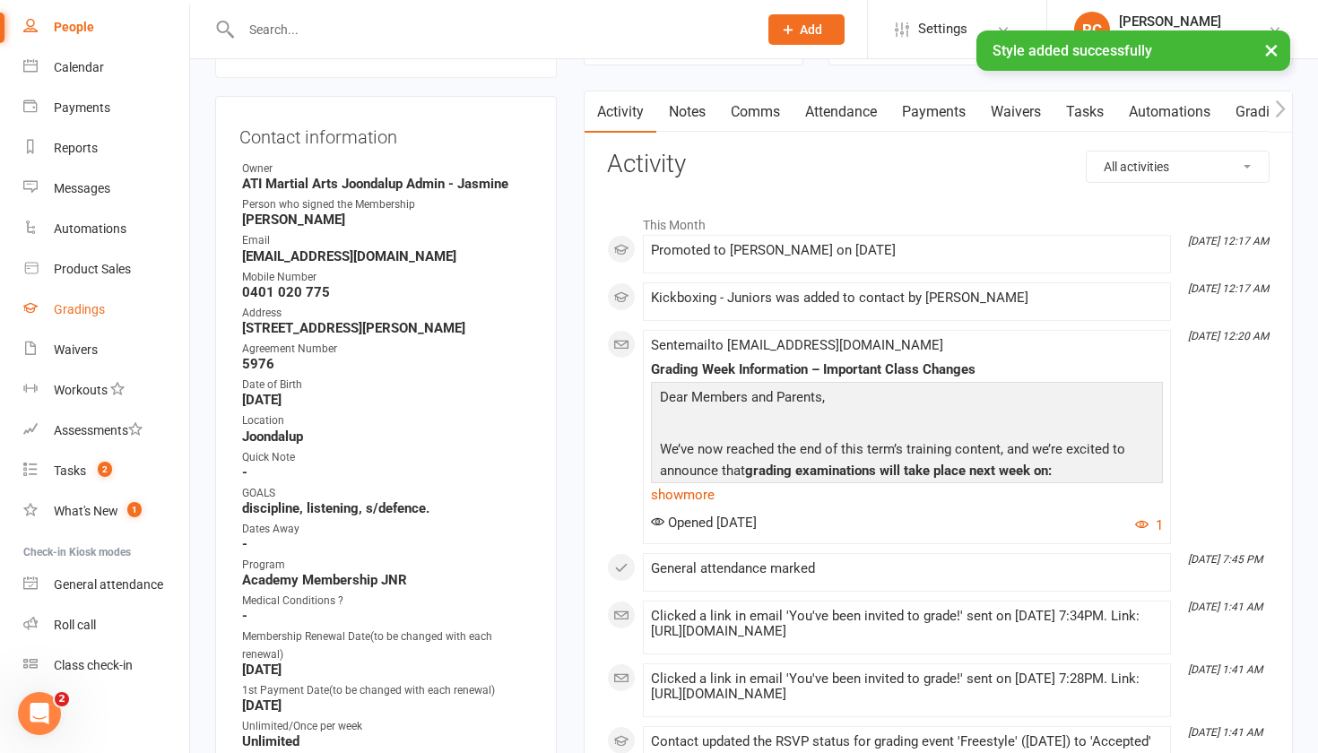
click at [65, 307] on div "Gradings" at bounding box center [79, 309] width 51 height 14
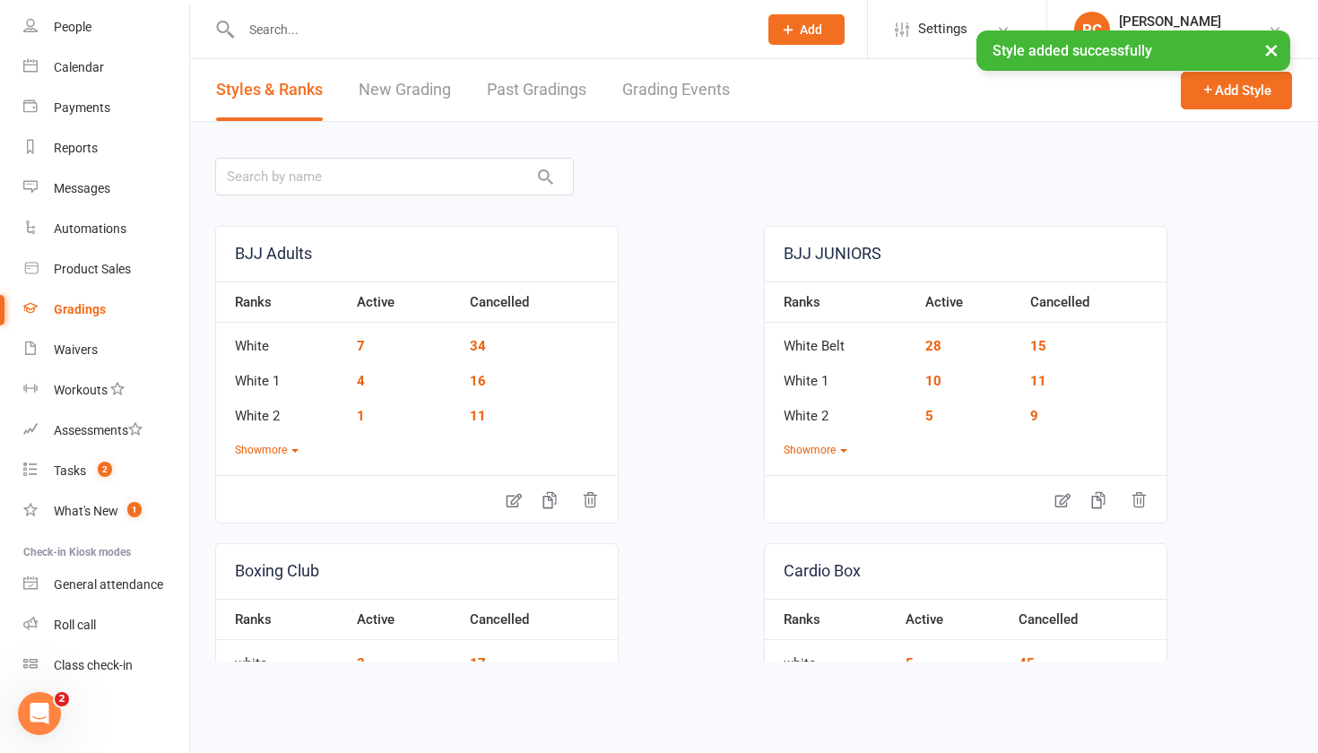
click at [669, 97] on link "Grading Events" at bounding box center [676, 90] width 108 height 62
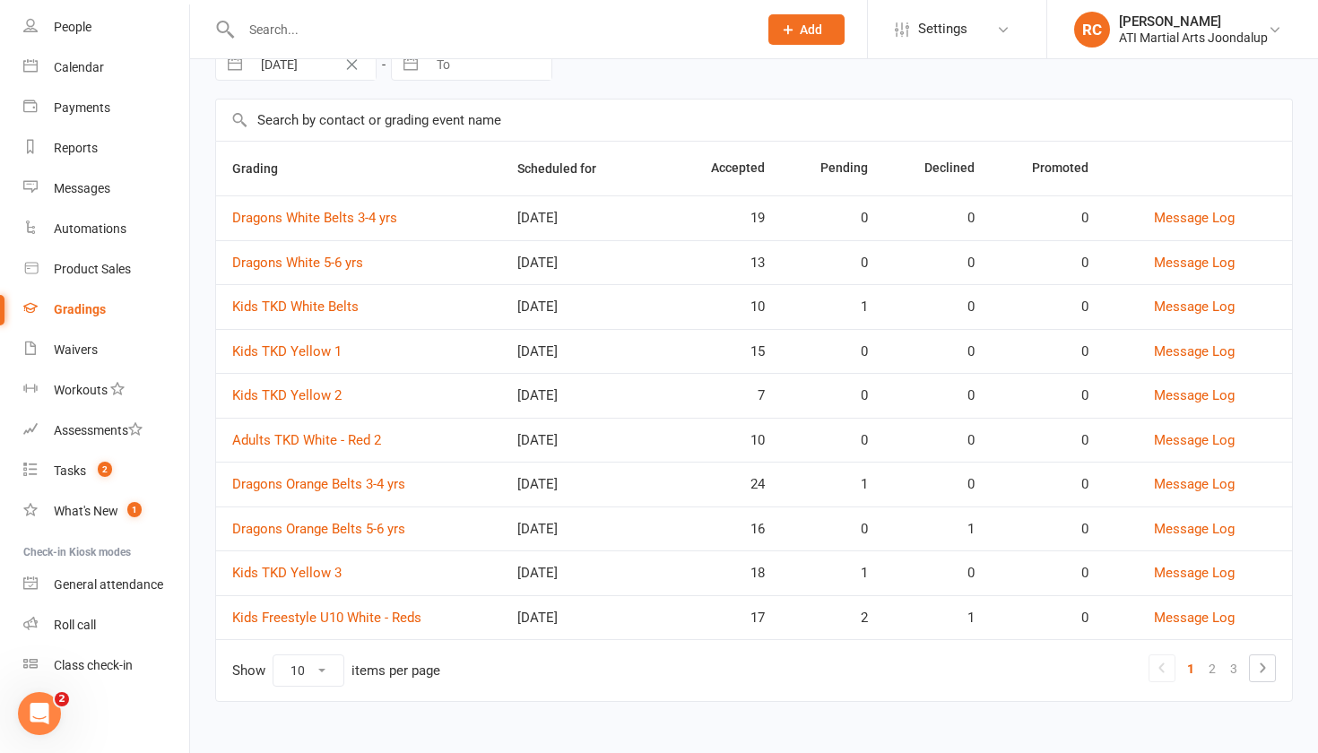
scroll to position [94, 0]
click at [1214, 679] on link "2" at bounding box center [1213, 668] width 22 height 25
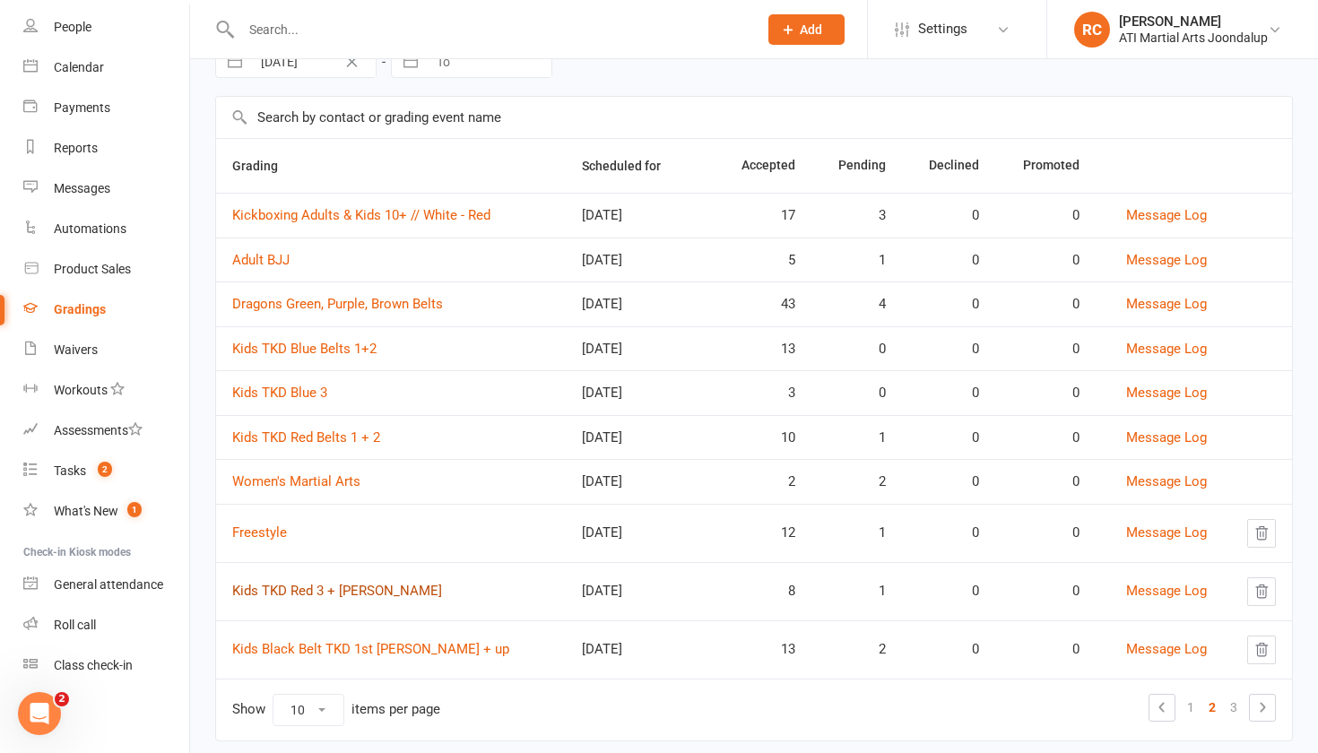
click at [271, 595] on link "Kids TKD Red 3 + [PERSON_NAME]" at bounding box center [337, 591] width 210 height 16
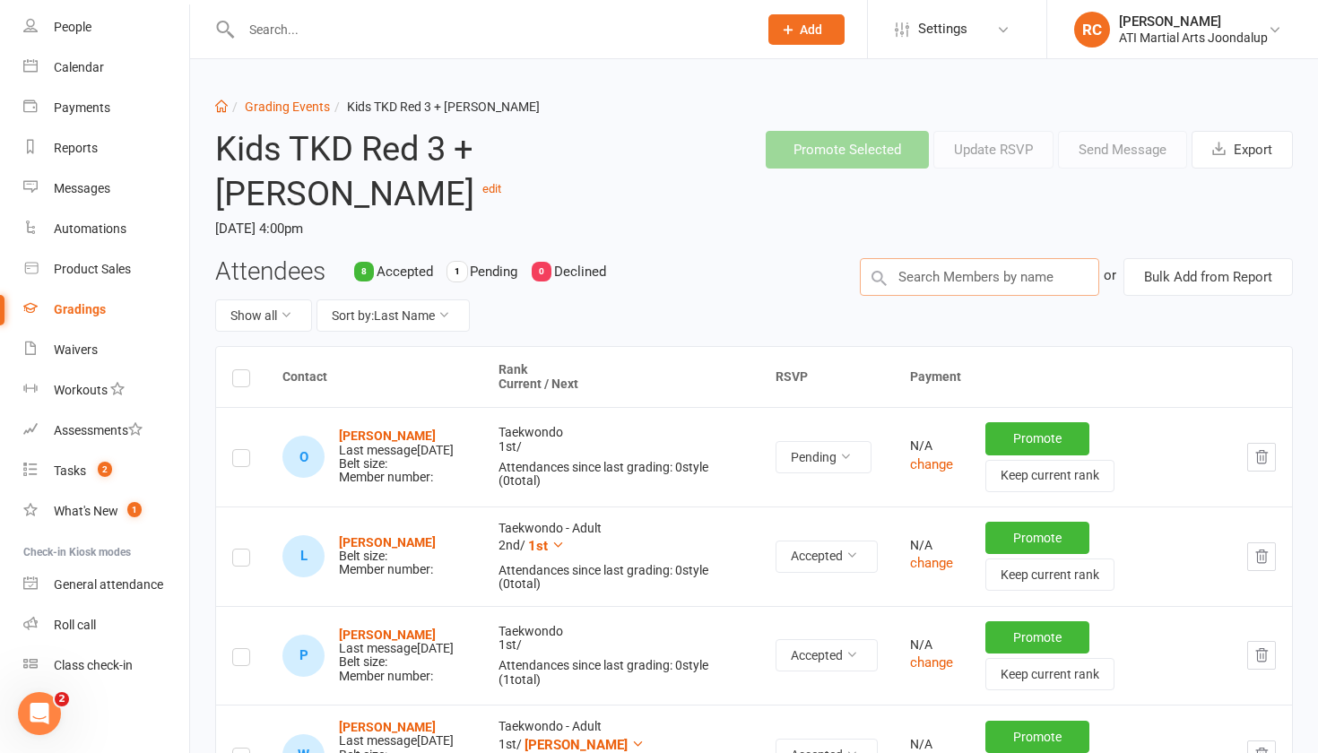
click at [969, 267] on input "text" at bounding box center [979, 277] width 239 height 38
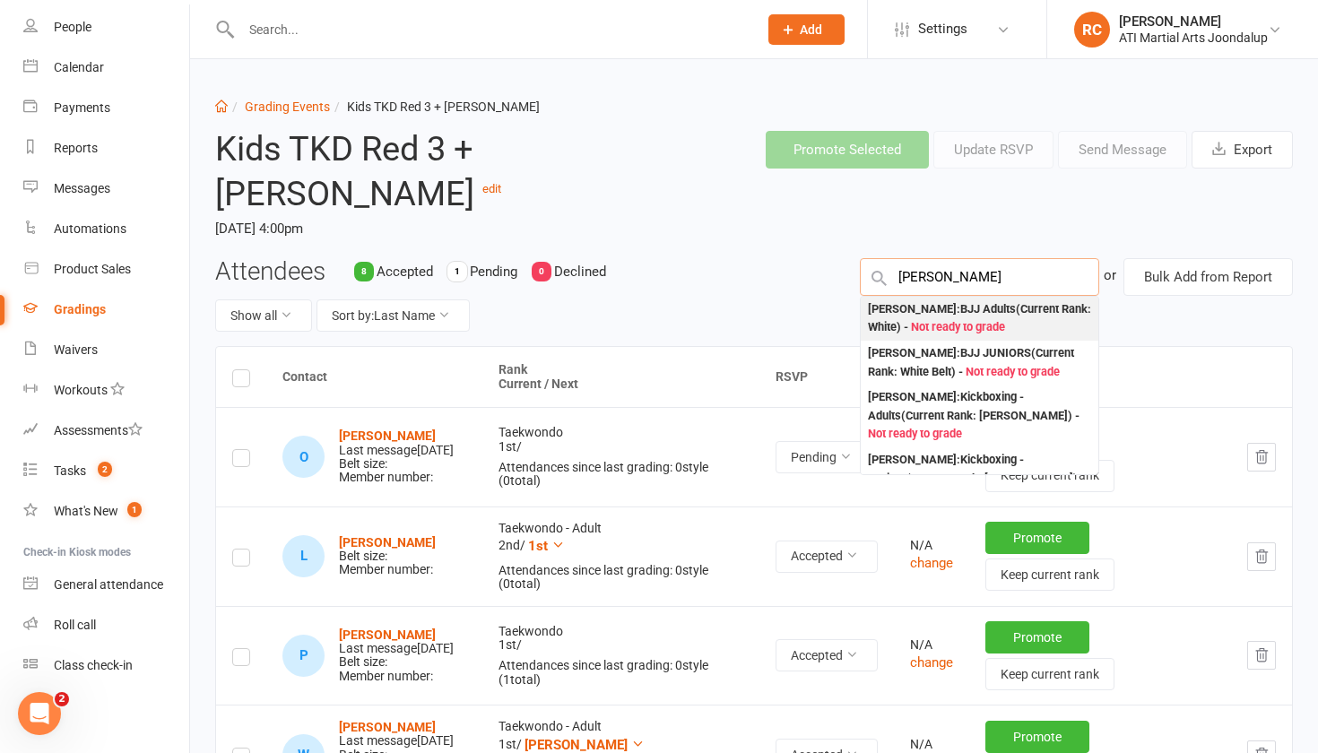
type input "[PERSON_NAME]"
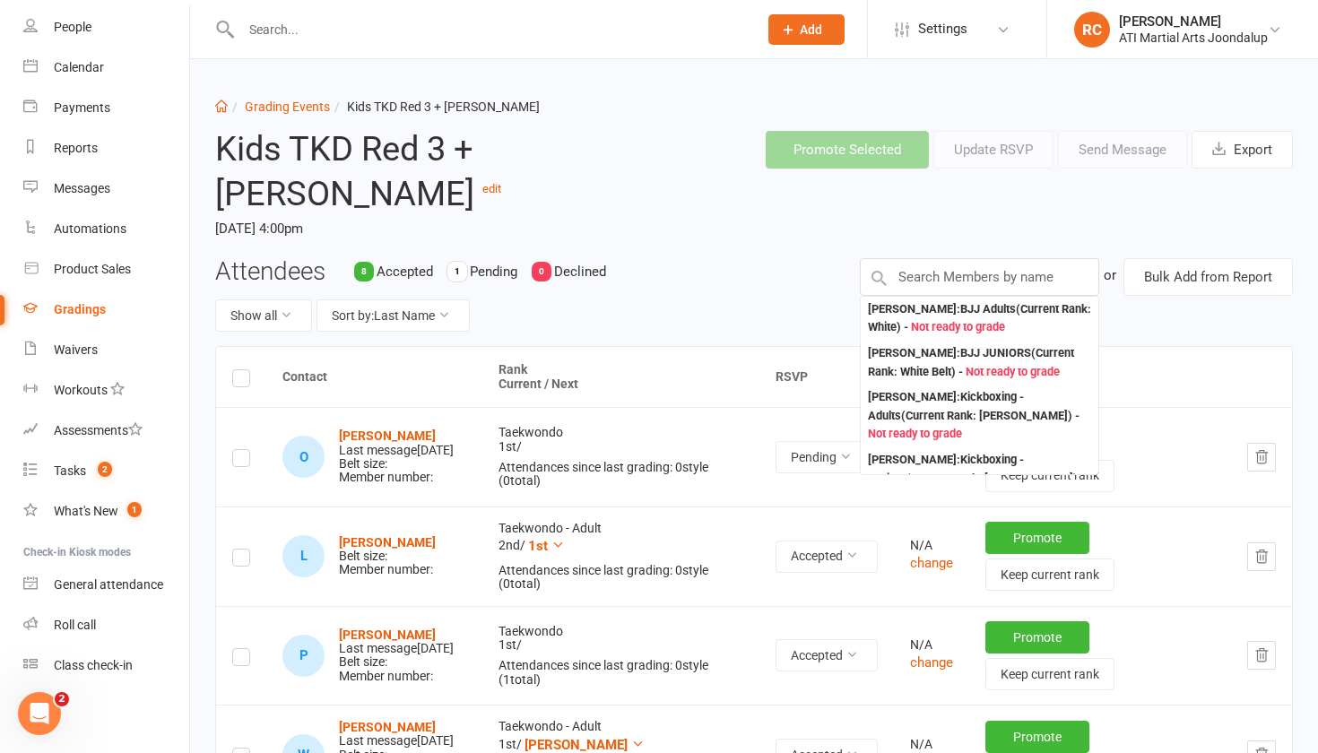
click at [349, 29] on input "text" at bounding box center [490, 29] width 509 height 25
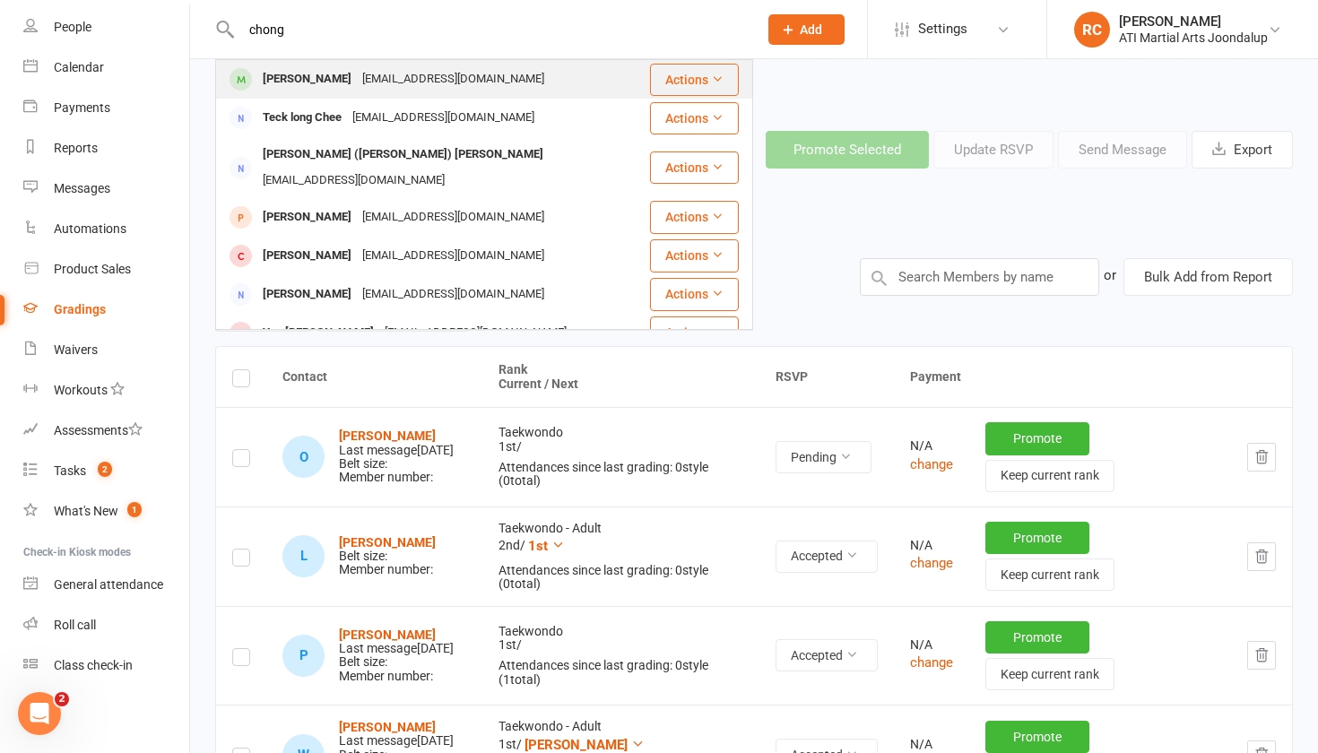
type input "chong"
click at [309, 89] on div "[PERSON_NAME]" at bounding box center [307, 79] width 100 height 26
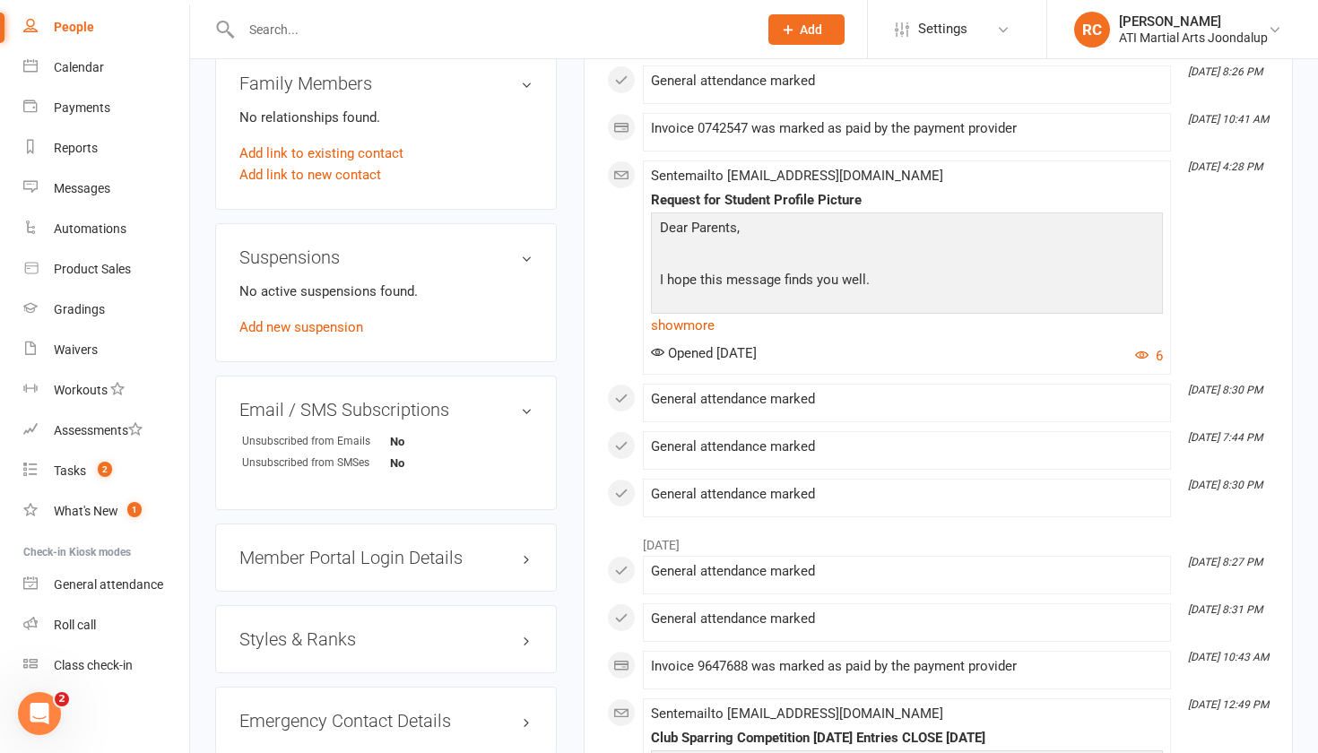
scroll to position [1780, 0]
click at [343, 656] on div "Styles & Ranks" at bounding box center [386, 638] width 342 height 68
click at [346, 634] on h3 "Styles & Ranks" at bounding box center [385, 639] width 293 height 20
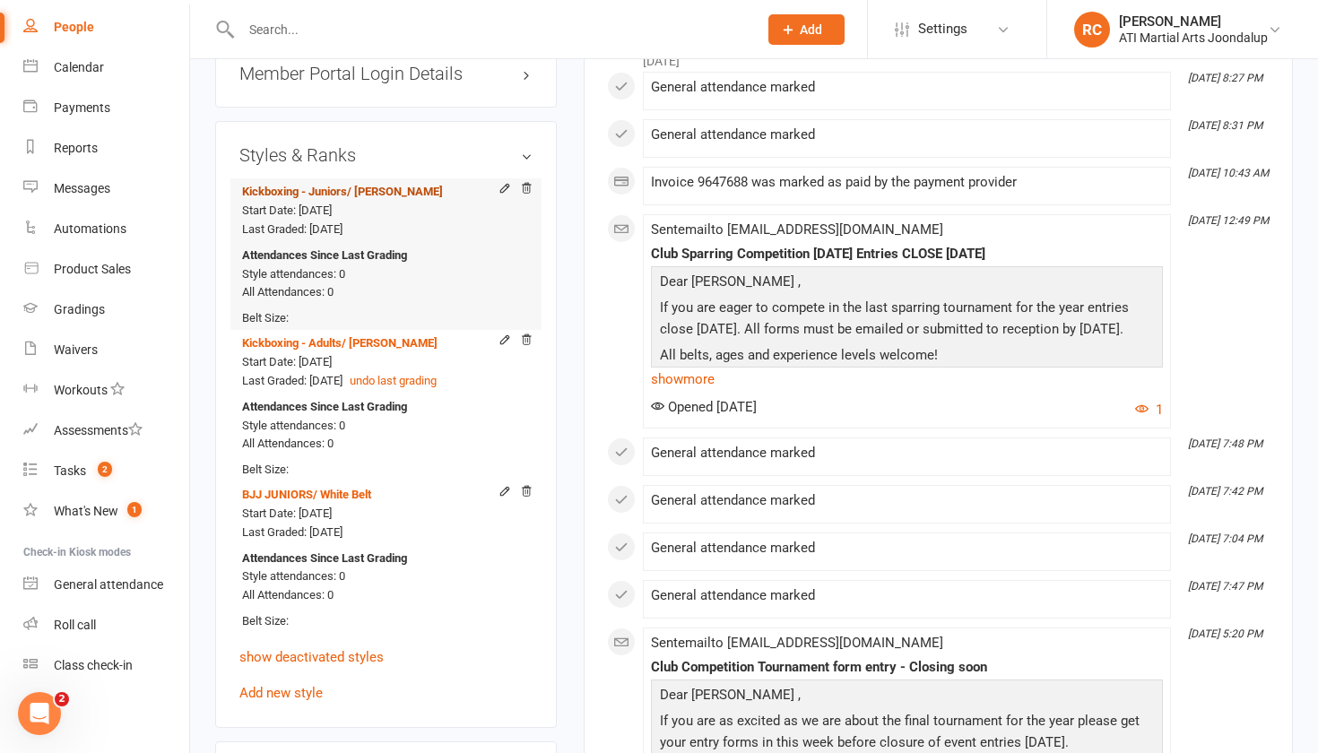
scroll to position [2263, 0]
click at [528, 187] on icon at bounding box center [526, 189] width 13 height 13
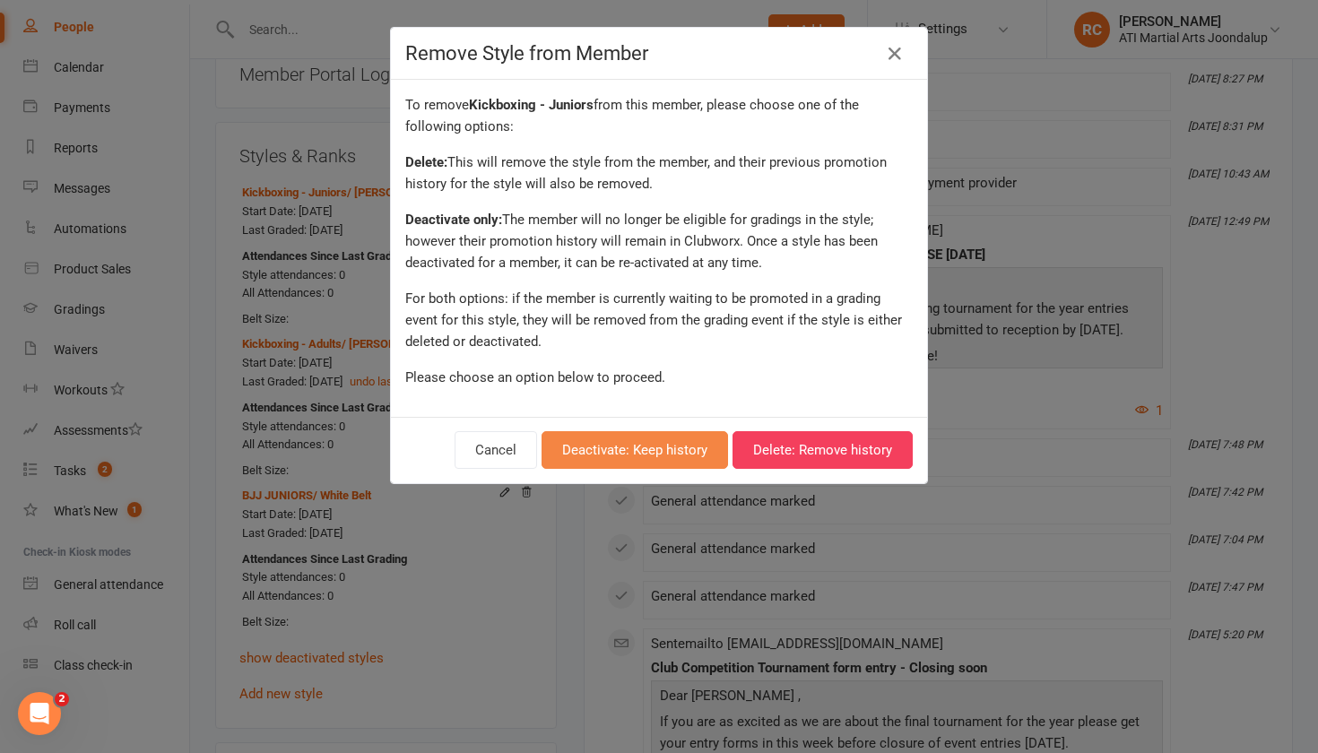
click at [683, 447] on button "Deactivate: Keep history" at bounding box center [635, 450] width 187 height 38
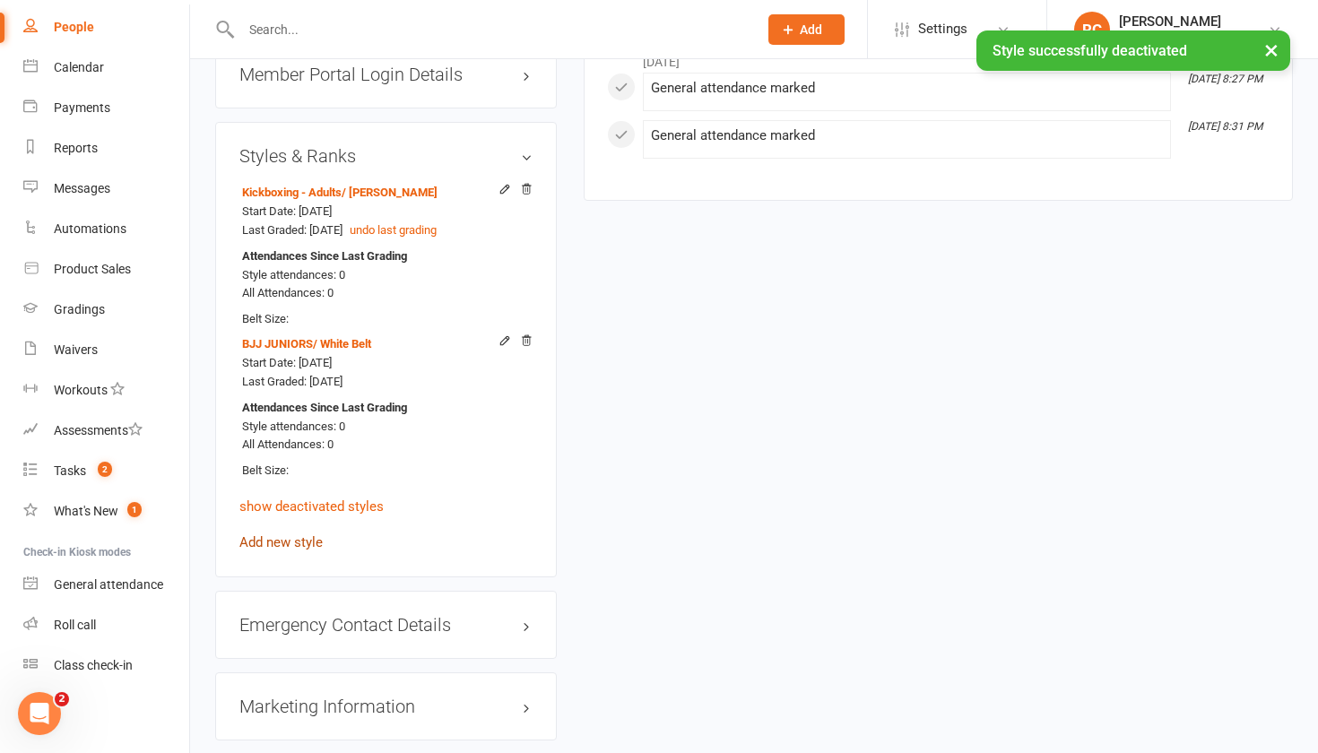
click at [282, 534] on link "Add new style" at bounding box center [280, 542] width 83 height 16
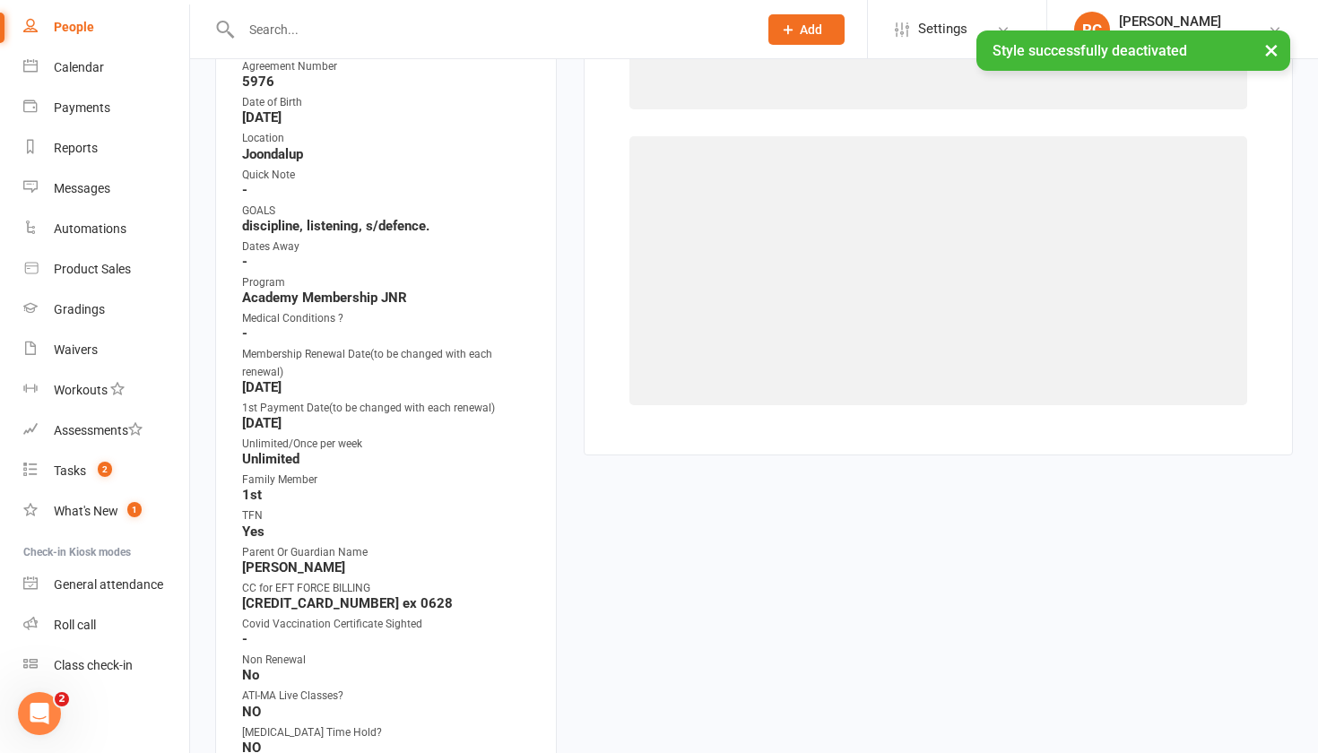
scroll to position [152, 0]
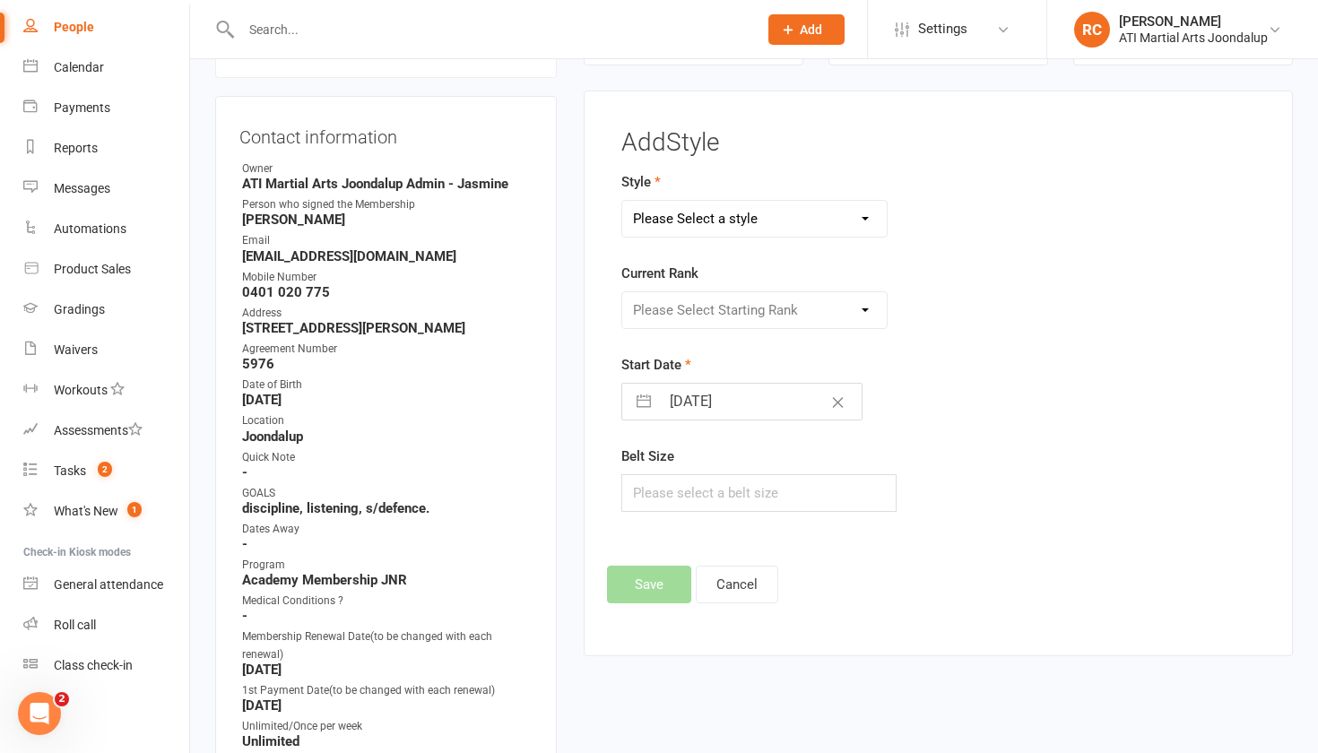
select select "3766"
select select "45218"
click at [654, 604] on button "Save" at bounding box center [649, 585] width 84 height 38
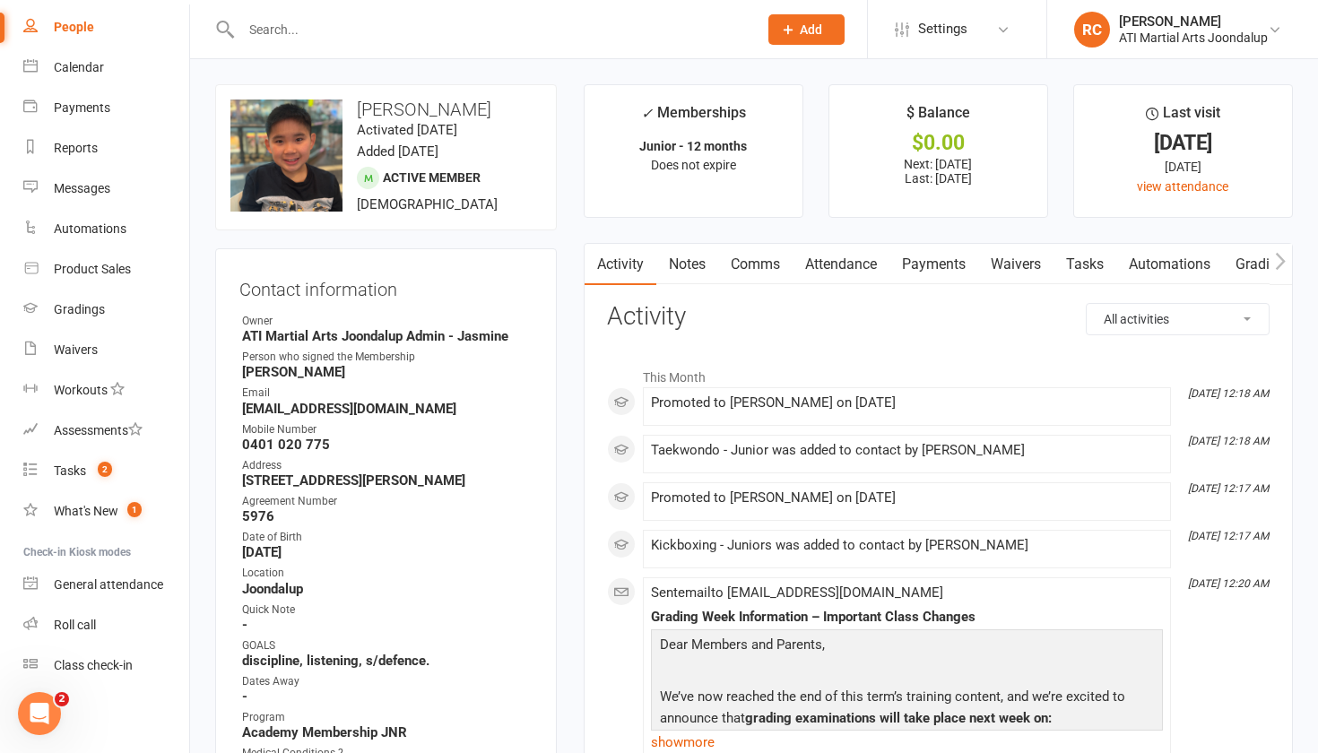
scroll to position [0, 0]
click at [522, 35] on input "text" at bounding box center [490, 29] width 509 height 25
click at [87, 308] on div "Gradings" at bounding box center [79, 309] width 51 height 14
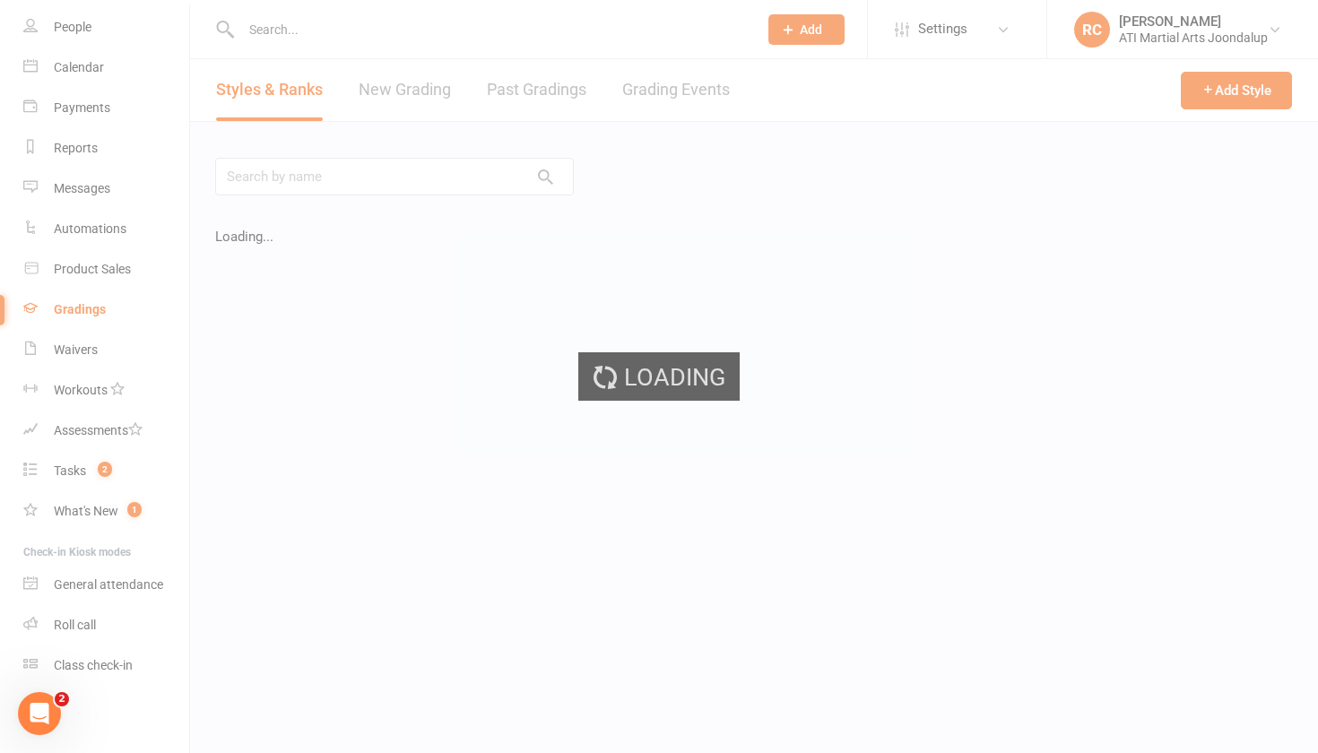
click at [684, 99] on div "Loading" at bounding box center [659, 376] width 1318 height 753
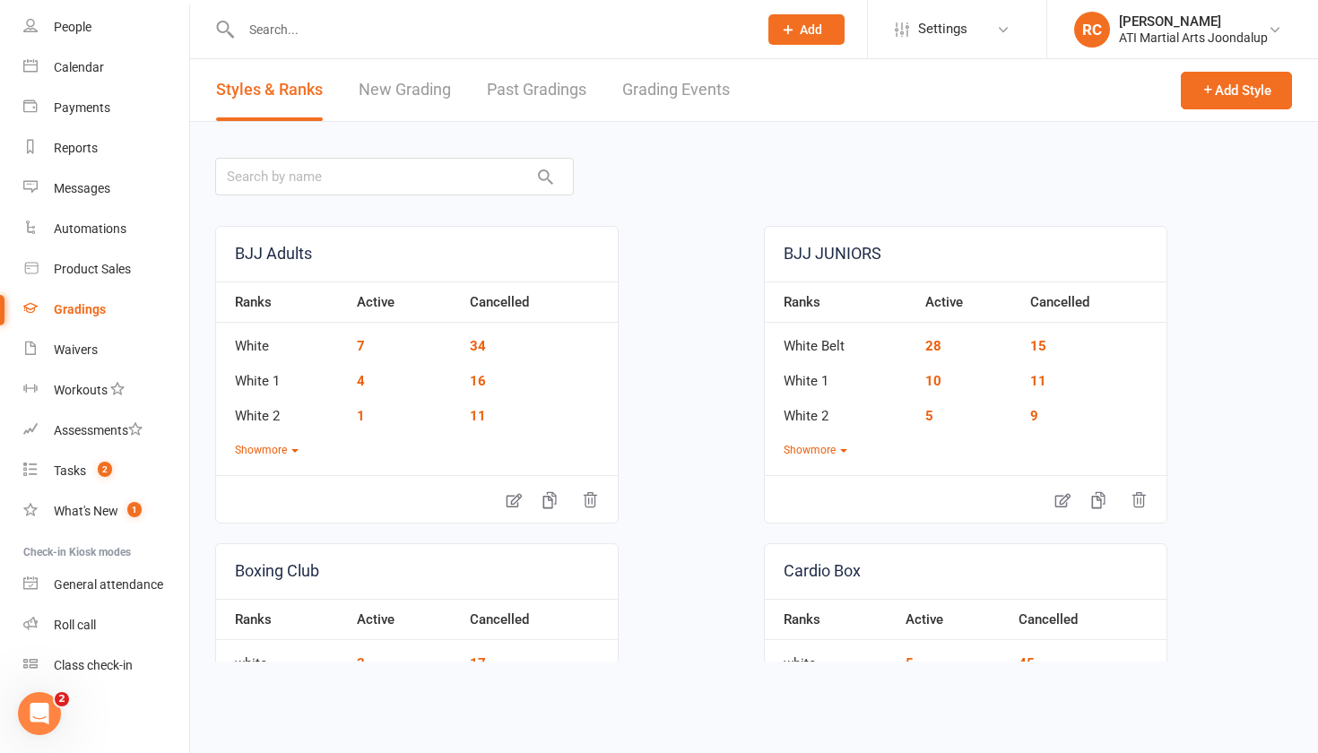
click at [684, 99] on link "Grading Events" at bounding box center [676, 90] width 108 height 62
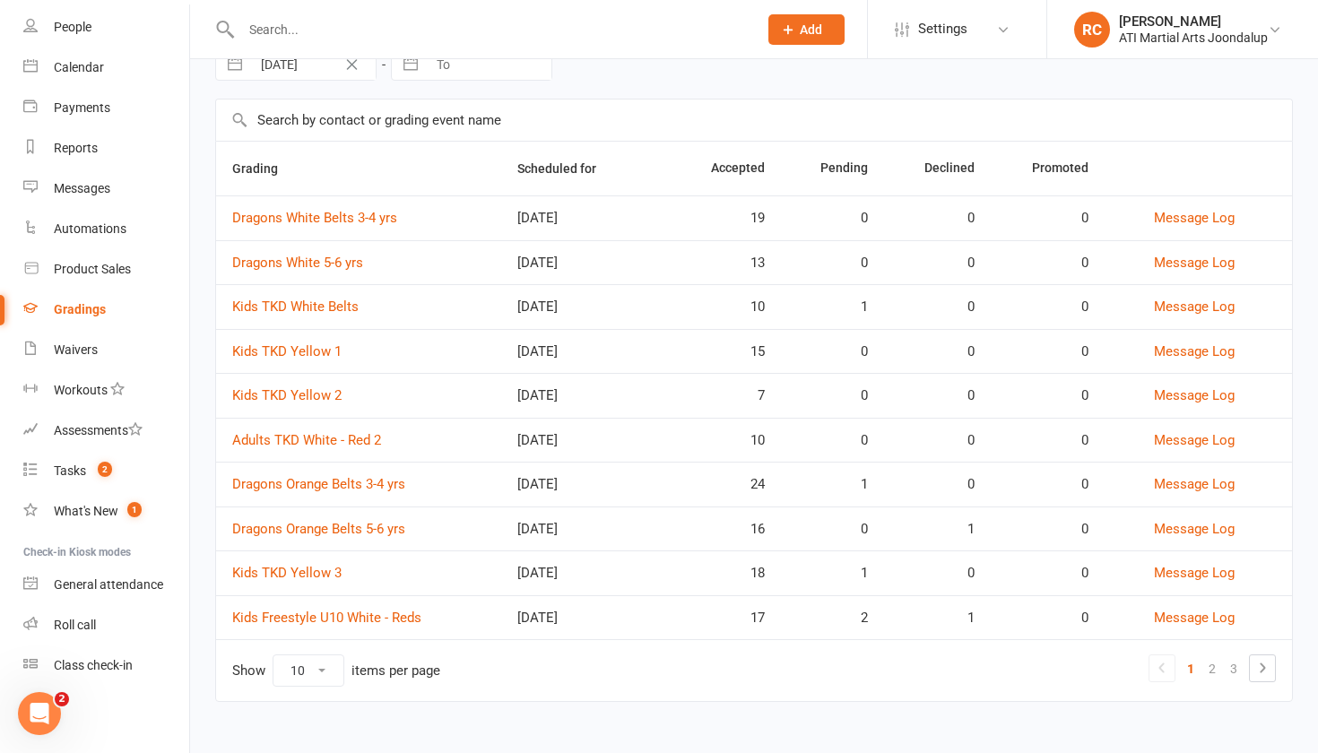
scroll to position [94, 0]
click at [1212, 670] on link "2" at bounding box center [1213, 668] width 22 height 25
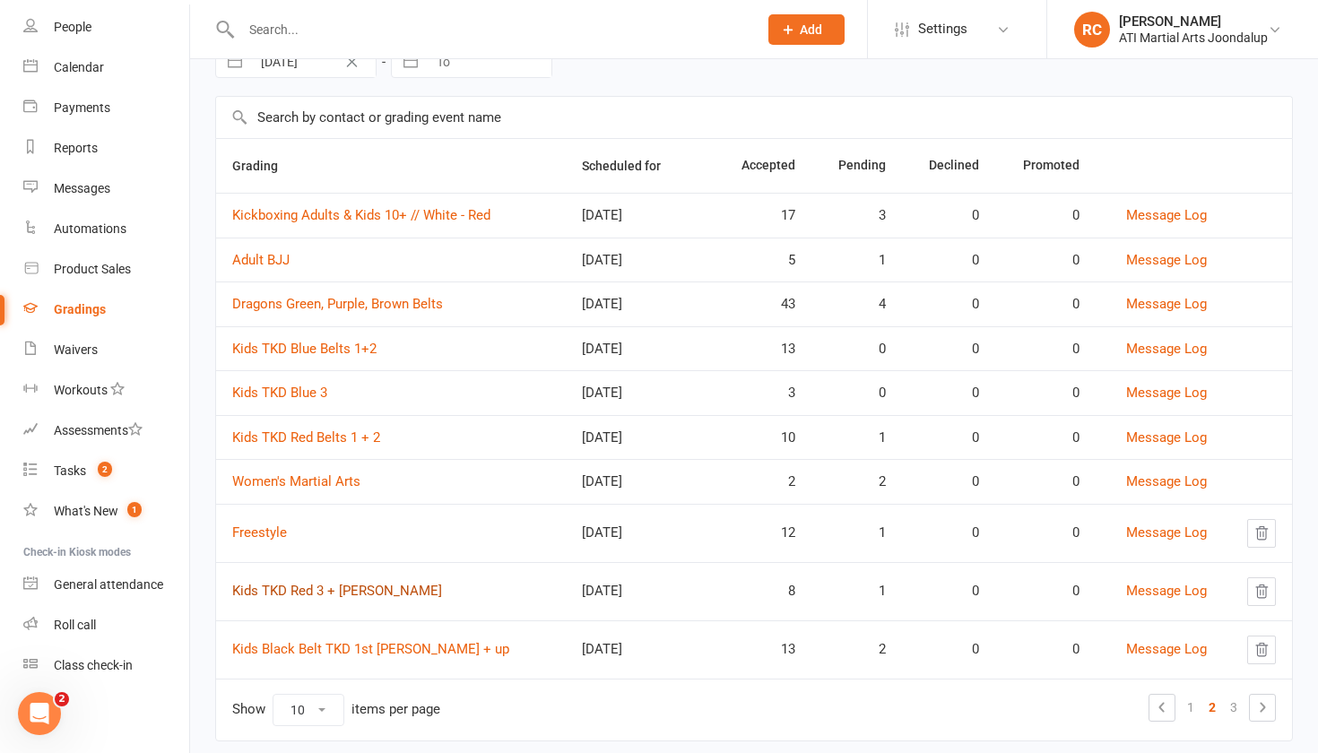
click at [285, 593] on link "Kids TKD Red 3 + [PERSON_NAME]" at bounding box center [337, 591] width 210 height 16
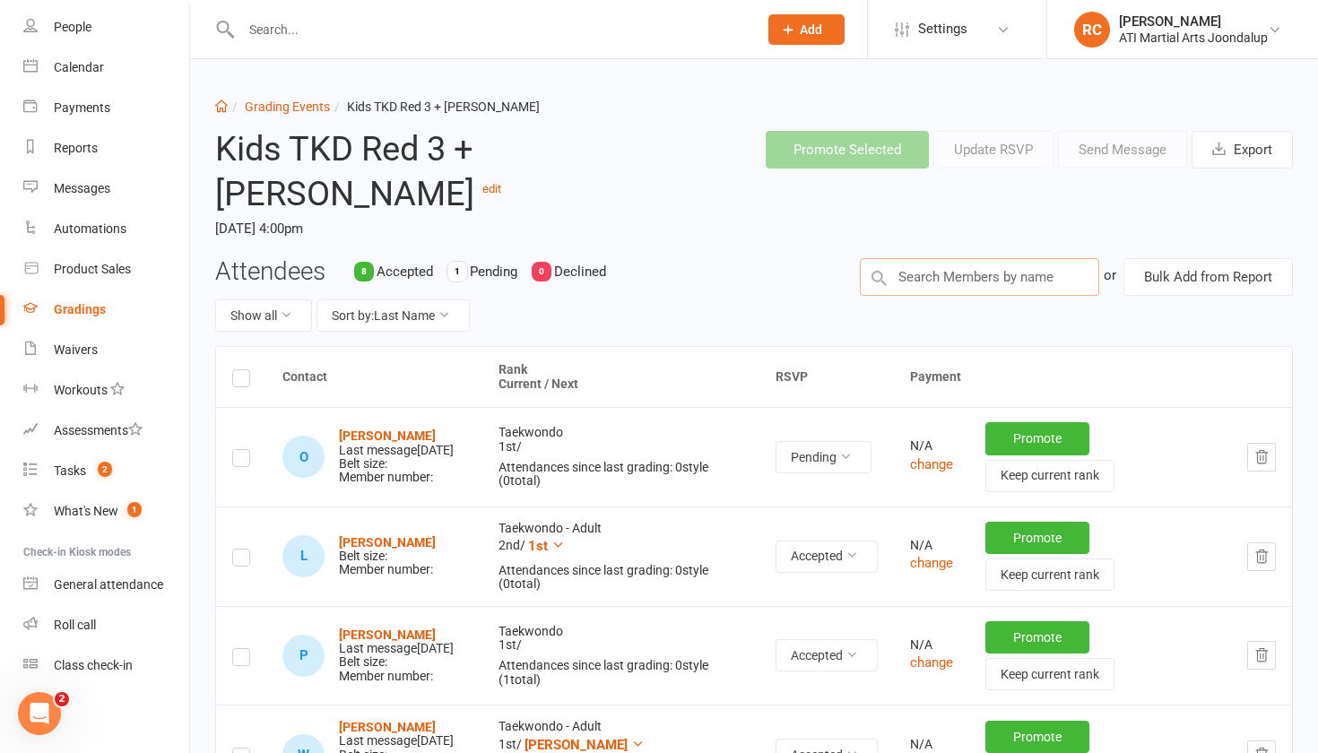
click at [938, 283] on input "text" at bounding box center [979, 277] width 239 height 38
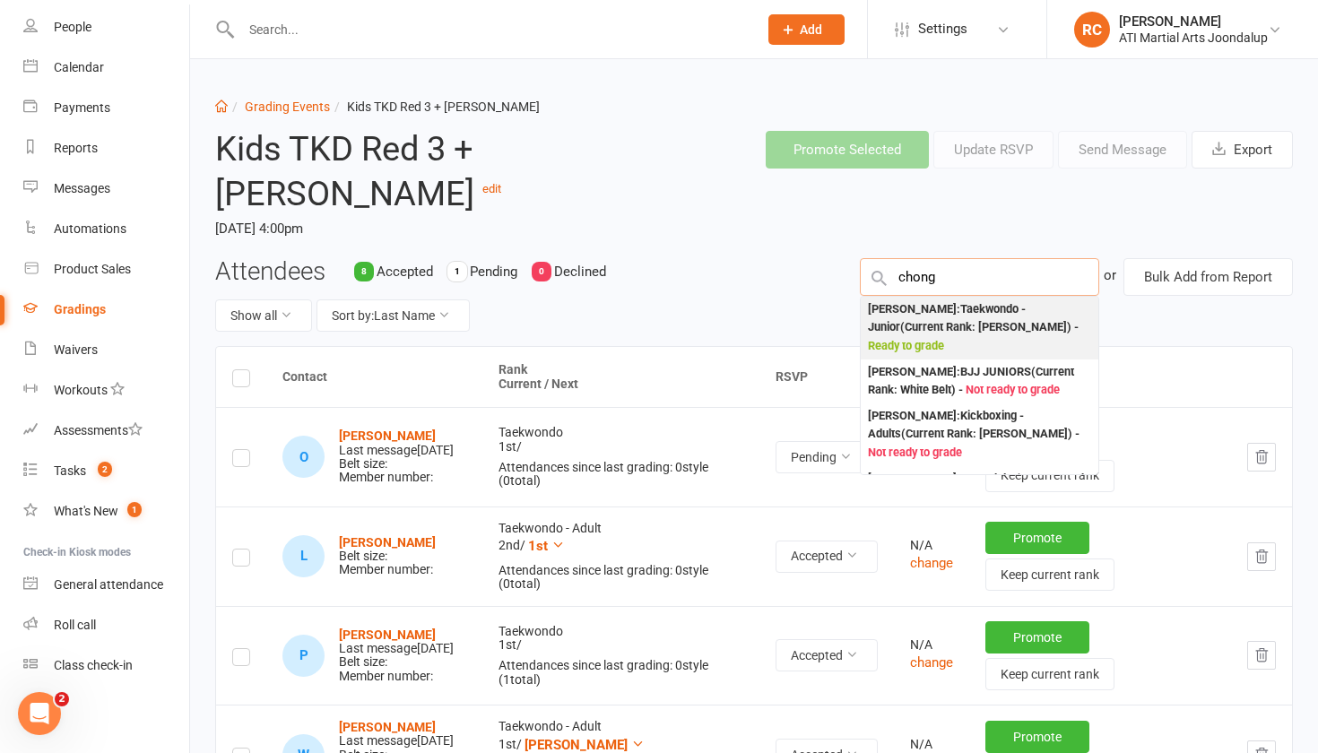
type input "chong"
click at [1001, 337] on div "[PERSON_NAME] : Taekwondo - Junior (Current Rank: [PERSON_NAME] ) - Ready to gr…" at bounding box center [979, 328] width 223 height 56
